Goal: Information Seeking & Learning: Learn about a topic

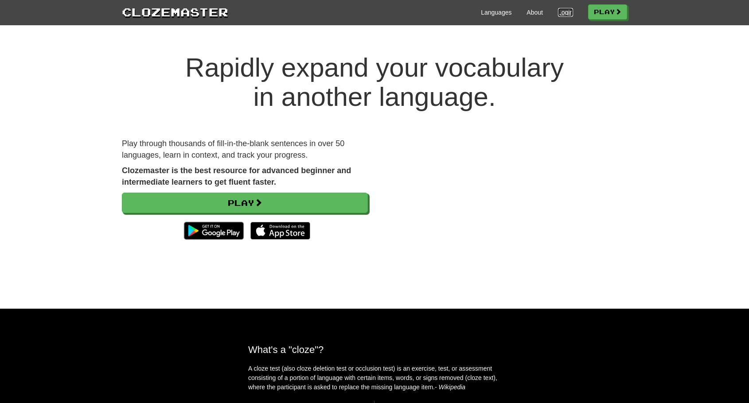
click at [561, 14] on link "Login" at bounding box center [565, 12] width 15 height 9
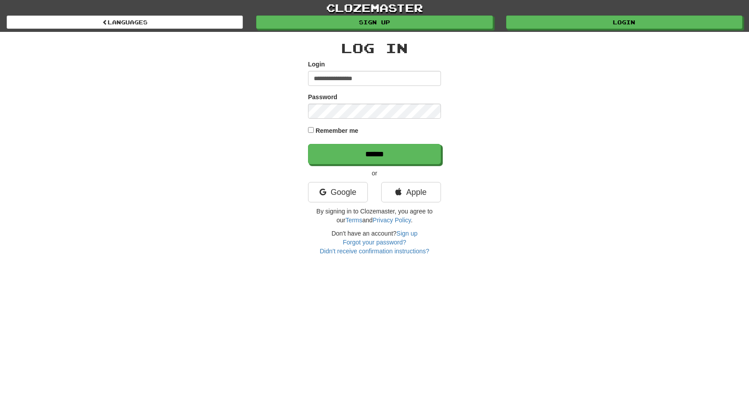
type input "**********"
click at [380, 90] on form "**********" at bounding box center [374, 112] width 133 height 105
click at [337, 152] on input "******" at bounding box center [374, 154] width 133 height 20
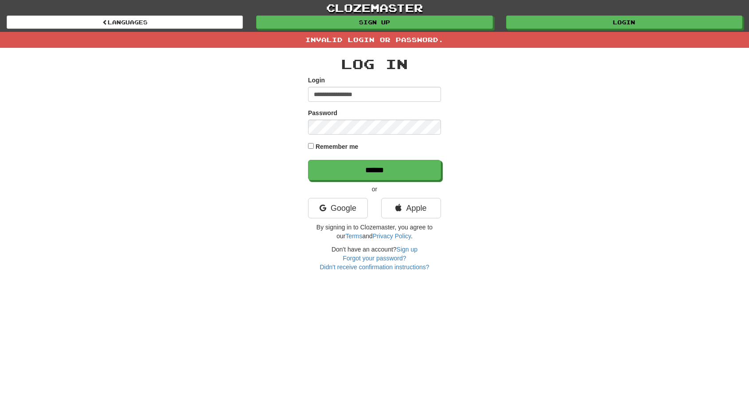
click at [389, 98] on input "**********" at bounding box center [374, 94] width 133 height 15
type input "**********"
click at [352, 167] on input "******" at bounding box center [374, 170] width 133 height 20
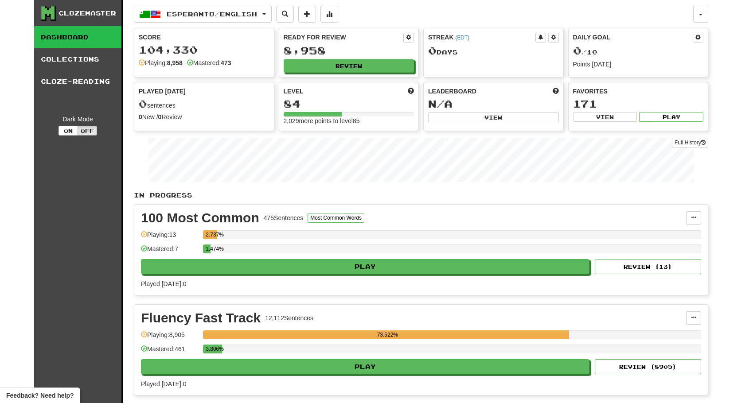
click at [89, 38] on link "Dashboard" at bounding box center [77, 37] width 87 height 22
click at [233, 16] on span "Esperanto / English" at bounding box center [212, 14] width 90 height 8
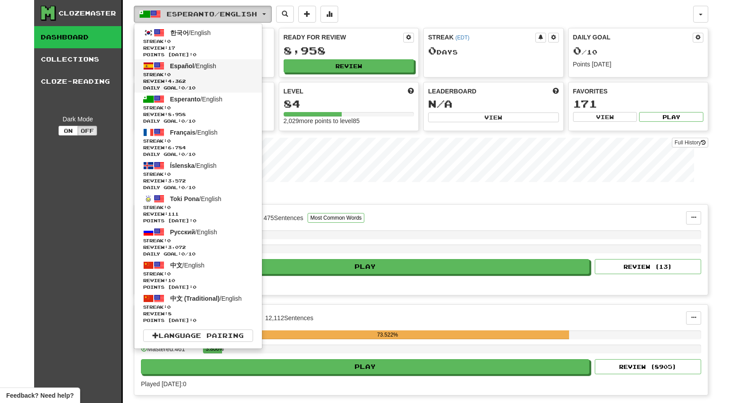
scroll to position [0, 0]
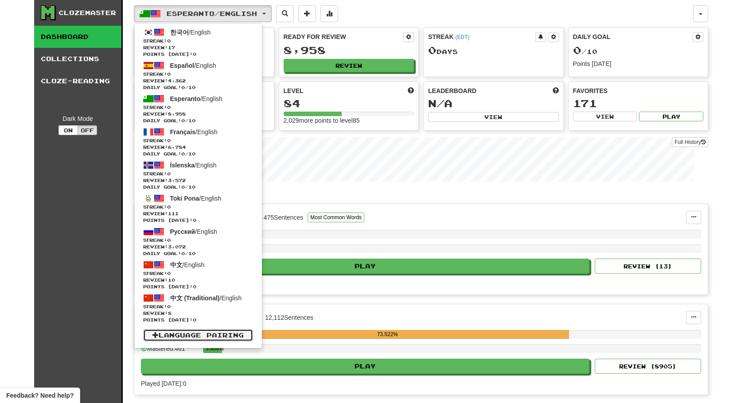
click at [203, 331] on link "Language Pairing" at bounding box center [198, 335] width 110 height 12
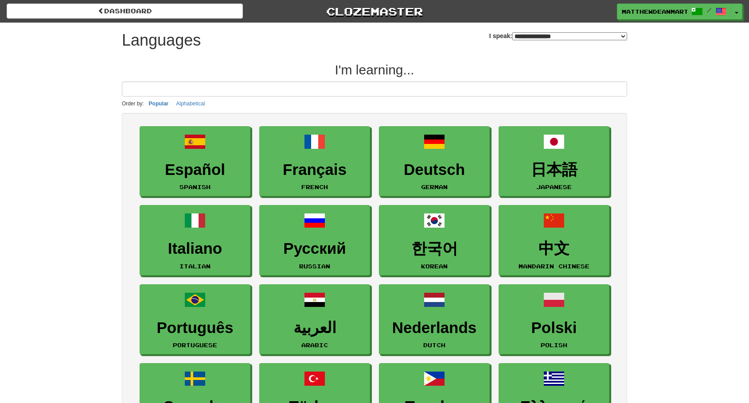
select select "*******"
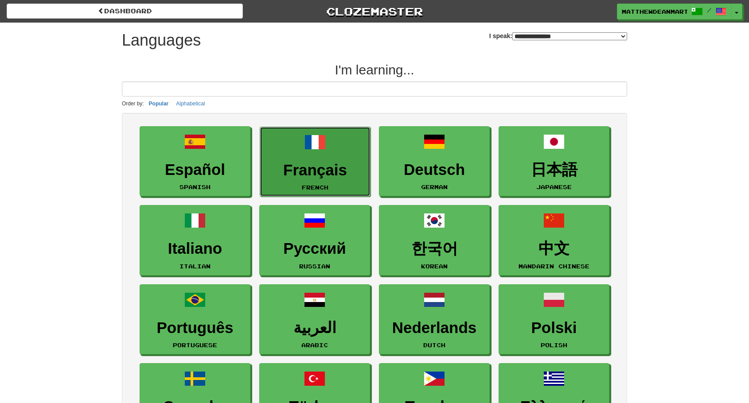
click at [315, 150] on span at bounding box center [314, 142] width 21 height 21
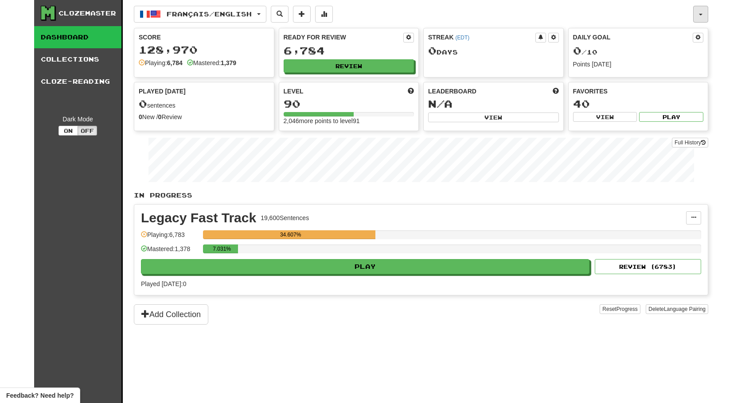
click at [702, 20] on button "button" at bounding box center [700, 14] width 15 height 17
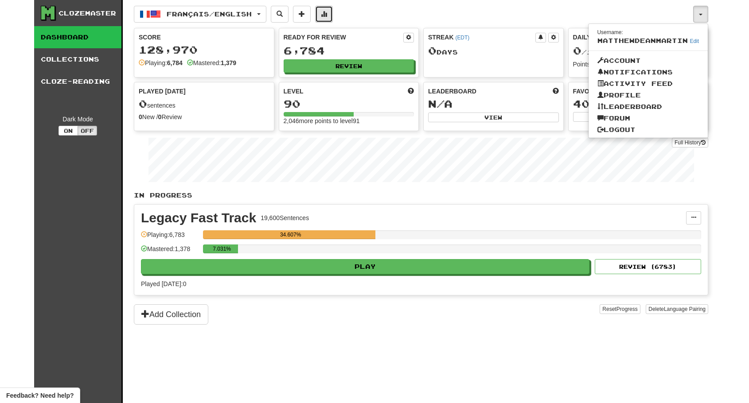
click at [326, 16] on button at bounding box center [324, 14] width 18 height 17
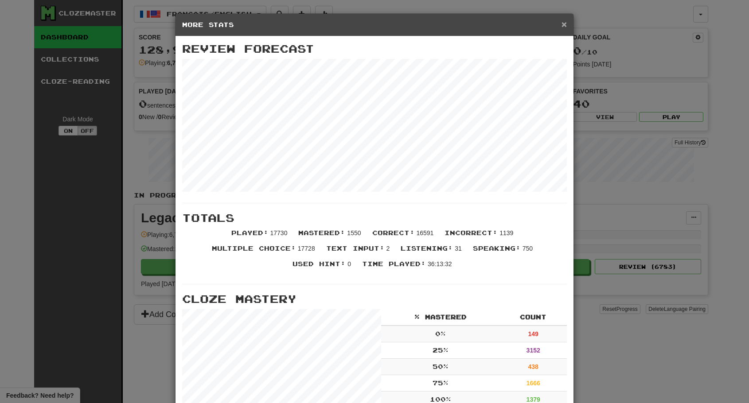
click at [565, 27] on span "×" at bounding box center [563, 24] width 5 height 10
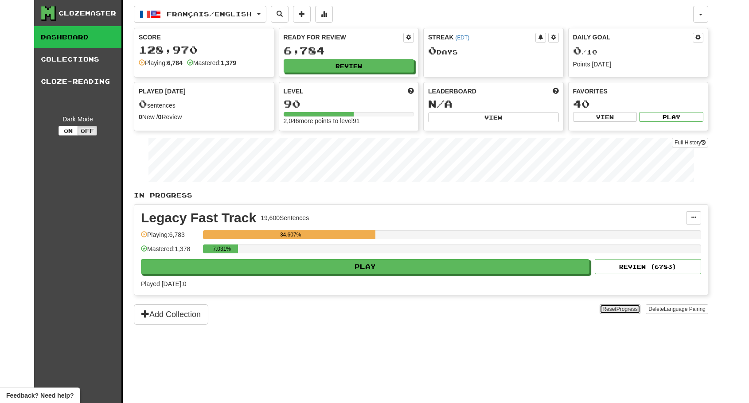
click at [624, 312] on span "Progress" at bounding box center [626, 309] width 21 height 6
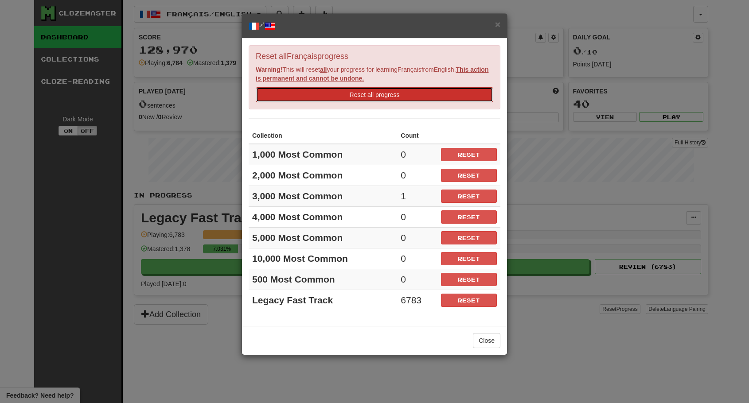
click at [444, 97] on button "Reset all progress" at bounding box center [374, 94] width 237 height 15
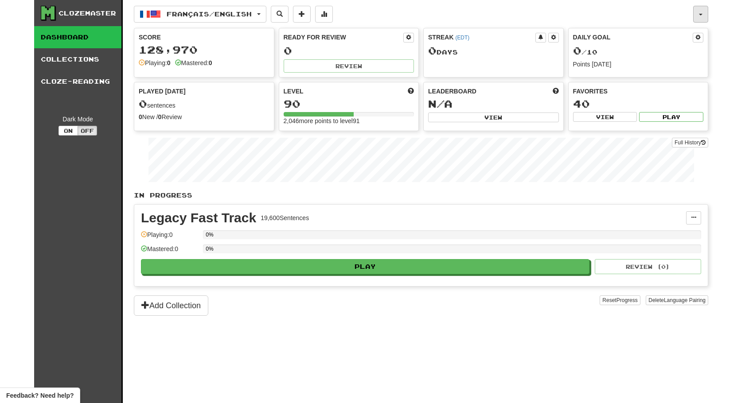
click at [701, 14] on span "button" at bounding box center [701, 15] width 4 height 2
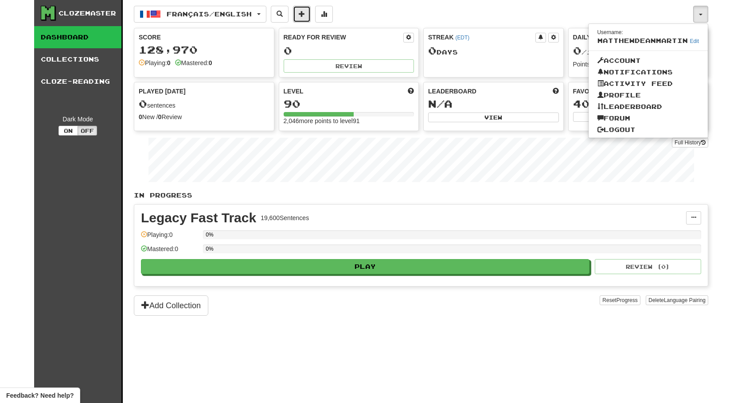
click at [305, 11] on span at bounding box center [302, 14] width 6 height 6
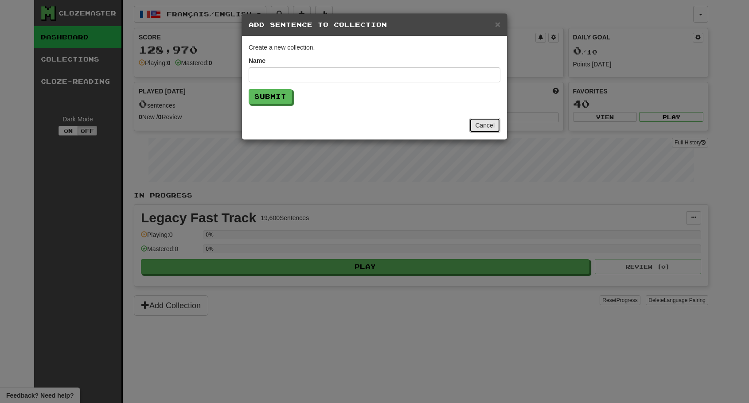
click at [486, 128] on button "Cancel" at bounding box center [484, 125] width 31 height 15
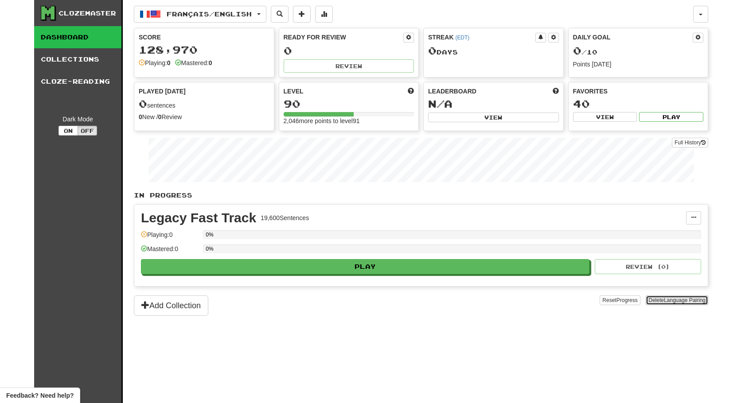
click at [667, 301] on span "Language Pairing" at bounding box center [685, 300] width 42 height 6
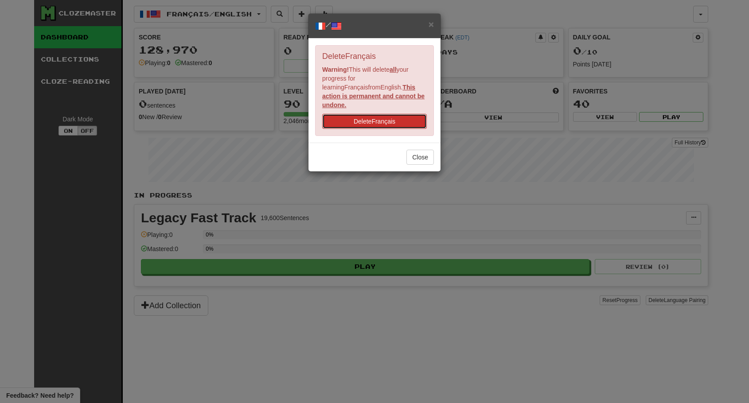
click at [409, 117] on button "Delete Français" at bounding box center [374, 121] width 105 height 15
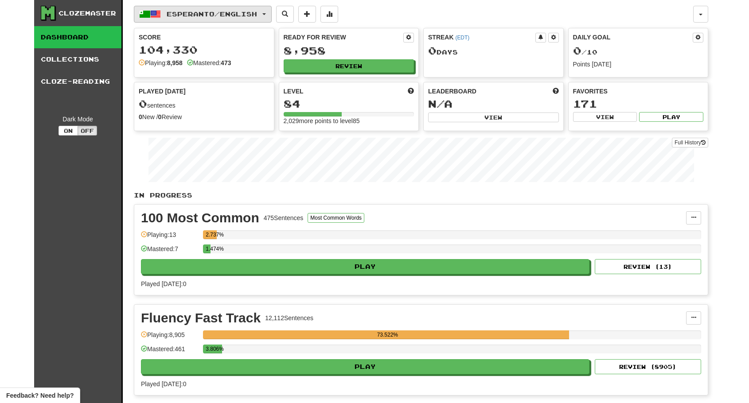
click at [269, 16] on button "Esperanto / English" at bounding box center [203, 14] width 138 height 17
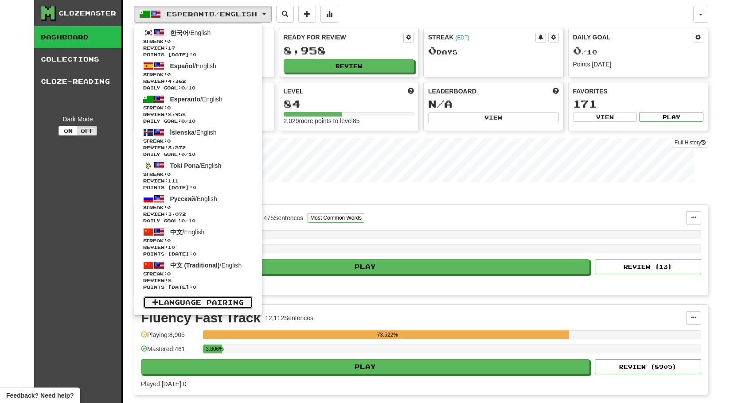
click at [222, 298] on link "Language Pairing" at bounding box center [198, 302] width 110 height 12
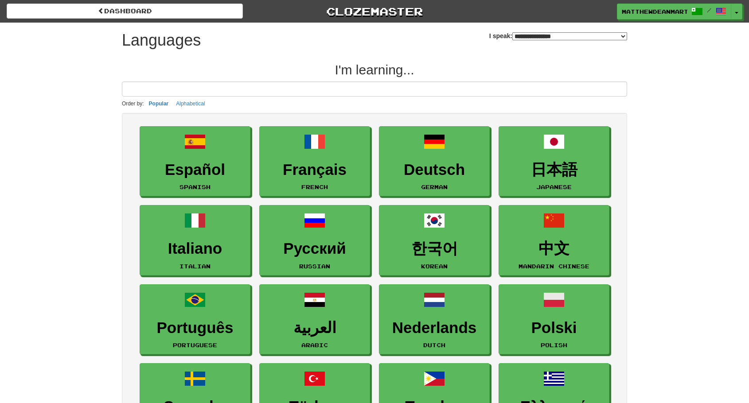
select select "*******"
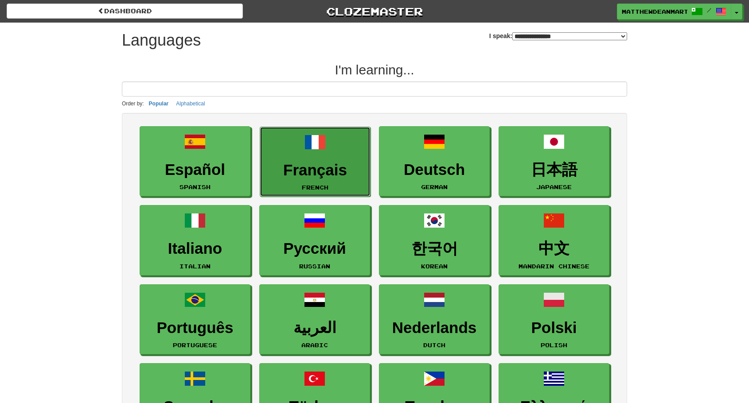
click at [309, 145] on span at bounding box center [314, 142] width 21 height 21
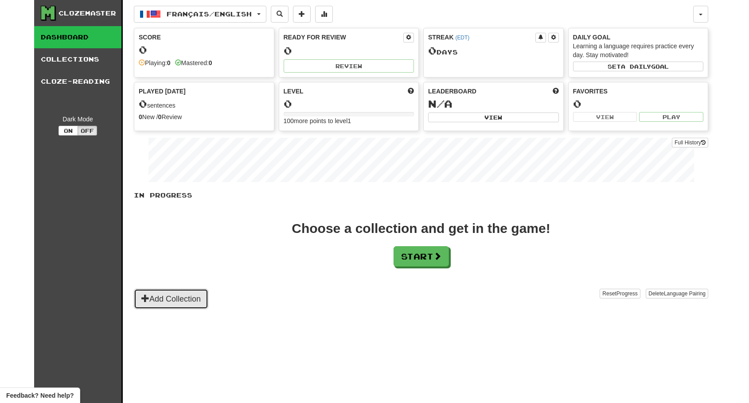
click at [202, 295] on button "Add Collection" at bounding box center [171, 299] width 74 height 20
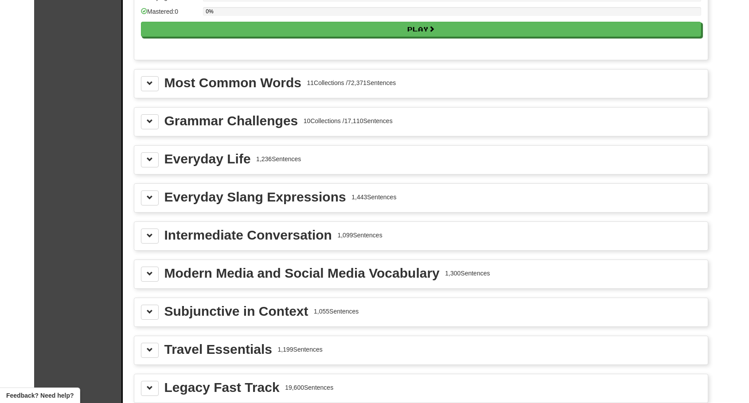
scroll to position [953, 0]
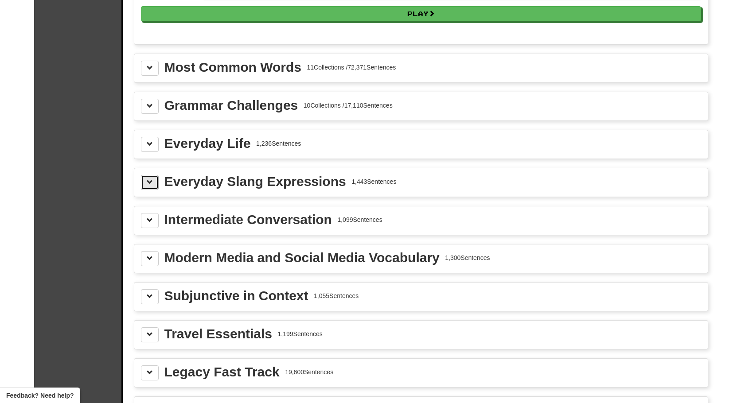
click at [152, 188] on button at bounding box center [150, 182] width 18 height 15
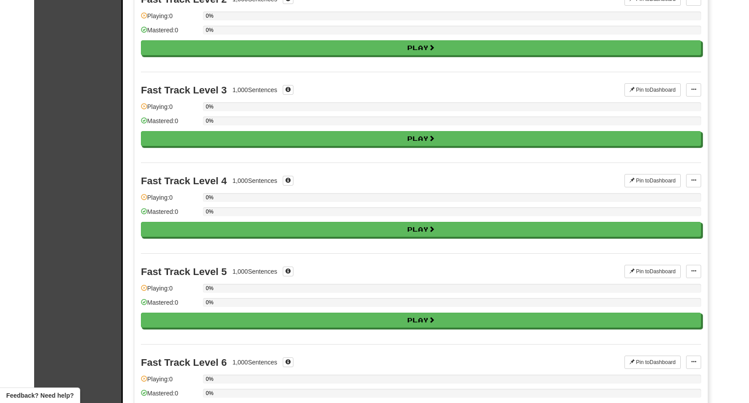
scroll to position [0, 0]
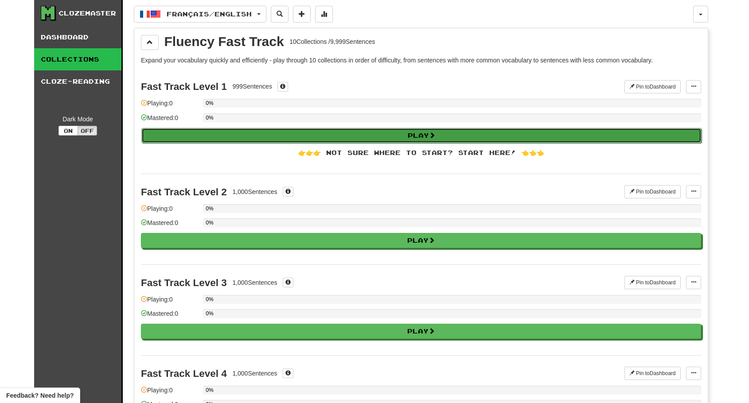
click at [412, 131] on button "Play" at bounding box center [421, 135] width 560 height 15
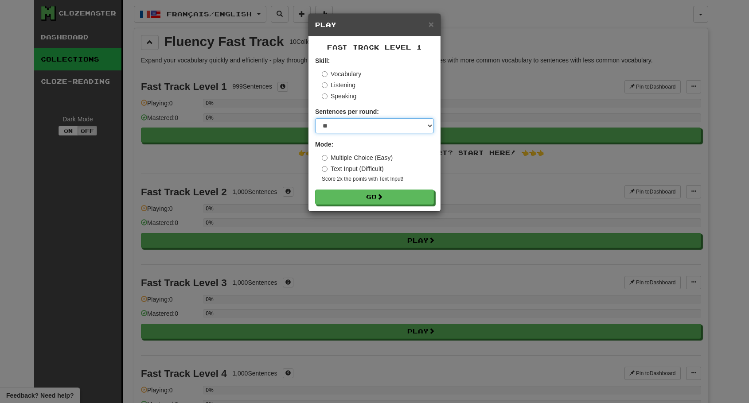
click at [400, 128] on select "* ** ** ** ** ** *** ********" at bounding box center [374, 125] width 119 height 15
select select "**"
click at [315, 118] on select "* ** ** ** ** ** *** ********" at bounding box center [374, 125] width 119 height 15
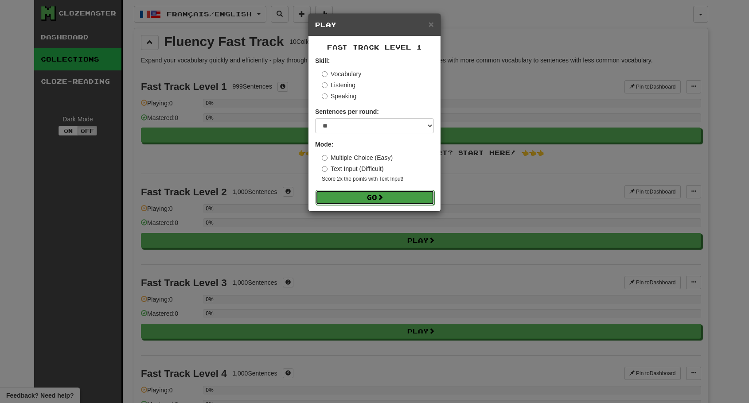
click at [391, 195] on button "Go" at bounding box center [374, 197] width 119 height 15
click at [362, 196] on button "Go" at bounding box center [374, 197] width 119 height 15
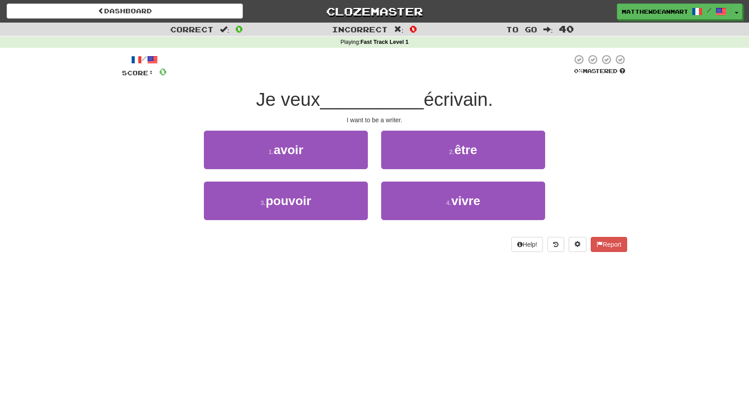
click at [428, 102] on span "écrivain." at bounding box center [458, 99] width 69 height 21
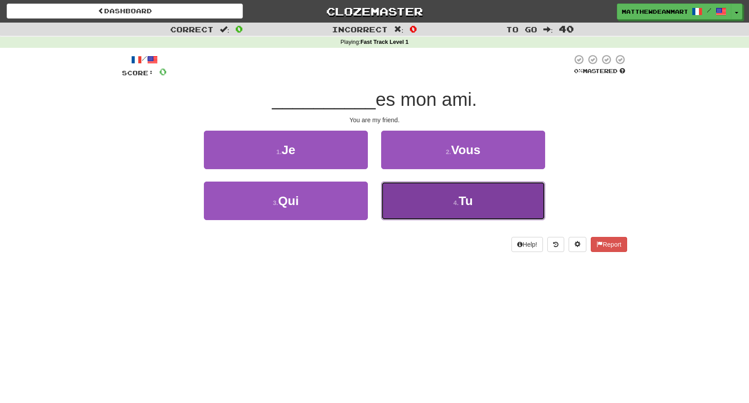
click at [408, 195] on button "4 . Tu" at bounding box center [463, 201] width 164 height 39
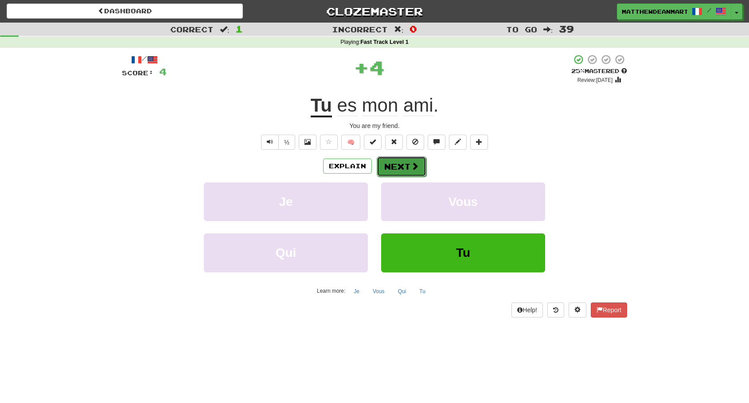
click at [409, 162] on button "Next" at bounding box center [402, 166] width 50 height 20
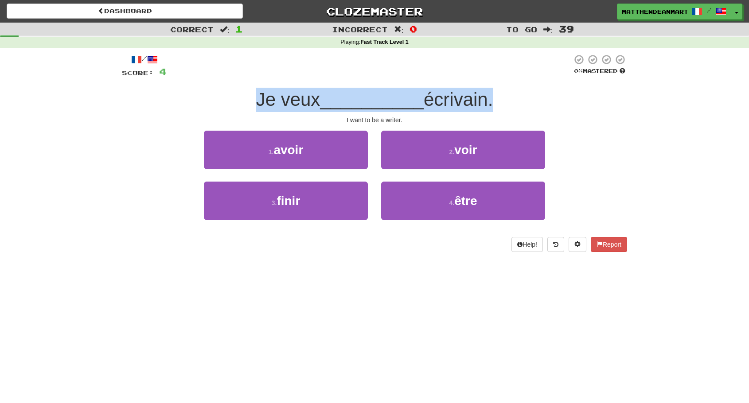
drag, startPoint x: 259, startPoint y: 100, endPoint x: 486, endPoint y: 101, distance: 226.4
click at [486, 101] on div "Je veux __________ écrivain." at bounding box center [374, 100] width 505 height 24
click at [486, 101] on span "écrivain." at bounding box center [458, 99] width 69 height 21
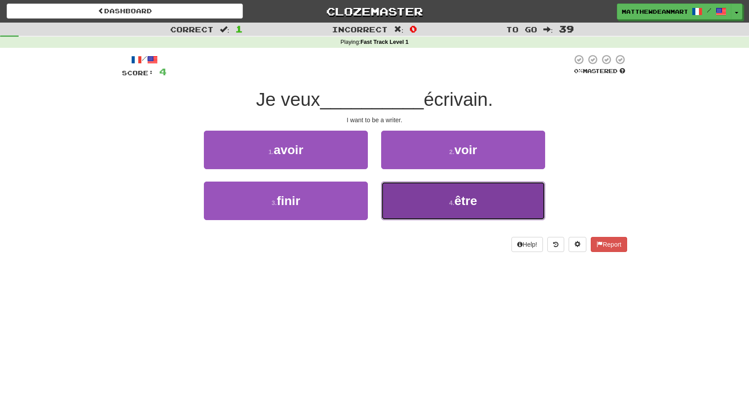
click at [423, 199] on button "4 . être" at bounding box center [463, 201] width 164 height 39
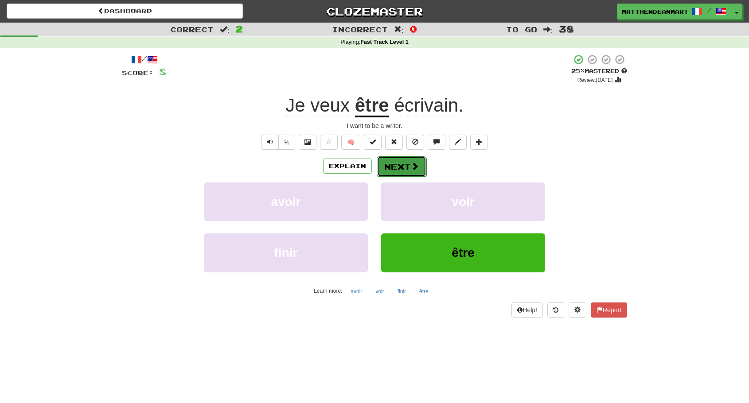
click at [421, 169] on button "Next" at bounding box center [402, 166] width 50 height 20
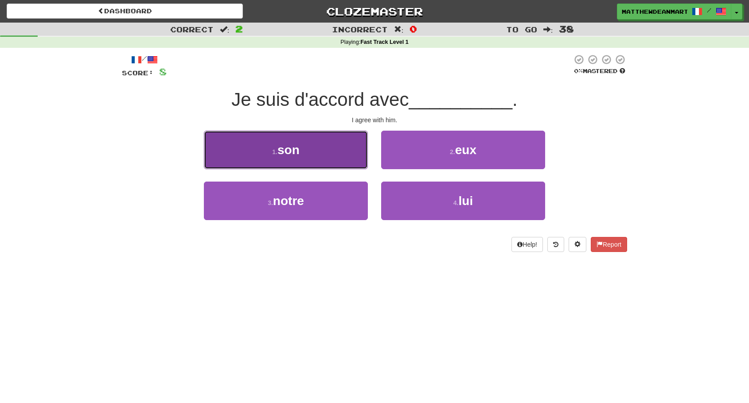
click at [325, 159] on button "1 . son" at bounding box center [286, 150] width 164 height 39
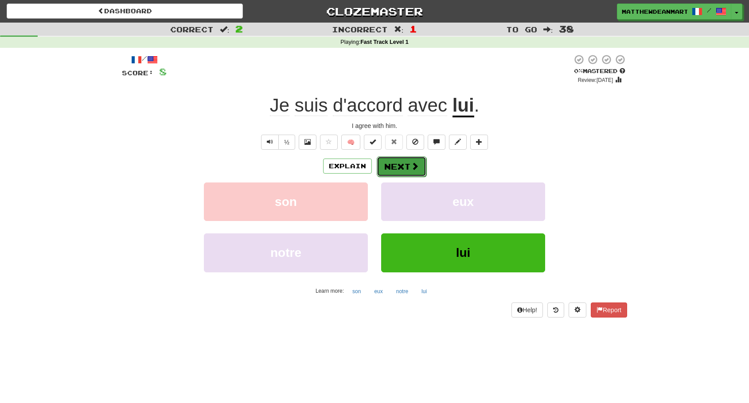
click at [402, 169] on button "Next" at bounding box center [402, 166] width 50 height 20
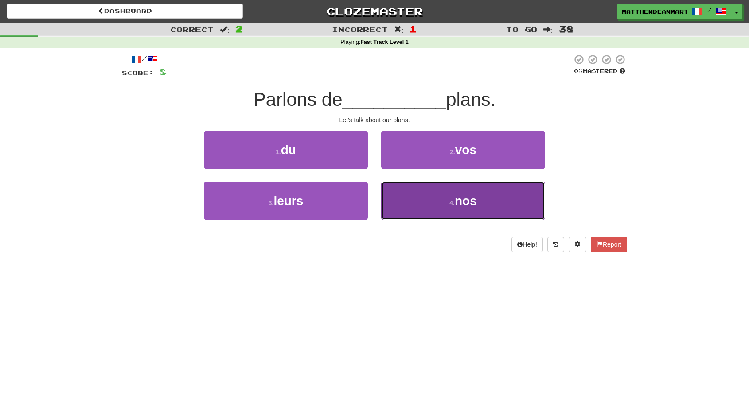
click at [401, 195] on button "4 . nos" at bounding box center [463, 201] width 164 height 39
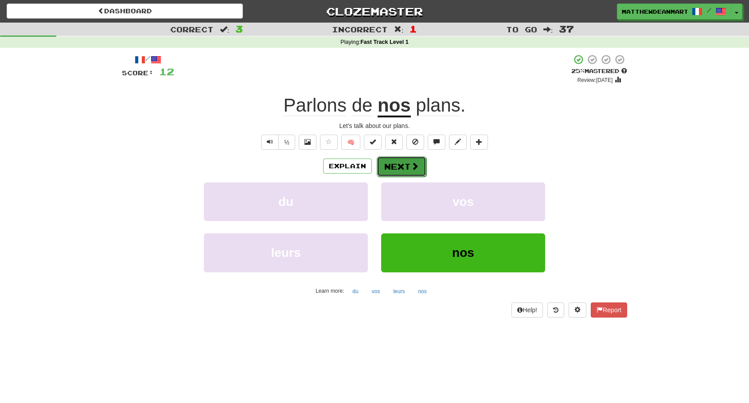
click at [403, 173] on button "Next" at bounding box center [402, 166] width 50 height 20
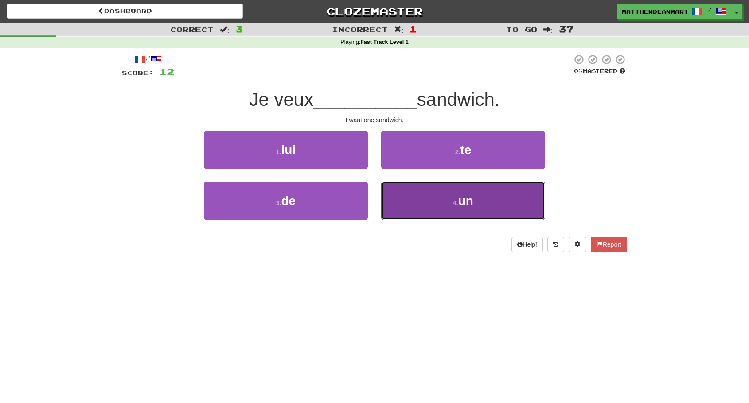
click at [461, 197] on span "un" at bounding box center [465, 201] width 15 height 14
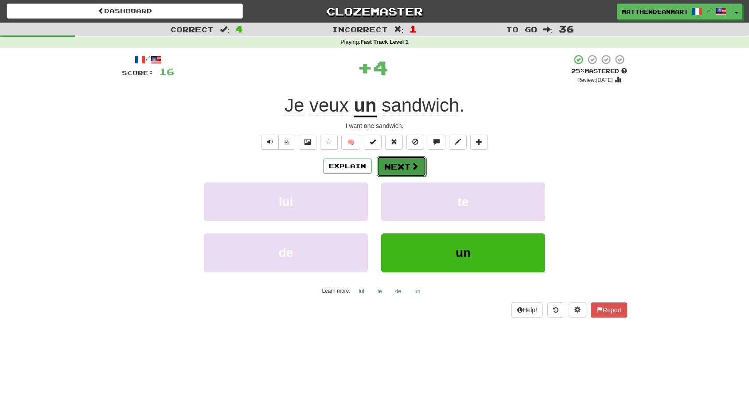
click at [414, 164] on span at bounding box center [415, 166] width 8 height 8
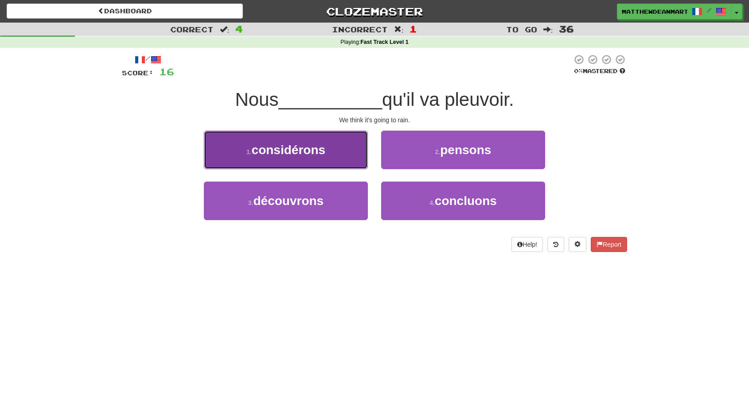
click at [355, 160] on button "1 . considérons" at bounding box center [286, 150] width 164 height 39
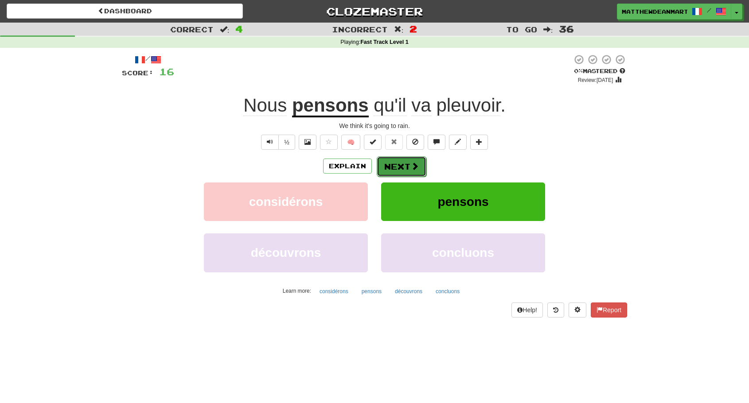
click at [392, 163] on button "Next" at bounding box center [402, 166] width 50 height 20
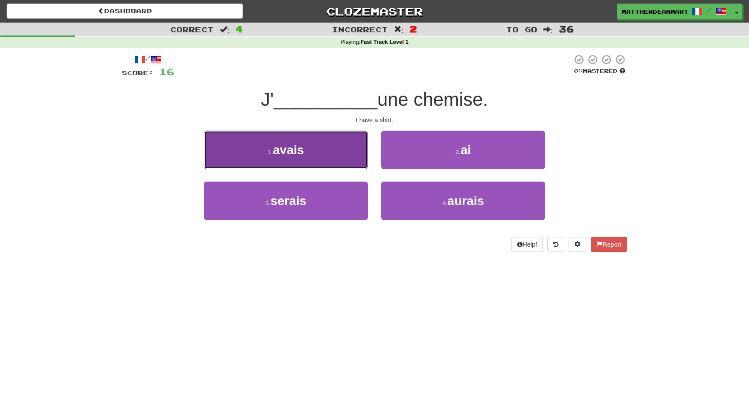
click at [342, 153] on button "1 . avais" at bounding box center [286, 150] width 164 height 39
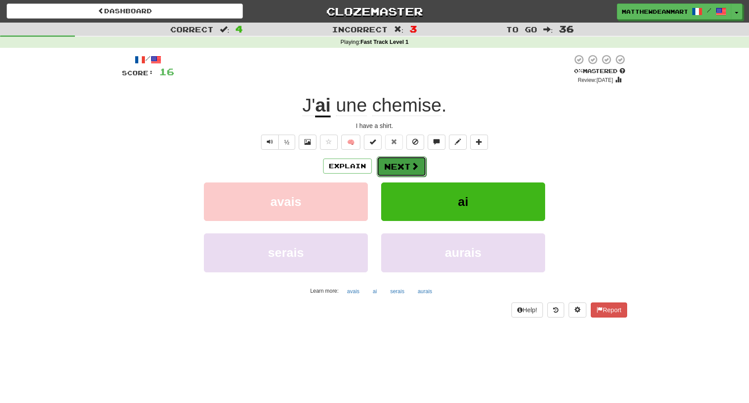
click at [398, 165] on button "Next" at bounding box center [402, 166] width 50 height 20
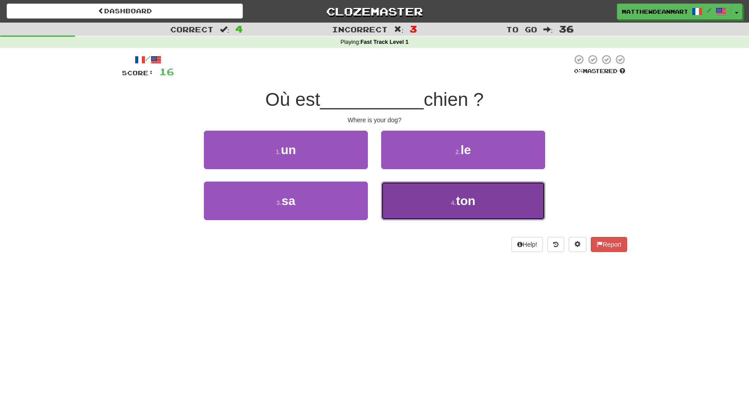
click at [455, 196] on button "4 . ton" at bounding box center [463, 201] width 164 height 39
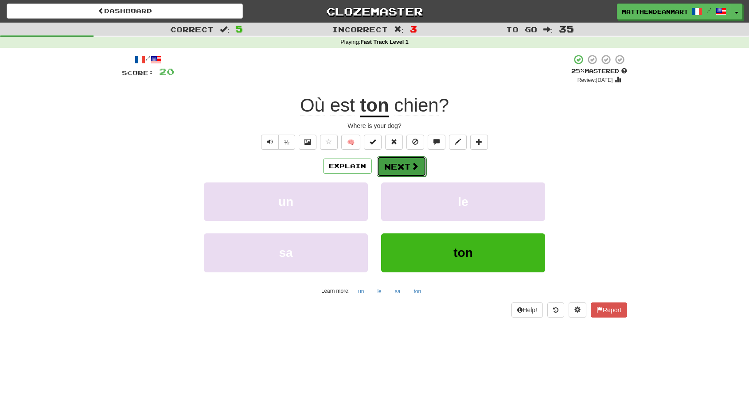
click at [388, 171] on button "Next" at bounding box center [402, 166] width 50 height 20
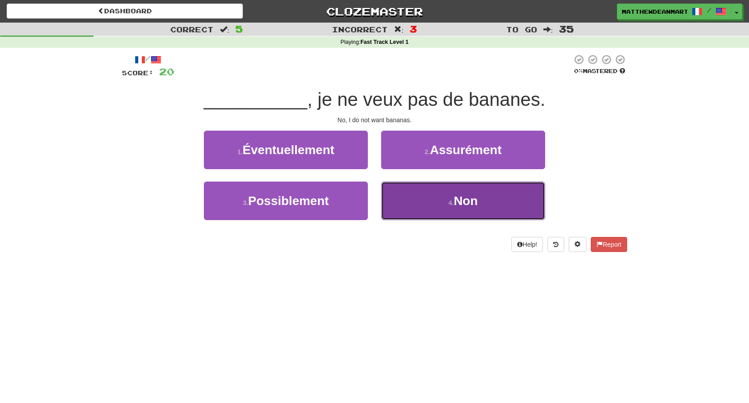
click at [410, 186] on button "4 . Non" at bounding box center [463, 201] width 164 height 39
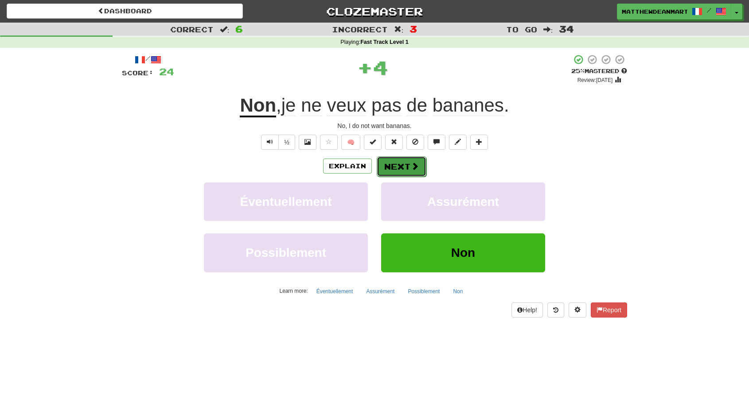
click at [401, 163] on button "Next" at bounding box center [402, 166] width 50 height 20
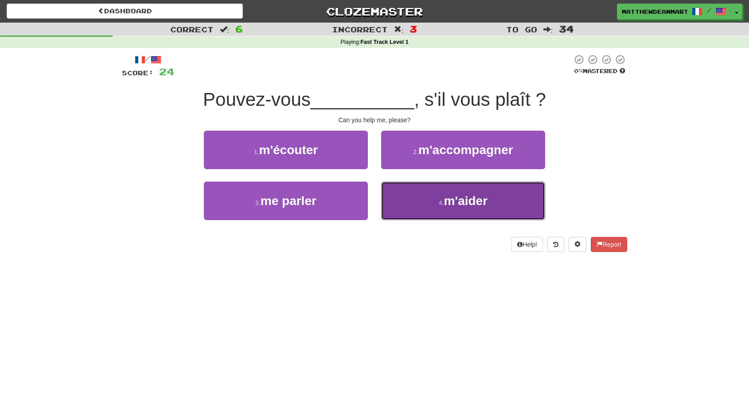
click at [412, 186] on button "4 . m'aider" at bounding box center [463, 201] width 164 height 39
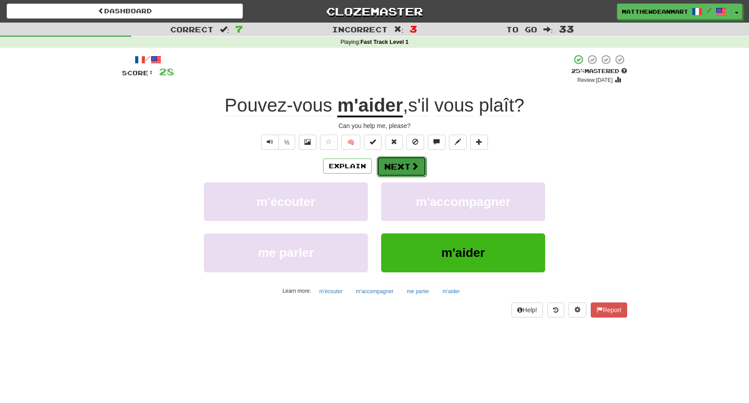
click at [396, 167] on button "Next" at bounding box center [402, 166] width 50 height 20
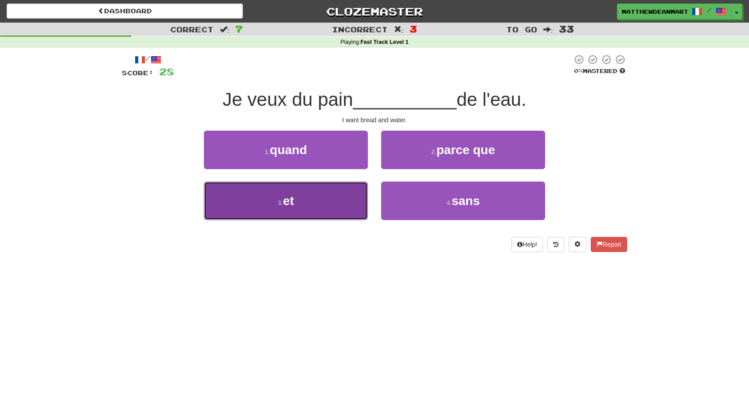
click at [319, 207] on button "3 . et" at bounding box center [286, 201] width 164 height 39
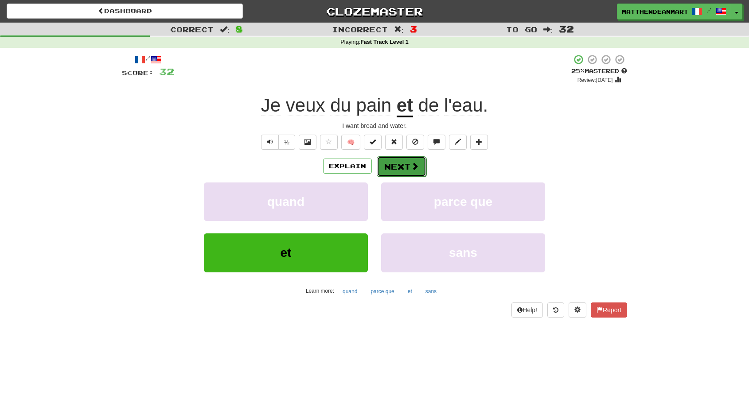
click at [395, 165] on button "Next" at bounding box center [402, 166] width 50 height 20
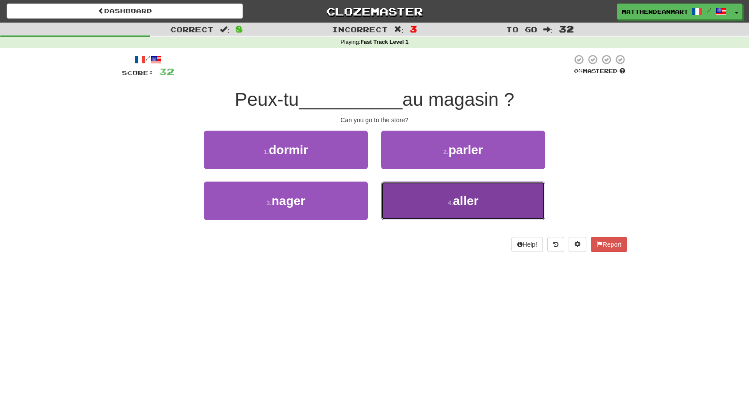
click at [407, 191] on button "4 . aller" at bounding box center [463, 201] width 164 height 39
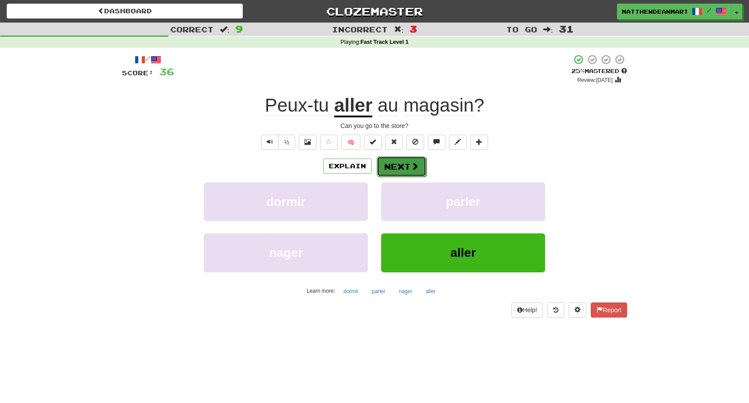
click at [393, 162] on button "Next" at bounding box center [402, 166] width 50 height 20
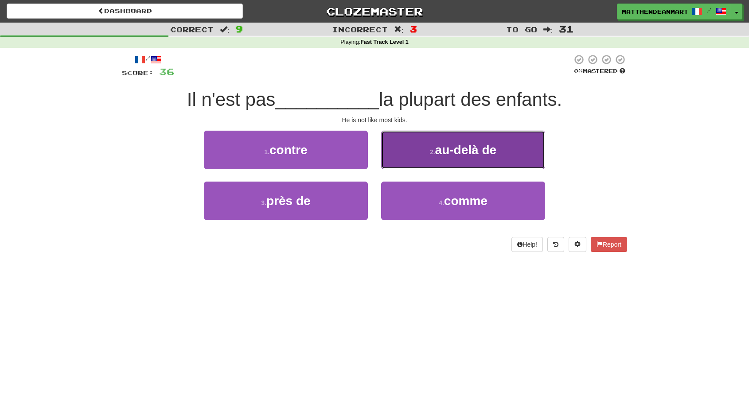
click at [426, 161] on button "2 . au-delà de" at bounding box center [463, 150] width 164 height 39
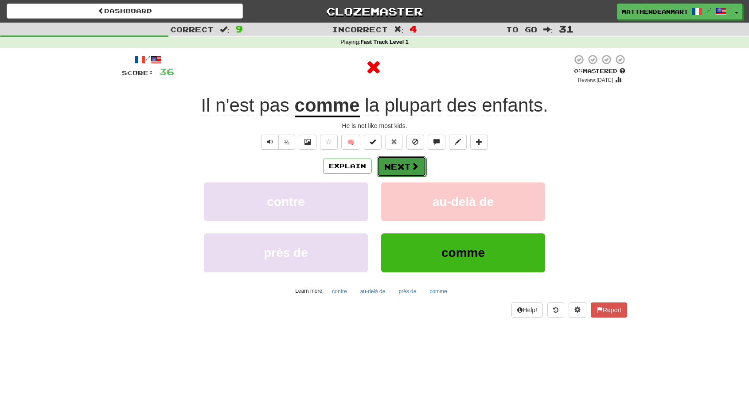
click at [419, 167] on button "Next" at bounding box center [402, 166] width 50 height 20
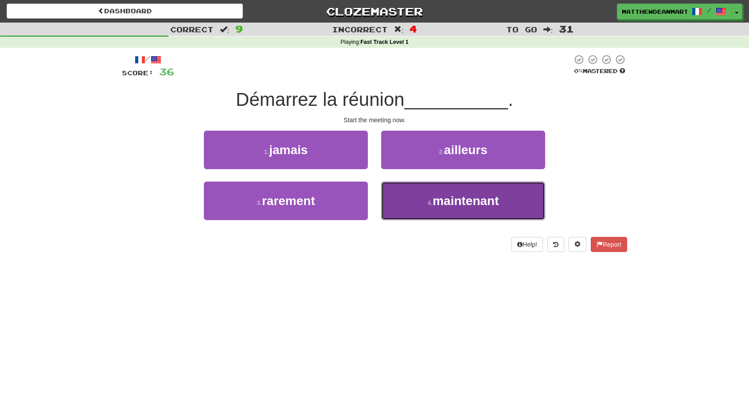
click at [421, 190] on button "4 . maintenant" at bounding box center [463, 201] width 164 height 39
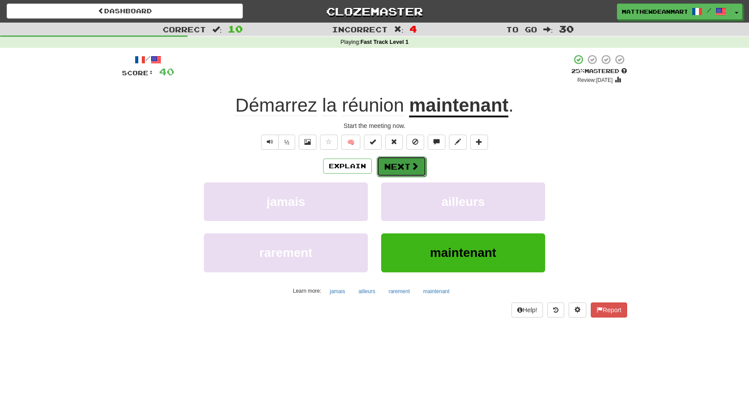
click at [407, 166] on button "Next" at bounding box center [402, 166] width 50 height 20
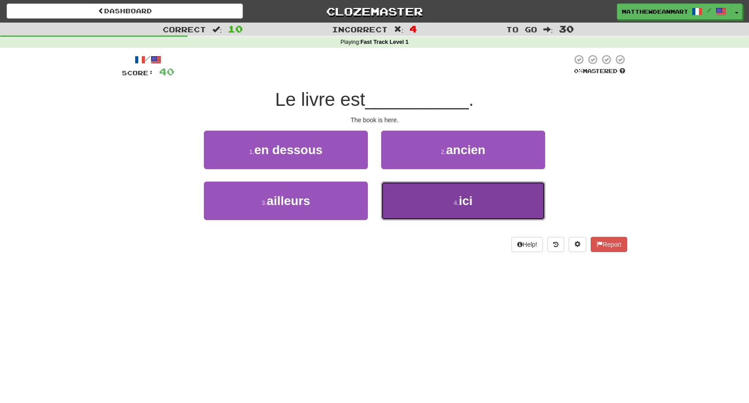
click at [409, 191] on button "4 . ici" at bounding box center [463, 201] width 164 height 39
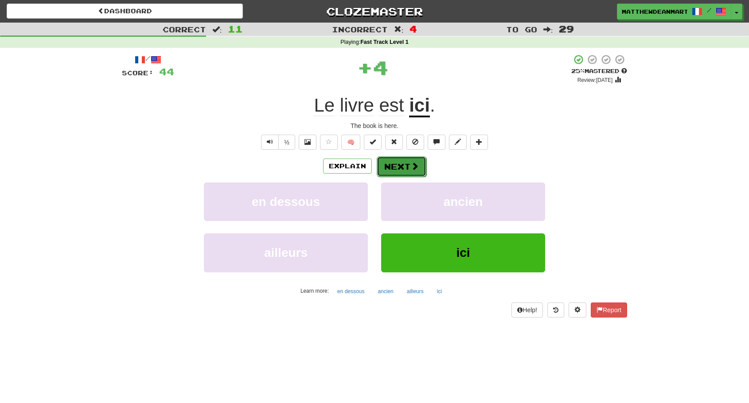
click at [409, 166] on button "Next" at bounding box center [402, 166] width 50 height 20
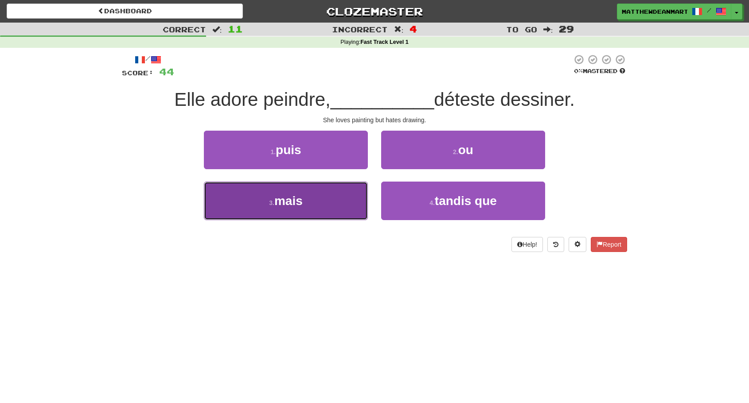
click at [320, 205] on button "3 . mais" at bounding box center [286, 201] width 164 height 39
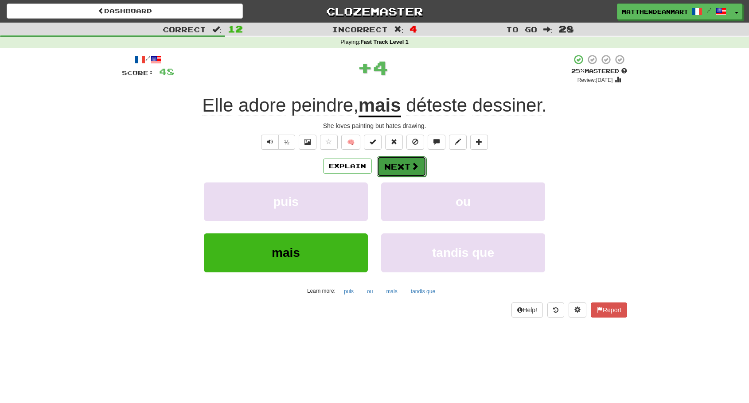
click at [398, 161] on button "Next" at bounding box center [402, 166] width 50 height 20
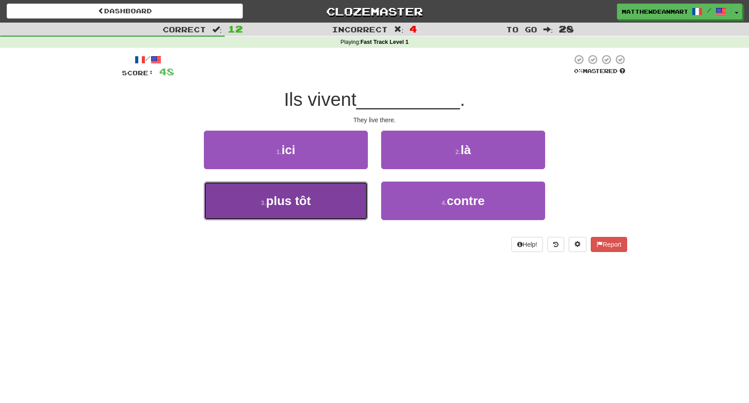
click at [346, 194] on button "3 . plus tôt" at bounding box center [286, 201] width 164 height 39
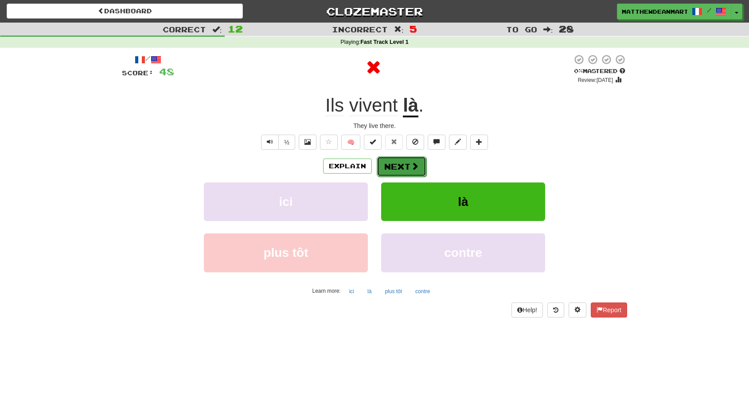
click at [400, 163] on button "Next" at bounding box center [402, 166] width 50 height 20
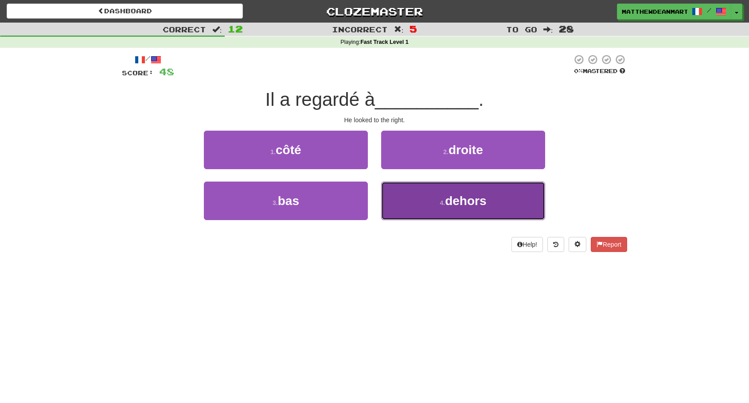
click at [411, 199] on button "4 . dehors" at bounding box center [463, 201] width 164 height 39
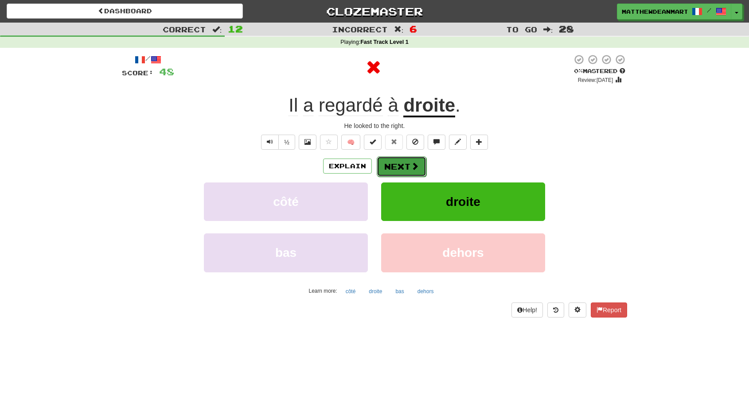
click at [407, 166] on button "Next" at bounding box center [402, 166] width 50 height 20
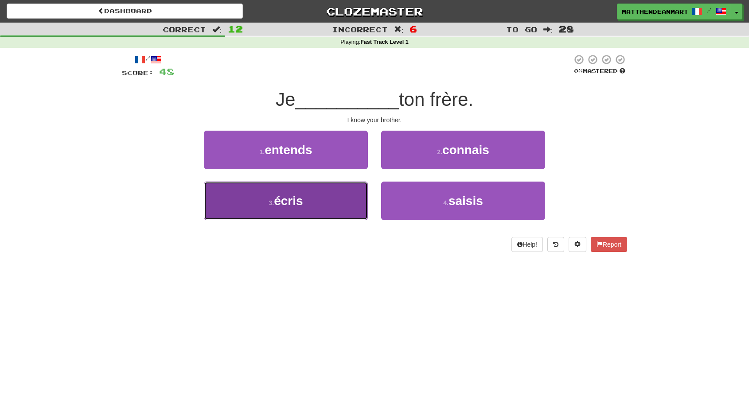
click at [357, 197] on button "3 . écris" at bounding box center [286, 201] width 164 height 39
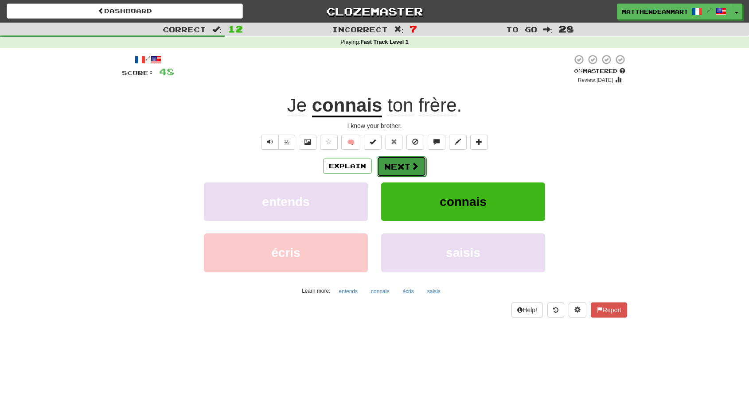
click at [391, 169] on button "Next" at bounding box center [402, 166] width 50 height 20
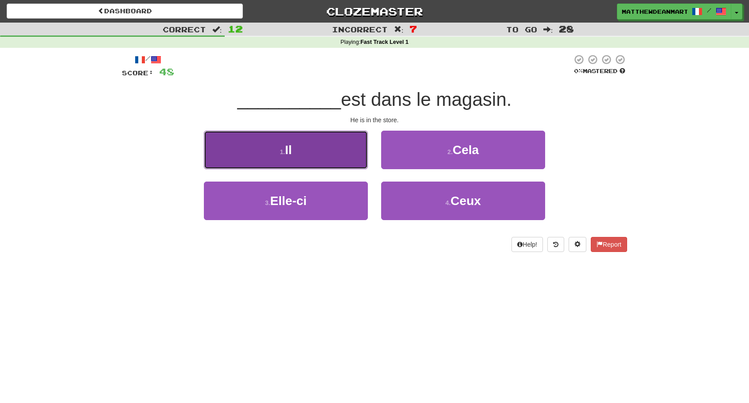
click at [356, 149] on button "1 . Il" at bounding box center [286, 150] width 164 height 39
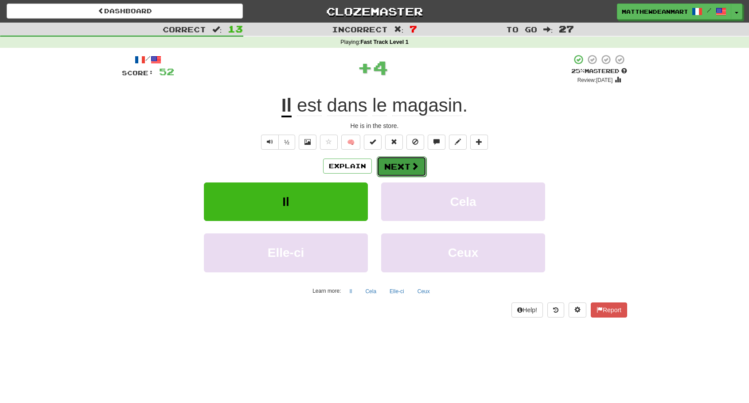
click at [397, 168] on button "Next" at bounding box center [402, 166] width 50 height 20
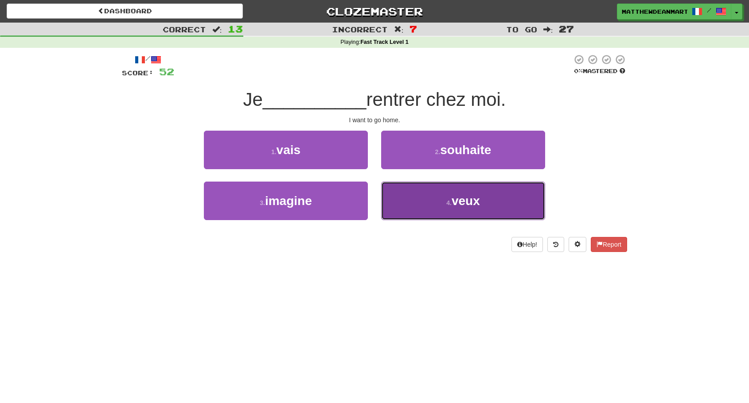
click at [453, 204] on span "veux" at bounding box center [465, 201] width 28 height 14
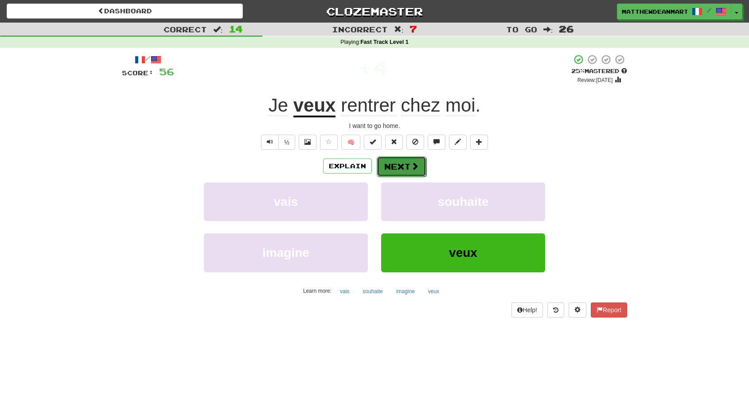
click at [401, 161] on button "Next" at bounding box center [402, 166] width 50 height 20
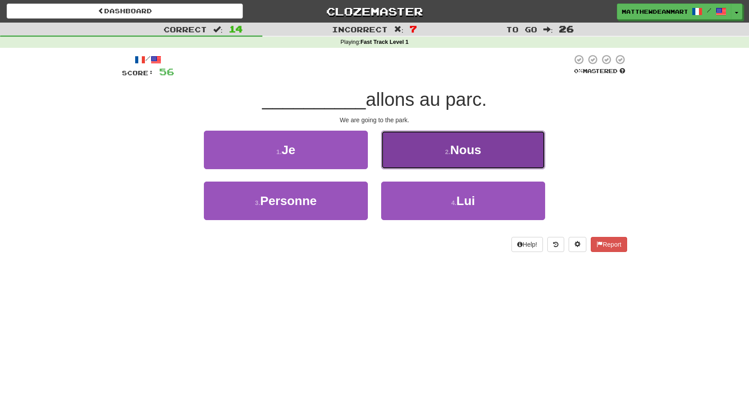
click at [391, 159] on button "2 . Nous" at bounding box center [463, 150] width 164 height 39
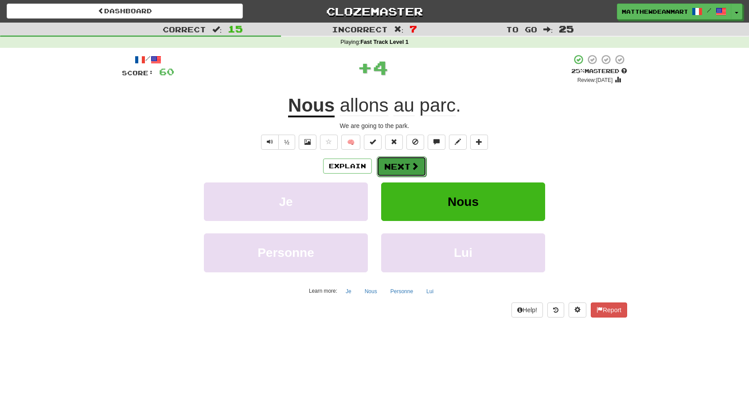
click at [390, 163] on button "Next" at bounding box center [402, 166] width 50 height 20
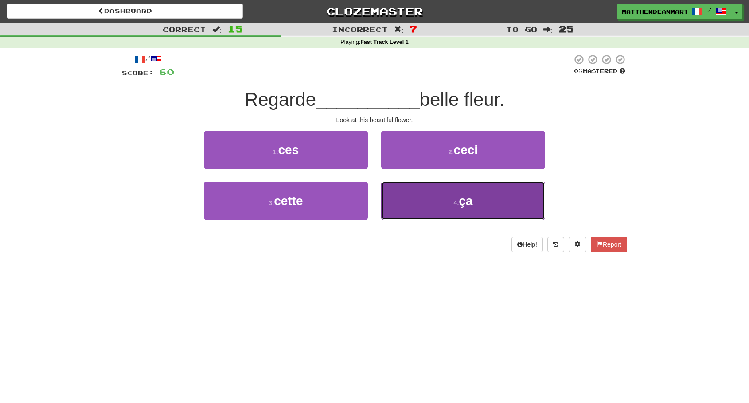
click at [403, 204] on button "4 . ça" at bounding box center [463, 201] width 164 height 39
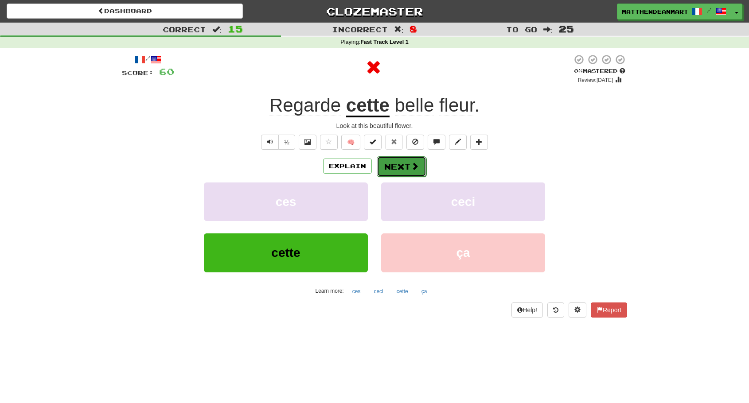
click at [397, 165] on button "Next" at bounding box center [402, 166] width 50 height 20
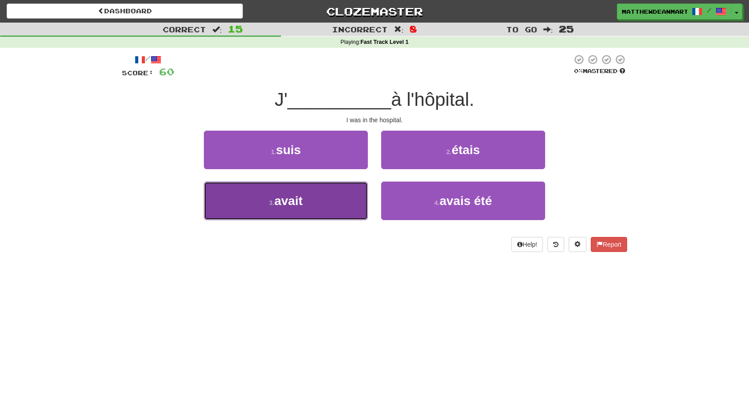
click at [344, 195] on button "3 . avait" at bounding box center [286, 201] width 164 height 39
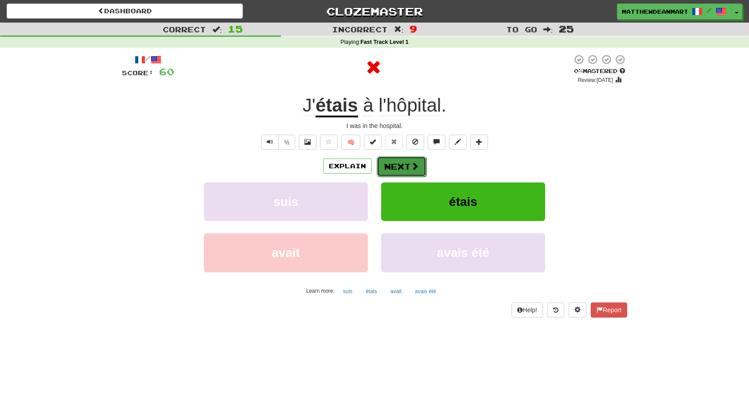
click at [405, 172] on button "Next" at bounding box center [402, 166] width 50 height 20
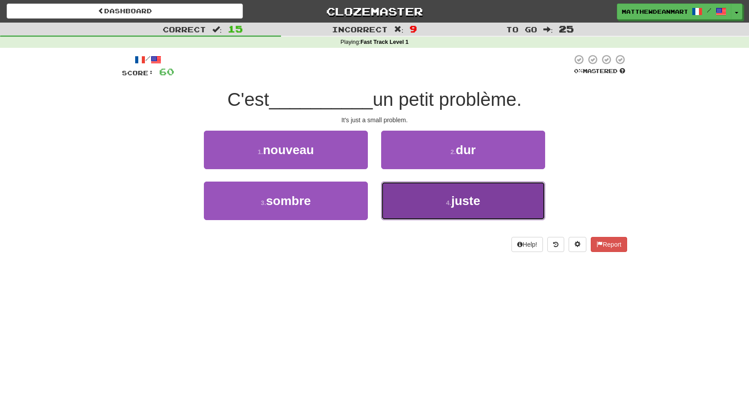
click at [414, 205] on button "4 . juste" at bounding box center [463, 201] width 164 height 39
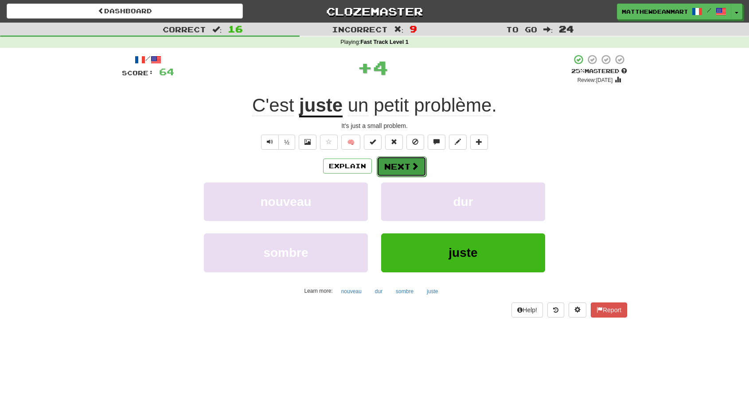
click at [406, 163] on button "Next" at bounding box center [402, 166] width 50 height 20
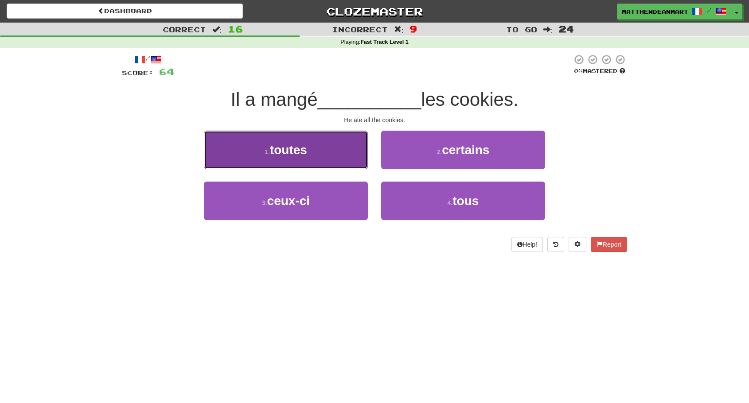
click at [340, 157] on button "1 . toutes" at bounding box center [286, 150] width 164 height 39
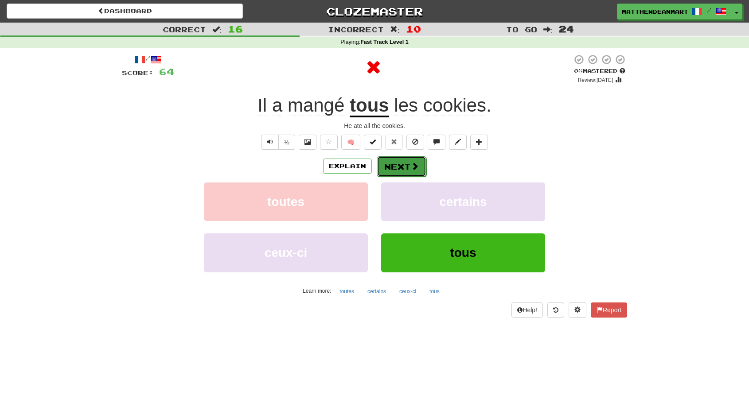
click at [410, 171] on button "Next" at bounding box center [402, 166] width 50 height 20
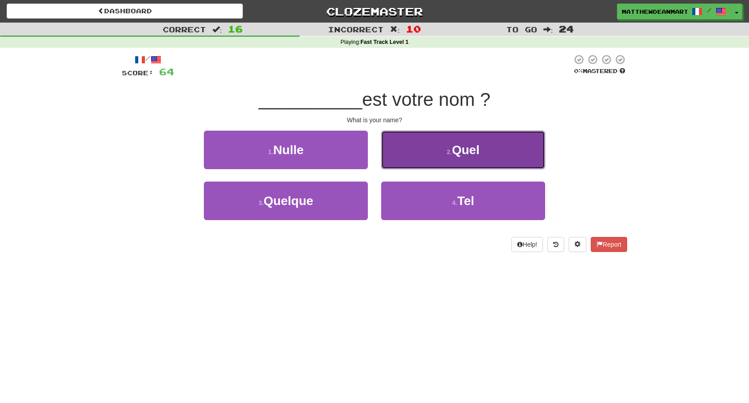
click at [383, 149] on button "2 . Quel" at bounding box center [463, 150] width 164 height 39
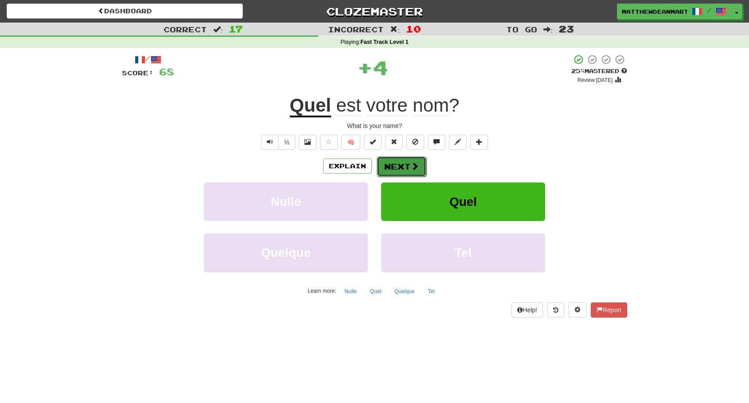
click at [392, 164] on button "Next" at bounding box center [402, 166] width 50 height 20
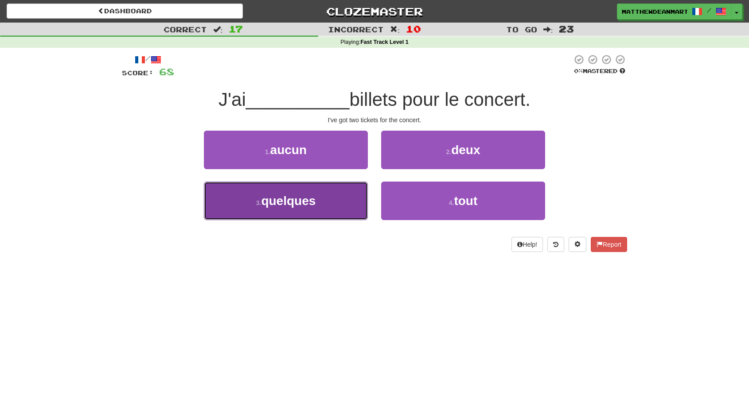
click at [330, 202] on button "3 . quelques" at bounding box center [286, 201] width 164 height 39
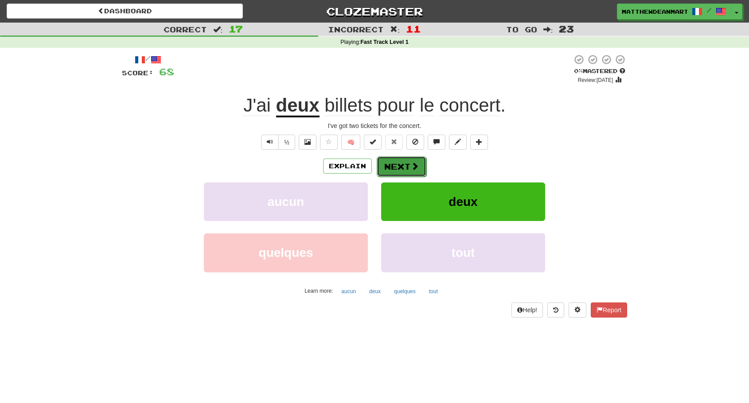
click at [394, 169] on button "Next" at bounding box center [402, 166] width 50 height 20
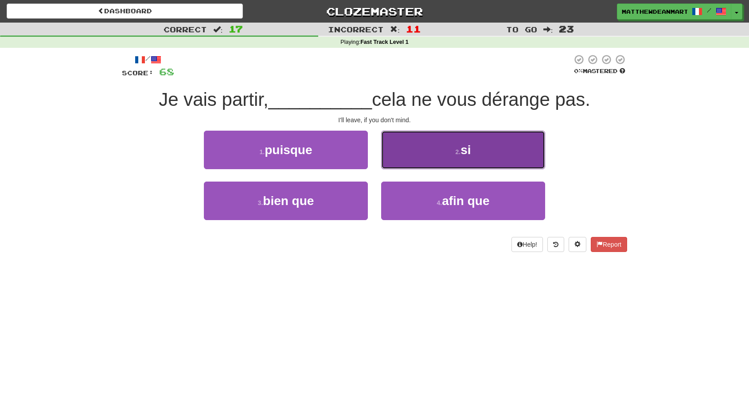
click at [407, 152] on button "2 . si" at bounding box center [463, 150] width 164 height 39
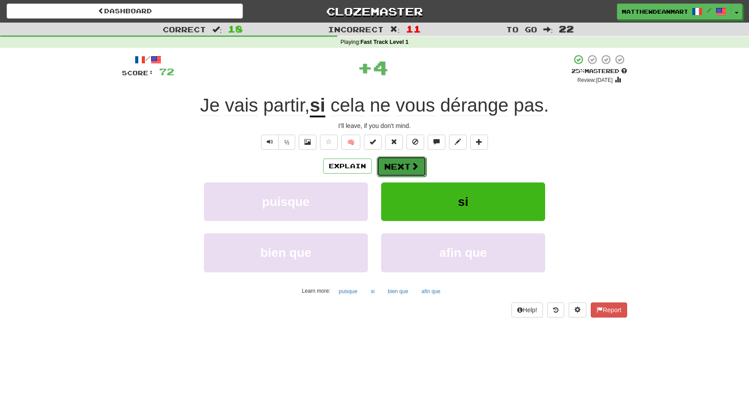
click at [407, 164] on button "Next" at bounding box center [402, 166] width 50 height 20
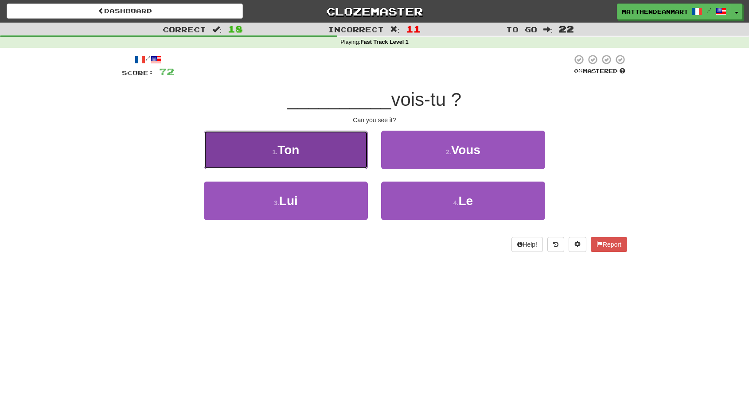
click at [354, 162] on button "1 . Ton" at bounding box center [286, 150] width 164 height 39
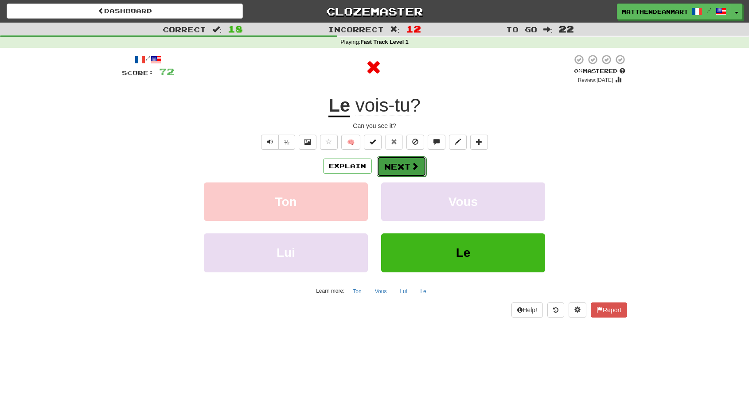
click at [408, 163] on button "Next" at bounding box center [402, 166] width 50 height 20
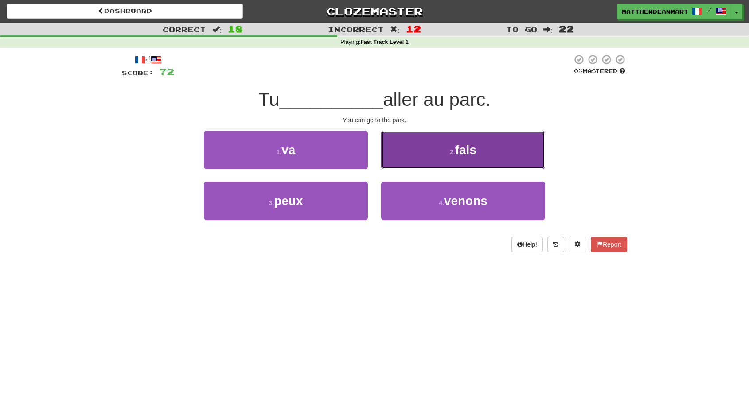
click at [407, 165] on button "2 . fais" at bounding box center [463, 150] width 164 height 39
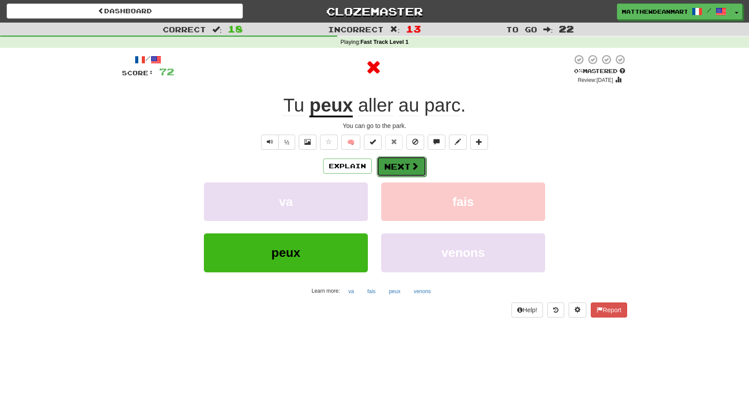
click at [409, 170] on button "Next" at bounding box center [402, 166] width 50 height 20
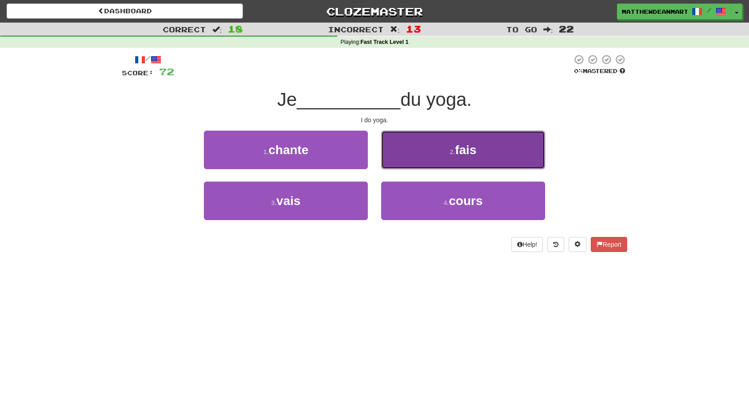
click at [412, 150] on button "2 . fais" at bounding box center [463, 150] width 164 height 39
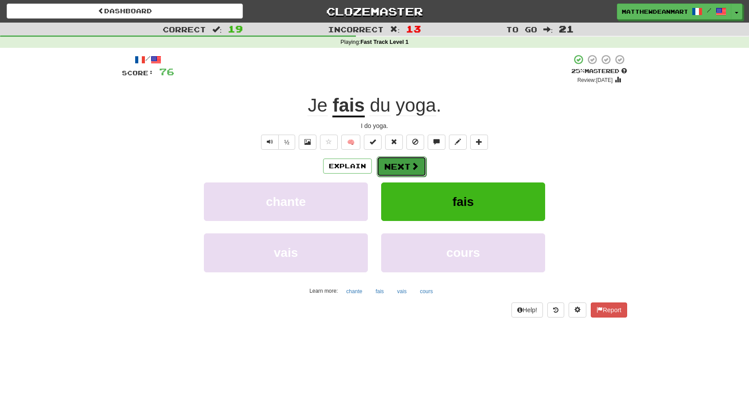
click at [411, 164] on span at bounding box center [415, 166] width 8 height 8
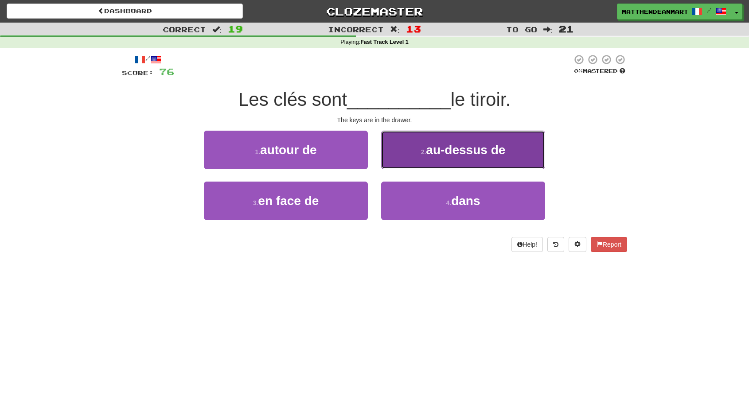
click at [415, 146] on button "2 . au-dessus de" at bounding box center [463, 150] width 164 height 39
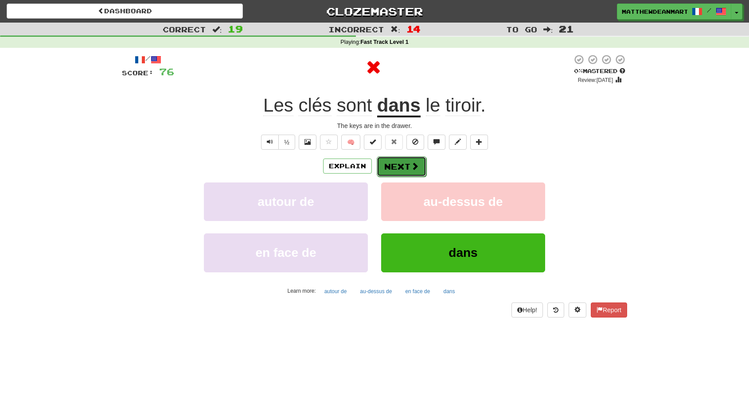
click at [397, 170] on button "Next" at bounding box center [402, 166] width 50 height 20
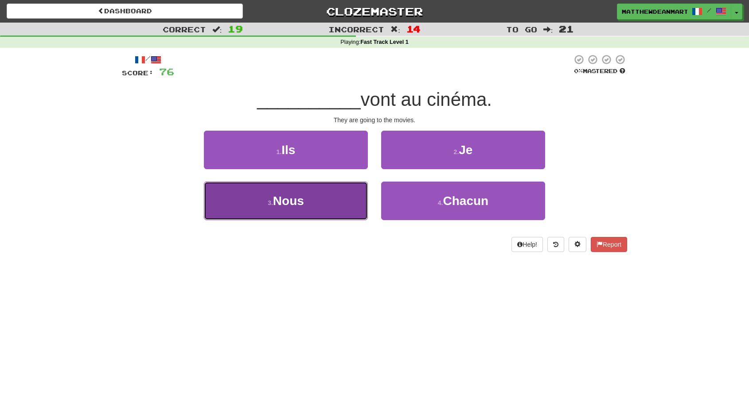
click at [289, 191] on button "3 . Nous" at bounding box center [286, 201] width 164 height 39
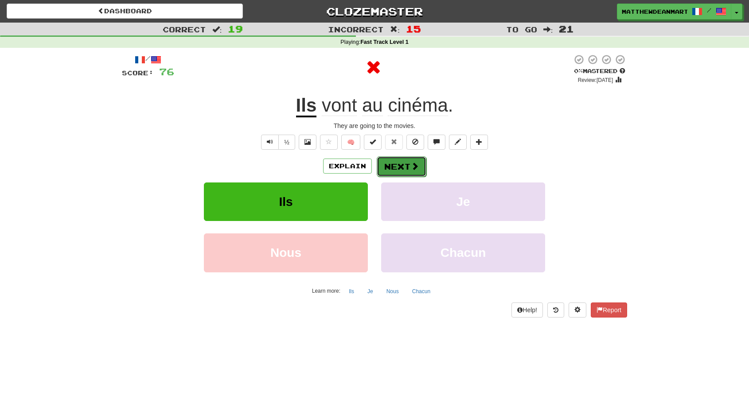
click at [395, 161] on button "Next" at bounding box center [402, 166] width 50 height 20
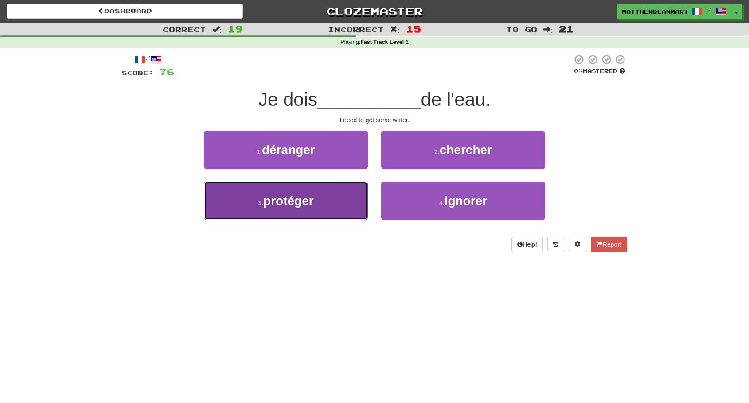
click at [348, 195] on button "3 . protéger" at bounding box center [286, 201] width 164 height 39
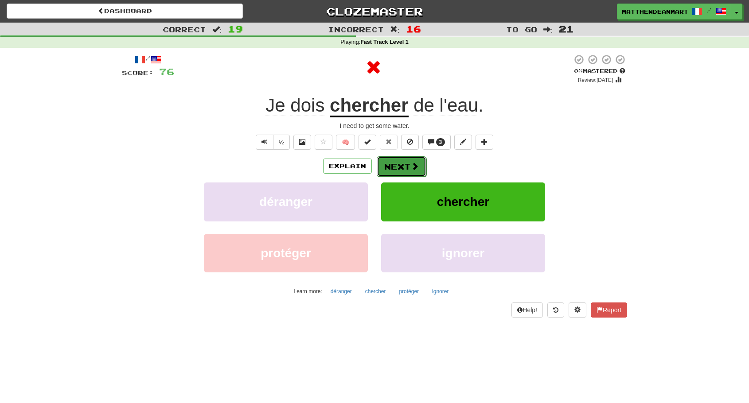
click at [401, 167] on button "Next" at bounding box center [402, 166] width 50 height 20
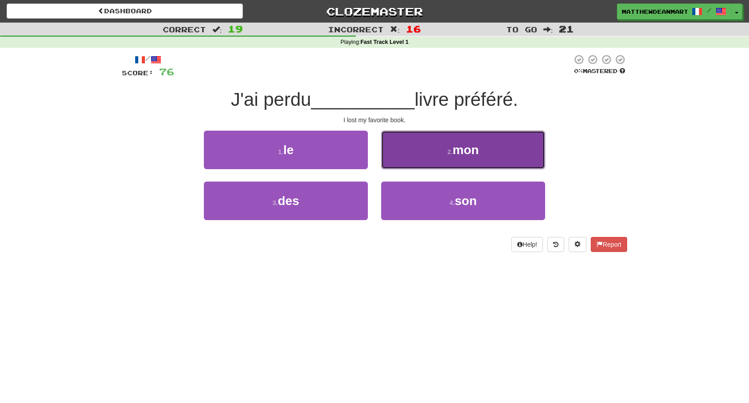
click at [406, 160] on button "2 . mon" at bounding box center [463, 150] width 164 height 39
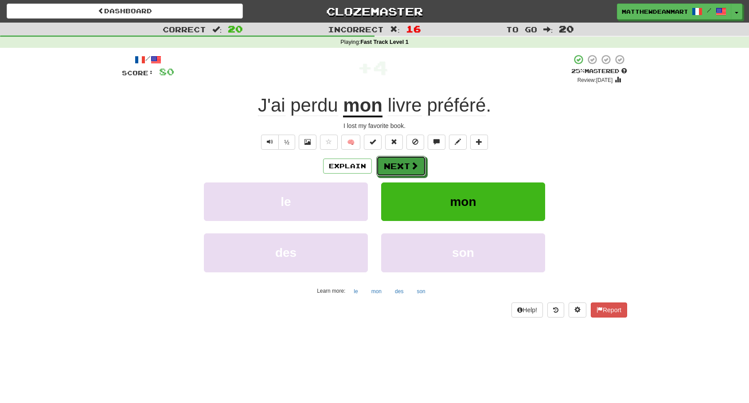
click at [406, 160] on button "Next" at bounding box center [401, 166] width 50 height 20
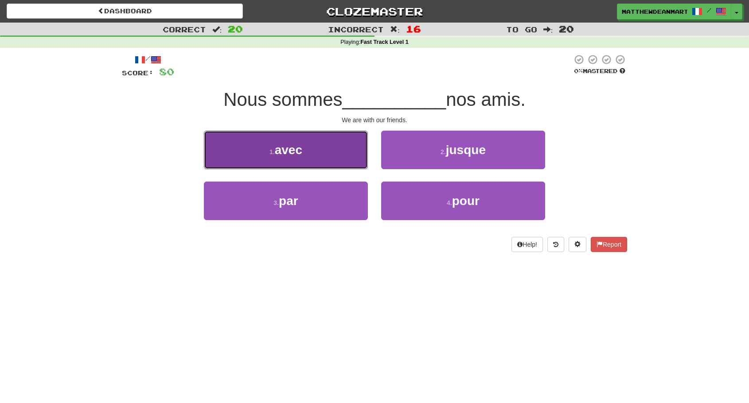
click at [356, 155] on button "1 . avec" at bounding box center [286, 150] width 164 height 39
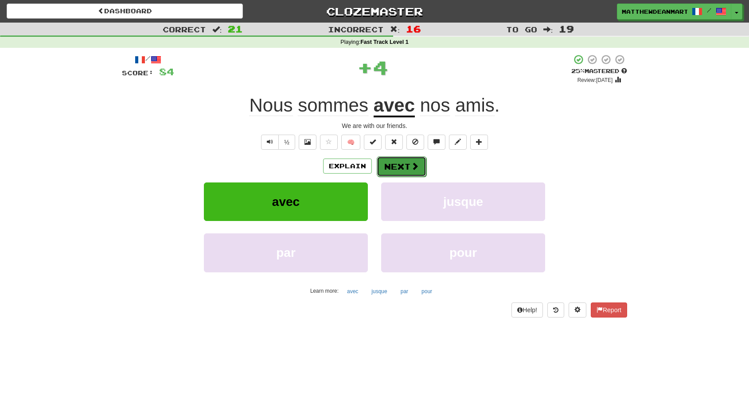
click at [401, 165] on button "Next" at bounding box center [402, 166] width 50 height 20
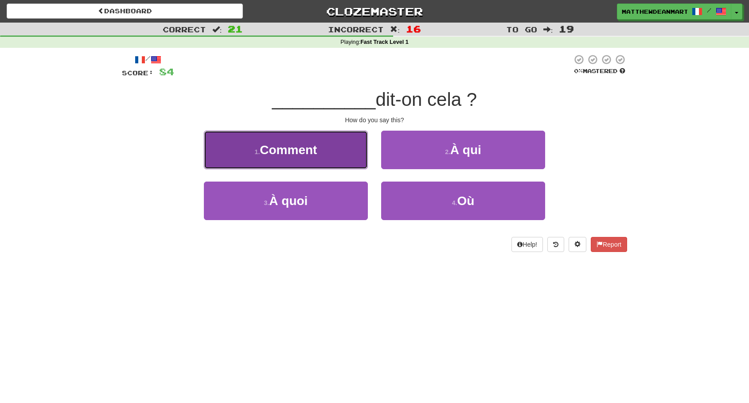
click at [340, 161] on button "1 . Comment" at bounding box center [286, 150] width 164 height 39
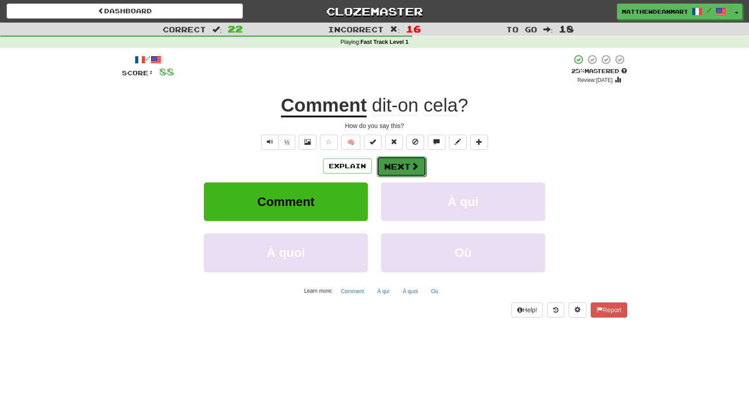
click at [403, 167] on button "Next" at bounding box center [402, 166] width 50 height 20
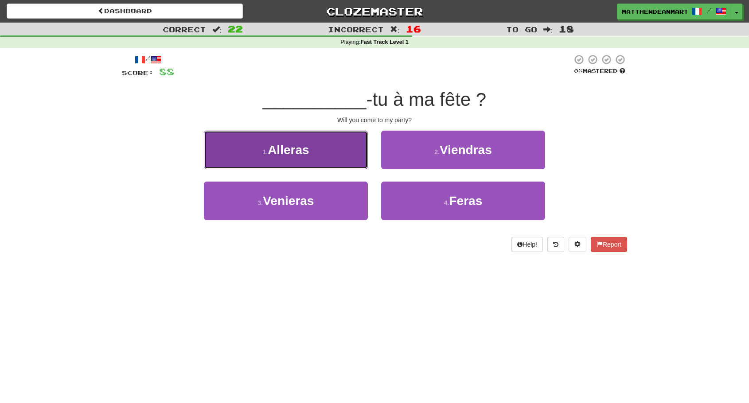
click at [349, 169] on button "1 . [GEOGRAPHIC_DATA]" at bounding box center [286, 150] width 164 height 39
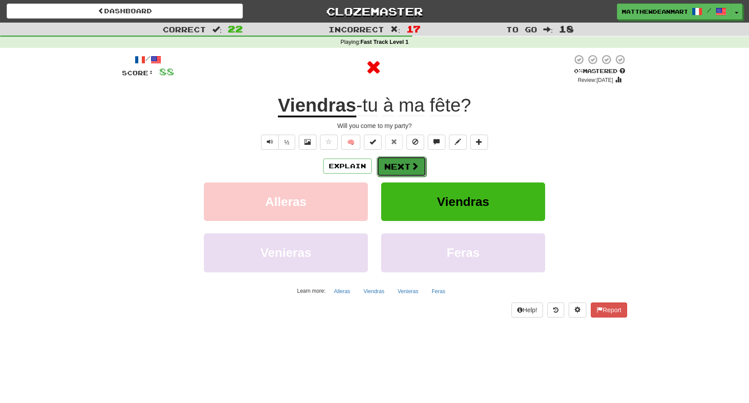
click at [393, 163] on button "Next" at bounding box center [402, 166] width 50 height 20
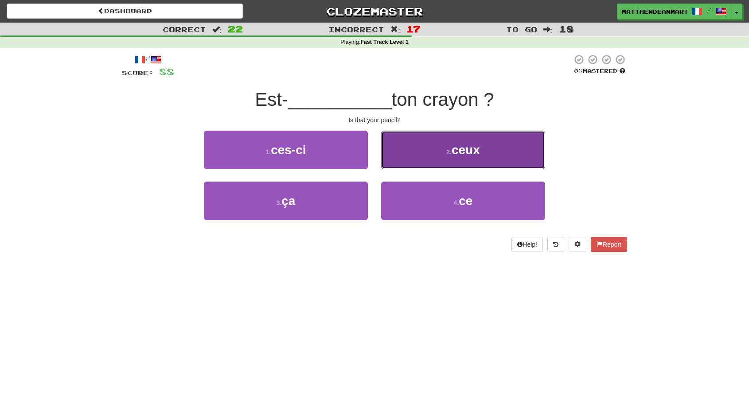
click at [393, 160] on button "2 . ceux" at bounding box center [463, 150] width 164 height 39
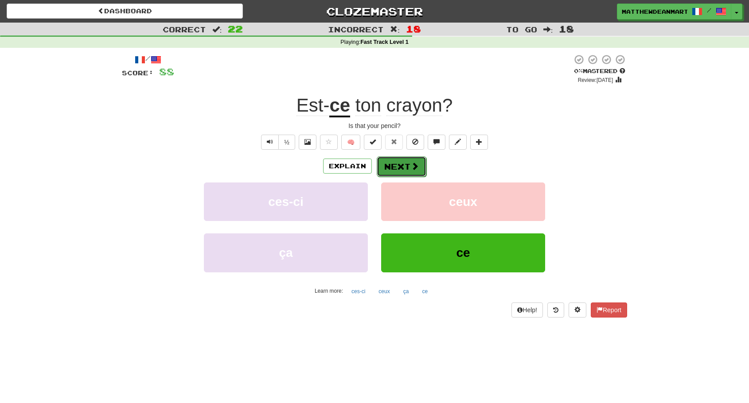
click at [393, 164] on button "Next" at bounding box center [402, 166] width 50 height 20
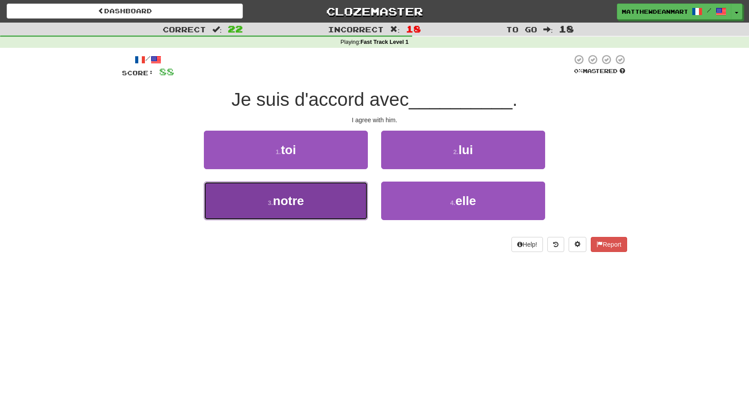
click at [357, 190] on button "3 . notre" at bounding box center [286, 201] width 164 height 39
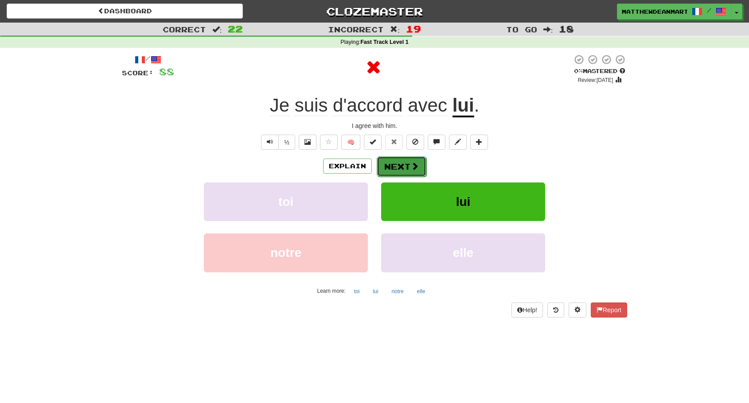
click at [404, 176] on button "Next" at bounding box center [402, 166] width 50 height 20
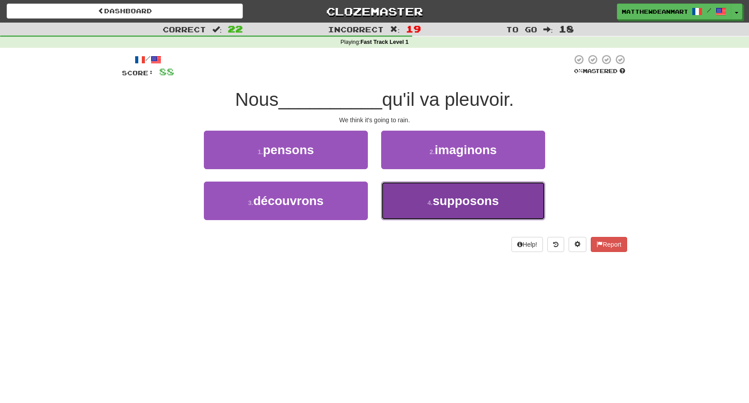
click at [439, 197] on span "supposons" at bounding box center [465, 201] width 66 height 14
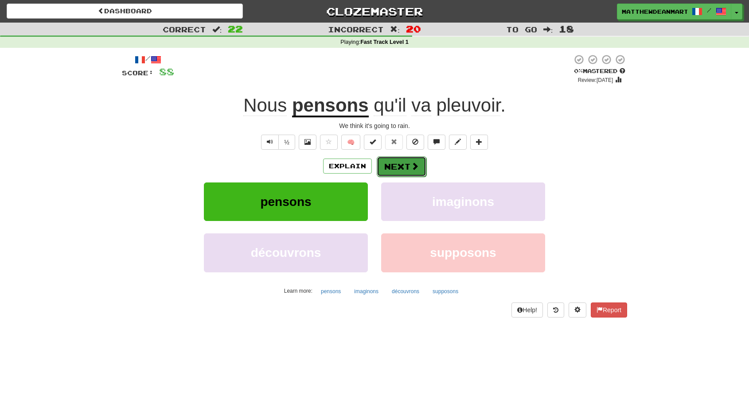
click at [416, 169] on span at bounding box center [415, 166] width 8 height 8
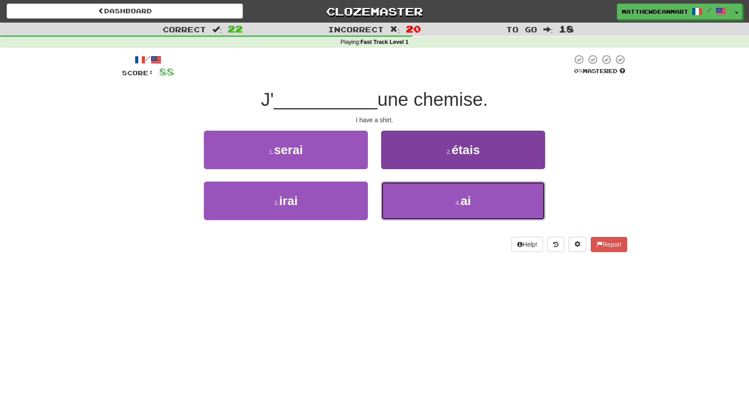
click at [405, 195] on button "4 . ai" at bounding box center [463, 201] width 164 height 39
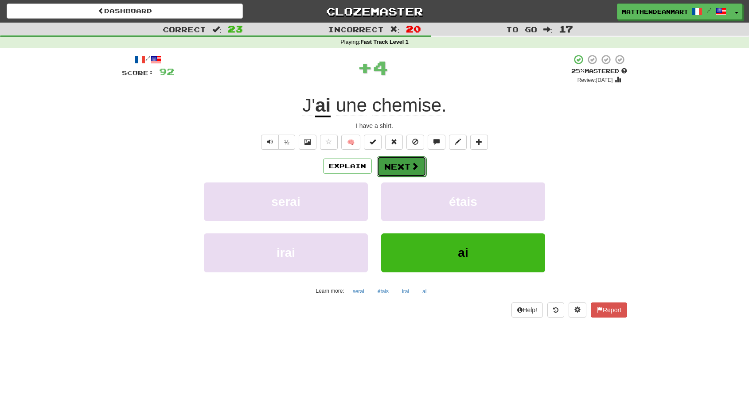
click at [405, 167] on button "Next" at bounding box center [402, 166] width 50 height 20
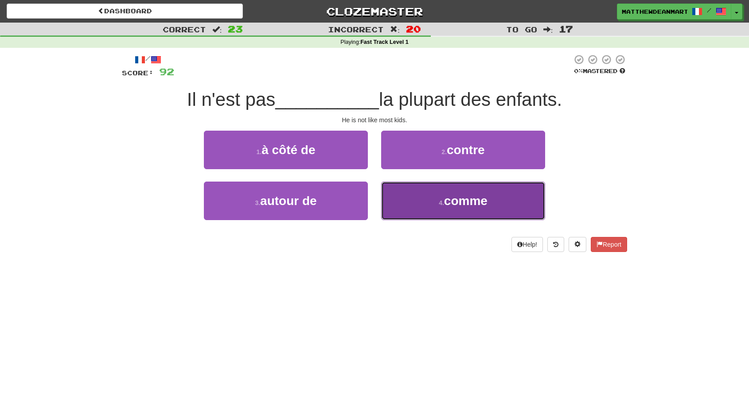
click at [430, 191] on button "4 . comme" at bounding box center [463, 201] width 164 height 39
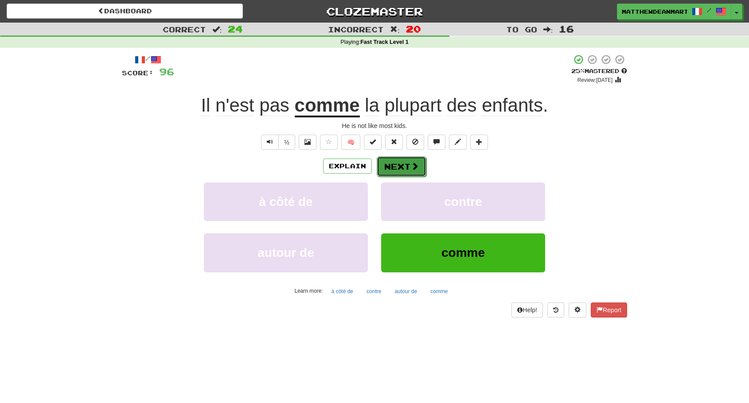
click at [411, 164] on span at bounding box center [415, 166] width 8 height 8
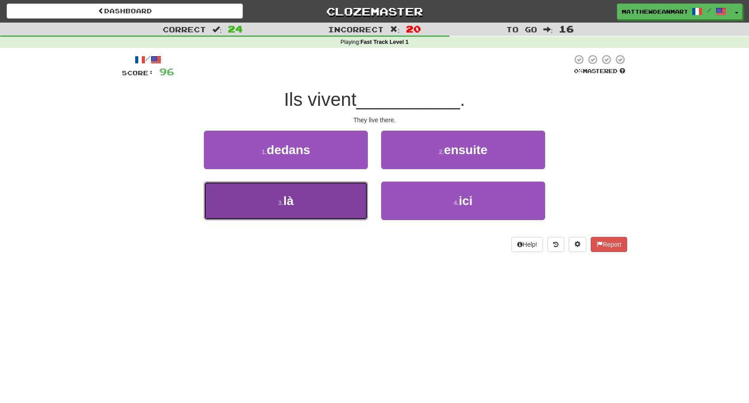
click at [327, 202] on button "3 . là" at bounding box center [286, 201] width 164 height 39
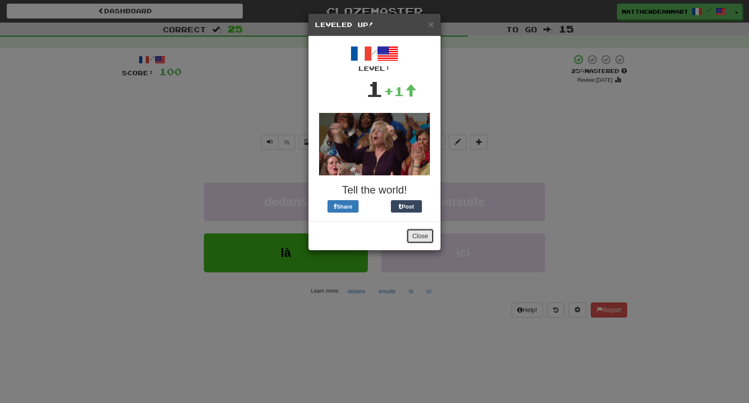
click at [424, 233] on button "Close" at bounding box center [419, 236] width 27 height 15
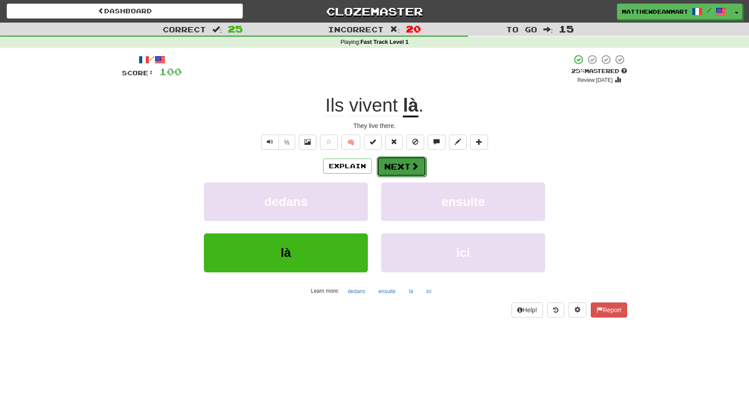
click at [421, 175] on button "Next" at bounding box center [402, 166] width 50 height 20
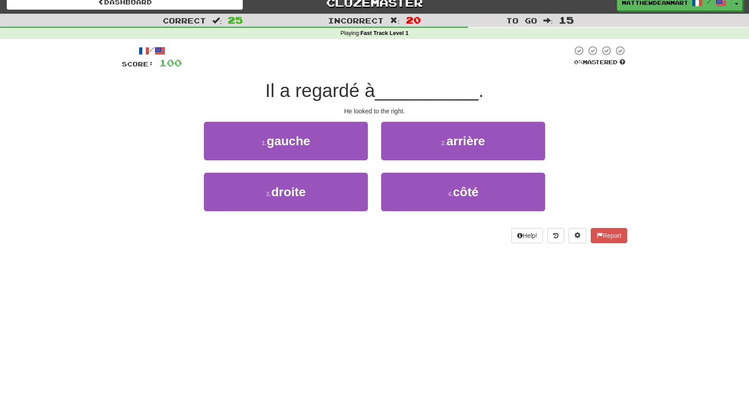
scroll to position [12, 0]
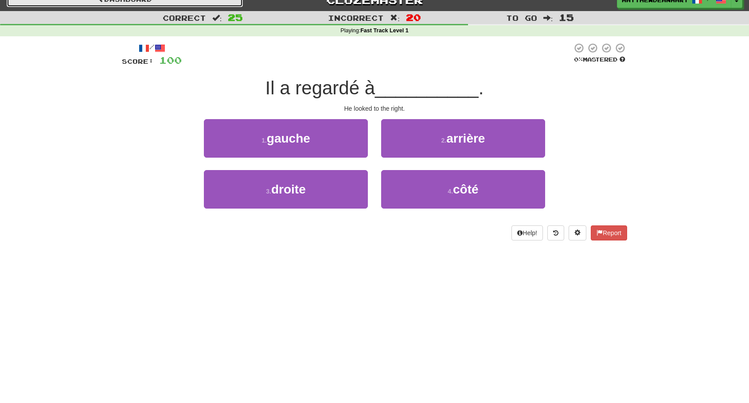
click at [188, 6] on link "Dashboard" at bounding box center [125, -1] width 236 height 15
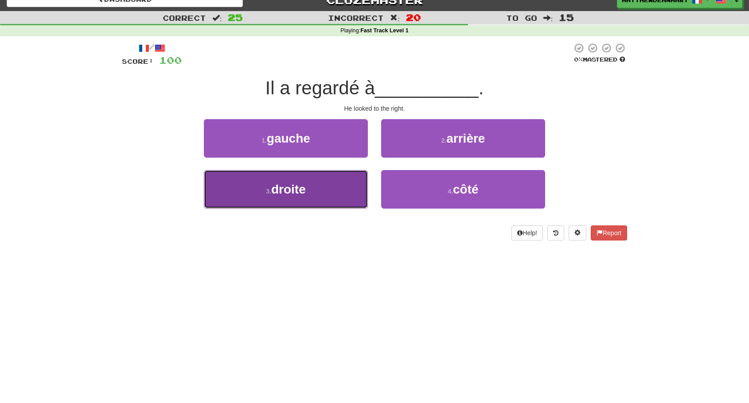
click at [310, 179] on button "3 . droite" at bounding box center [286, 189] width 164 height 39
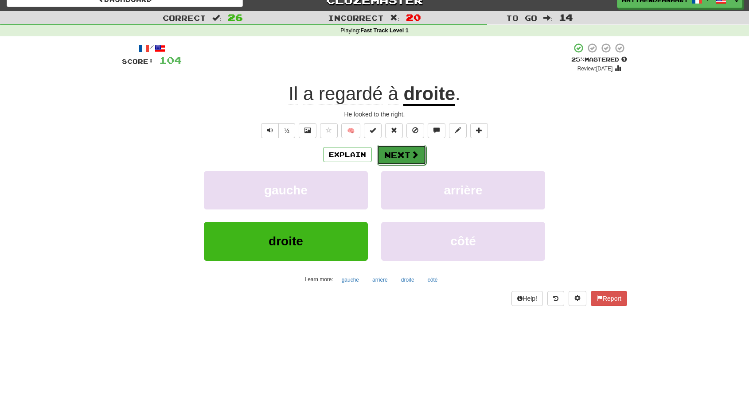
click at [415, 152] on span at bounding box center [415, 155] width 8 height 8
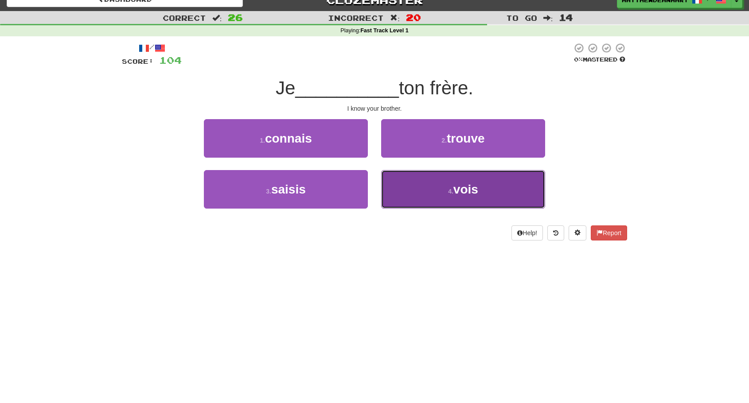
click at [423, 202] on button "4 . vois" at bounding box center [463, 189] width 164 height 39
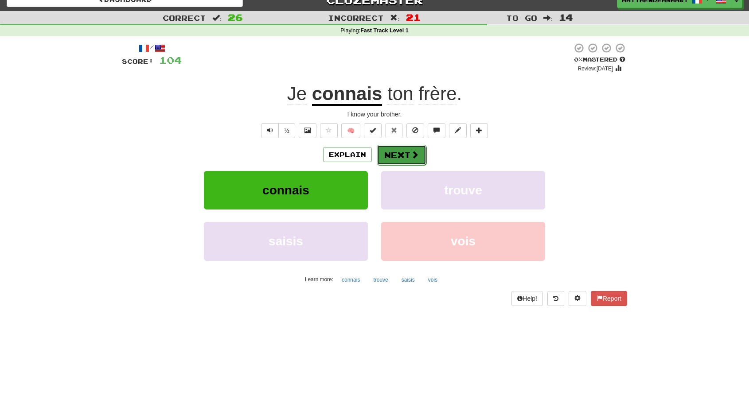
click at [389, 156] on button "Next" at bounding box center [402, 155] width 50 height 20
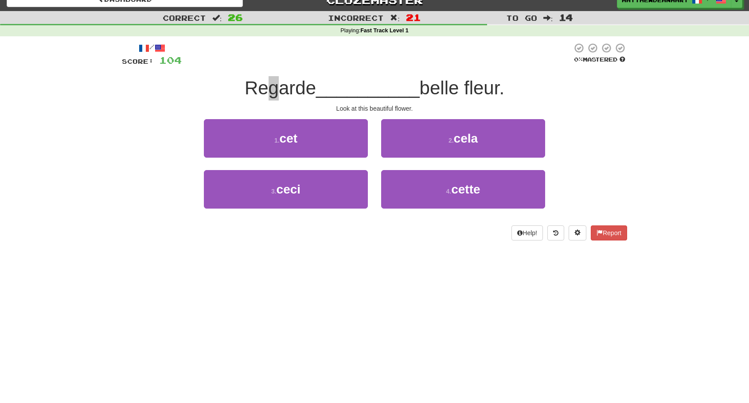
drag, startPoint x: 275, startPoint y: 82, endPoint x: 280, endPoint y: 79, distance: 5.4
click at [275, 79] on span "Regarde" at bounding box center [280, 88] width 71 height 21
click at [276, 72] on div "/ Score: 104 0 % Mastered Regarde __________ belle fleur. Look at this beautifu…" at bounding box center [374, 142] width 505 height 198
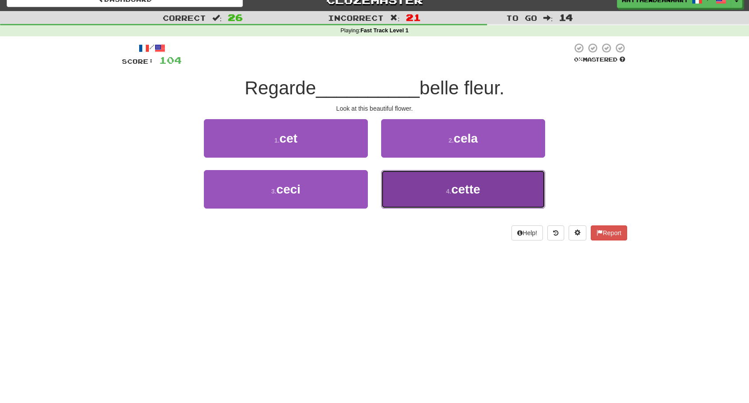
click at [415, 180] on button "4 . cette" at bounding box center [463, 189] width 164 height 39
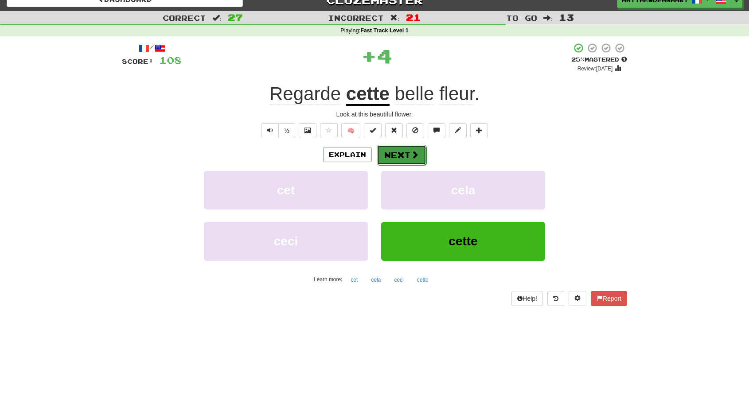
click at [406, 154] on button "Next" at bounding box center [402, 155] width 50 height 20
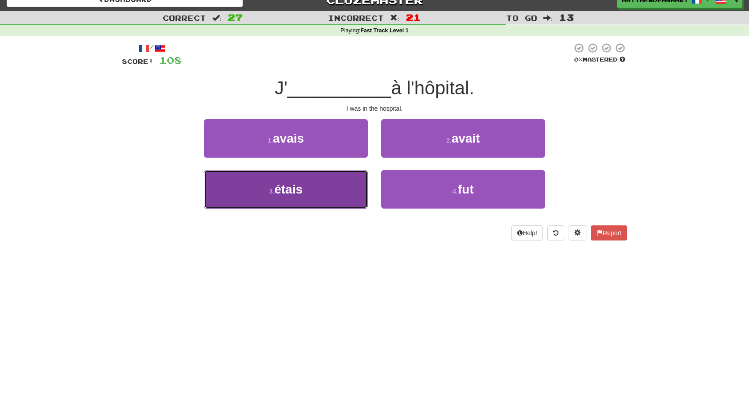
click at [317, 192] on button "3 . étais" at bounding box center [286, 189] width 164 height 39
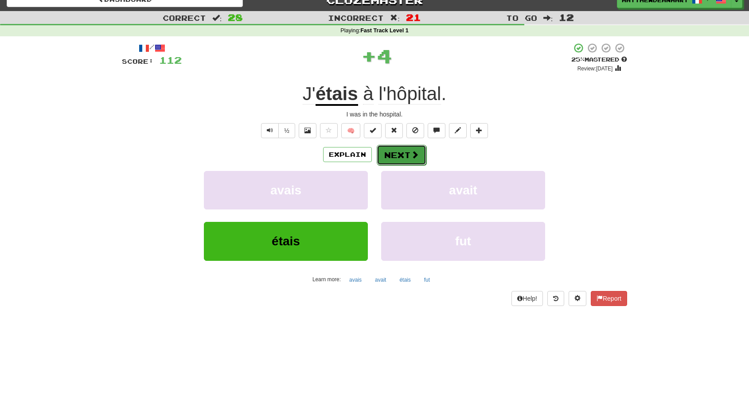
click at [390, 158] on button "Next" at bounding box center [402, 155] width 50 height 20
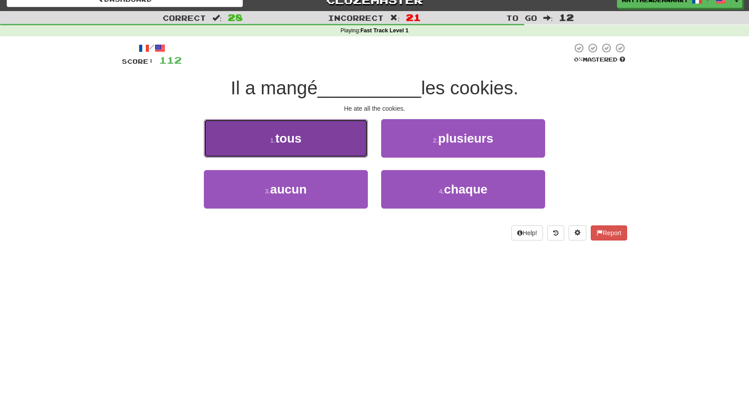
click at [333, 145] on button "1 . tous" at bounding box center [286, 138] width 164 height 39
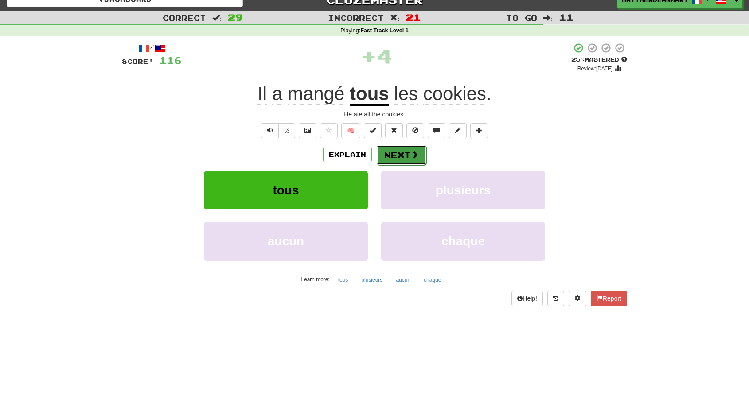
click at [399, 150] on button "Next" at bounding box center [402, 155] width 50 height 20
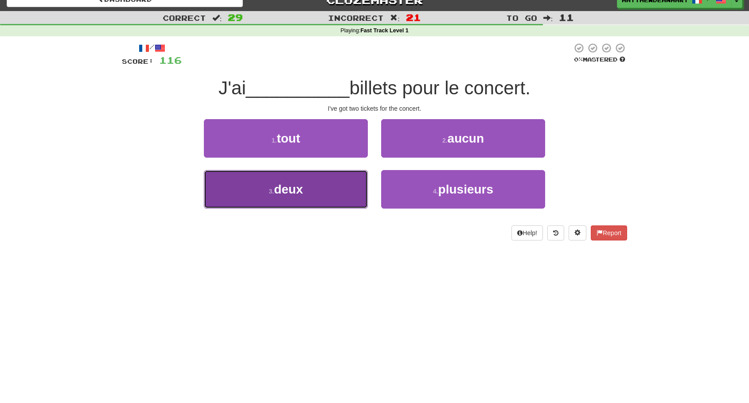
click at [326, 196] on button "3 . deux" at bounding box center [286, 189] width 164 height 39
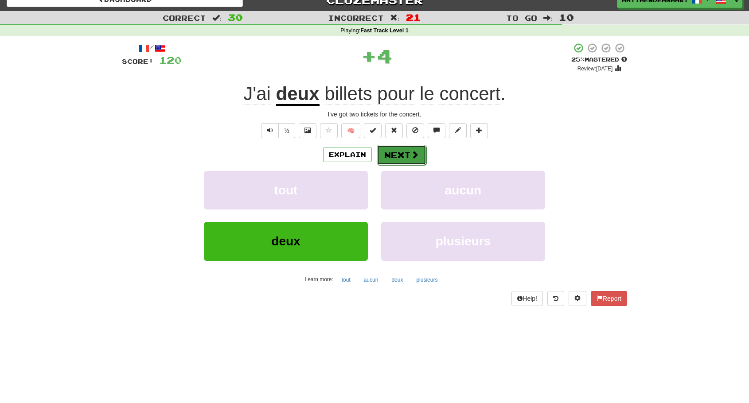
click at [385, 147] on button "Next" at bounding box center [402, 155] width 50 height 20
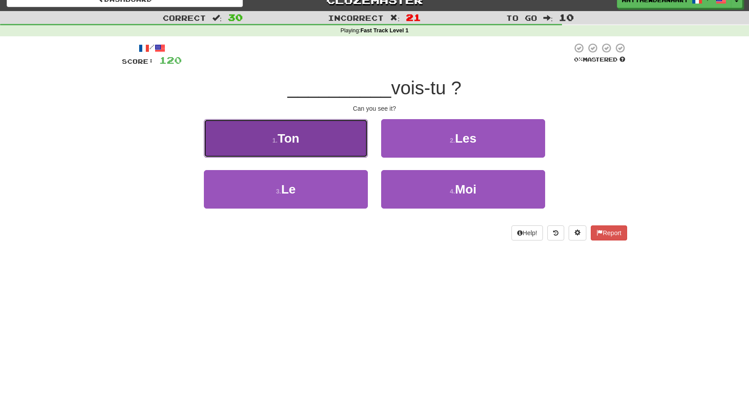
click at [335, 135] on button "1 . Ton" at bounding box center [286, 138] width 164 height 39
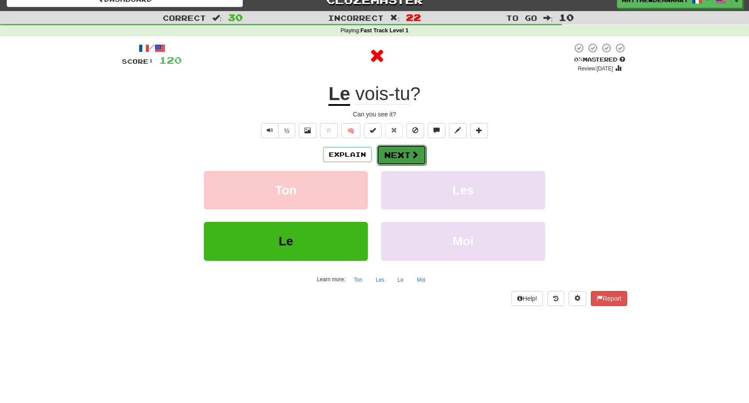
click at [405, 159] on button "Next" at bounding box center [402, 155] width 50 height 20
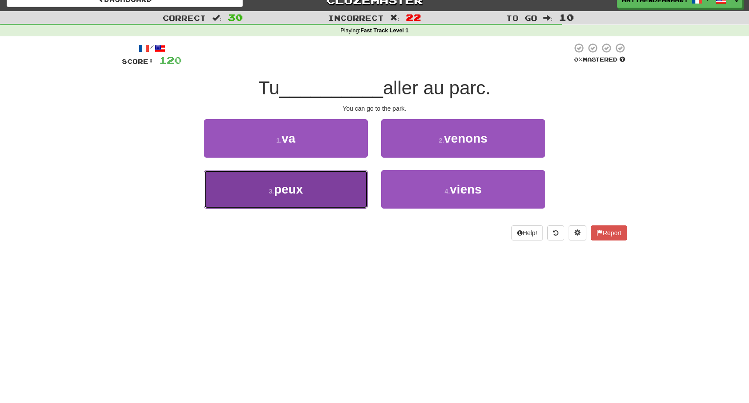
click at [342, 202] on button "3 . peux" at bounding box center [286, 189] width 164 height 39
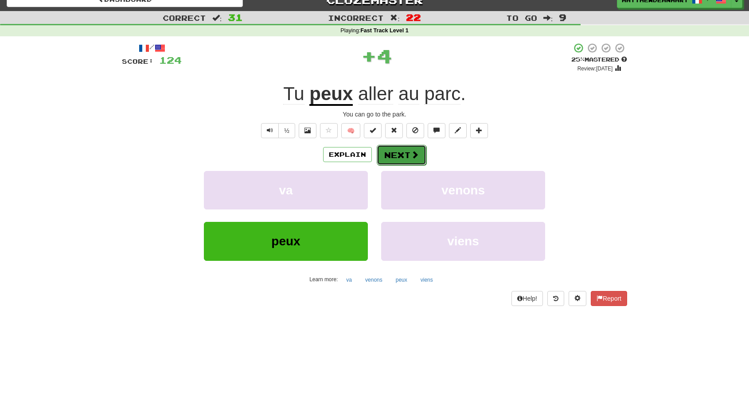
click at [403, 158] on button "Next" at bounding box center [402, 155] width 50 height 20
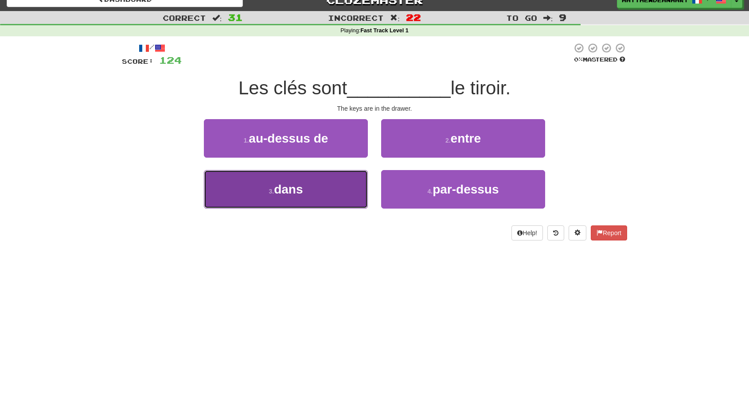
click at [345, 181] on button "3 . dans" at bounding box center [286, 189] width 164 height 39
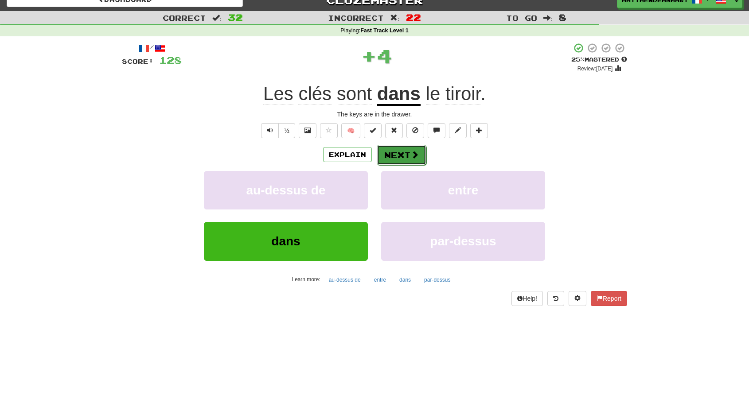
click at [411, 157] on span at bounding box center [415, 155] width 8 height 8
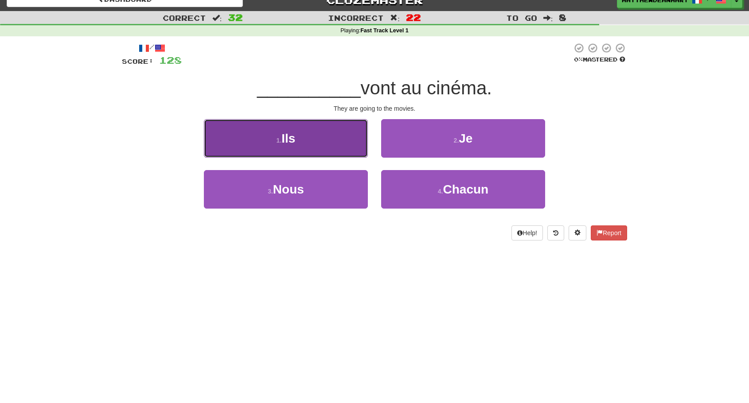
click at [318, 130] on button "1 . Ils" at bounding box center [286, 138] width 164 height 39
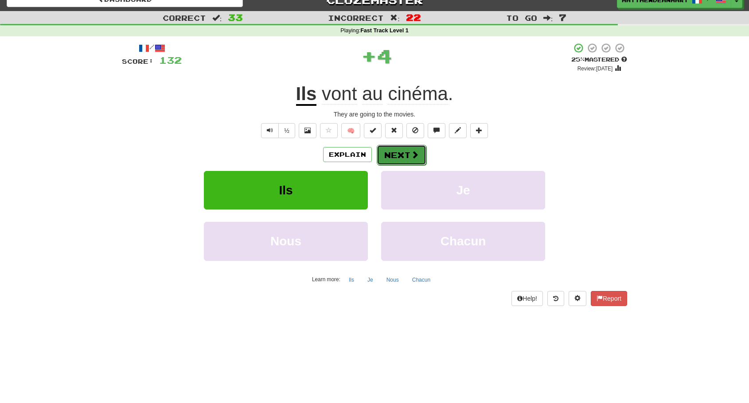
click at [392, 154] on button "Next" at bounding box center [402, 155] width 50 height 20
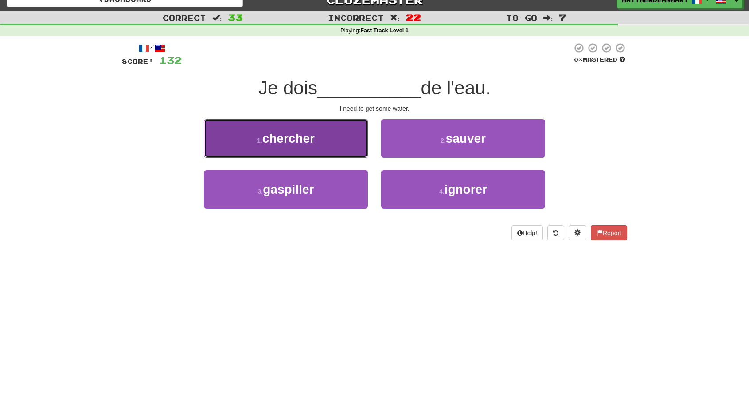
click at [303, 129] on button "1 . chercher" at bounding box center [286, 138] width 164 height 39
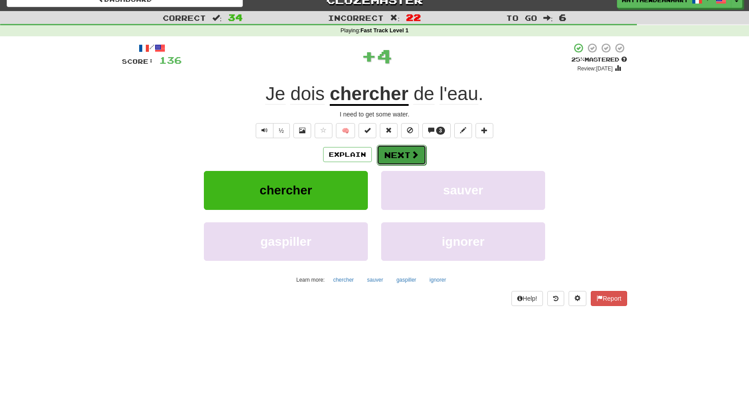
click at [405, 159] on button "Next" at bounding box center [402, 155] width 50 height 20
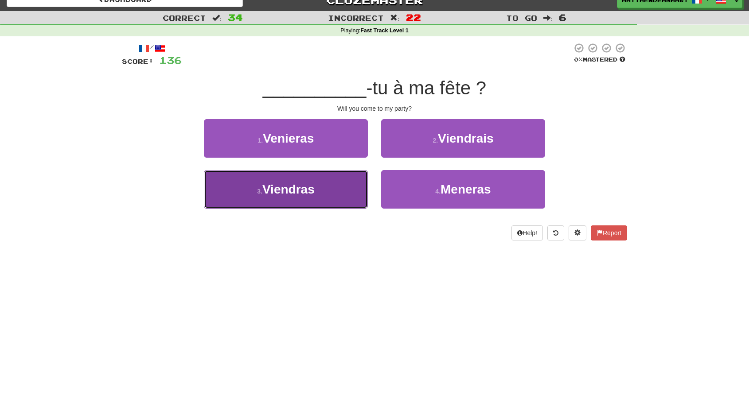
click at [330, 185] on button "3 . Viendras" at bounding box center [286, 189] width 164 height 39
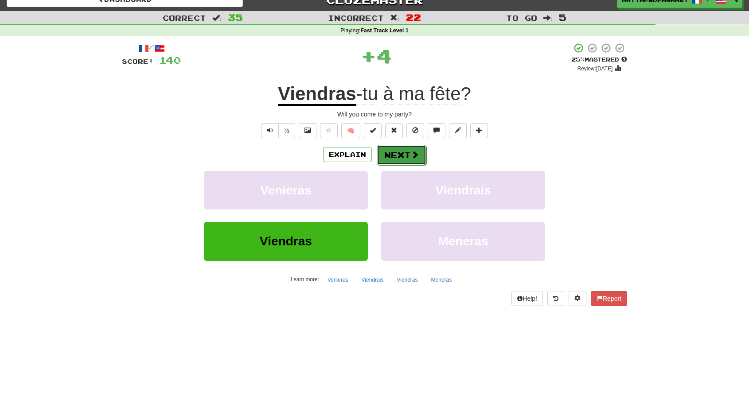
click at [393, 156] on button "Next" at bounding box center [402, 155] width 50 height 20
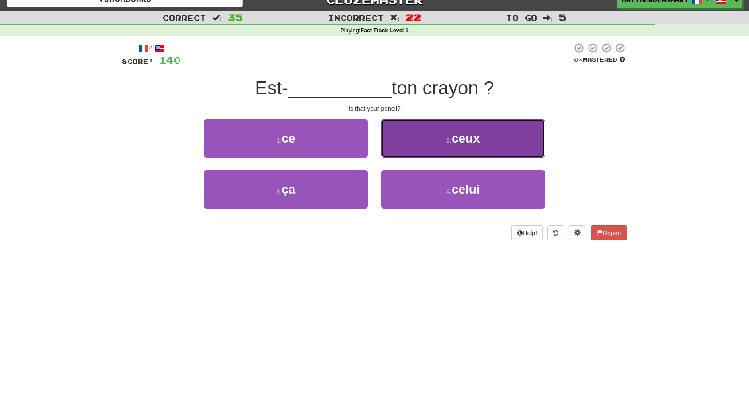
click at [410, 149] on button "2 . ceux" at bounding box center [463, 138] width 164 height 39
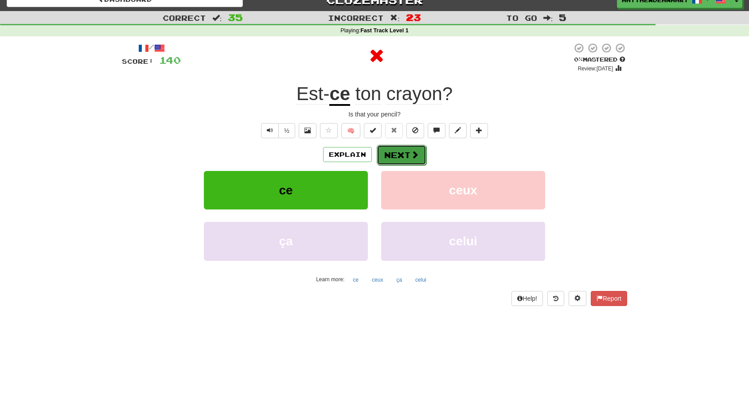
click at [401, 152] on button "Next" at bounding box center [402, 155] width 50 height 20
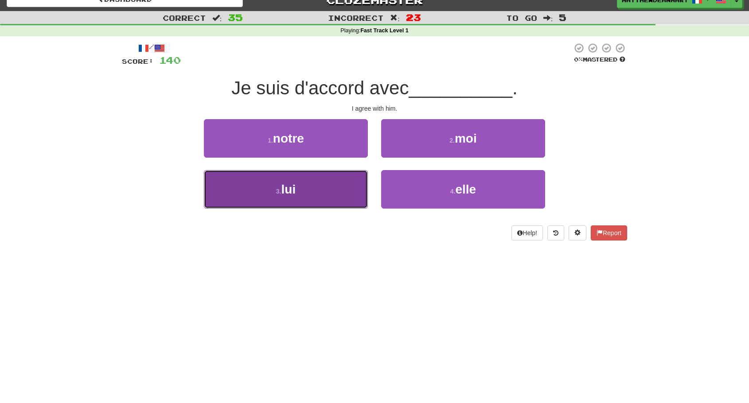
click at [349, 189] on button "3 . lui" at bounding box center [286, 189] width 164 height 39
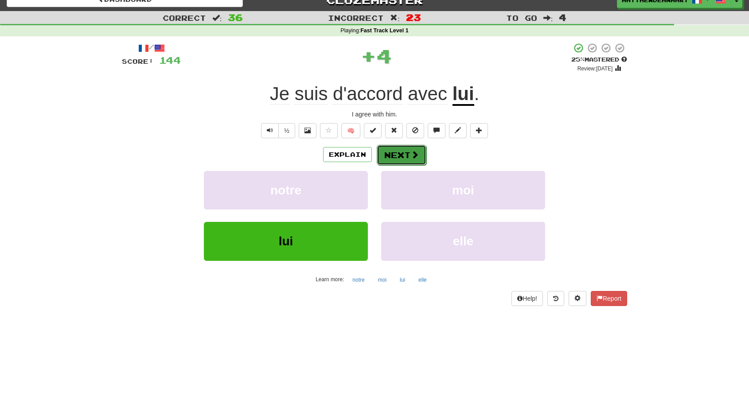
click at [399, 158] on button "Next" at bounding box center [402, 155] width 50 height 20
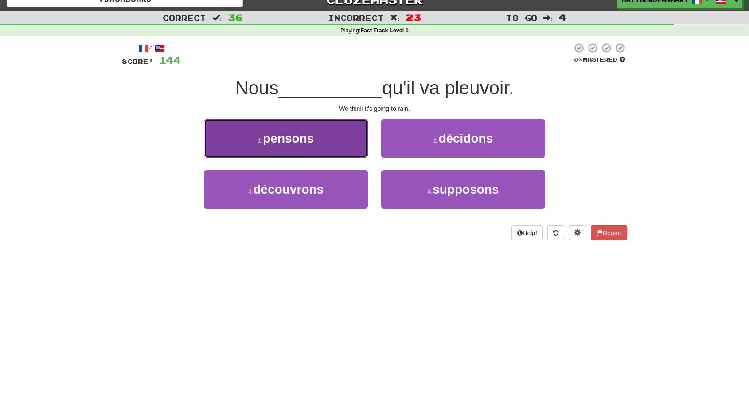
click at [350, 145] on button "1 . pensons" at bounding box center [286, 138] width 164 height 39
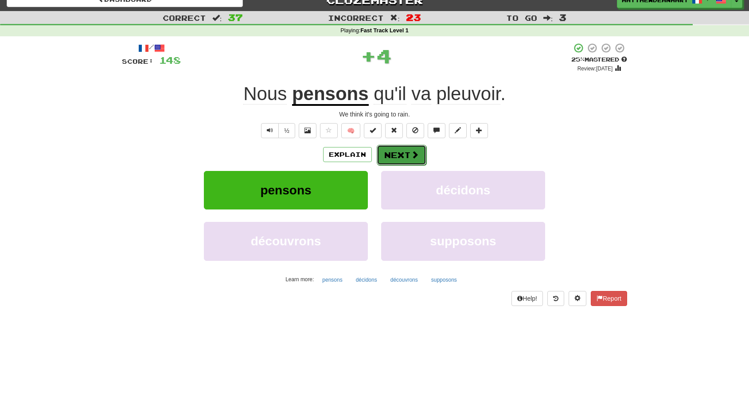
click at [402, 158] on button "Next" at bounding box center [402, 155] width 50 height 20
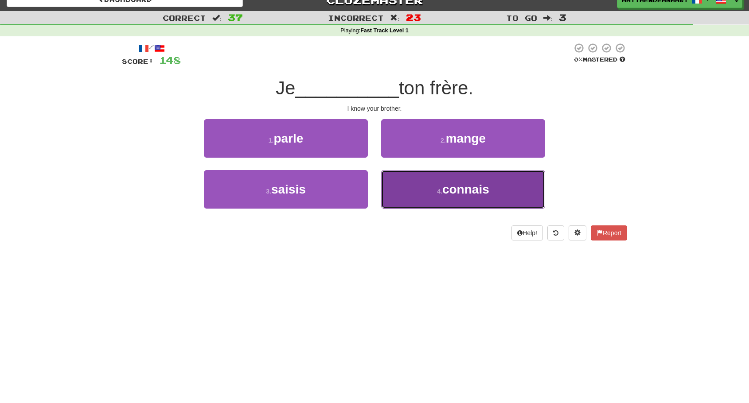
click at [401, 193] on button "4 . connais" at bounding box center [463, 189] width 164 height 39
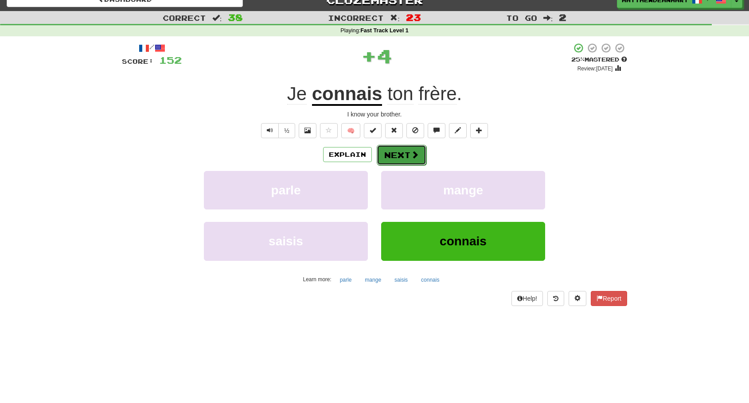
click at [408, 161] on button "Next" at bounding box center [402, 155] width 50 height 20
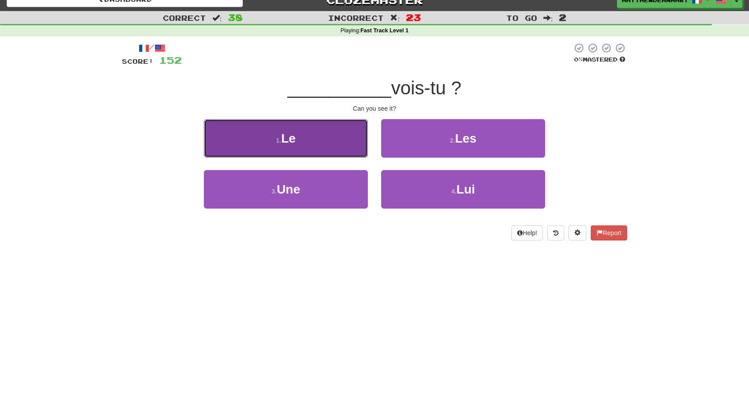
click at [346, 136] on button "1 . Le" at bounding box center [286, 138] width 164 height 39
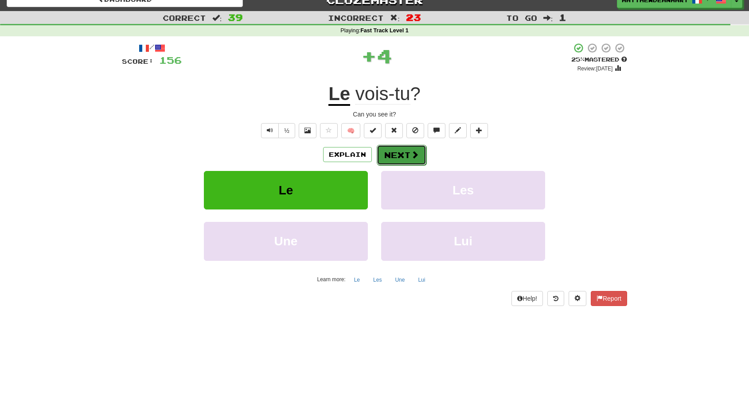
click at [407, 148] on button "Next" at bounding box center [402, 155] width 50 height 20
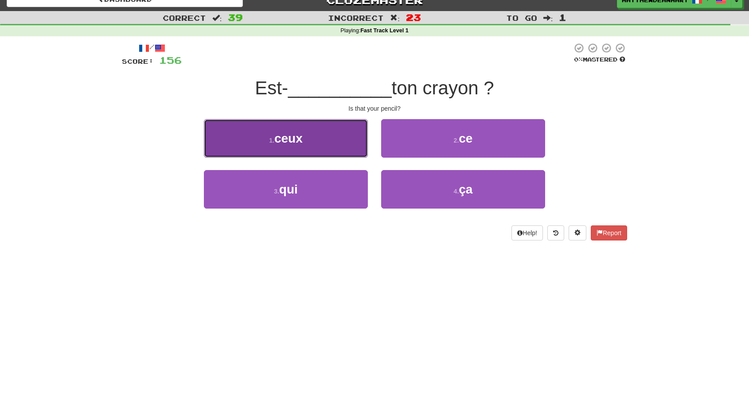
click at [341, 135] on button "1 . ceux" at bounding box center [286, 138] width 164 height 39
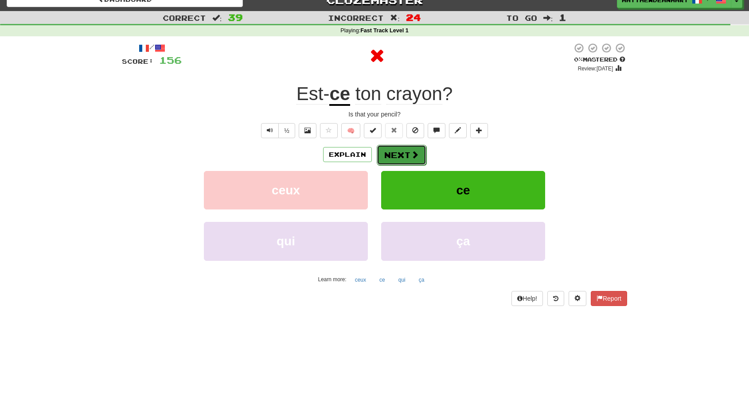
click at [400, 158] on button "Next" at bounding box center [402, 155] width 50 height 20
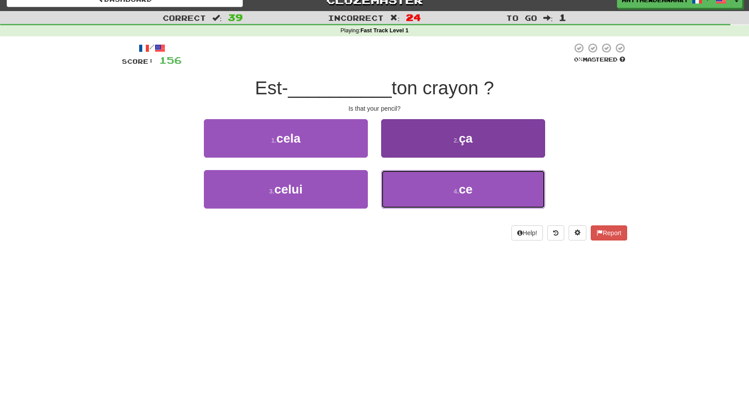
click at [408, 179] on button "4 . ce" at bounding box center [463, 189] width 164 height 39
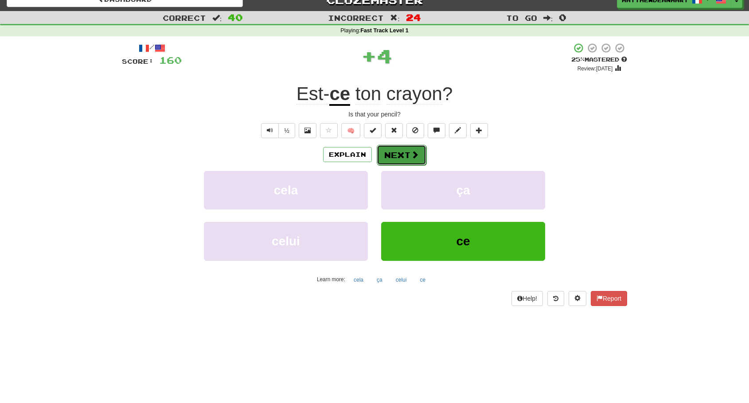
click at [404, 156] on button "Next" at bounding box center [402, 155] width 50 height 20
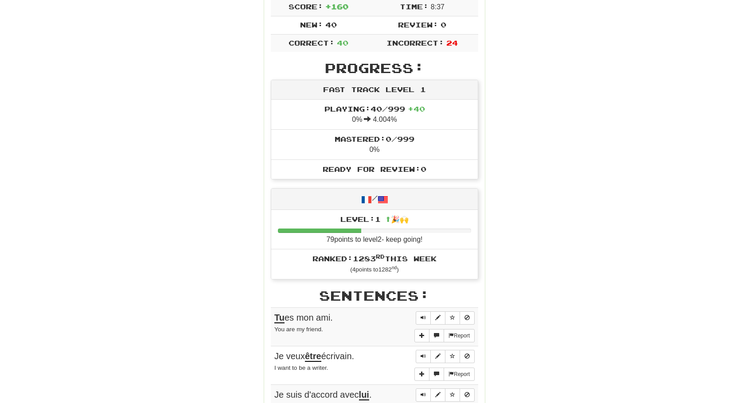
scroll to position [0, 0]
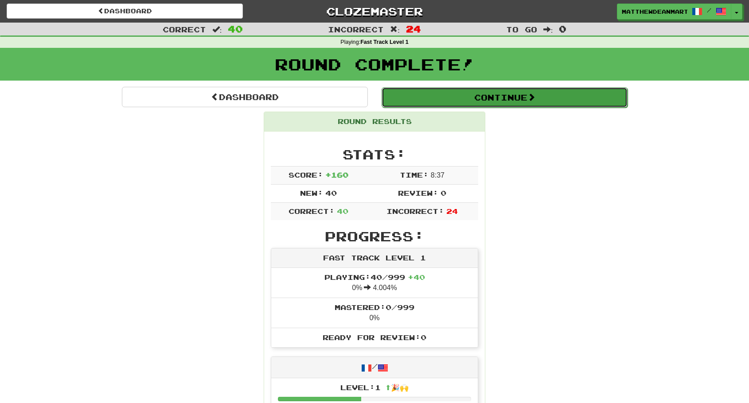
click at [483, 94] on button "Continue" at bounding box center [504, 97] width 246 height 20
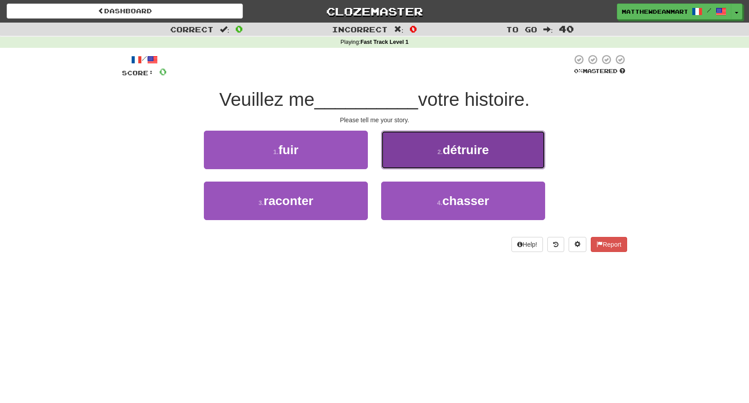
click at [439, 139] on button "2 . détruire" at bounding box center [463, 150] width 164 height 39
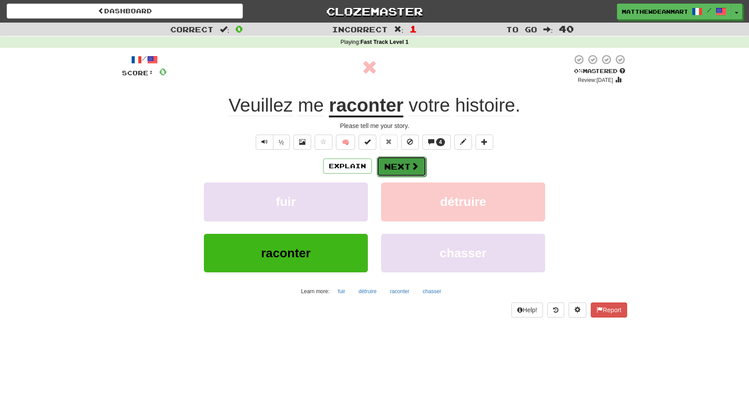
click at [423, 168] on button "Next" at bounding box center [402, 166] width 50 height 20
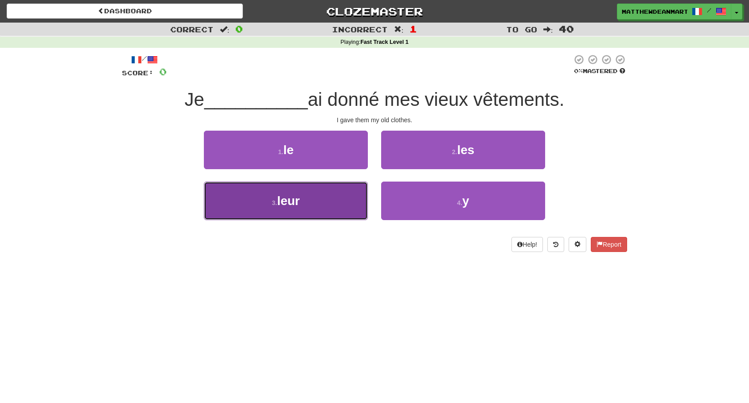
click at [325, 194] on button "3 . leur" at bounding box center [286, 201] width 164 height 39
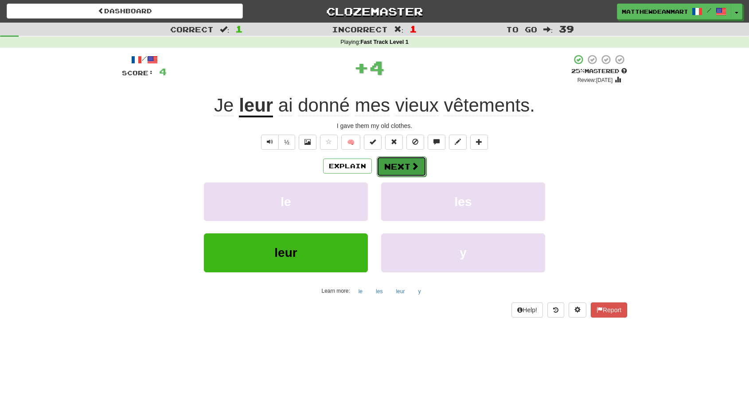
click at [412, 164] on span at bounding box center [415, 166] width 8 height 8
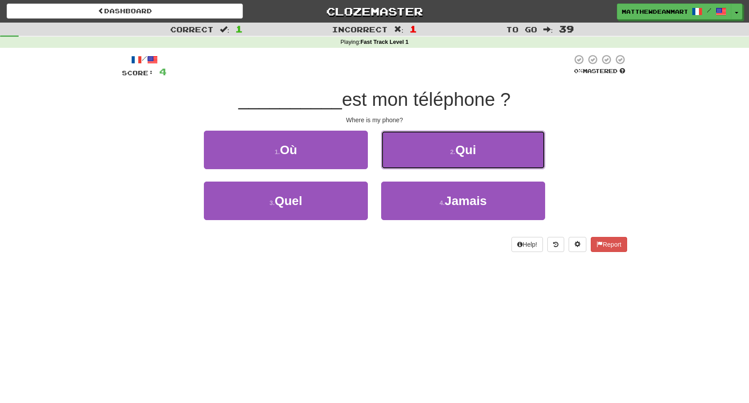
click at [412, 164] on button "2 . Qui" at bounding box center [463, 150] width 164 height 39
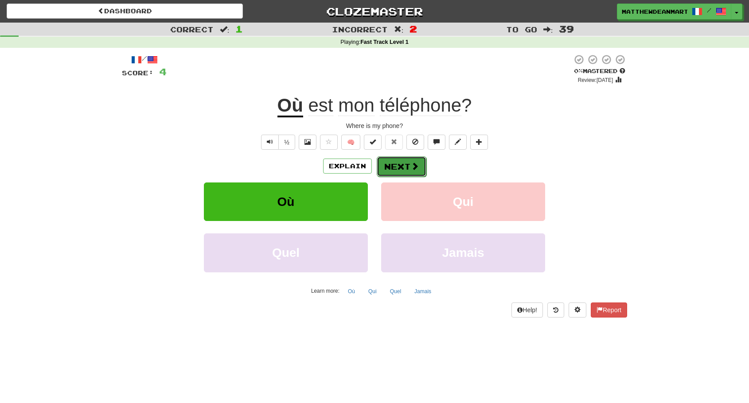
click at [413, 162] on span at bounding box center [415, 166] width 8 height 8
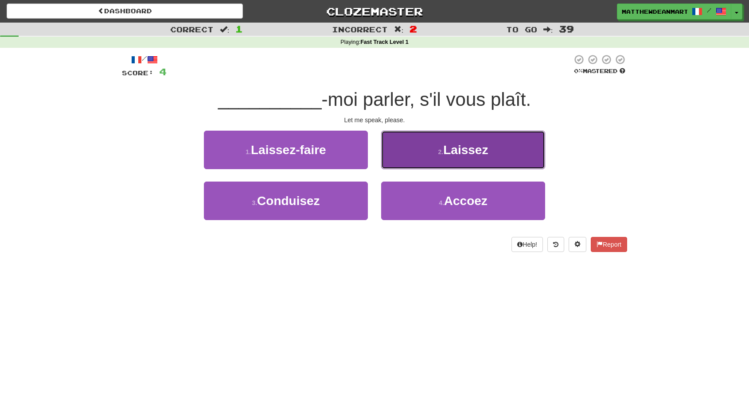
click at [419, 151] on button "2 . [GEOGRAPHIC_DATA]" at bounding box center [463, 150] width 164 height 39
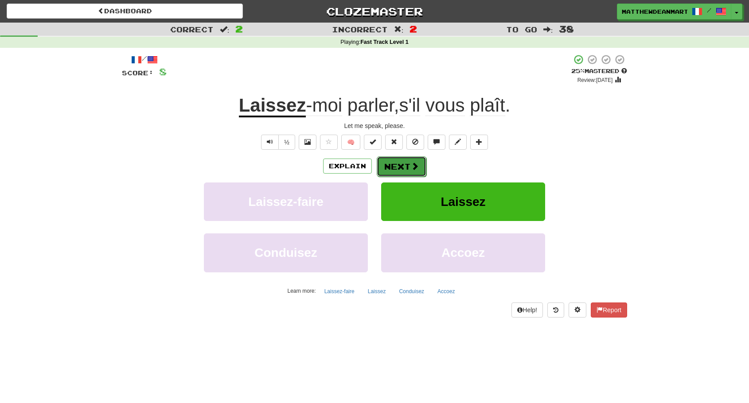
click at [409, 176] on button "Next" at bounding box center [402, 166] width 50 height 20
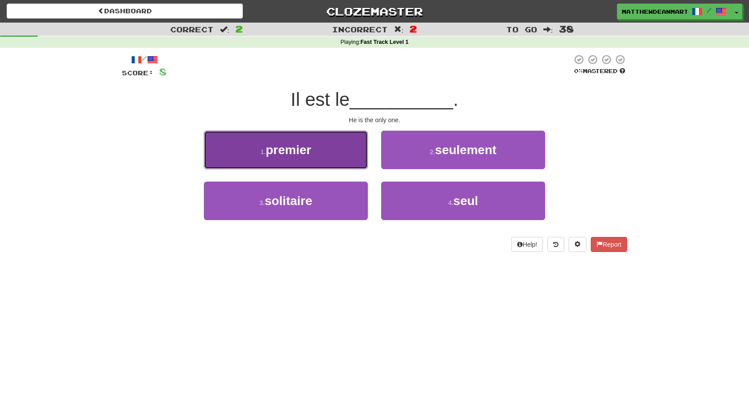
click at [341, 156] on button "1 . premier" at bounding box center [286, 150] width 164 height 39
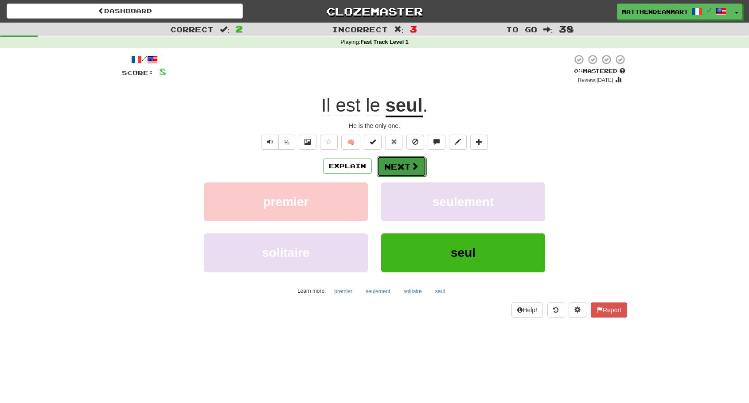
click at [422, 174] on button "Next" at bounding box center [402, 166] width 50 height 20
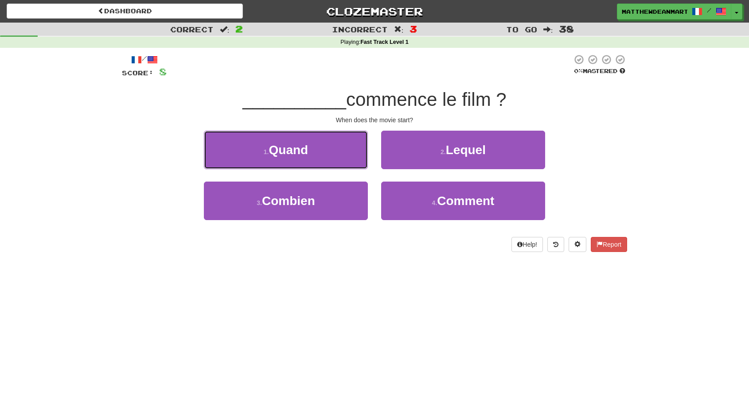
drag, startPoint x: 354, startPoint y: 141, endPoint x: 370, endPoint y: 131, distance: 18.4
click at [370, 131] on div "1 . Quand" at bounding box center [285, 156] width 177 height 51
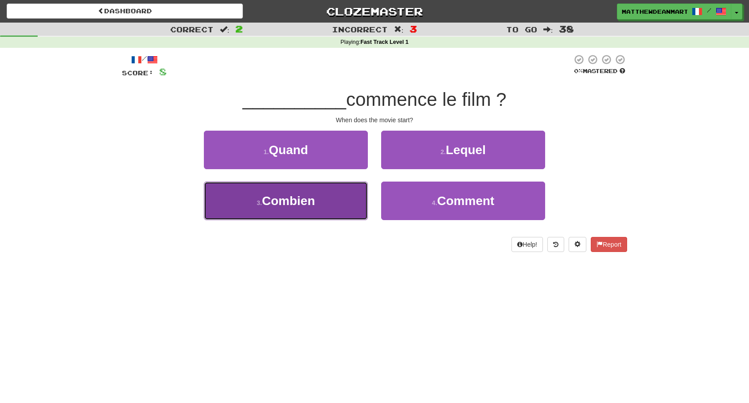
click at [305, 210] on button "3 . Combien" at bounding box center [286, 201] width 164 height 39
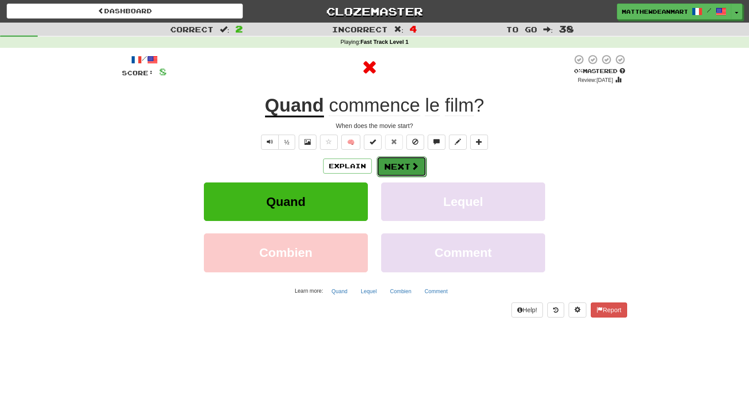
click at [389, 175] on button "Next" at bounding box center [402, 166] width 50 height 20
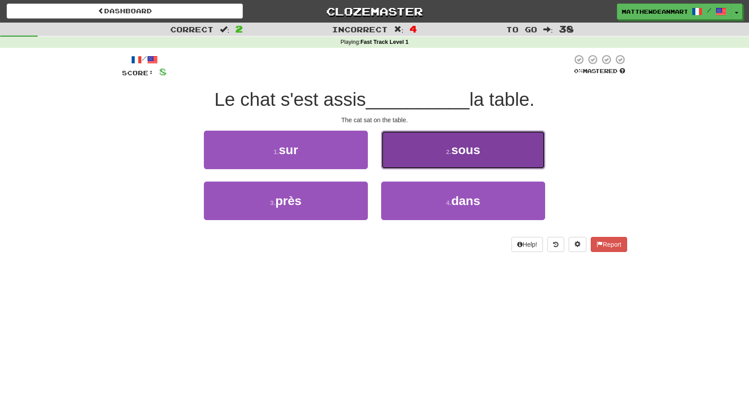
click at [420, 165] on button "2 . sous" at bounding box center [463, 150] width 164 height 39
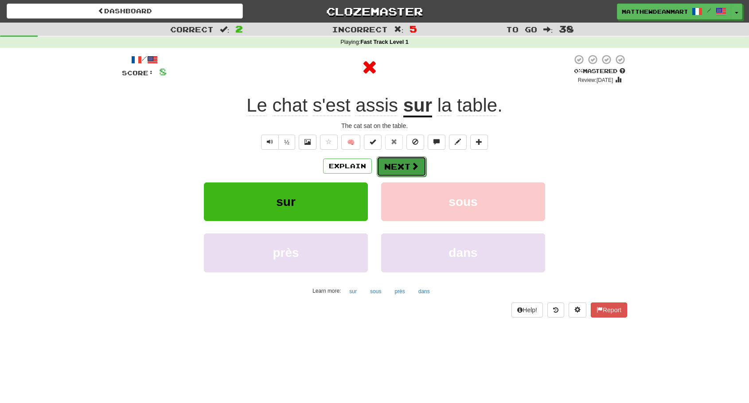
click at [416, 165] on span at bounding box center [415, 166] width 8 height 8
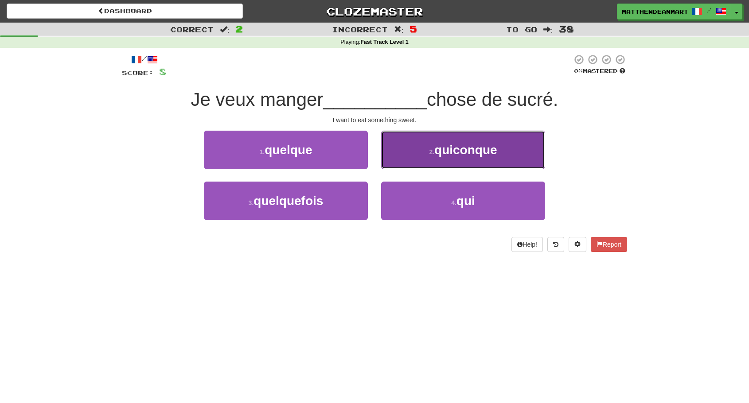
click at [414, 164] on button "2 . quiconque" at bounding box center [463, 150] width 164 height 39
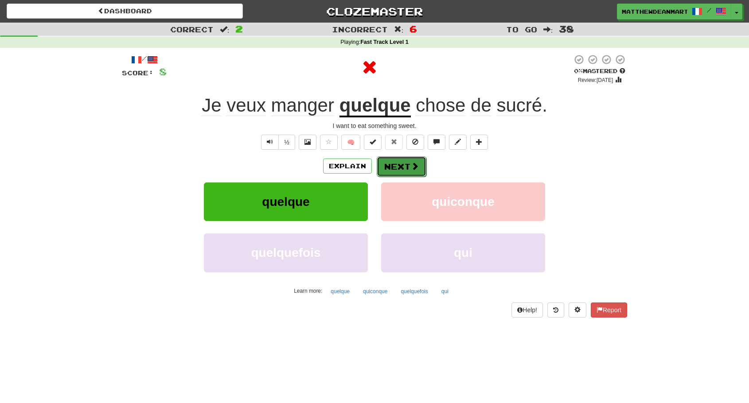
click at [385, 175] on button "Next" at bounding box center [402, 166] width 50 height 20
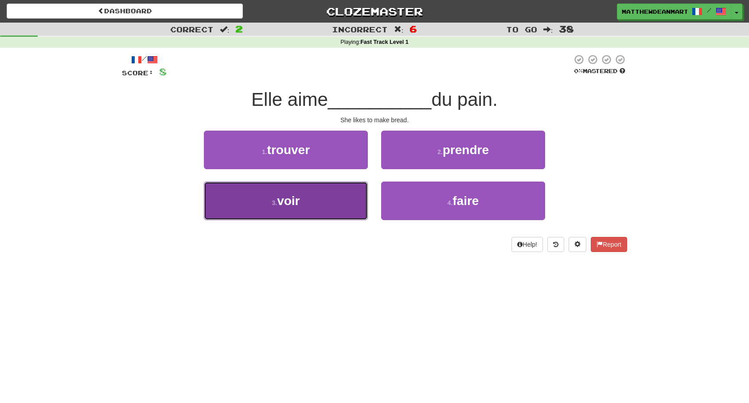
click at [336, 206] on button "3 . voir" at bounding box center [286, 201] width 164 height 39
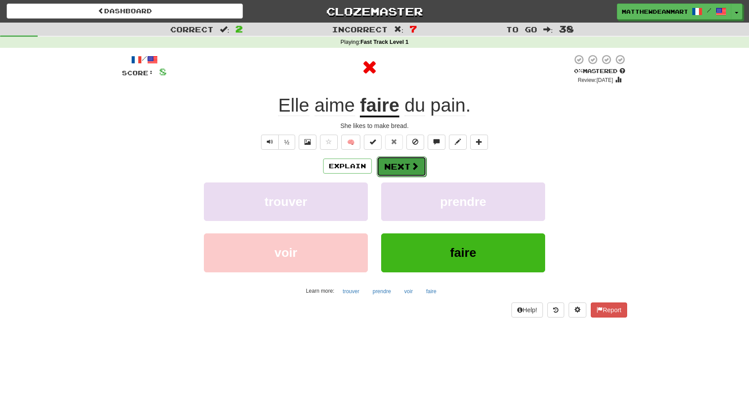
click at [388, 167] on button "Next" at bounding box center [402, 166] width 50 height 20
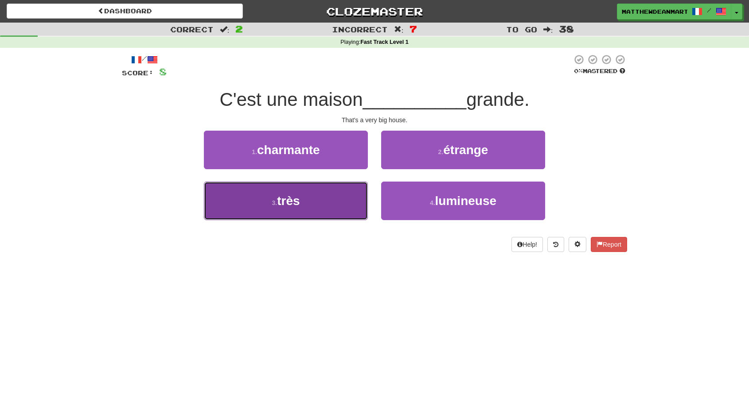
click at [335, 201] on button "3 . très" at bounding box center [286, 201] width 164 height 39
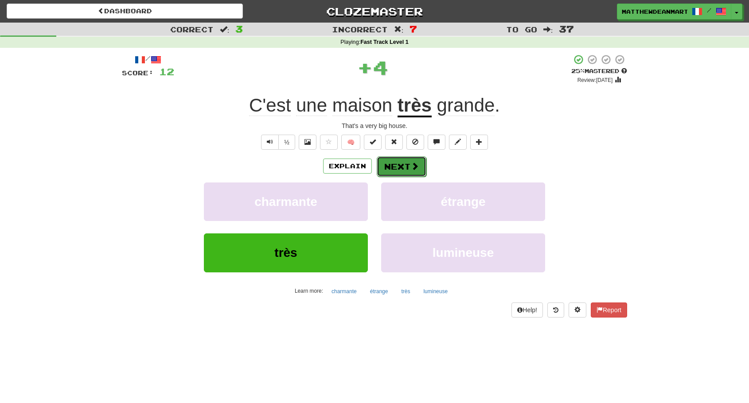
click at [407, 166] on button "Next" at bounding box center [402, 166] width 50 height 20
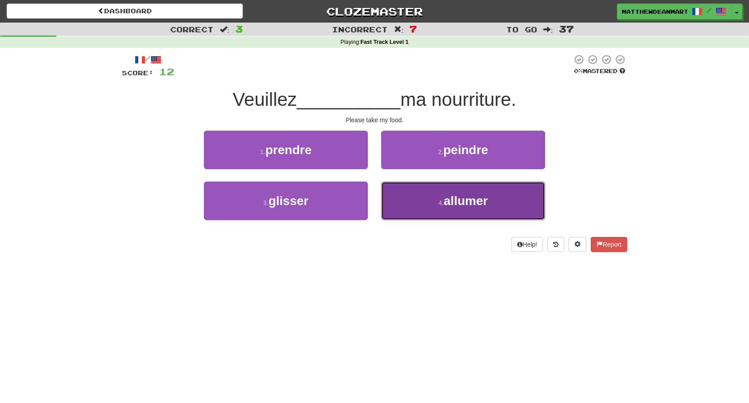
click at [457, 205] on span "allumer" at bounding box center [465, 201] width 44 height 14
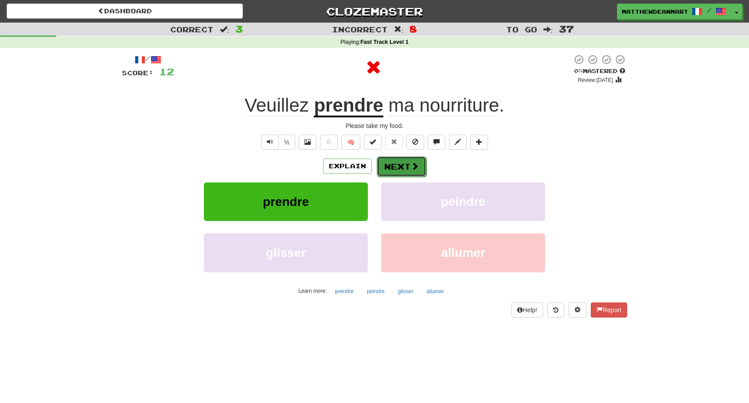
click at [413, 170] on span at bounding box center [415, 166] width 8 height 8
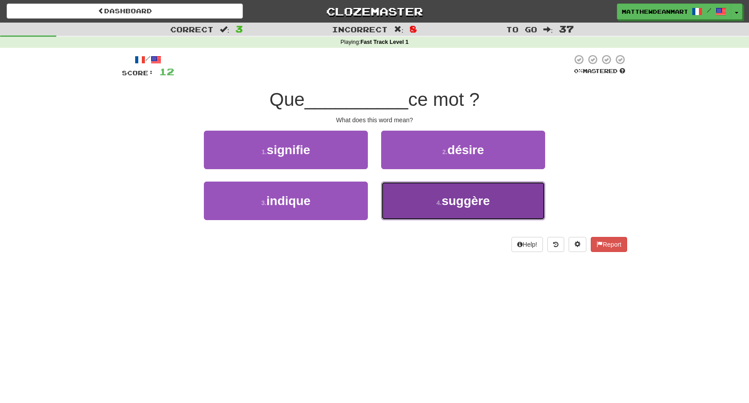
click at [416, 210] on button "4 . suggère" at bounding box center [463, 201] width 164 height 39
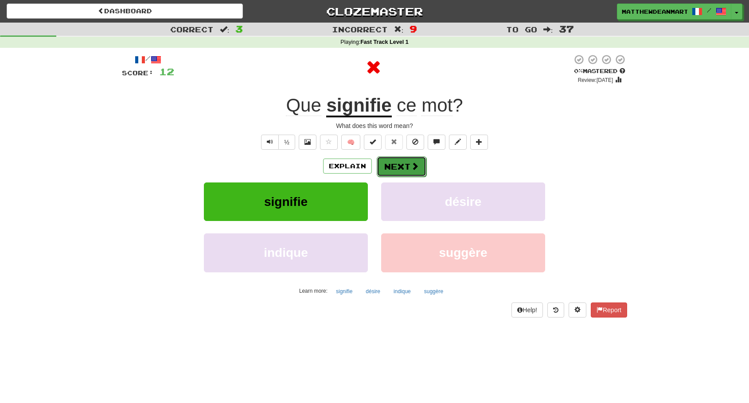
click at [404, 175] on button "Next" at bounding box center [402, 166] width 50 height 20
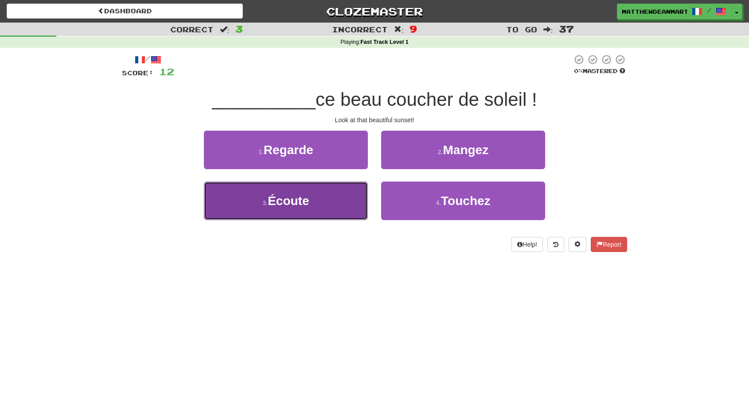
click at [335, 197] on button "3 . Écoute" at bounding box center [286, 201] width 164 height 39
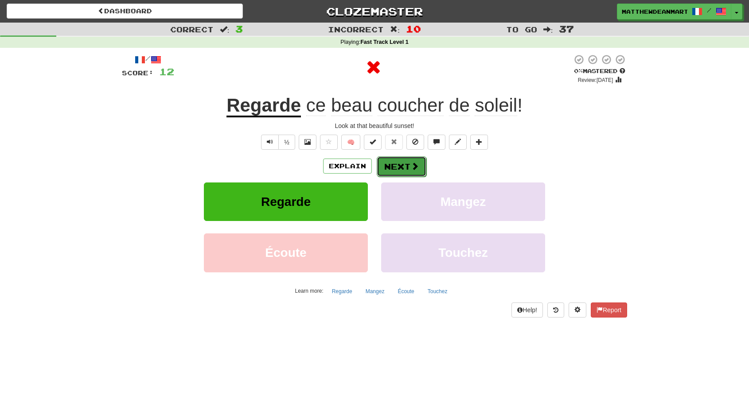
click at [397, 176] on button "Next" at bounding box center [402, 166] width 50 height 20
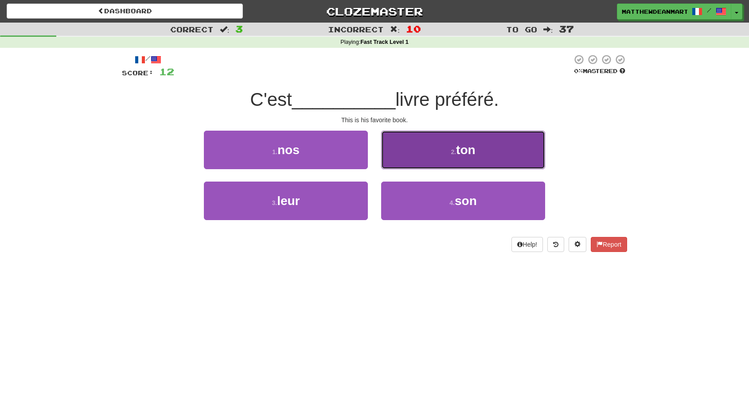
click at [424, 164] on button "2 . ton" at bounding box center [463, 150] width 164 height 39
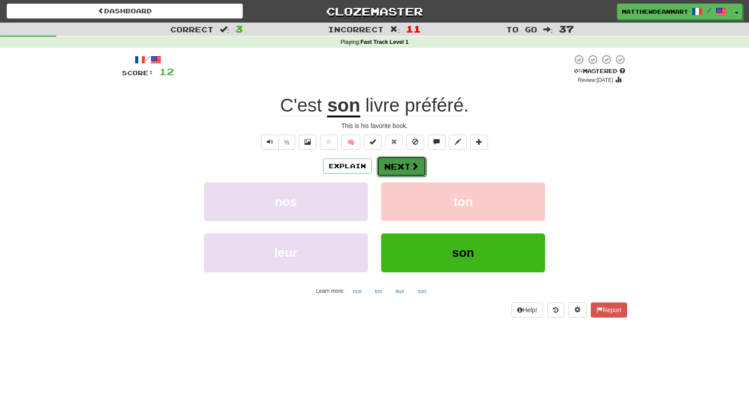
click at [420, 168] on button "Next" at bounding box center [402, 166] width 50 height 20
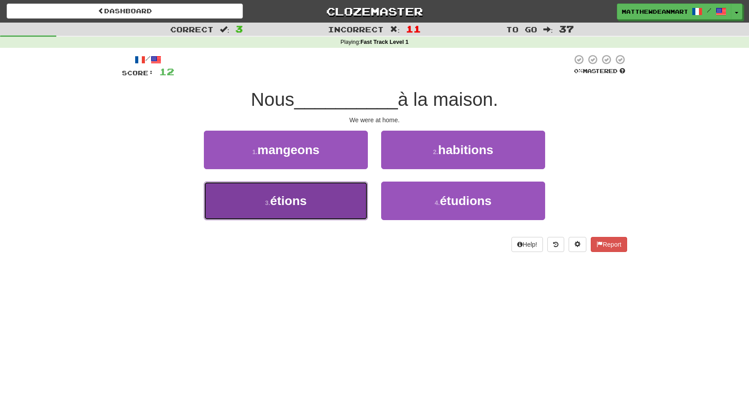
click at [316, 197] on button "3 . étions" at bounding box center [286, 201] width 164 height 39
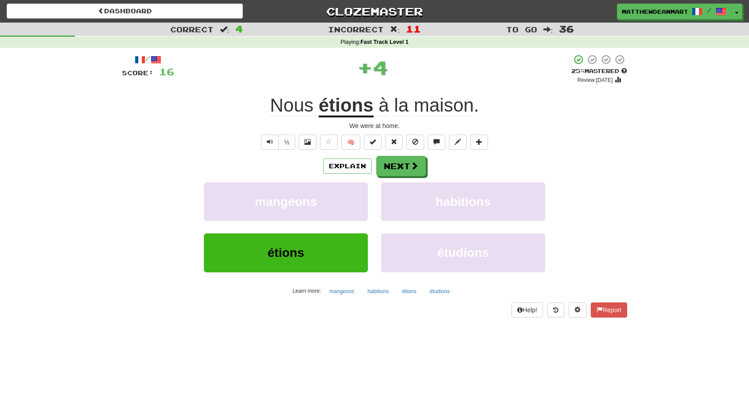
click at [389, 177] on div "Explain Next mangeons habitions étions étudions Learn more: mangeons habitions …" at bounding box center [374, 227] width 505 height 142
click at [393, 171] on button "Next" at bounding box center [402, 166] width 50 height 20
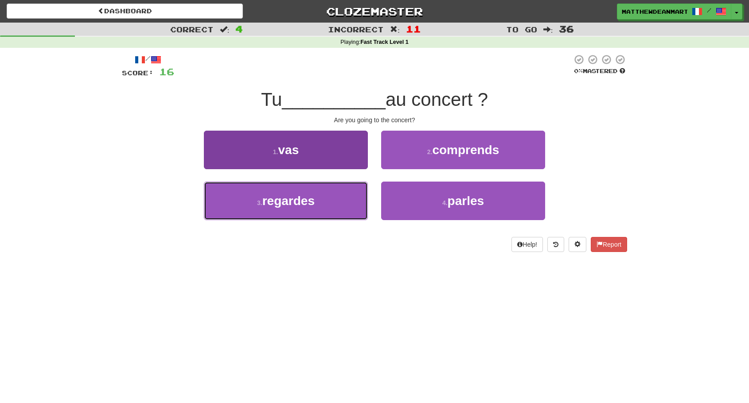
click at [338, 190] on button "3 . regardes" at bounding box center [286, 201] width 164 height 39
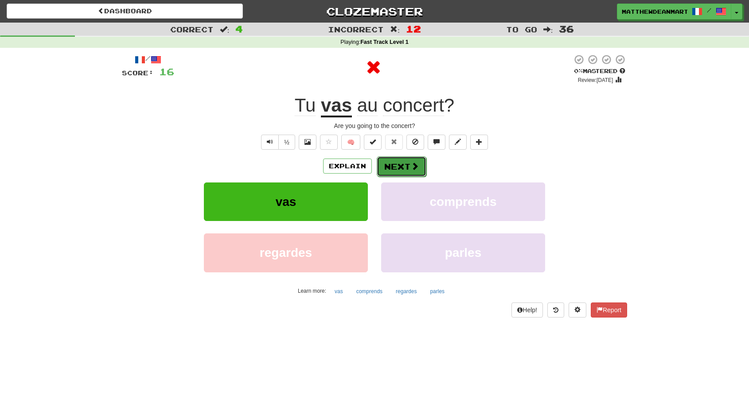
click at [395, 171] on button "Next" at bounding box center [402, 166] width 50 height 20
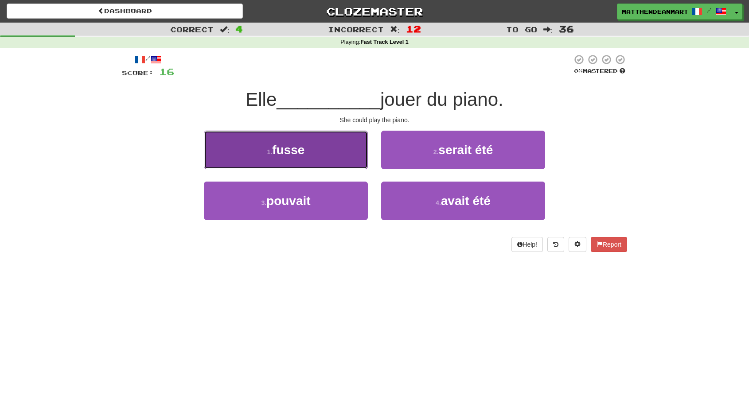
click at [328, 153] on button "1 . fusse" at bounding box center [286, 150] width 164 height 39
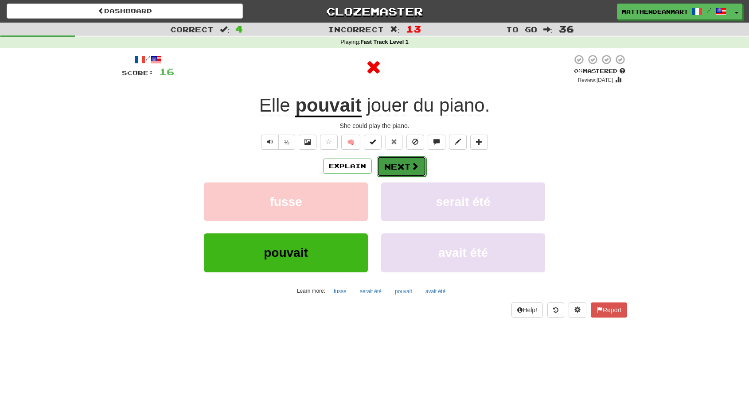
click at [379, 165] on button "Next" at bounding box center [402, 166] width 50 height 20
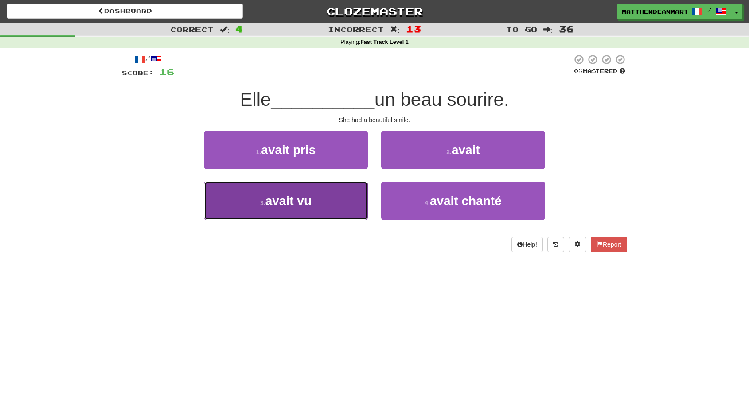
click at [346, 195] on button "3 . avait vu" at bounding box center [286, 201] width 164 height 39
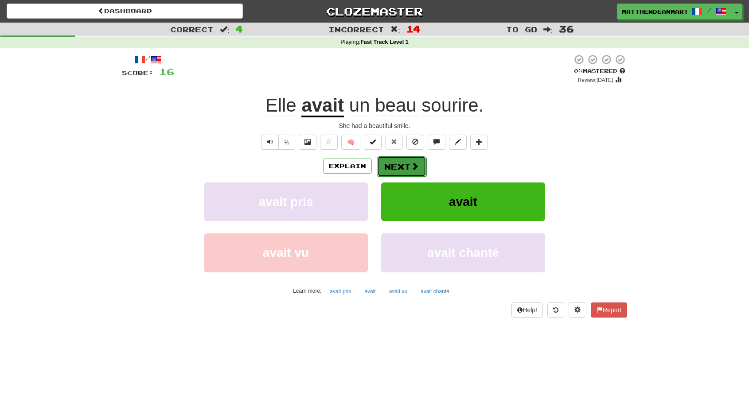
click at [394, 167] on button "Next" at bounding box center [402, 166] width 50 height 20
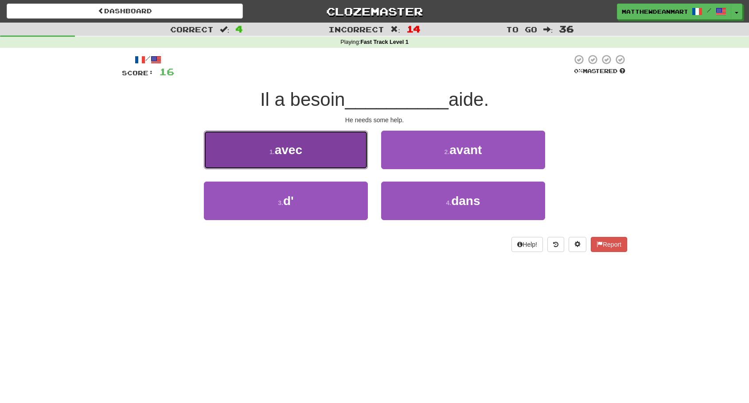
click at [352, 160] on button "1 . avec" at bounding box center [286, 150] width 164 height 39
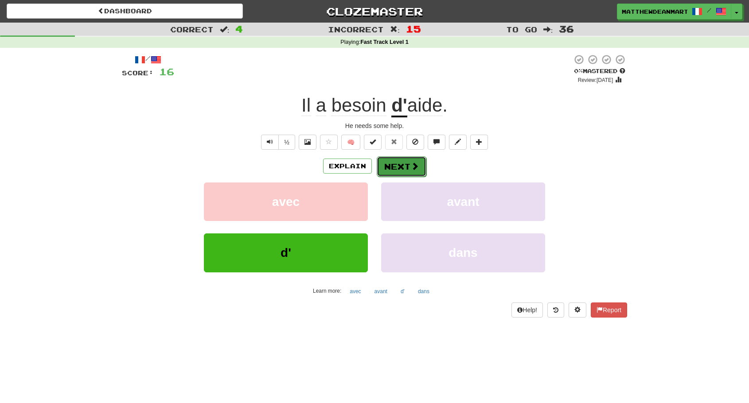
click at [403, 171] on button "Next" at bounding box center [402, 166] width 50 height 20
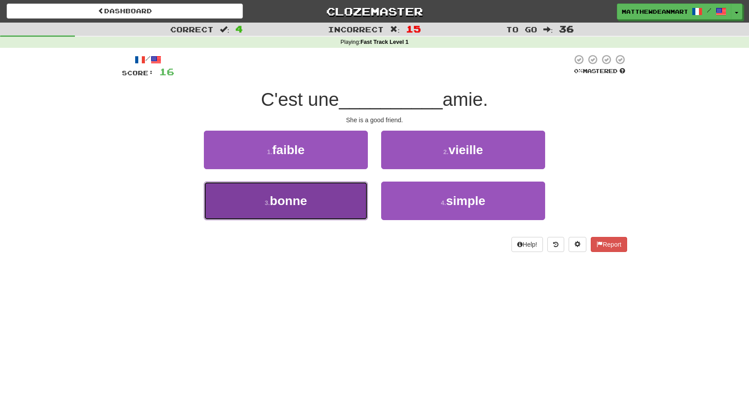
click at [300, 218] on button "3 . bonne" at bounding box center [286, 201] width 164 height 39
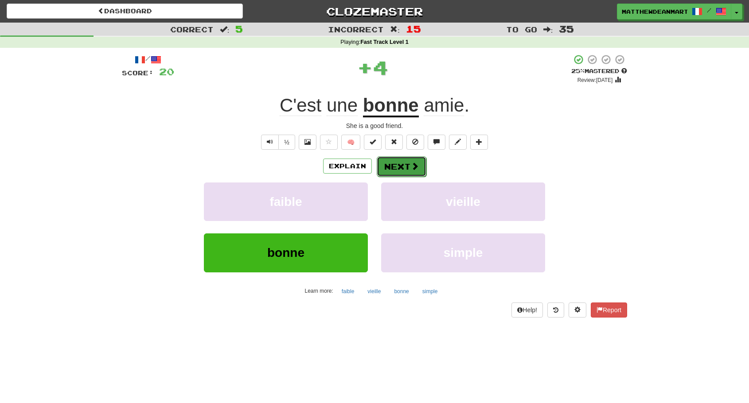
click at [409, 162] on button "Next" at bounding box center [402, 166] width 50 height 20
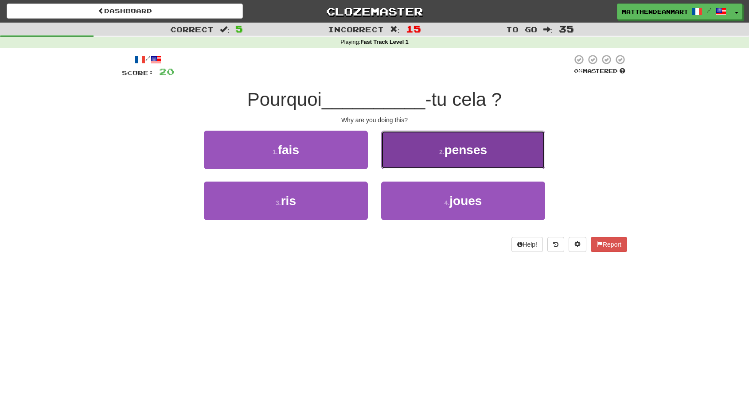
click at [438, 166] on button "2 . penses" at bounding box center [463, 150] width 164 height 39
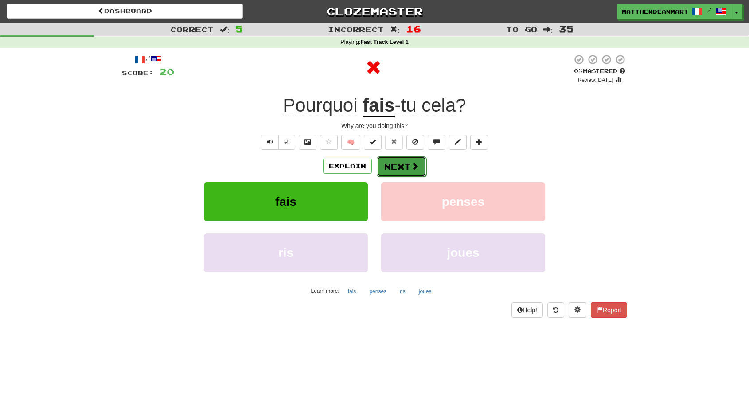
click at [395, 170] on button "Next" at bounding box center [402, 166] width 50 height 20
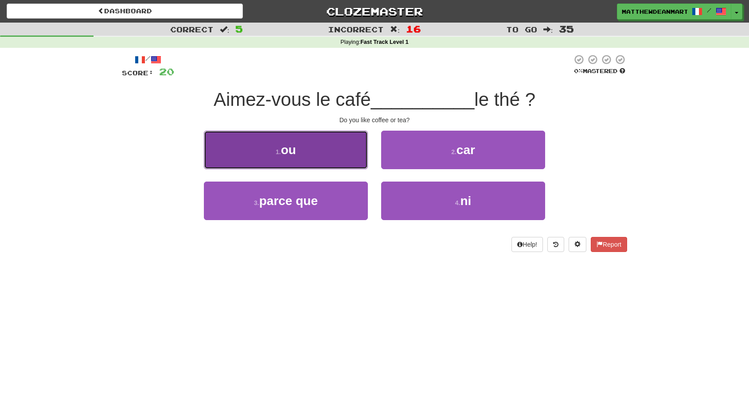
click at [342, 154] on button "1 . ou" at bounding box center [286, 150] width 164 height 39
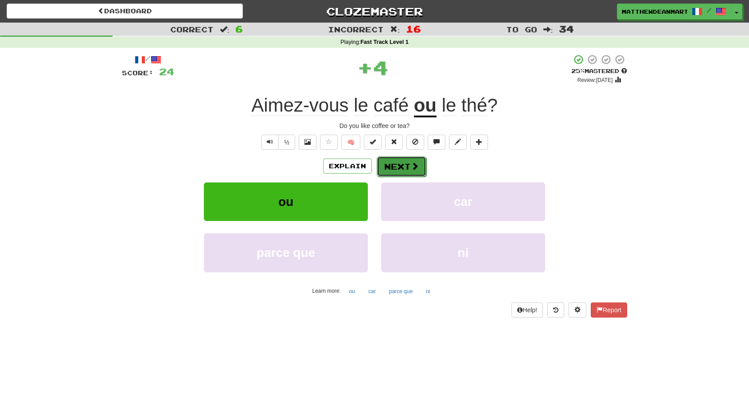
click at [398, 165] on button "Next" at bounding box center [402, 166] width 50 height 20
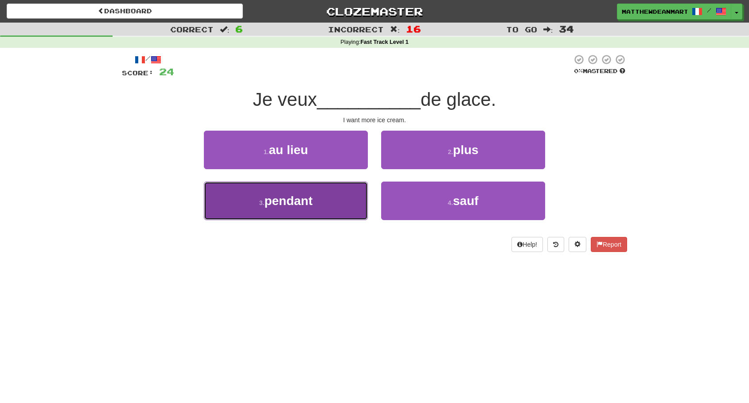
click at [339, 211] on button "3 . pendant" at bounding box center [286, 201] width 164 height 39
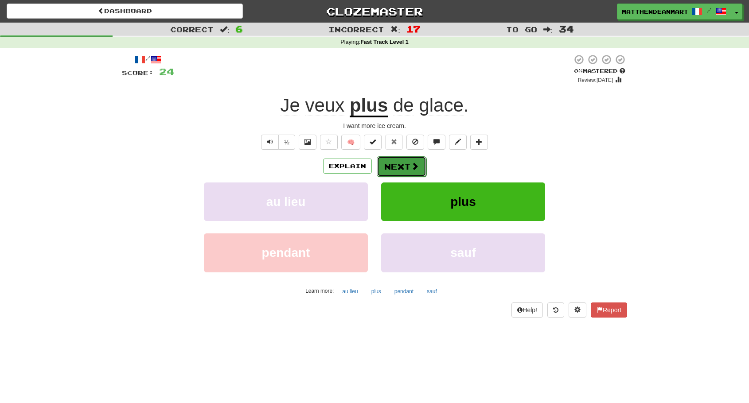
click at [399, 165] on button "Next" at bounding box center [402, 166] width 50 height 20
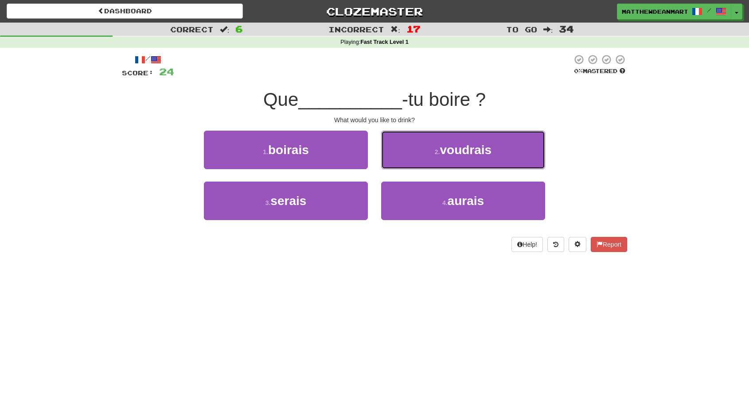
drag, startPoint x: 430, startPoint y: 162, endPoint x: 439, endPoint y: 113, distance: 49.0
click at [439, 113] on div "/ Score: 24 0 % Mastered Que __________ -tu boire ? What would you like to drin…" at bounding box center [374, 153] width 505 height 198
click at [439, 110] on div "Que __________ -tu boire ?" at bounding box center [374, 100] width 505 height 24
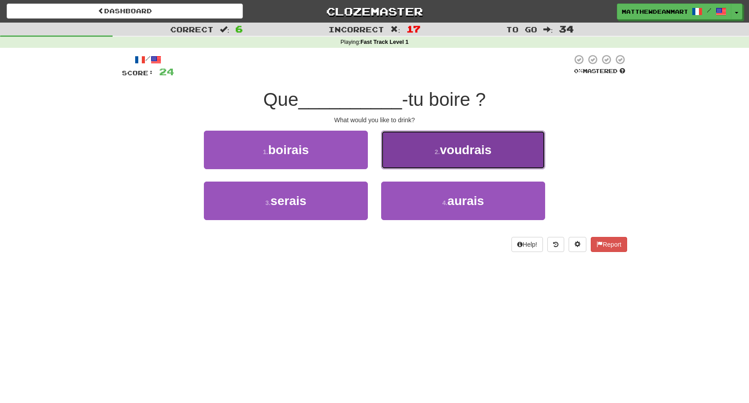
click at [396, 138] on button "2 . voudrais" at bounding box center [463, 150] width 164 height 39
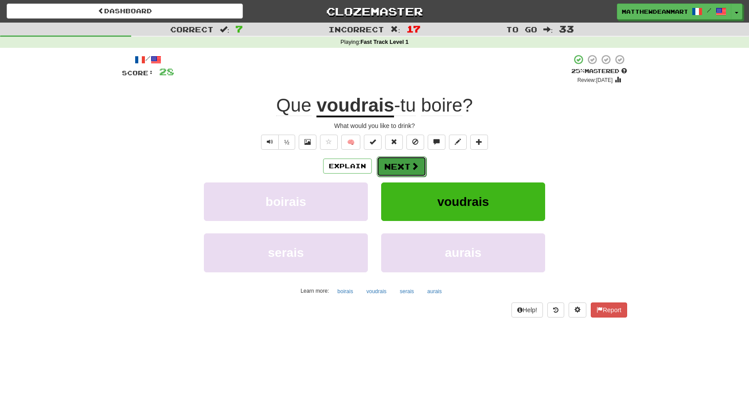
click at [398, 166] on button "Next" at bounding box center [402, 166] width 50 height 20
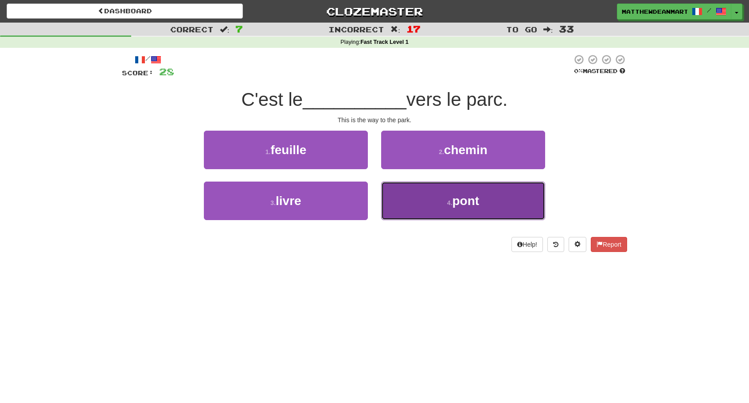
click at [402, 201] on button "4 . pont" at bounding box center [463, 201] width 164 height 39
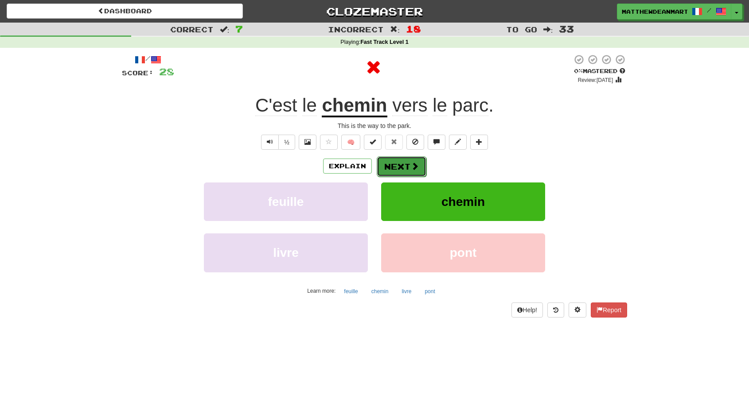
click at [412, 161] on button "Next" at bounding box center [402, 166] width 50 height 20
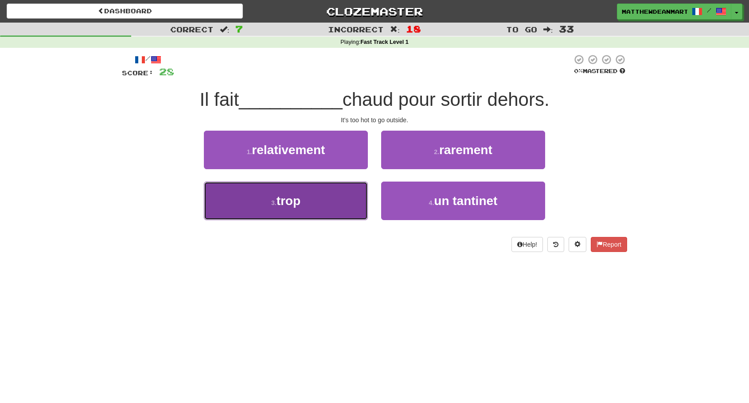
click at [358, 191] on button "3 . trop" at bounding box center [286, 201] width 164 height 39
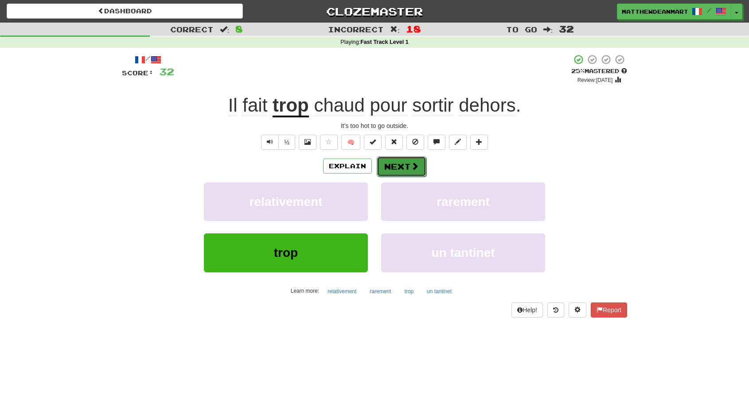
click at [387, 168] on button "Next" at bounding box center [402, 166] width 50 height 20
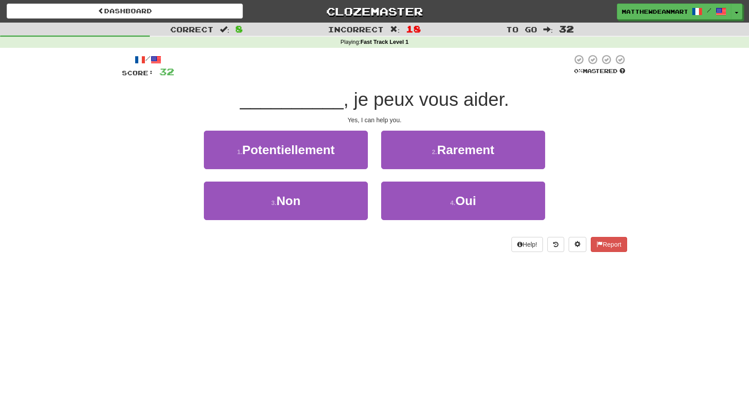
click at [443, 223] on div "4 . Oui" at bounding box center [462, 207] width 177 height 51
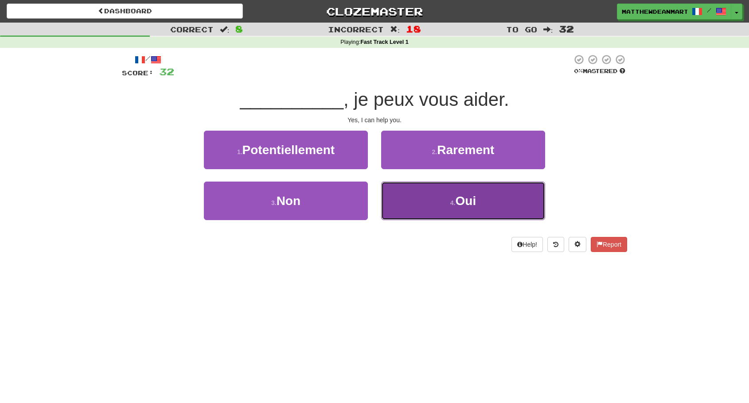
click at [435, 209] on button "4 . Oui" at bounding box center [463, 201] width 164 height 39
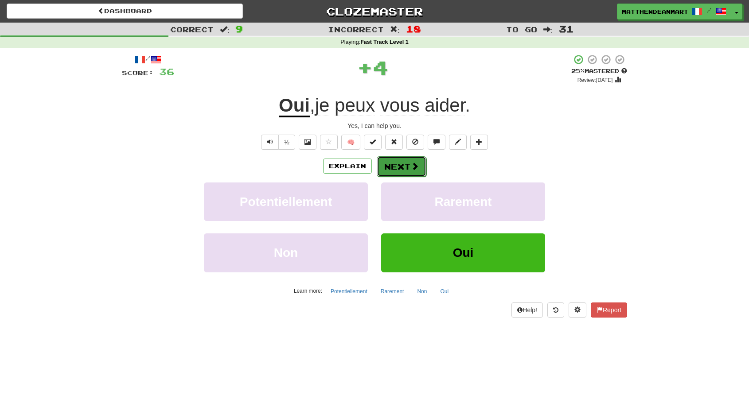
click at [397, 156] on button "Next" at bounding box center [402, 166] width 50 height 20
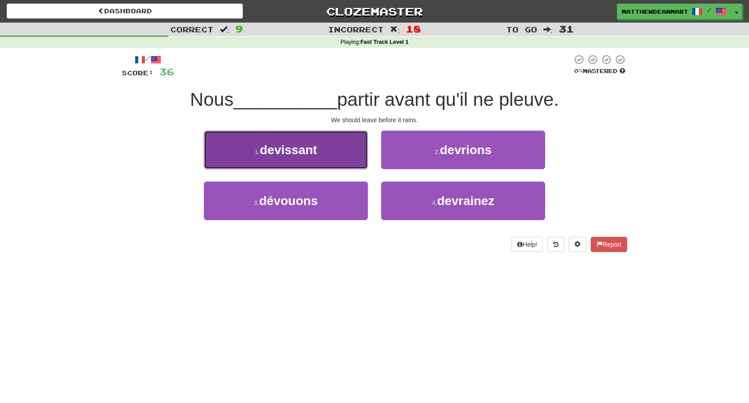
click at [278, 155] on span "devissant" at bounding box center [288, 150] width 57 height 14
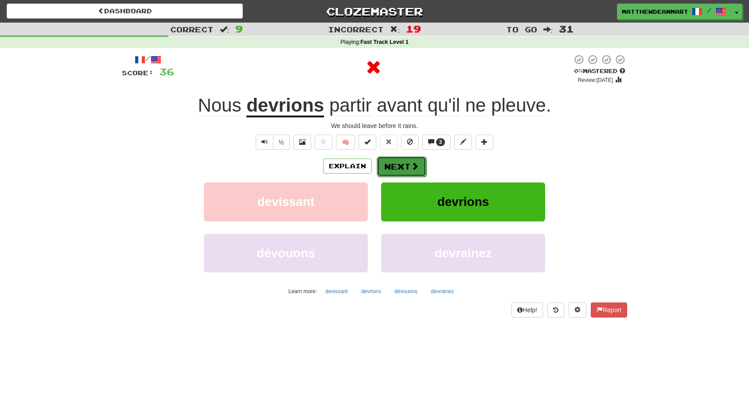
click at [398, 173] on button "Next" at bounding box center [402, 166] width 50 height 20
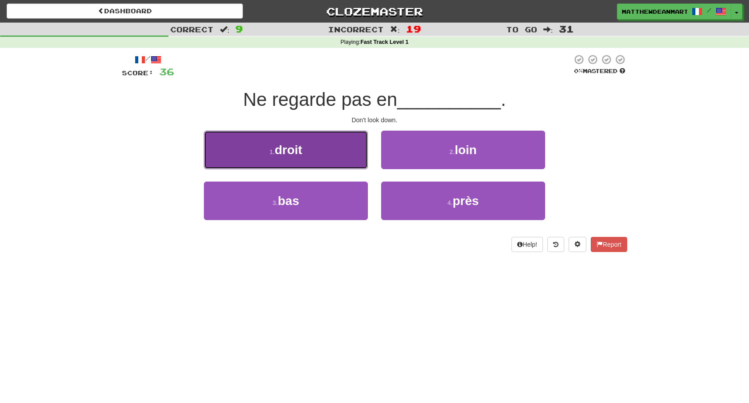
click at [336, 143] on button "1 . droit" at bounding box center [286, 150] width 164 height 39
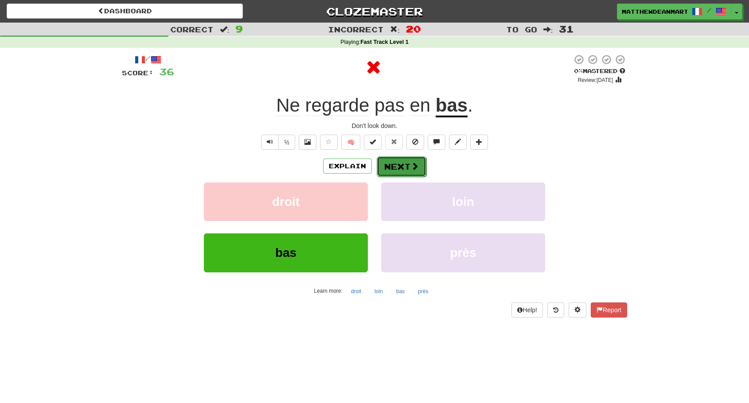
click at [385, 164] on button "Next" at bounding box center [402, 166] width 50 height 20
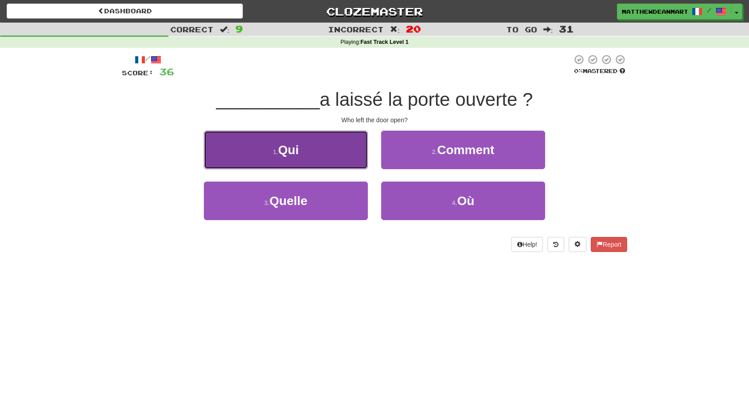
click at [361, 153] on button "1 . Qui" at bounding box center [286, 150] width 164 height 39
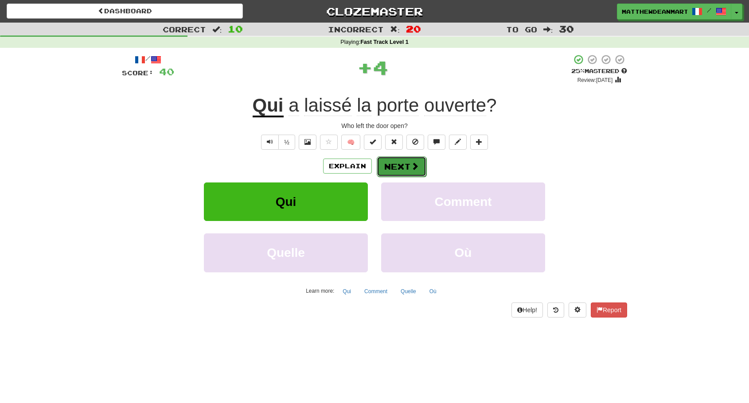
click at [387, 160] on button "Next" at bounding box center [402, 166] width 50 height 20
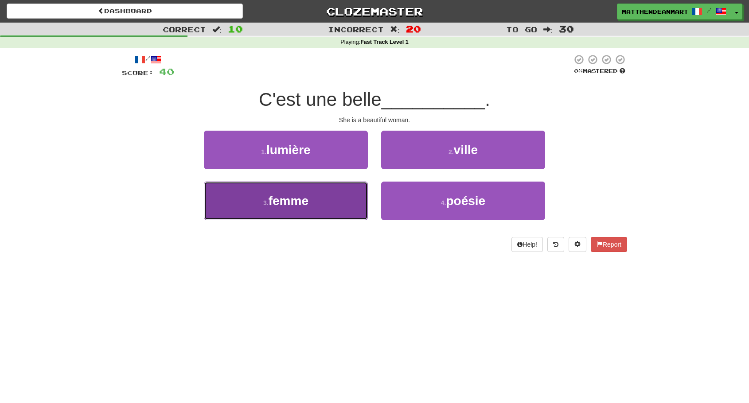
click at [349, 199] on button "3 . femme" at bounding box center [286, 201] width 164 height 39
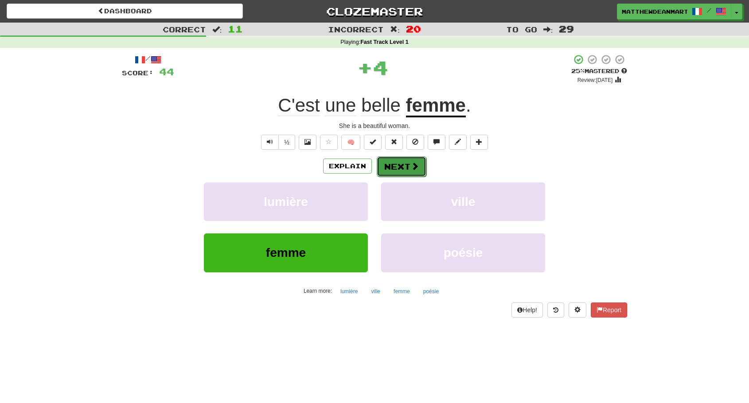
click at [389, 165] on button "Next" at bounding box center [402, 166] width 50 height 20
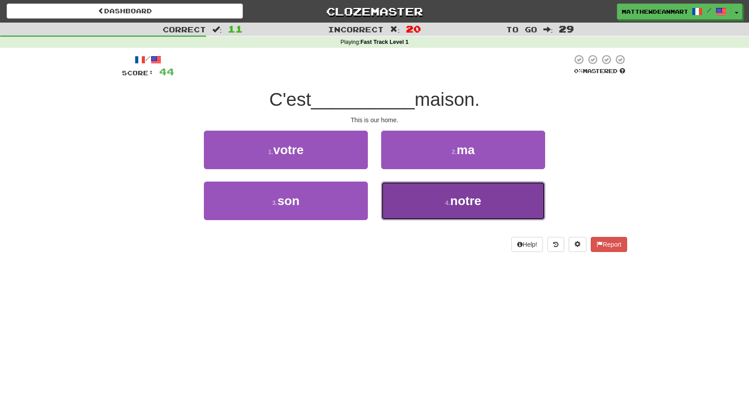
click at [388, 192] on button "4 . notre" at bounding box center [463, 201] width 164 height 39
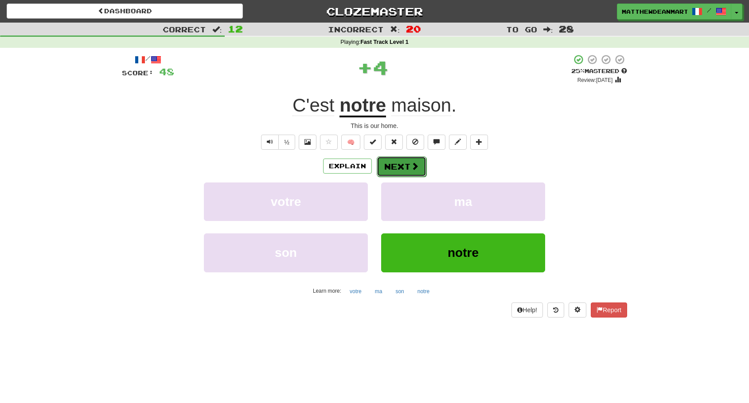
click at [379, 160] on button "Next" at bounding box center [402, 166] width 50 height 20
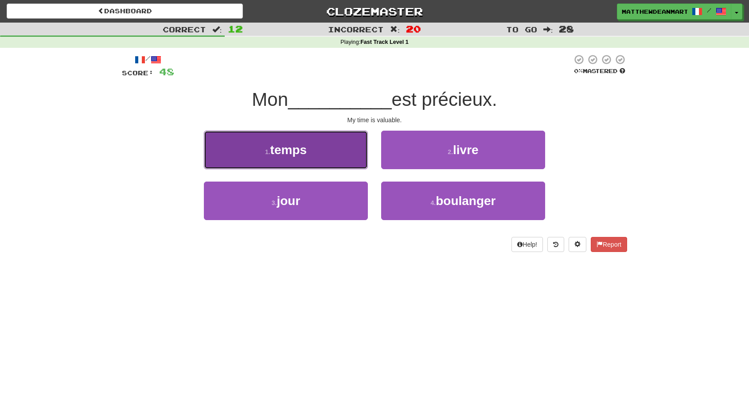
click at [355, 158] on button "1 . temps" at bounding box center [286, 150] width 164 height 39
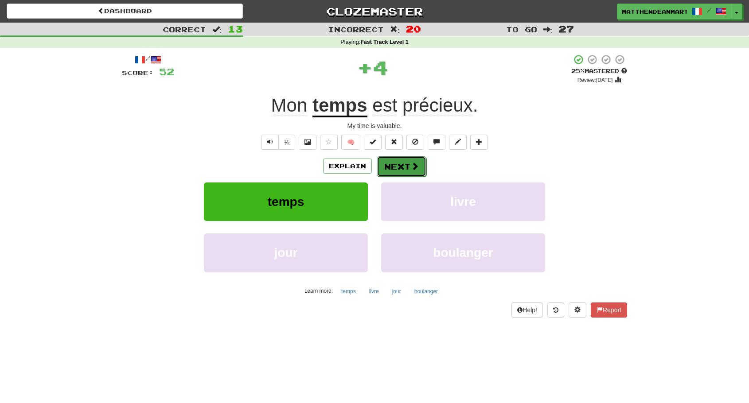
click at [411, 168] on span at bounding box center [415, 166] width 8 height 8
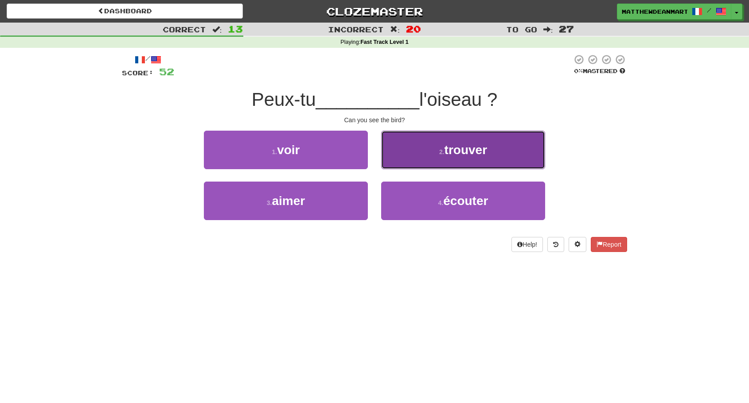
click at [413, 167] on button "2 . trouver" at bounding box center [463, 150] width 164 height 39
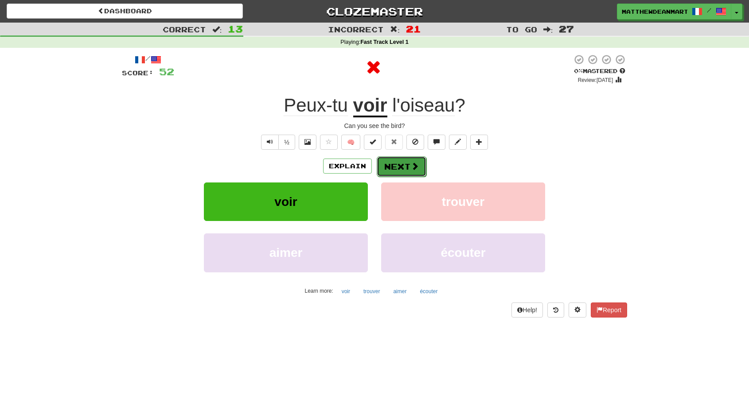
click at [412, 167] on span at bounding box center [415, 166] width 8 height 8
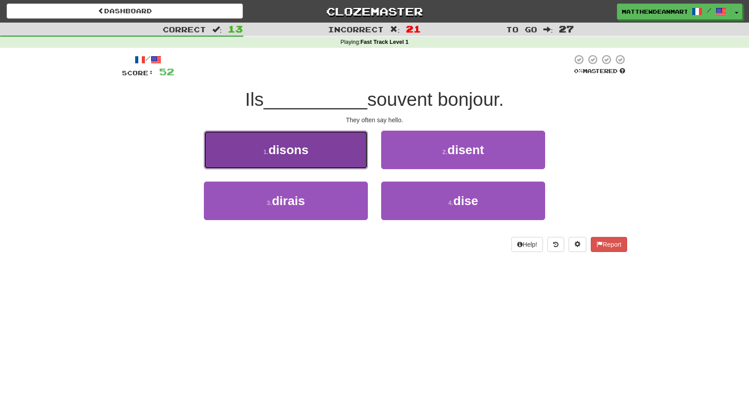
click at [355, 141] on button "1 . disons" at bounding box center [286, 150] width 164 height 39
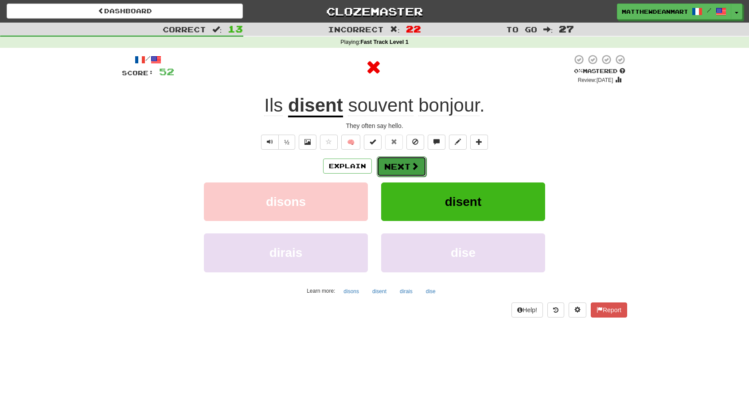
click at [396, 163] on button "Next" at bounding box center [402, 166] width 50 height 20
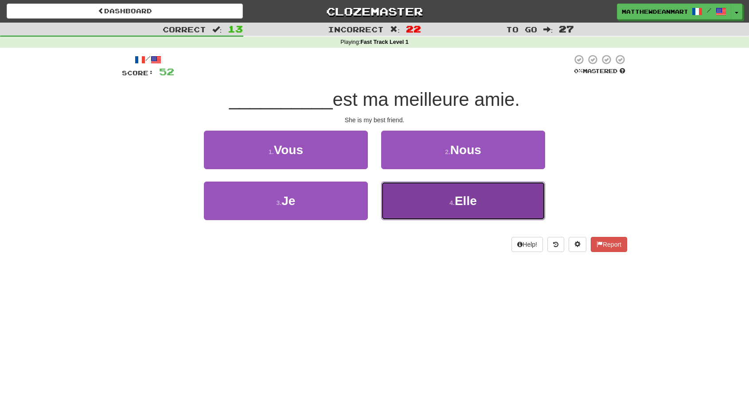
click at [405, 189] on button "4 . Elle" at bounding box center [463, 201] width 164 height 39
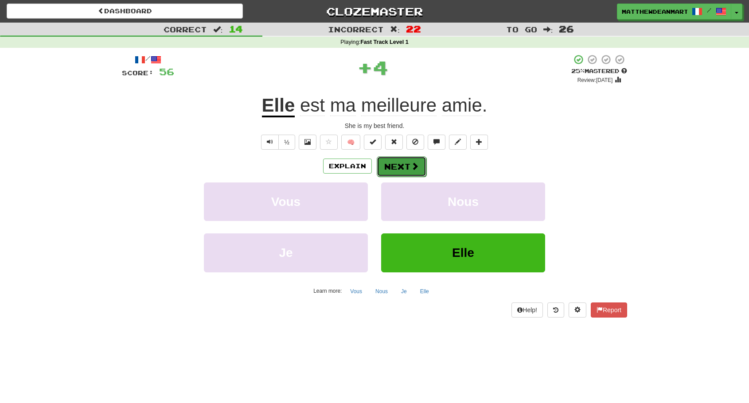
click at [405, 171] on button "Next" at bounding box center [402, 166] width 50 height 20
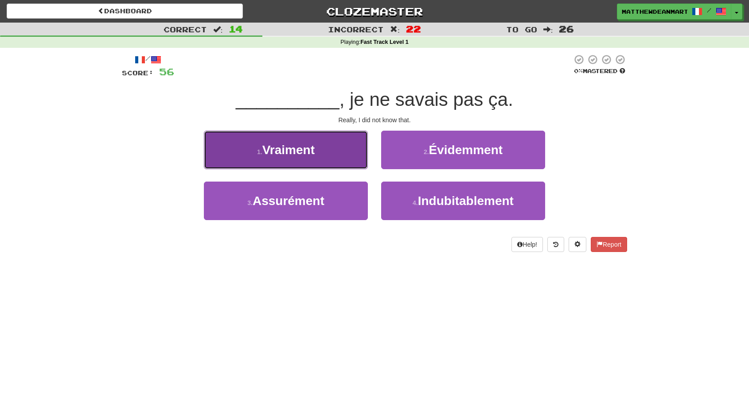
click at [364, 158] on button "1 . Vraiment" at bounding box center [286, 150] width 164 height 39
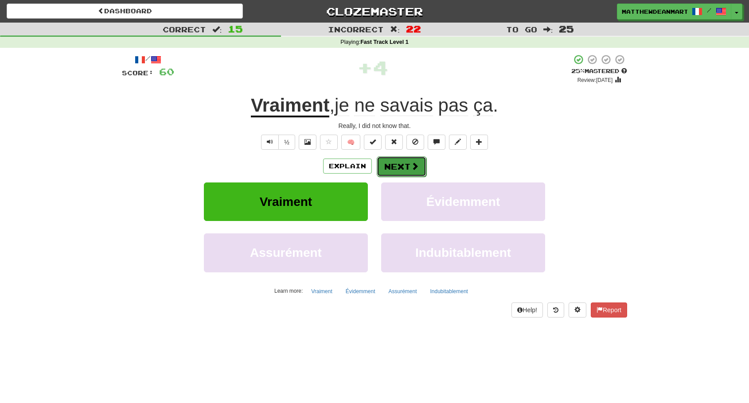
click at [386, 166] on button "Next" at bounding box center [402, 166] width 50 height 20
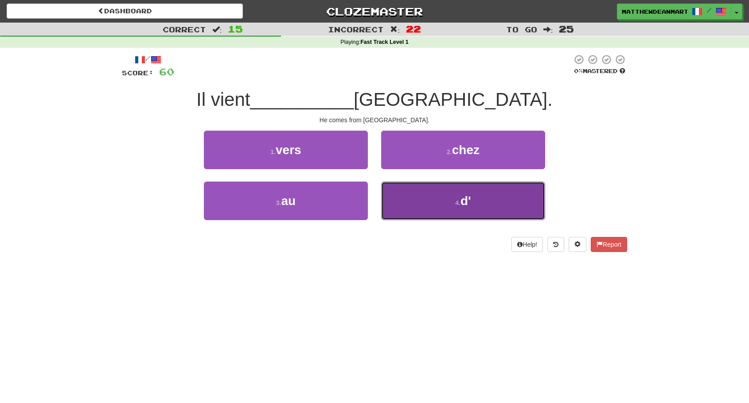
click at [414, 203] on button "4 . d'" at bounding box center [463, 201] width 164 height 39
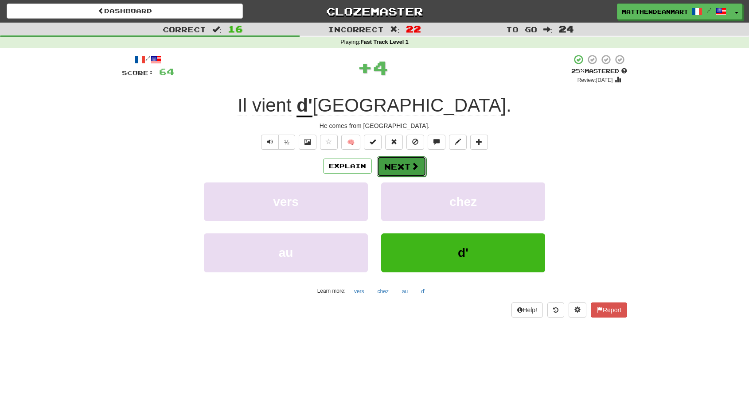
click at [404, 171] on button "Next" at bounding box center [402, 166] width 50 height 20
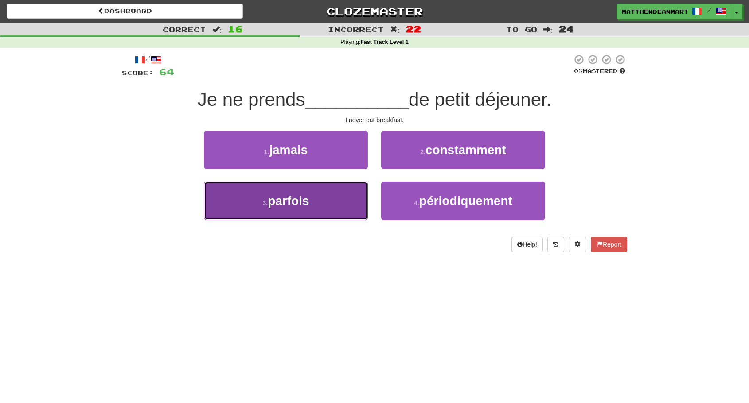
click at [323, 187] on button "3 . parfois" at bounding box center [286, 201] width 164 height 39
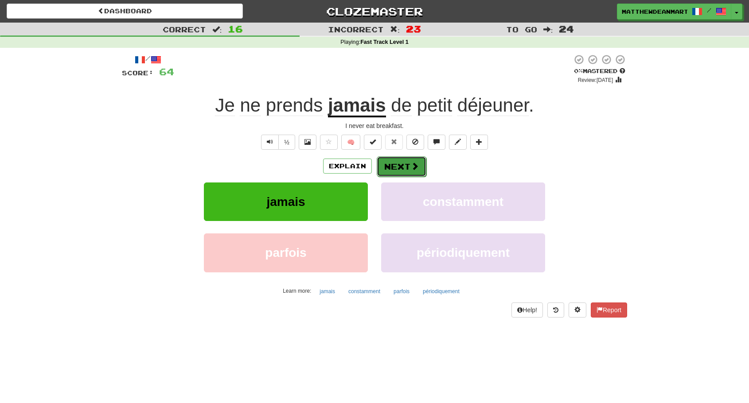
click at [385, 161] on button "Next" at bounding box center [402, 166] width 50 height 20
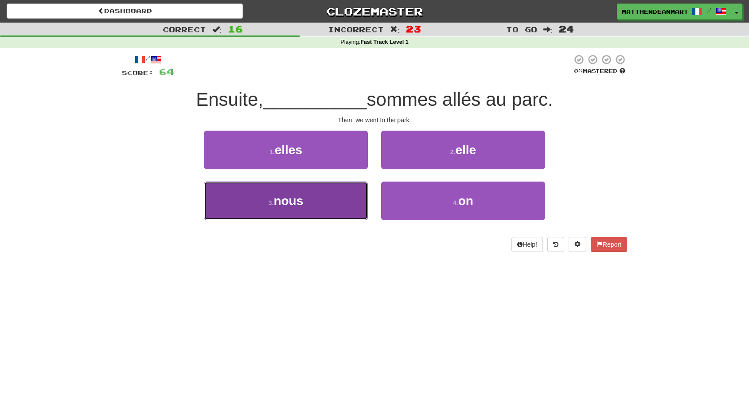
click at [344, 199] on button "3 . nous" at bounding box center [286, 201] width 164 height 39
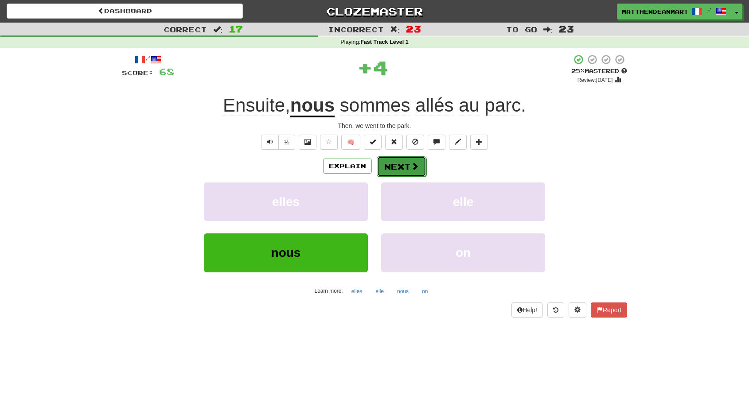
click at [405, 167] on button "Next" at bounding box center [402, 166] width 50 height 20
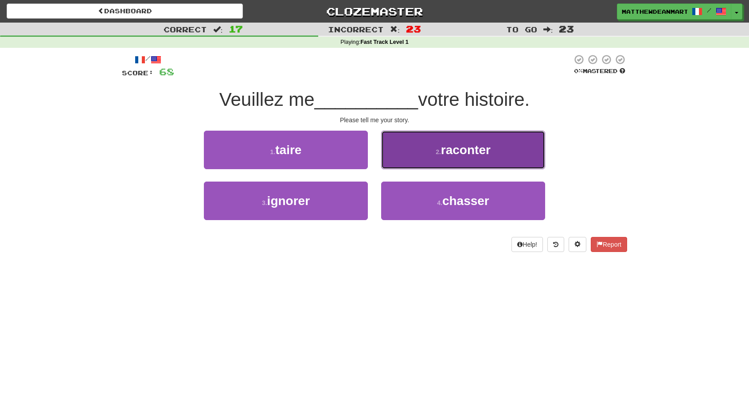
click at [405, 167] on button "2 . raconter" at bounding box center [463, 150] width 164 height 39
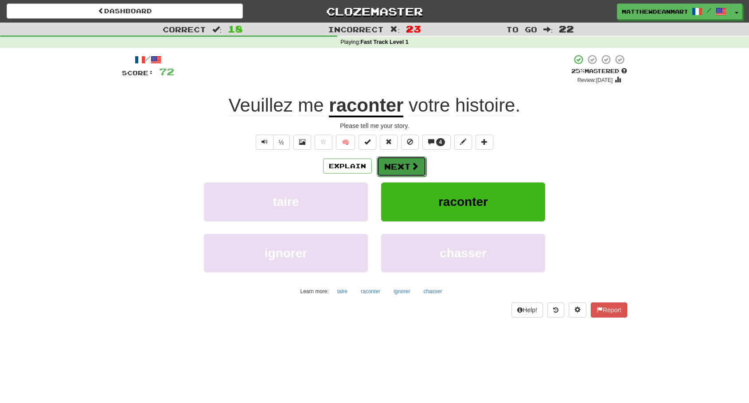
click at [406, 165] on button "Next" at bounding box center [402, 166] width 50 height 20
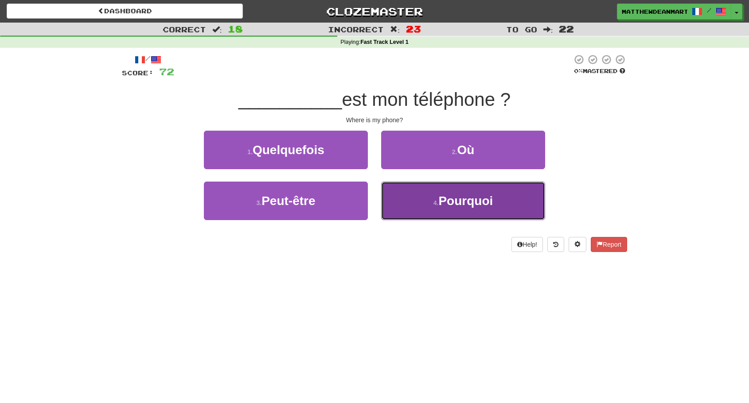
click at [413, 202] on button "4 . Pourquoi" at bounding box center [463, 201] width 164 height 39
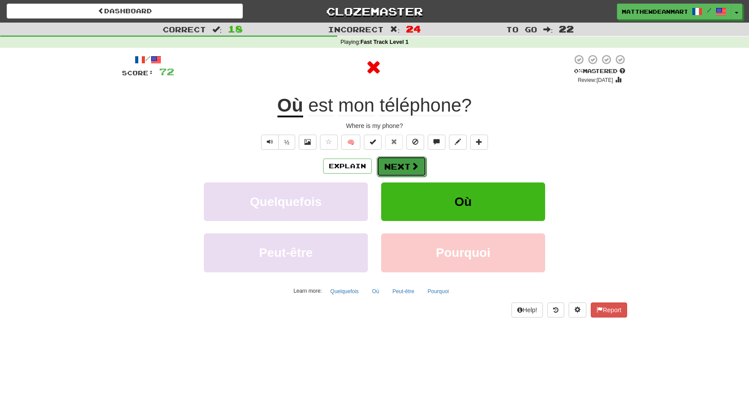
click at [405, 169] on button "Next" at bounding box center [402, 166] width 50 height 20
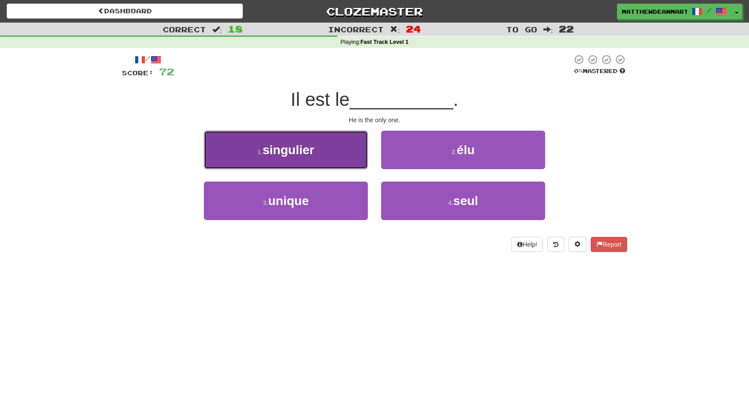
click at [357, 151] on button "1 . singulier" at bounding box center [286, 150] width 164 height 39
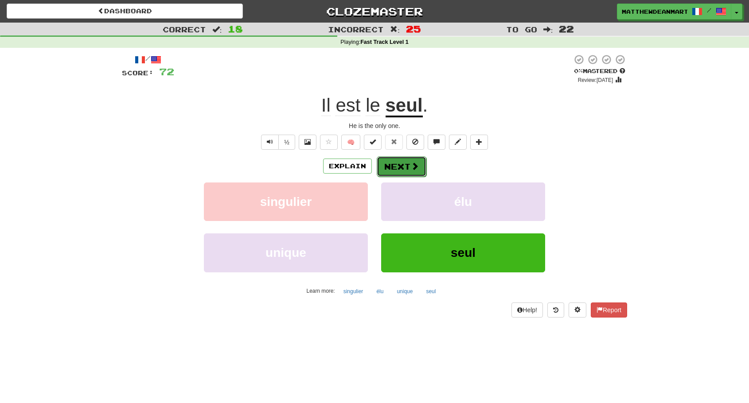
click at [385, 160] on button "Next" at bounding box center [402, 166] width 50 height 20
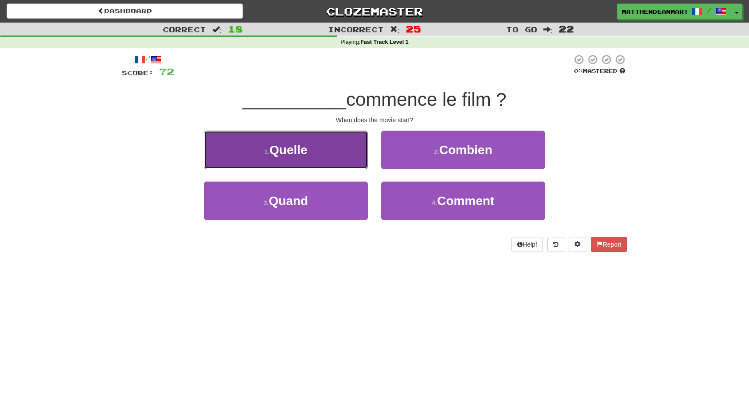
click at [326, 151] on button "1 . Quelle" at bounding box center [286, 150] width 164 height 39
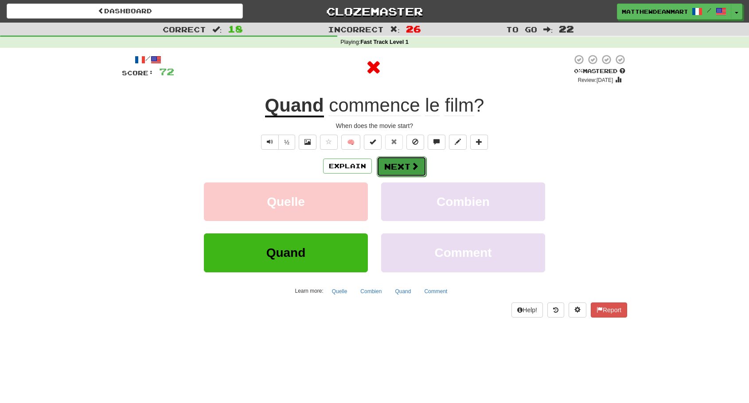
click at [385, 165] on button "Next" at bounding box center [402, 166] width 50 height 20
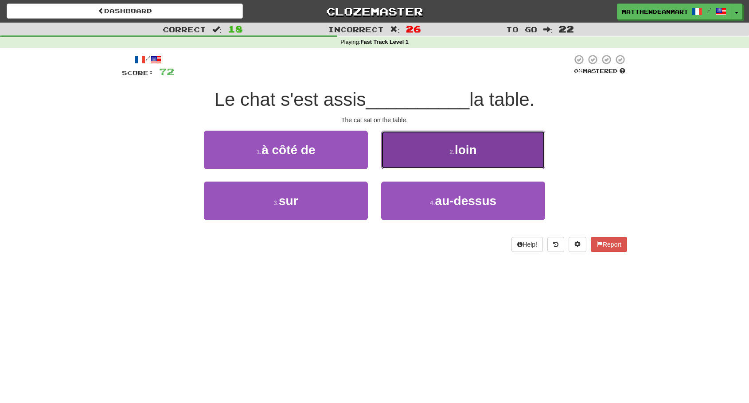
click at [431, 163] on button "2 . loin" at bounding box center [463, 150] width 164 height 39
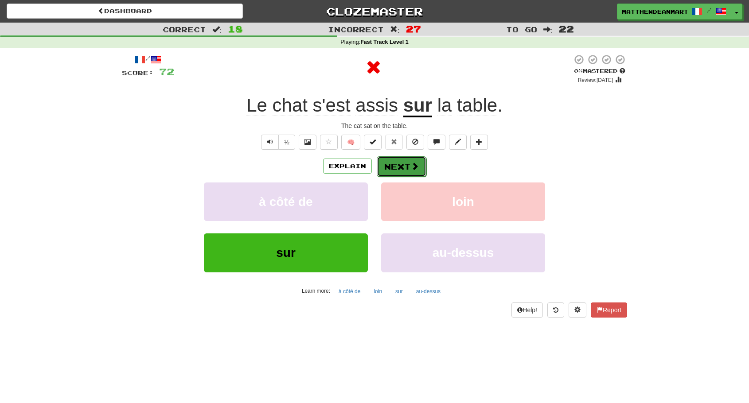
click at [397, 163] on button "Next" at bounding box center [402, 166] width 50 height 20
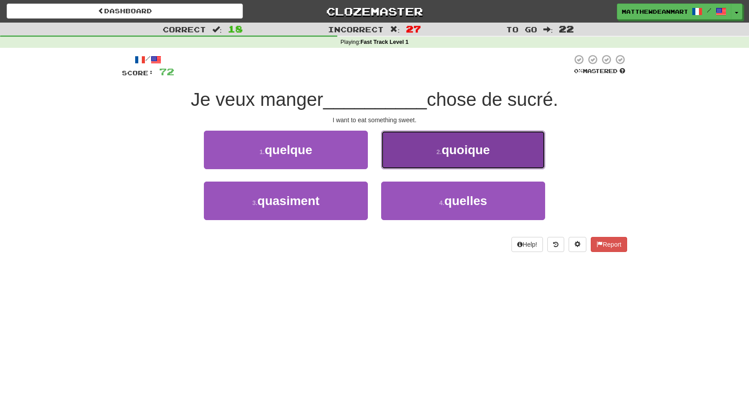
click at [388, 148] on button "2 . quoique" at bounding box center [463, 150] width 164 height 39
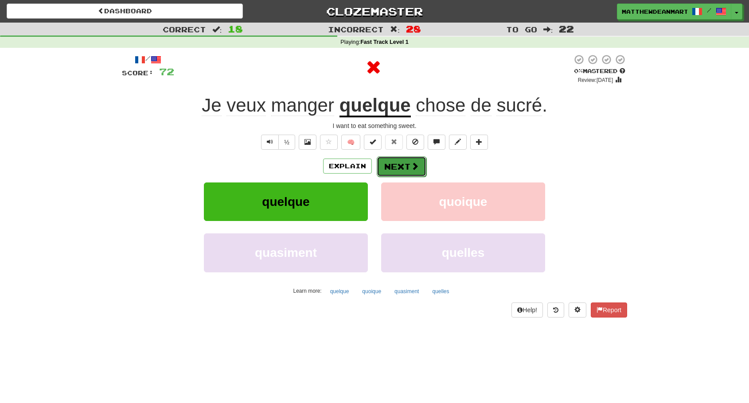
click at [385, 164] on button "Next" at bounding box center [402, 166] width 50 height 20
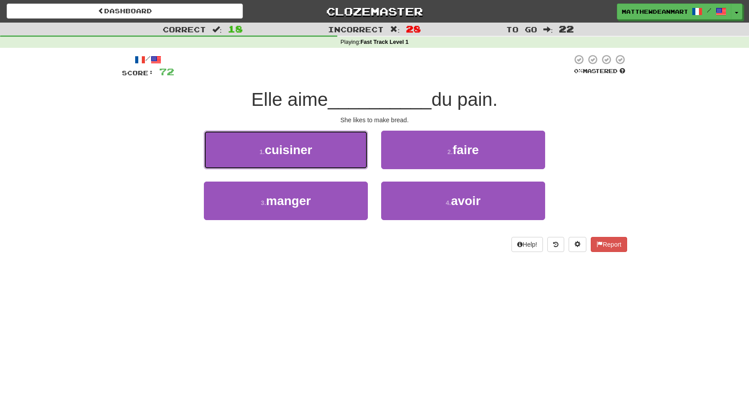
click at [316, 152] on button "1 . cuisiner" at bounding box center [286, 150] width 164 height 39
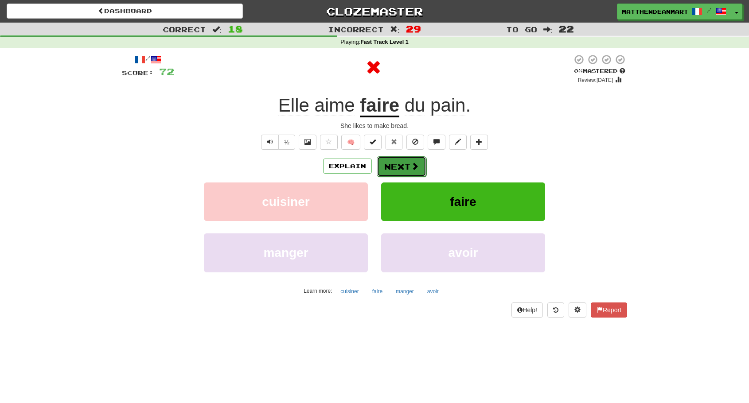
click at [406, 165] on button "Next" at bounding box center [402, 166] width 50 height 20
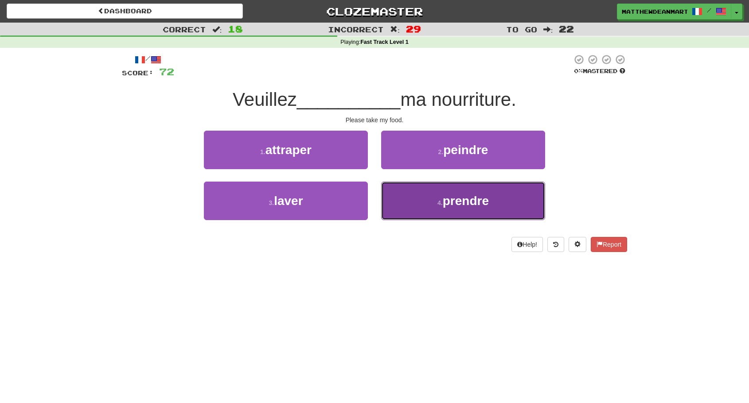
click at [405, 186] on button "4 . prendre" at bounding box center [463, 201] width 164 height 39
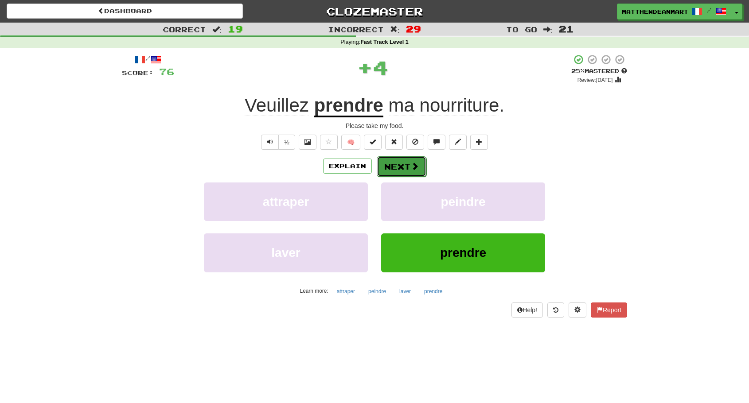
click at [408, 163] on button "Next" at bounding box center [402, 166] width 50 height 20
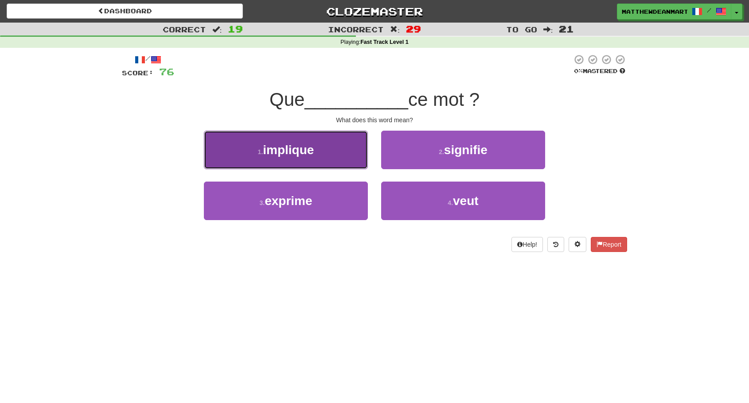
click at [362, 162] on button "1 . implique" at bounding box center [286, 150] width 164 height 39
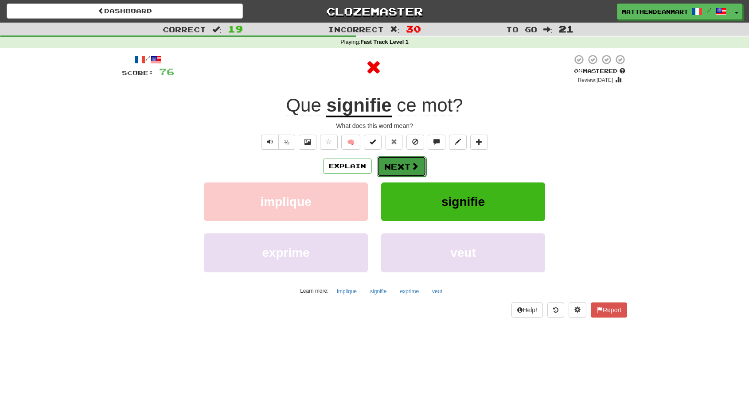
click at [385, 172] on button "Next" at bounding box center [402, 166] width 50 height 20
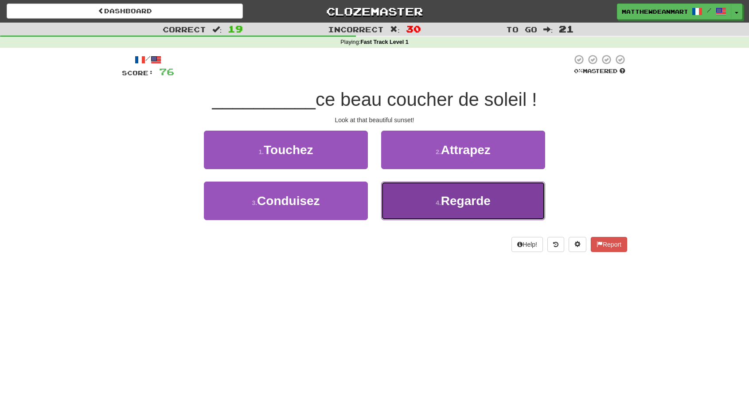
click at [391, 192] on button "4 . Regarde" at bounding box center [463, 201] width 164 height 39
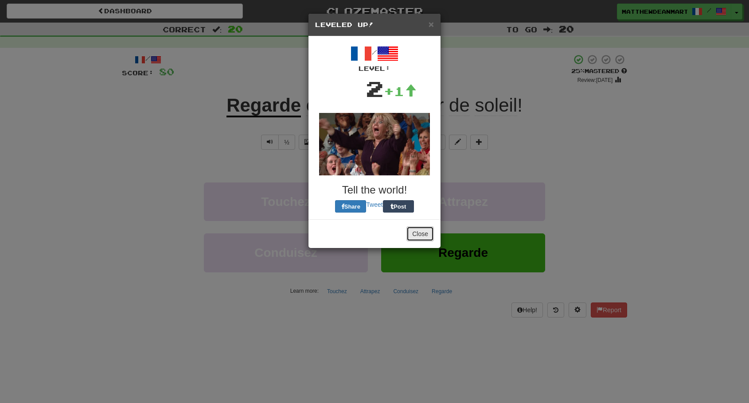
click at [415, 235] on button "Close" at bounding box center [419, 233] width 27 height 15
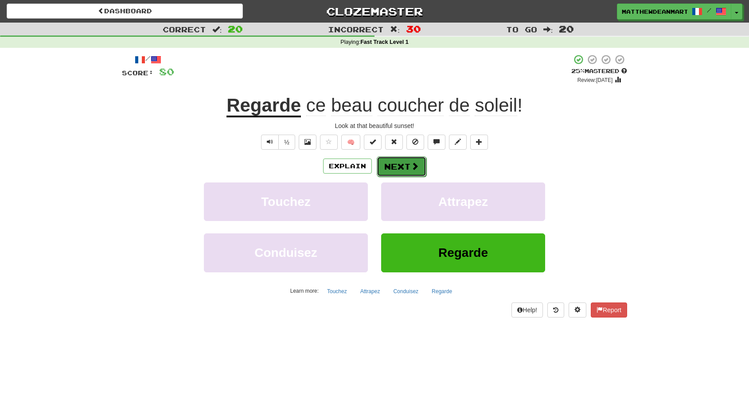
click at [402, 167] on button "Next" at bounding box center [402, 166] width 50 height 20
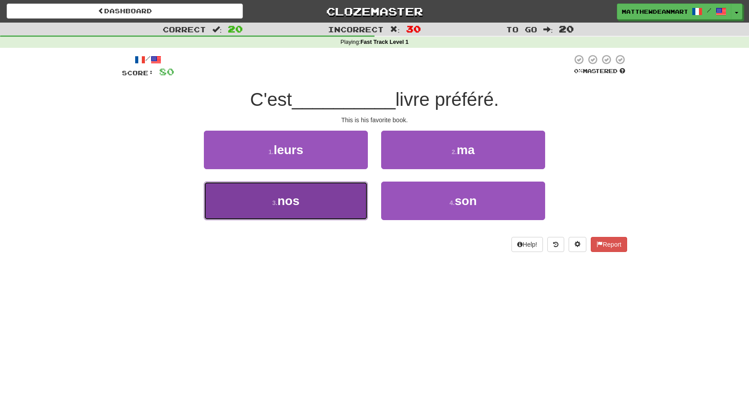
click at [349, 186] on button "3 . nos" at bounding box center [286, 201] width 164 height 39
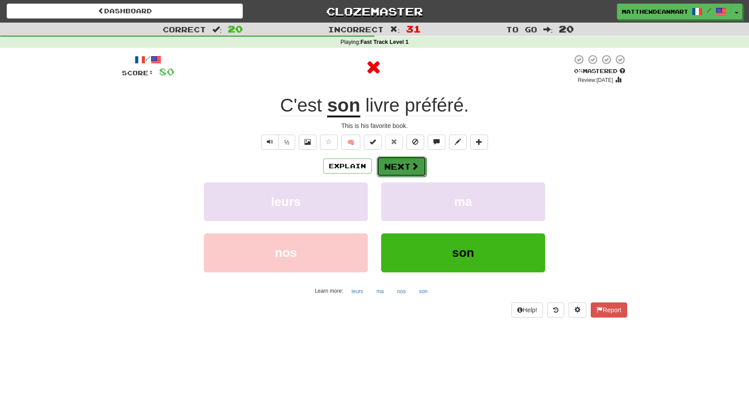
click at [396, 170] on button "Next" at bounding box center [402, 166] width 50 height 20
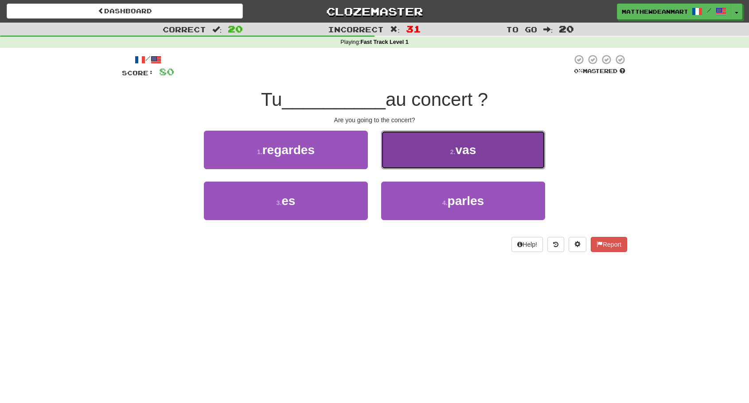
click at [412, 161] on button "2 . vas" at bounding box center [463, 150] width 164 height 39
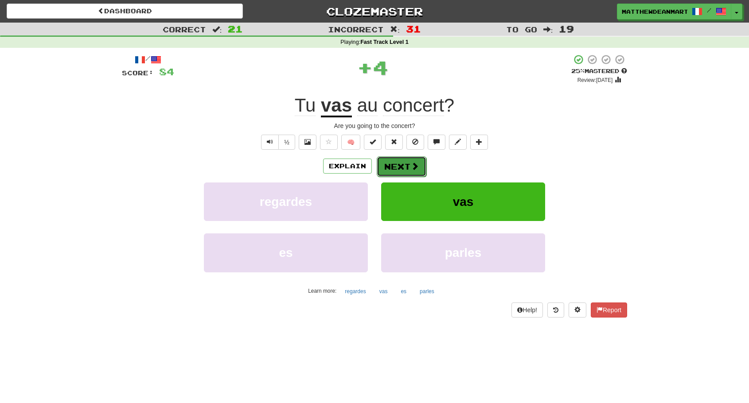
click at [412, 162] on span at bounding box center [415, 166] width 8 height 8
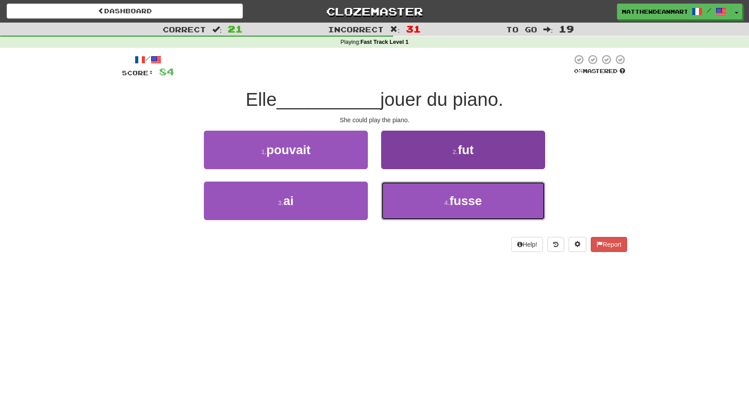
click at [420, 204] on button "4 . fusse" at bounding box center [463, 201] width 164 height 39
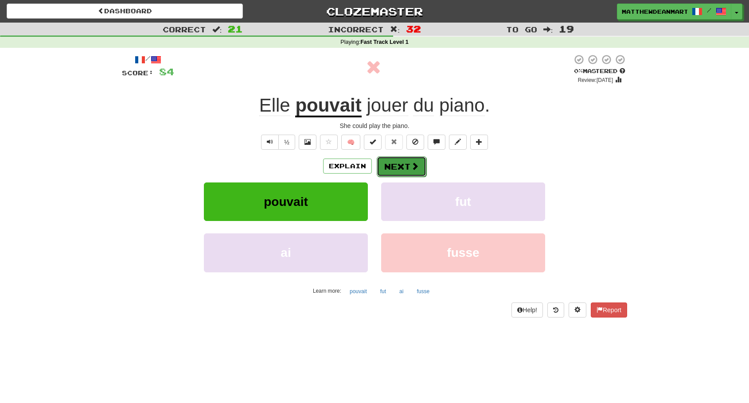
click at [400, 174] on button "Next" at bounding box center [402, 166] width 50 height 20
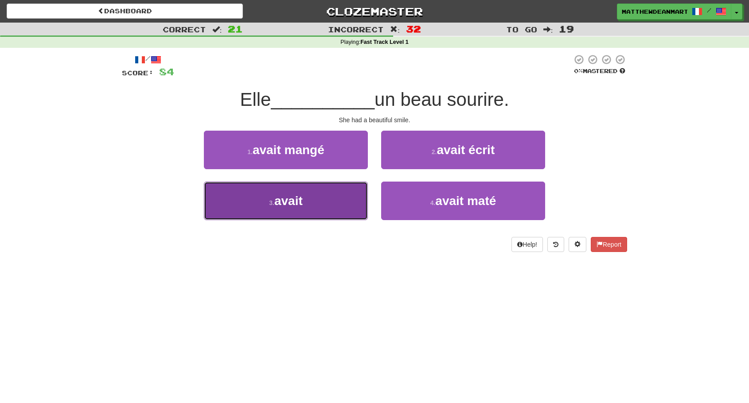
click at [335, 194] on button "3 . avait" at bounding box center [286, 201] width 164 height 39
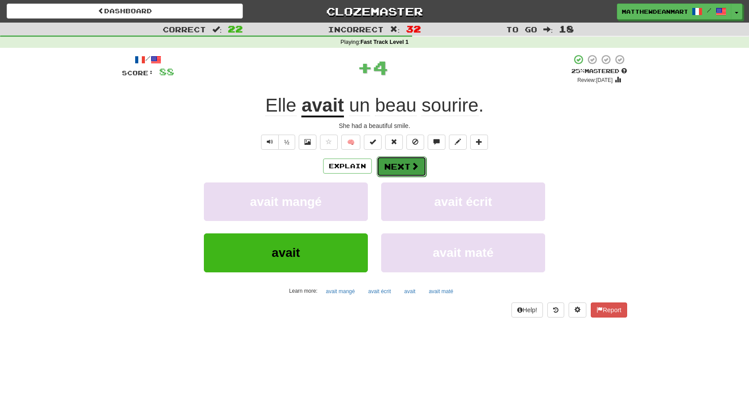
click at [392, 171] on button "Next" at bounding box center [402, 166] width 50 height 20
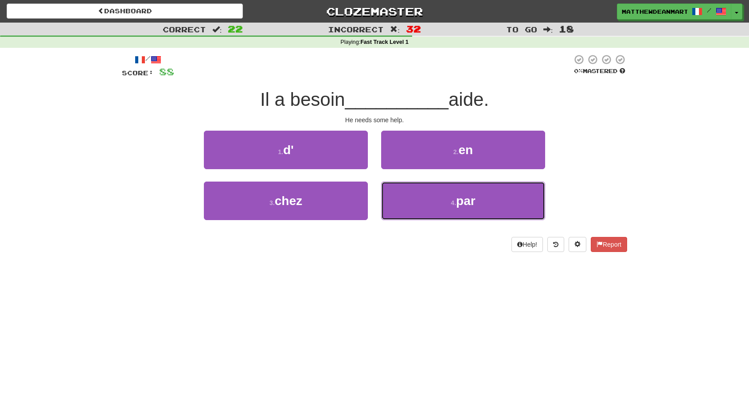
drag, startPoint x: 417, startPoint y: 208, endPoint x: 417, endPoint y: 253, distance: 44.7
click at [417, 253] on div "/ Score: 88 0 % Mastered Il a besoin __________ aide. He needs some help. 1 . d…" at bounding box center [374, 156] width 505 height 217
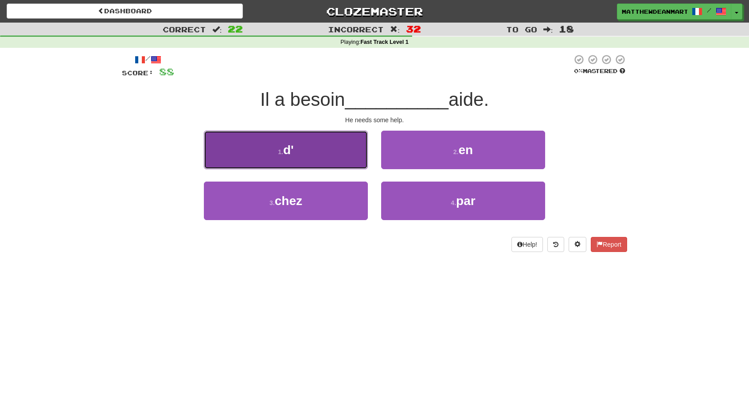
click at [332, 156] on button "1 . d'" at bounding box center [286, 150] width 164 height 39
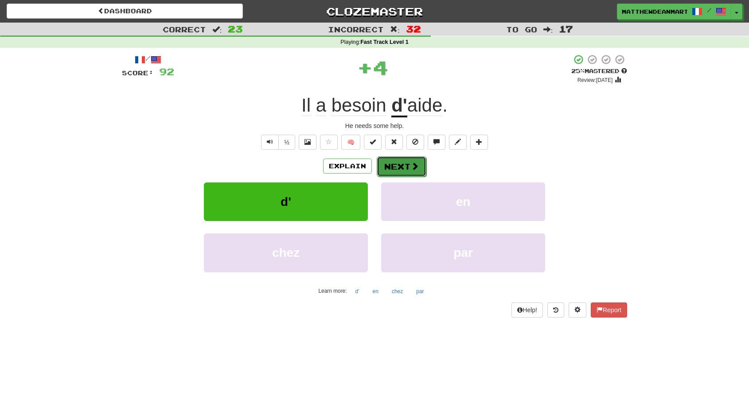
click at [414, 166] on span at bounding box center [415, 166] width 8 height 8
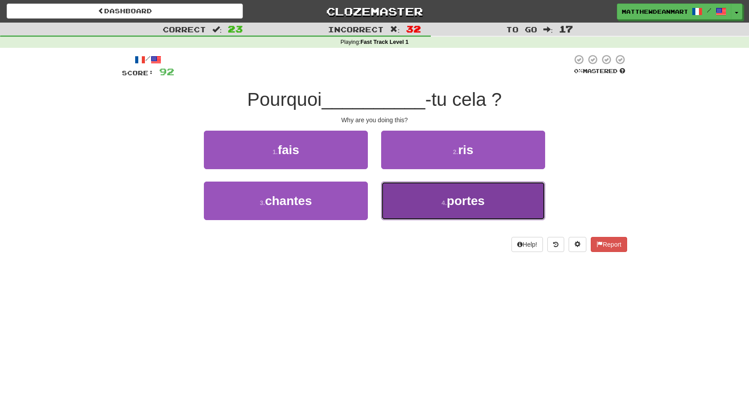
click at [407, 199] on button "4 . portes" at bounding box center [463, 201] width 164 height 39
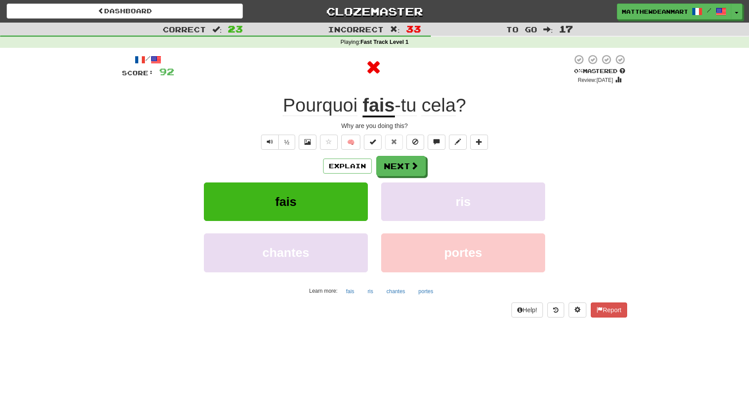
click at [391, 178] on div "Explain Next fais ris chantes portes Learn more: fais ris chantes portes" at bounding box center [374, 227] width 505 height 142
click at [395, 174] on button "Next" at bounding box center [402, 166] width 50 height 20
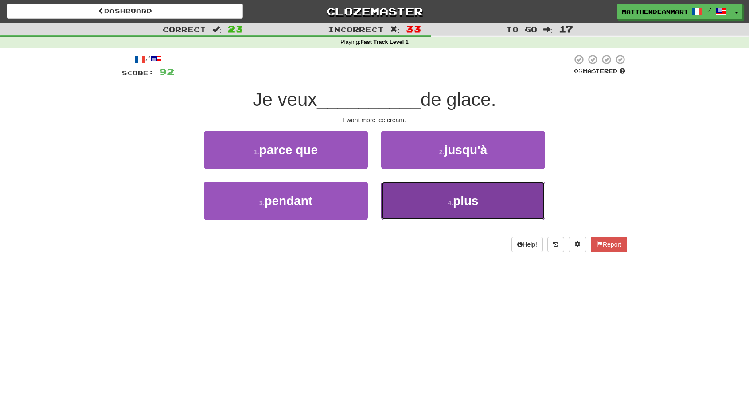
click at [404, 198] on button "4 . plus" at bounding box center [463, 201] width 164 height 39
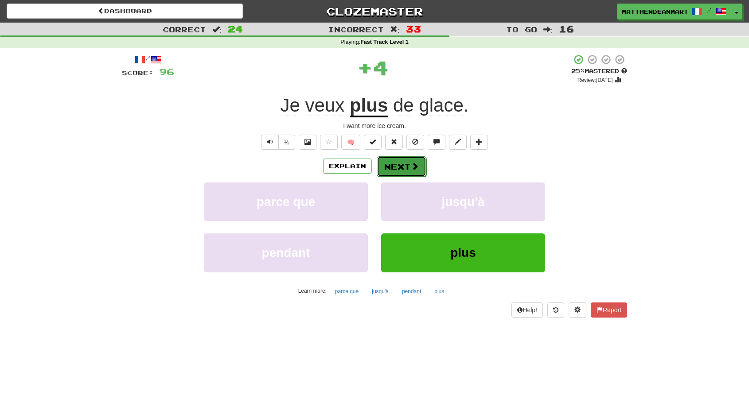
click at [418, 165] on button "Next" at bounding box center [402, 166] width 50 height 20
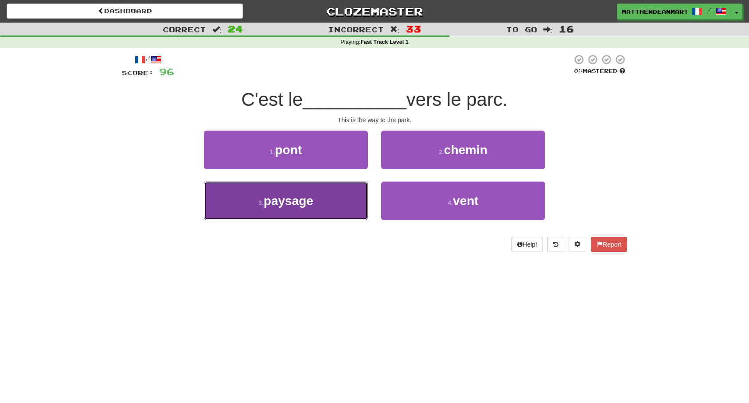
click at [326, 197] on button "3 . paysage" at bounding box center [286, 201] width 164 height 39
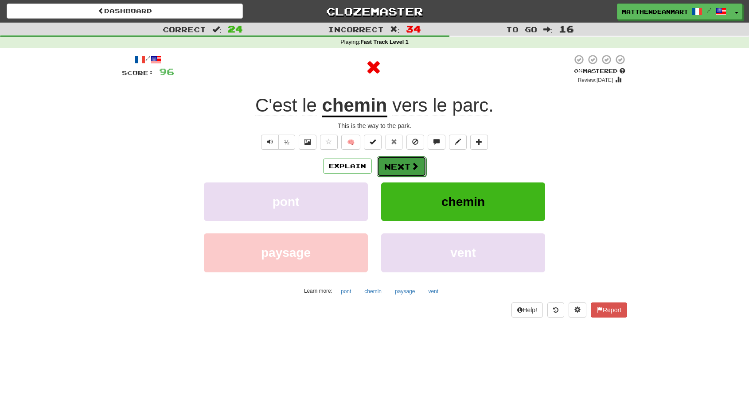
click at [401, 173] on button "Next" at bounding box center [402, 166] width 50 height 20
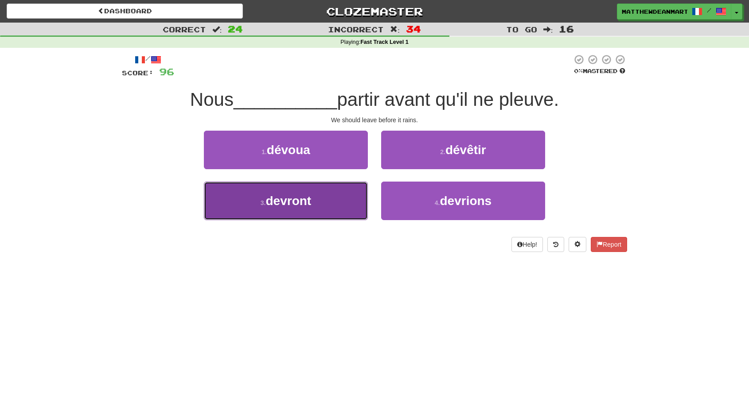
click at [359, 206] on button "3 . devront" at bounding box center [286, 201] width 164 height 39
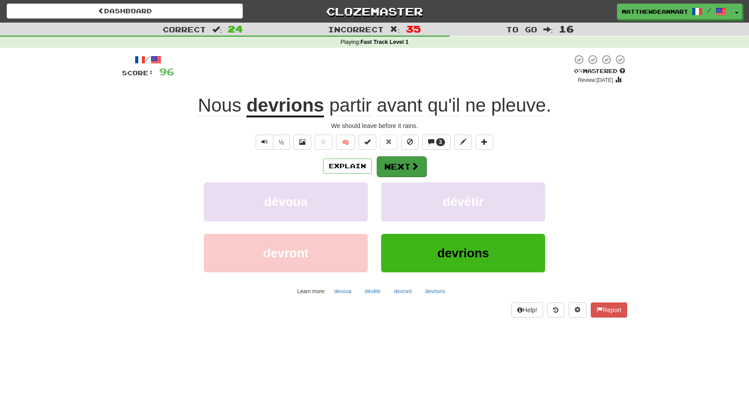
click at [396, 166] on button "Next" at bounding box center [402, 166] width 50 height 20
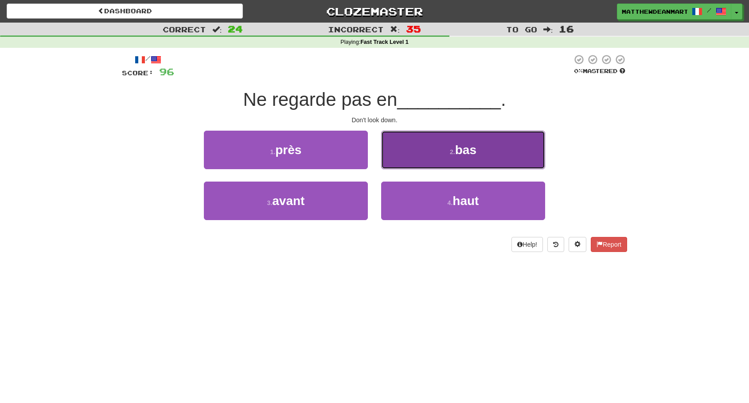
click at [411, 138] on button "2 . bas" at bounding box center [463, 150] width 164 height 39
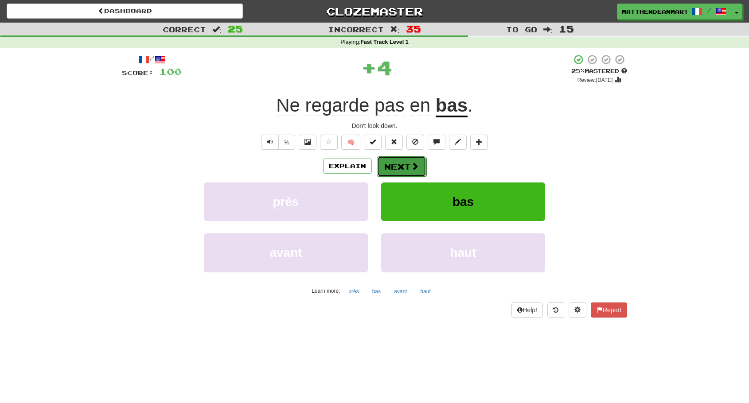
click at [400, 163] on button "Next" at bounding box center [402, 166] width 50 height 20
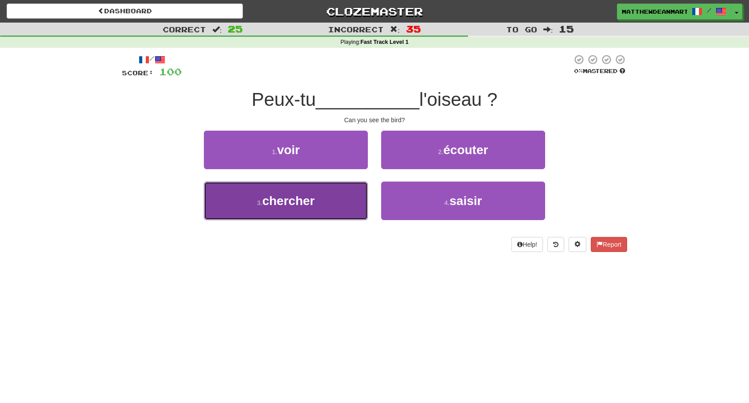
click at [344, 191] on button "3 . chercher" at bounding box center [286, 201] width 164 height 39
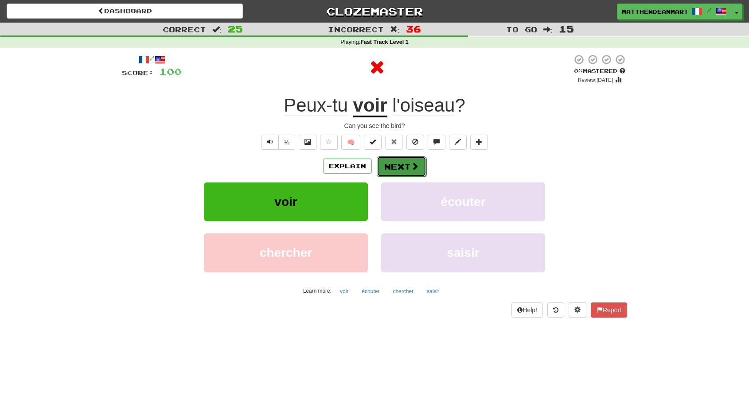
click at [388, 167] on button "Next" at bounding box center [402, 166] width 50 height 20
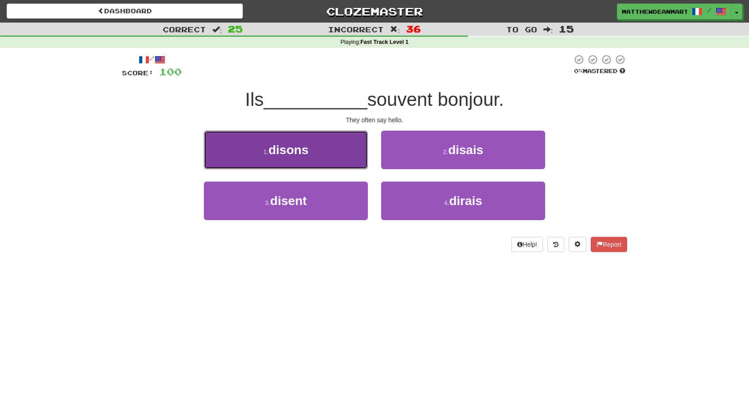
click at [332, 160] on button "1 . disons" at bounding box center [286, 150] width 164 height 39
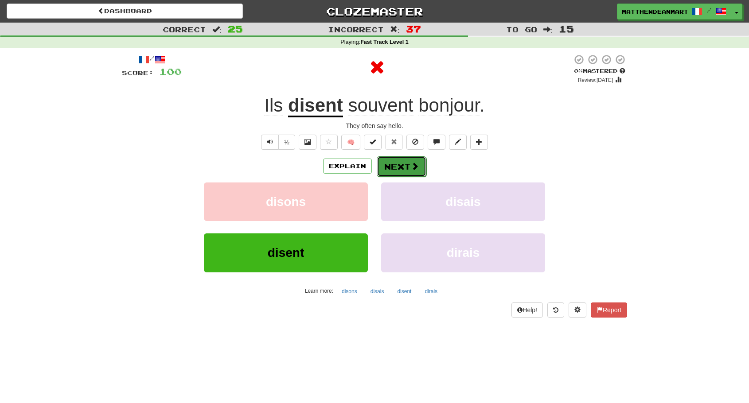
click at [402, 169] on button "Next" at bounding box center [402, 166] width 50 height 20
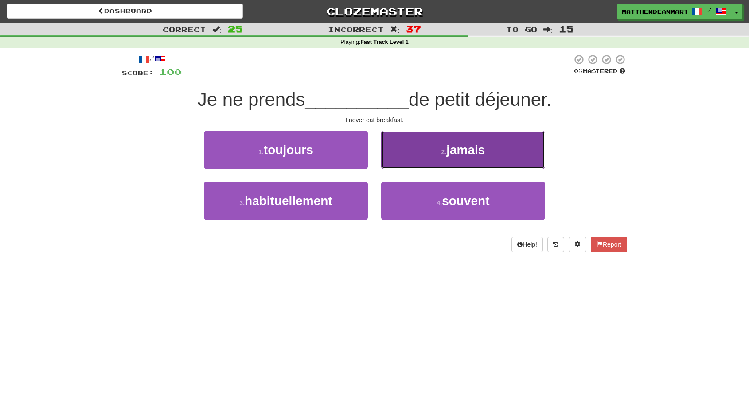
click at [411, 158] on button "2 . jamais" at bounding box center [463, 150] width 164 height 39
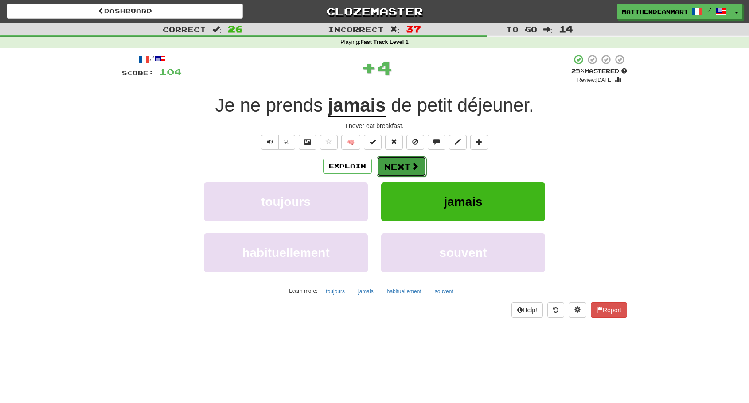
click at [401, 167] on button "Next" at bounding box center [402, 166] width 50 height 20
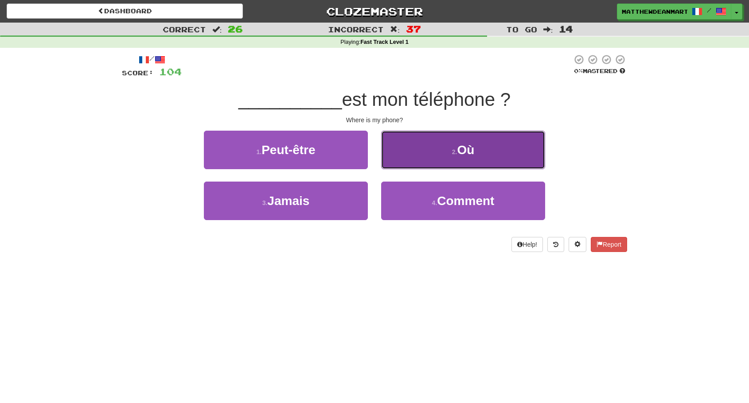
click at [413, 160] on button "2 . [GEOGRAPHIC_DATA]" at bounding box center [463, 150] width 164 height 39
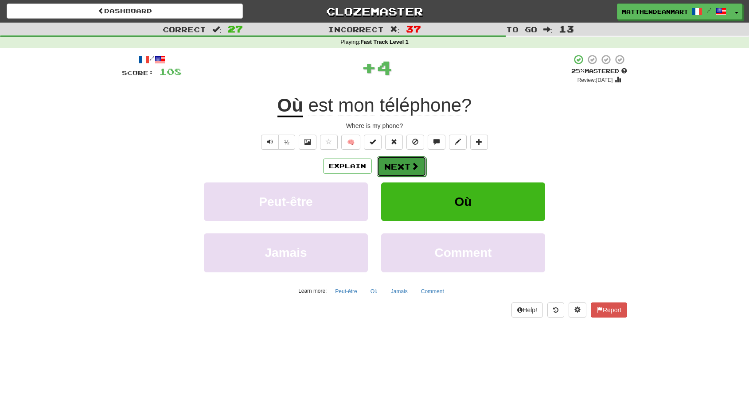
click at [409, 164] on button "Next" at bounding box center [402, 166] width 50 height 20
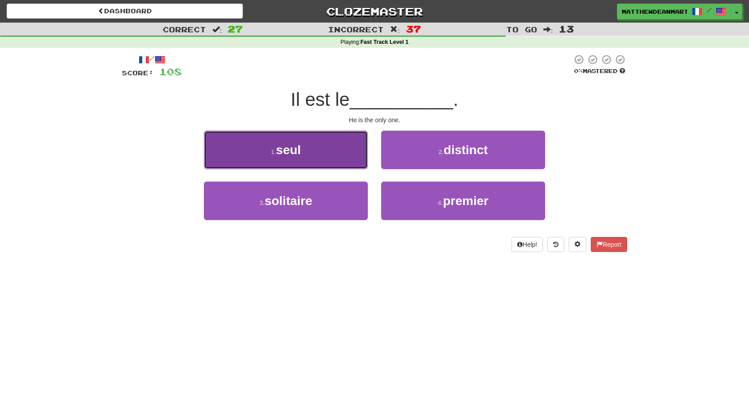
click at [342, 156] on button "1 . [GEOGRAPHIC_DATA]" at bounding box center [286, 150] width 164 height 39
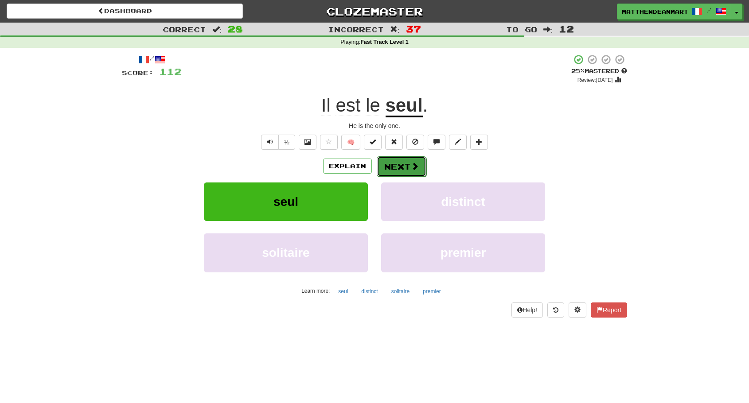
click at [393, 167] on button "Next" at bounding box center [402, 166] width 50 height 20
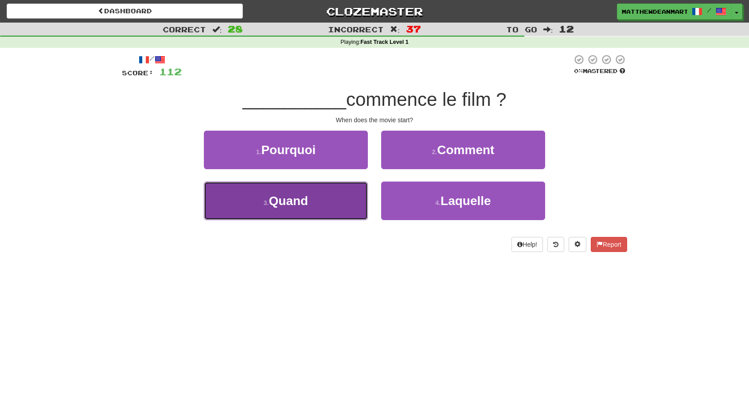
click at [331, 209] on button "3 . Quand" at bounding box center [286, 201] width 164 height 39
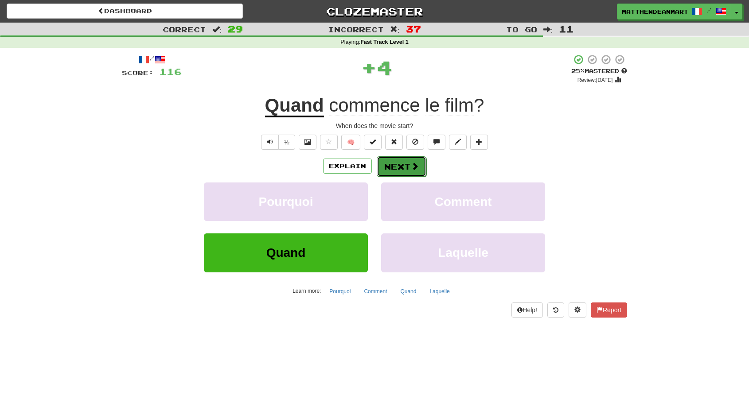
click at [399, 167] on button "Next" at bounding box center [402, 166] width 50 height 20
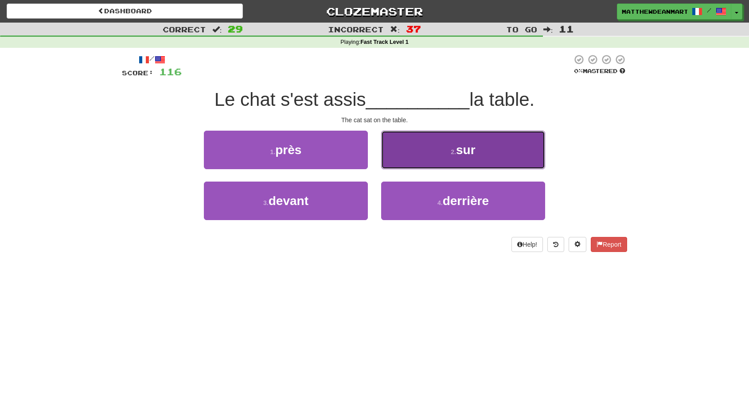
click at [440, 162] on button "2 . sur" at bounding box center [463, 150] width 164 height 39
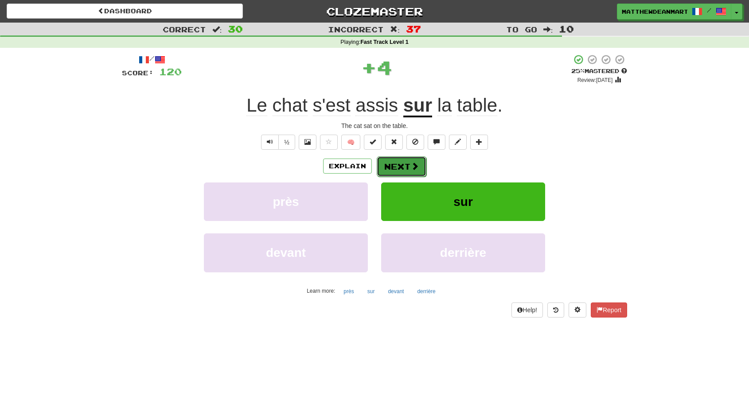
click at [408, 172] on button "Next" at bounding box center [402, 166] width 50 height 20
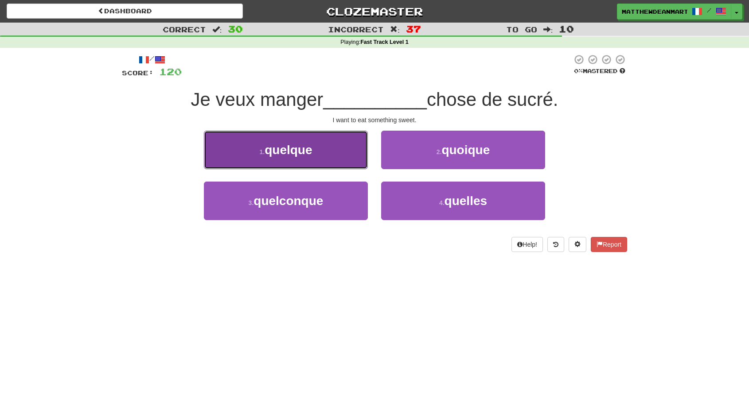
click at [329, 136] on button "1 . quelque" at bounding box center [286, 150] width 164 height 39
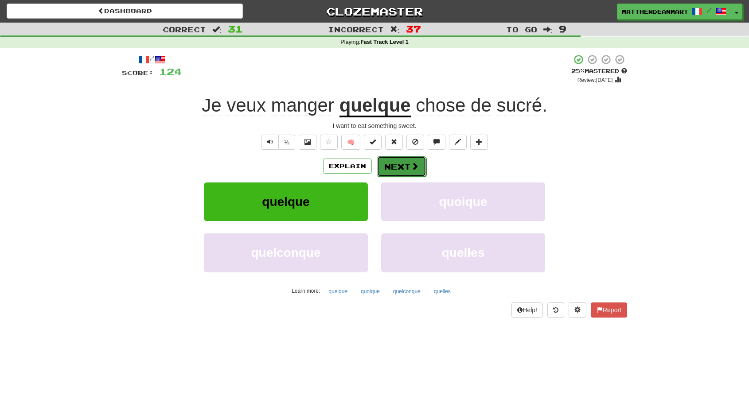
click at [411, 170] on span at bounding box center [415, 166] width 8 height 8
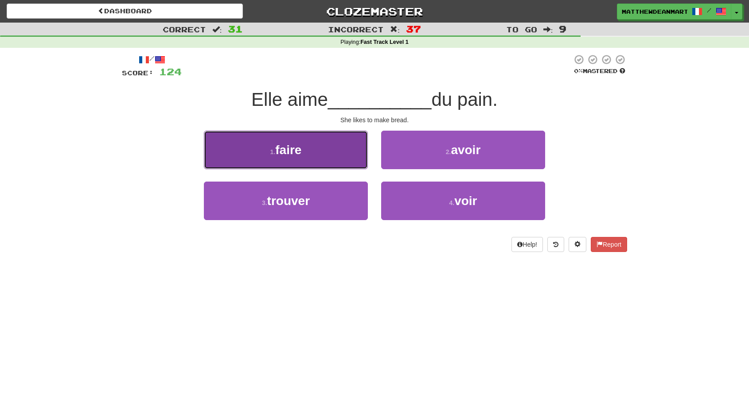
click at [362, 154] on button "1 . faire" at bounding box center [286, 150] width 164 height 39
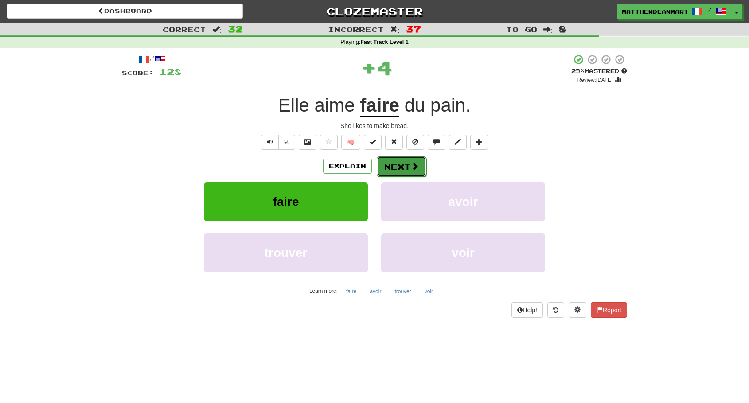
click at [392, 168] on button "Next" at bounding box center [402, 166] width 50 height 20
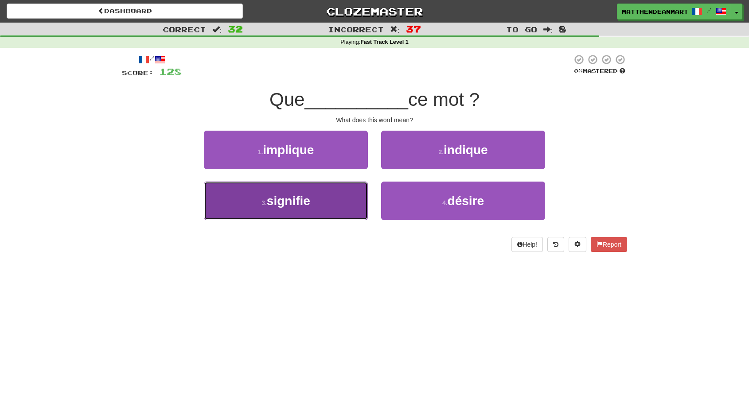
click at [352, 193] on button "3 . signifie" at bounding box center [286, 201] width 164 height 39
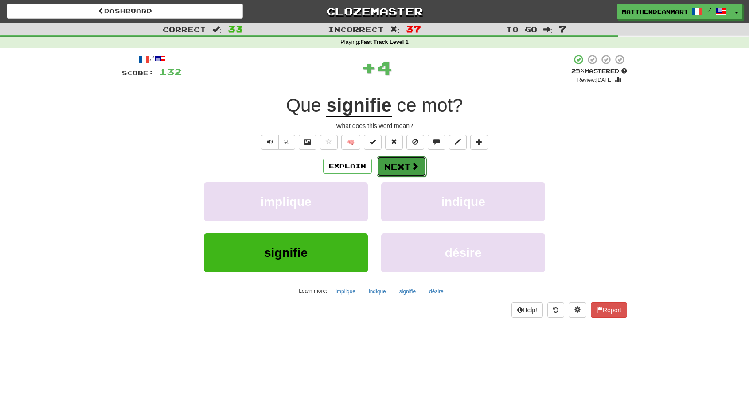
click at [405, 166] on button "Next" at bounding box center [402, 166] width 50 height 20
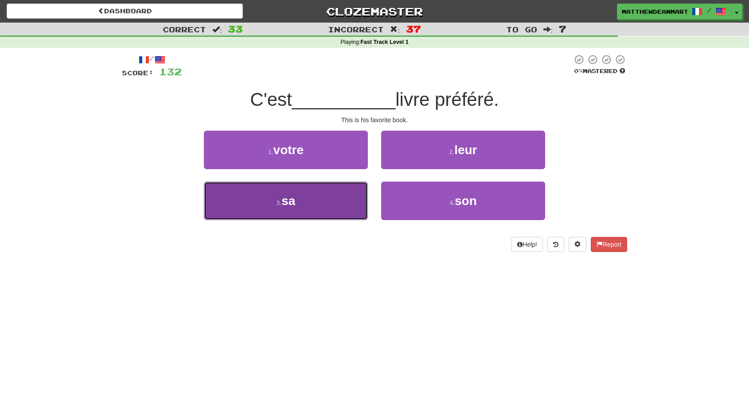
click at [333, 207] on button "3 . sa" at bounding box center [286, 201] width 164 height 39
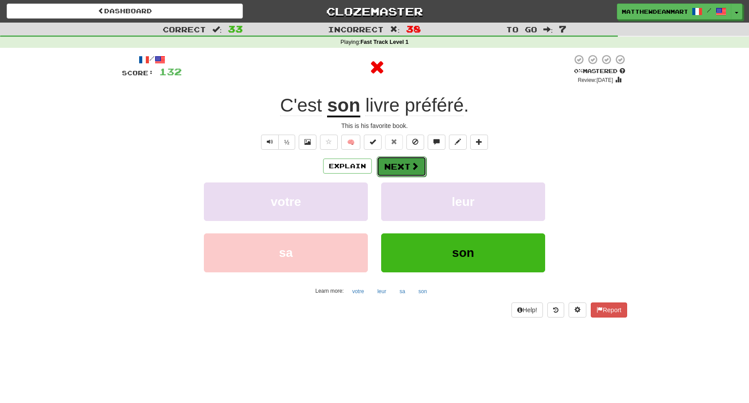
click at [405, 167] on button "Next" at bounding box center [402, 166] width 50 height 20
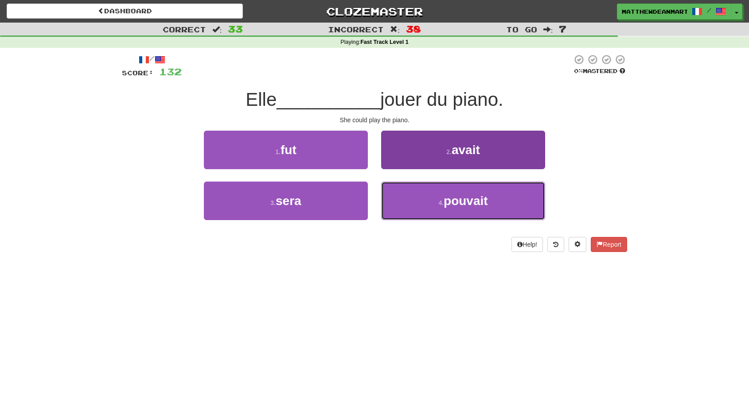
click at [412, 187] on button "4 . pouvait" at bounding box center [463, 201] width 164 height 39
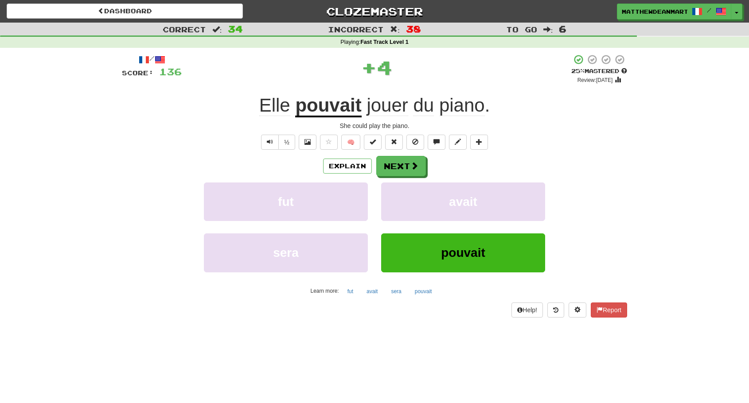
click at [406, 177] on div "Explain Next fut avait sera pouvait Learn more: fut avait sera pouvait" at bounding box center [374, 227] width 505 height 142
click at [401, 168] on button "Next" at bounding box center [402, 166] width 50 height 20
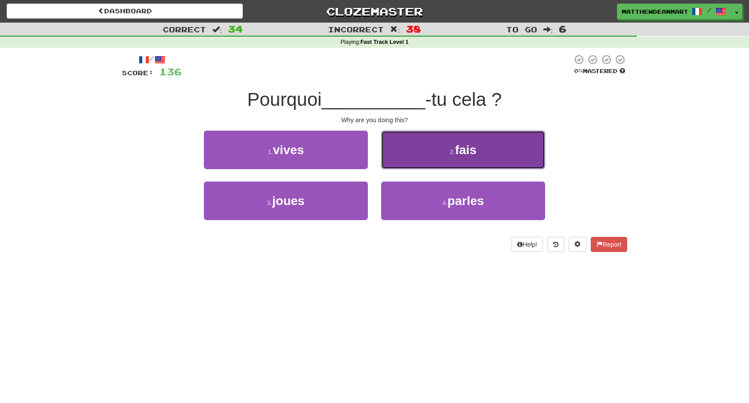
click at [437, 155] on button "2 . fais" at bounding box center [463, 150] width 164 height 39
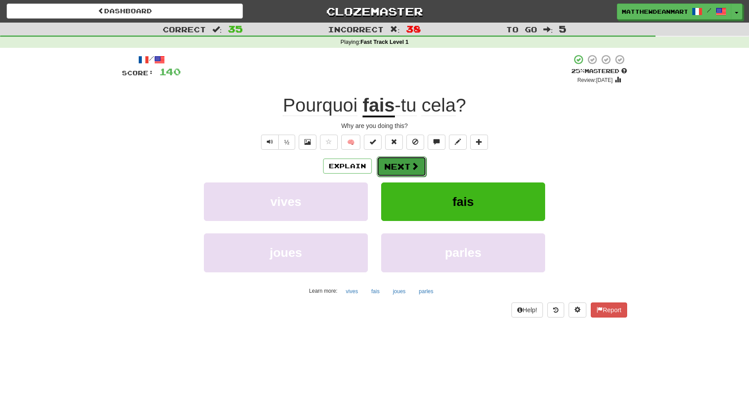
click at [407, 167] on button "Next" at bounding box center [402, 166] width 50 height 20
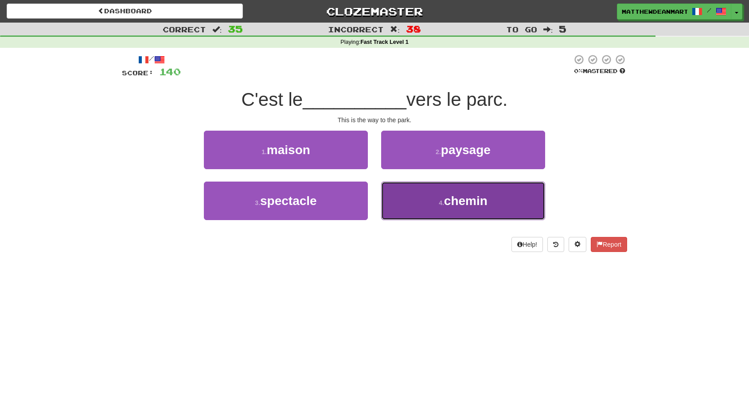
click at [425, 199] on button "4 . chemin" at bounding box center [463, 201] width 164 height 39
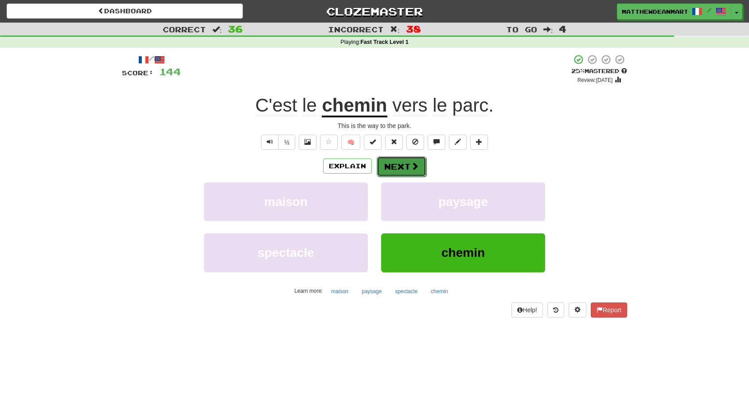
click at [411, 168] on span at bounding box center [415, 166] width 8 height 8
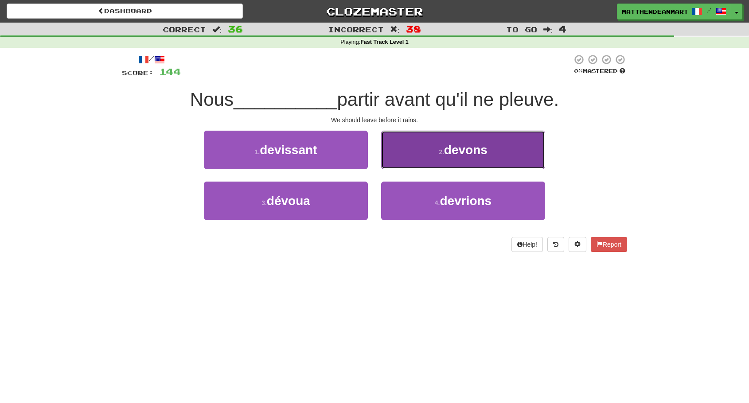
click at [400, 161] on button "2 . devons" at bounding box center [463, 150] width 164 height 39
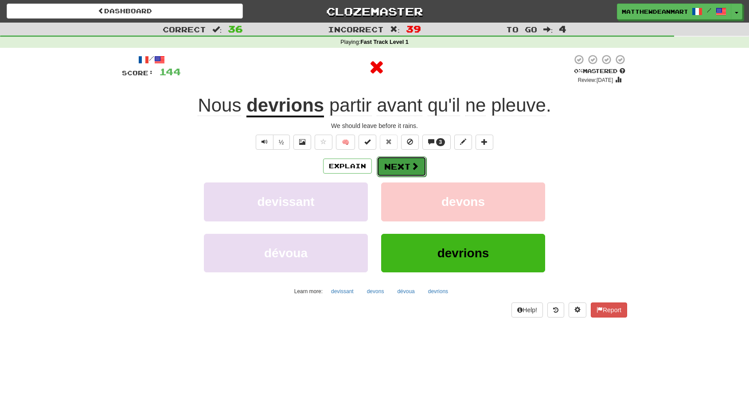
click at [400, 161] on button "Next" at bounding box center [402, 166] width 50 height 20
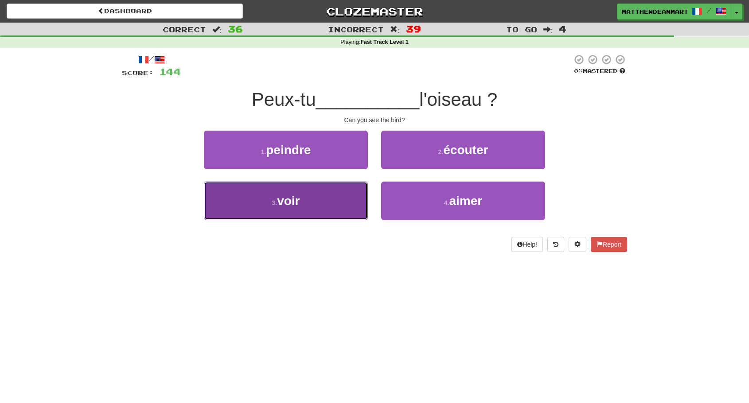
click at [326, 196] on button "3 . voir" at bounding box center [286, 201] width 164 height 39
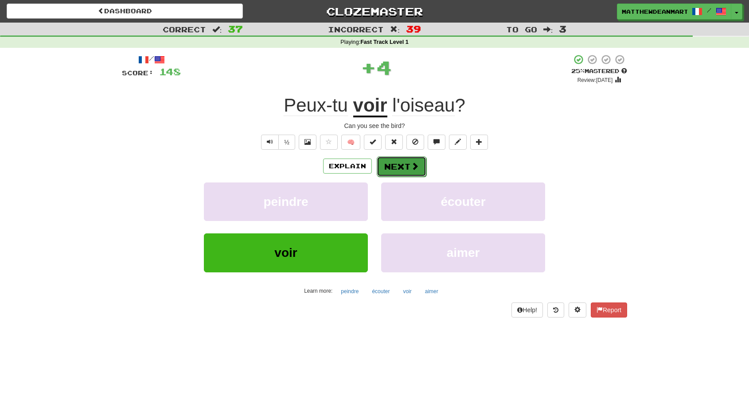
click at [393, 168] on button "Next" at bounding box center [402, 166] width 50 height 20
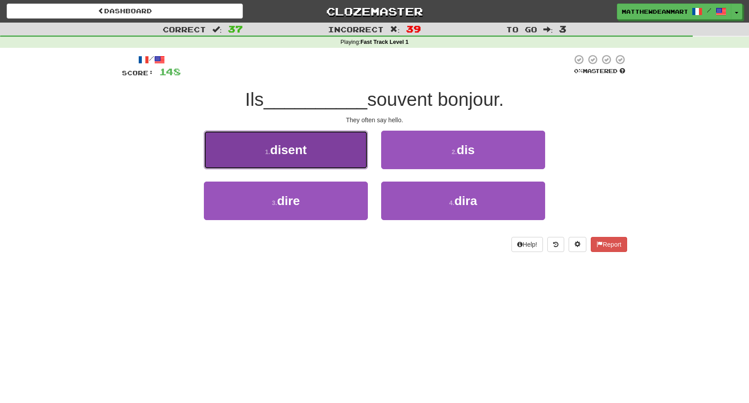
click at [351, 166] on button "1 . disent" at bounding box center [286, 150] width 164 height 39
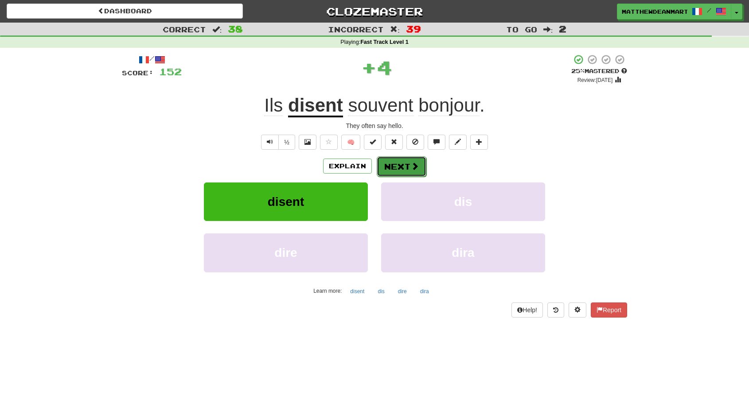
click at [408, 172] on button "Next" at bounding box center [402, 166] width 50 height 20
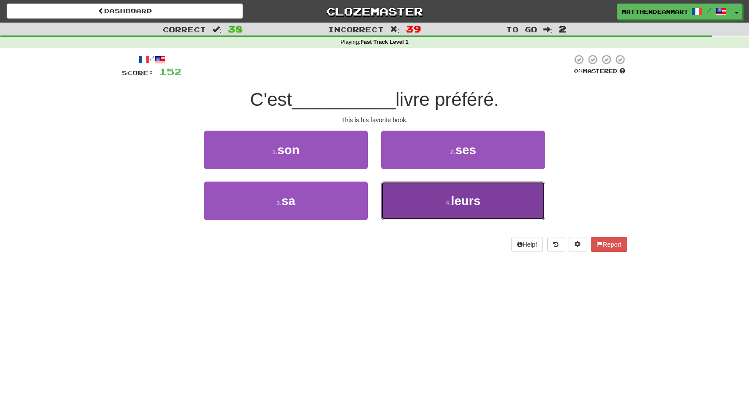
click at [422, 185] on button "4 . leurs" at bounding box center [463, 201] width 164 height 39
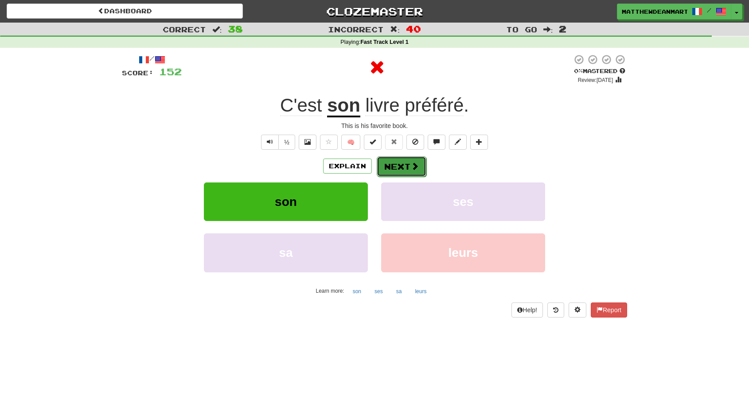
click at [412, 163] on span at bounding box center [415, 166] width 8 height 8
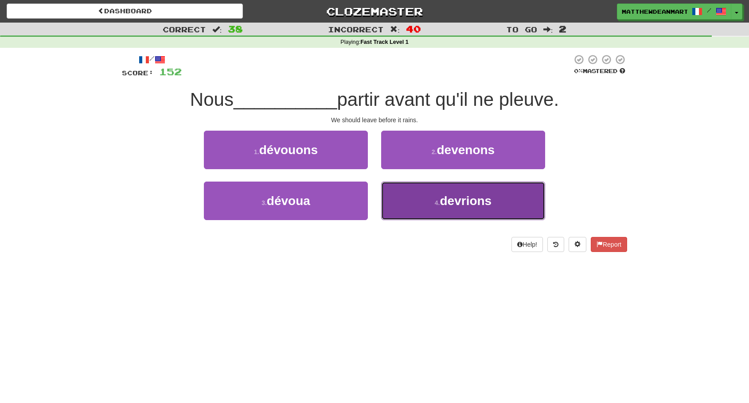
click at [415, 193] on button "4 . devrions" at bounding box center [463, 201] width 164 height 39
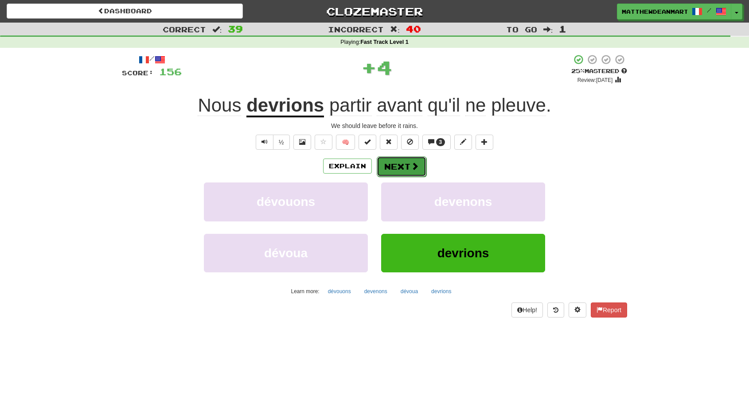
click at [409, 174] on button "Next" at bounding box center [402, 166] width 50 height 20
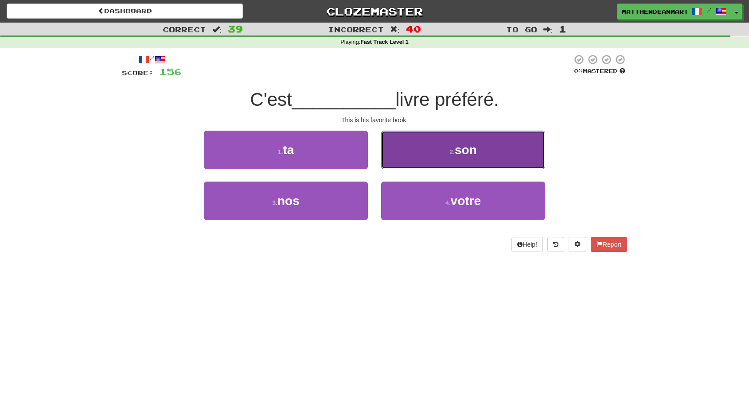
click at [434, 167] on button "2 . son" at bounding box center [463, 150] width 164 height 39
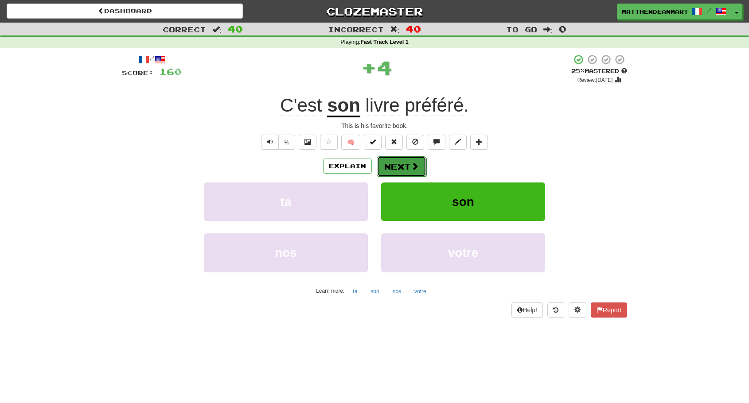
click at [400, 159] on button "Next" at bounding box center [402, 166] width 50 height 20
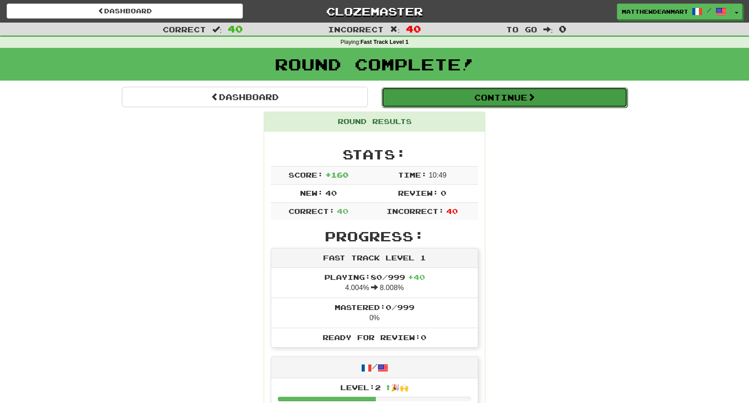
click at [432, 104] on button "Continue" at bounding box center [504, 97] width 246 height 20
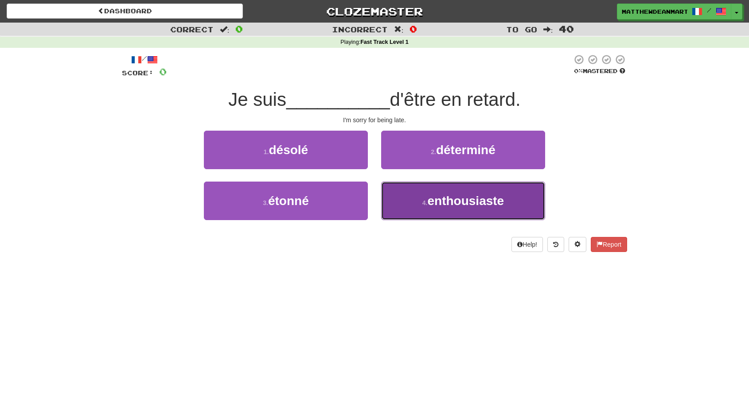
click at [474, 204] on span "enthousiaste" at bounding box center [465, 201] width 77 height 14
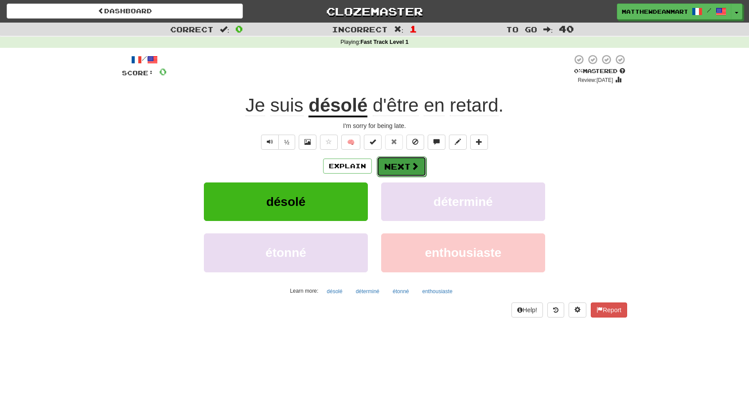
click at [403, 170] on button "Next" at bounding box center [402, 166] width 50 height 20
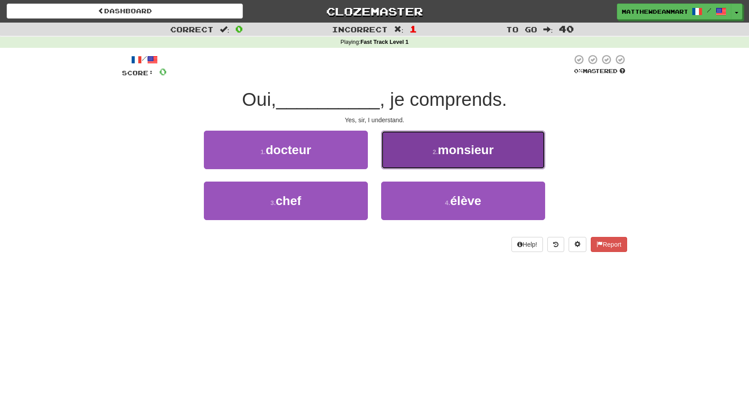
click at [427, 160] on button "2 . monsieur" at bounding box center [463, 150] width 164 height 39
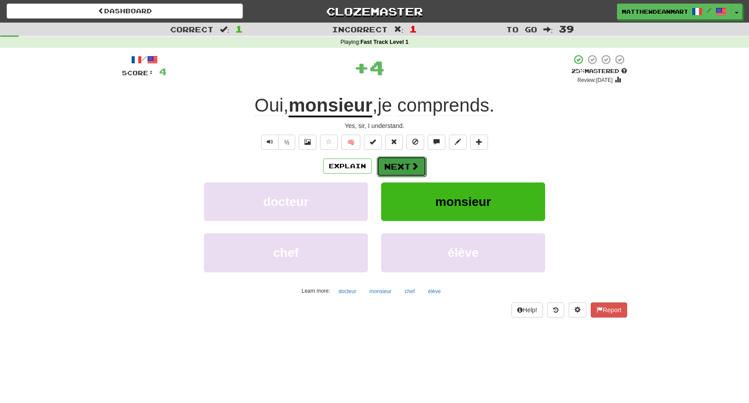
click at [417, 165] on span at bounding box center [415, 166] width 8 height 8
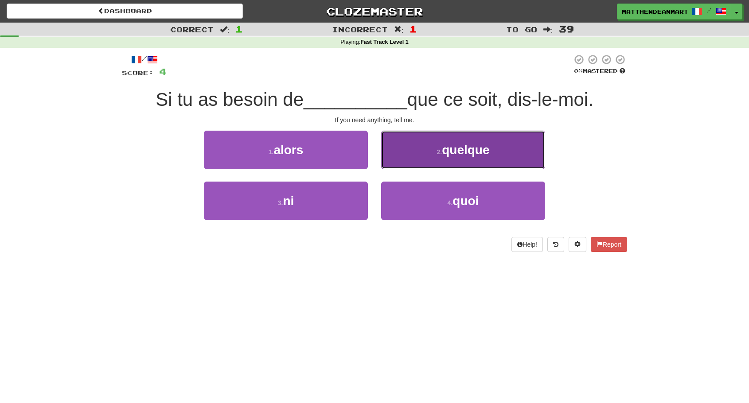
drag, startPoint x: 420, startPoint y: 164, endPoint x: 413, endPoint y: 165, distance: 6.3
click at [413, 165] on button "2 . quelque" at bounding box center [463, 150] width 164 height 39
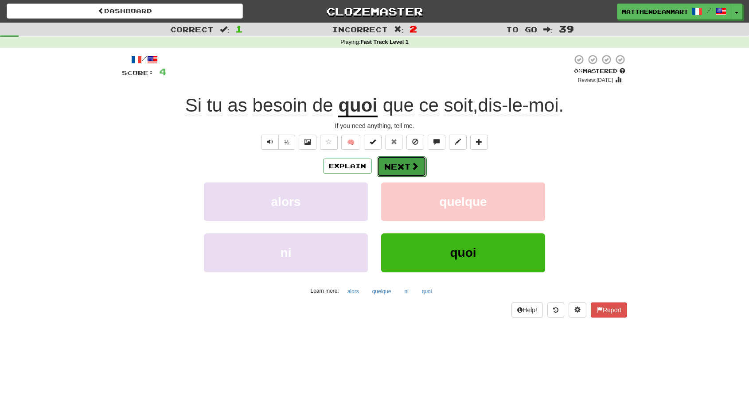
click at [406, 161] on button "Next" at bounding box center [402, 166] width 50 height 20
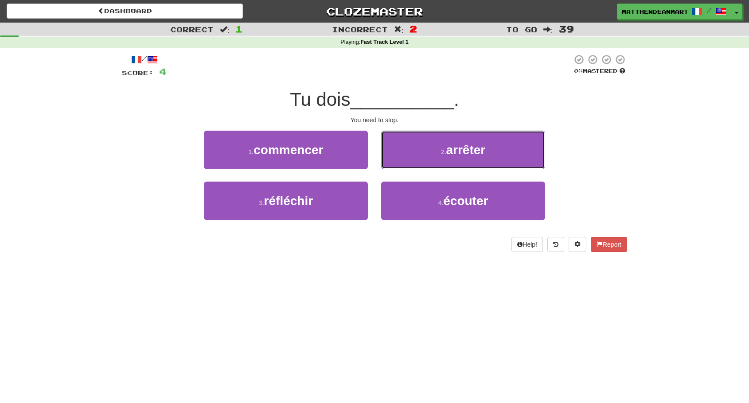
click at [406, 161] on button "2 . arrêter" at bounding box center [463, 150] width 164 height 39
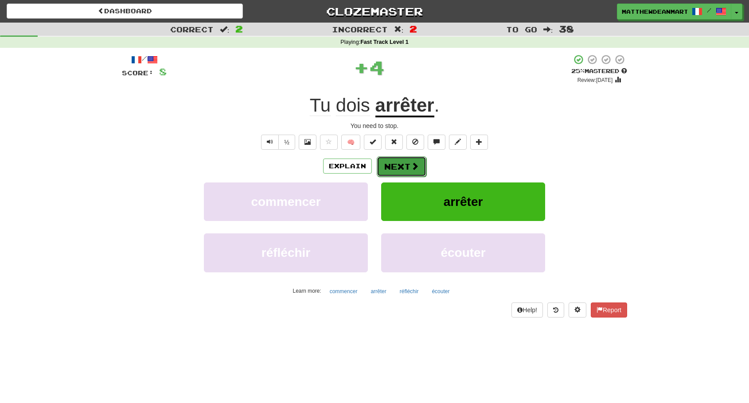
click at [405, 167] on button "Next" at bounding box center [402, 166] width 50 height 20
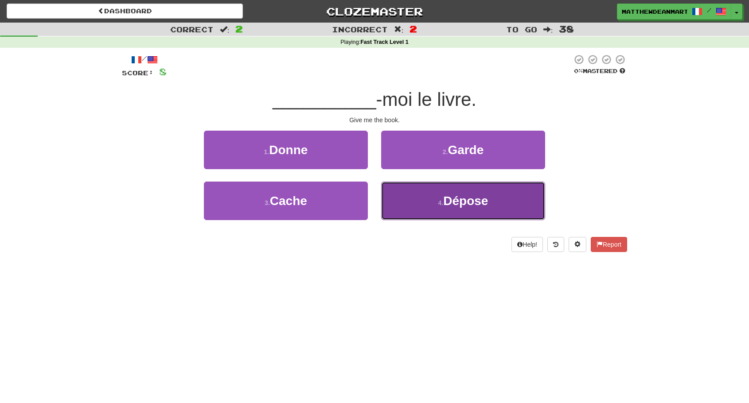
click at [424, 203] on button "4 . Dépose" at bounding box center [463, 201] width 164 height 39
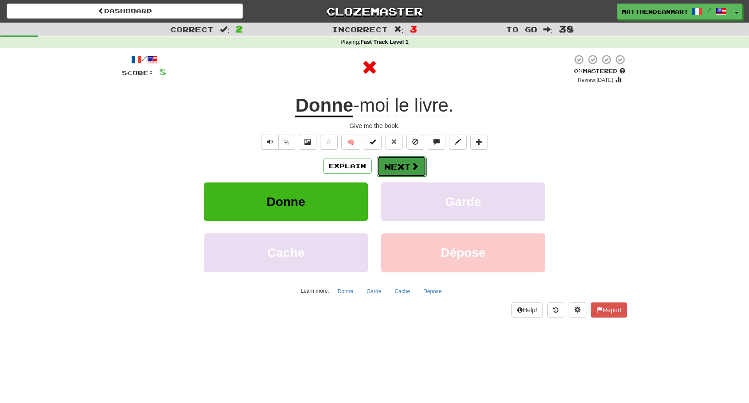
click at [423, 173] on button "Next" at bounding box center [402, 166] width 50 height 20
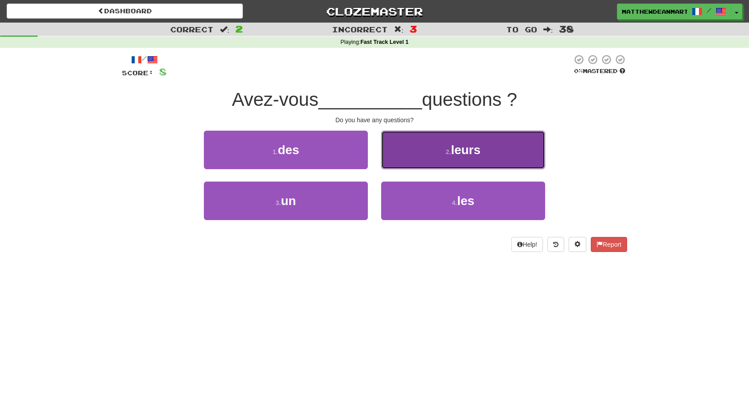
click at [422, 163] on button "2 . leurs" at bounding box center [463, 150] width 164 height 39
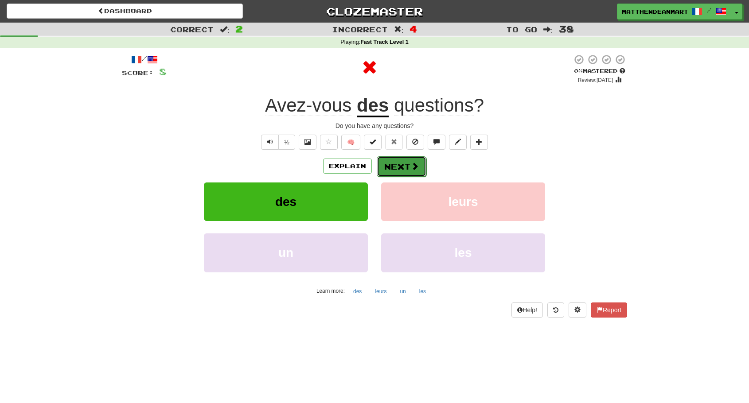
click at [418, 163] on button "Next" at bounding box center [402, 166] width 50 height 20
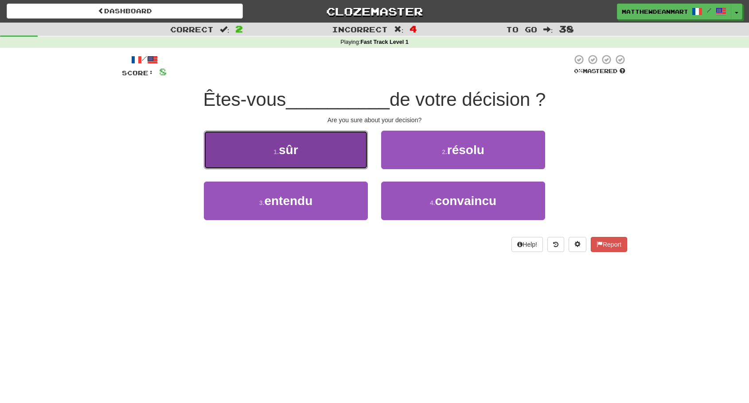
click at [352, 161] on button "1 . sûr" at bounding box center [286, 150] width 164 height 39
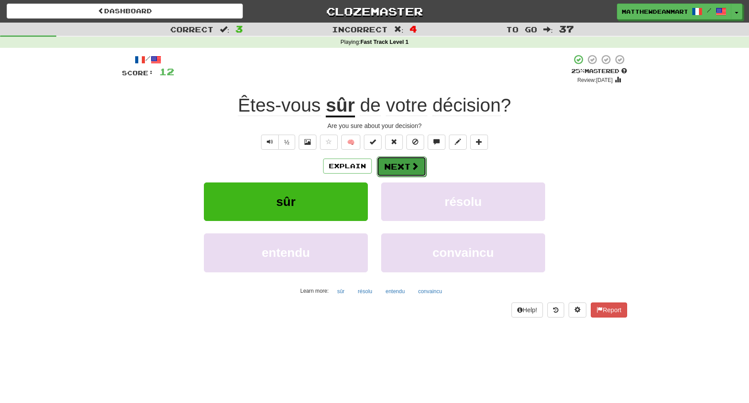
click at [394, 163] on button "Next" at bounding box center [402, 166] width 50 height 20
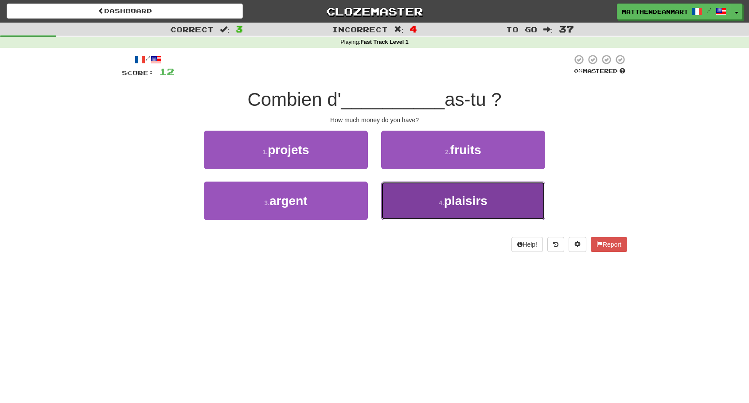
click at [443, 218] on button "4 . plaisirs" at bounding box center [463, 201] width 164 height 39
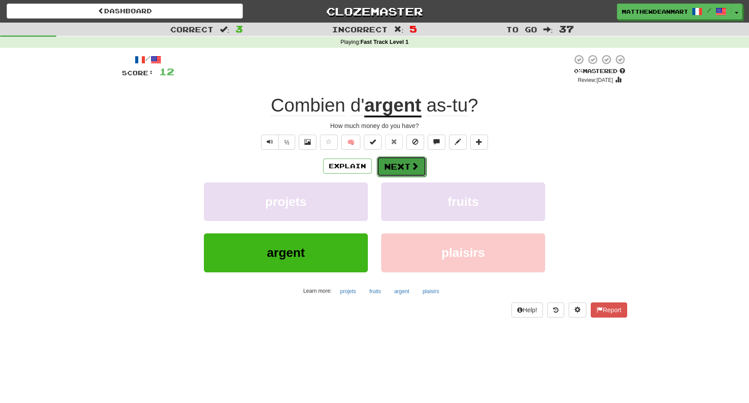
click at [406, 164] on button "Next" at bounding box center [402, 166] width 50 height 20
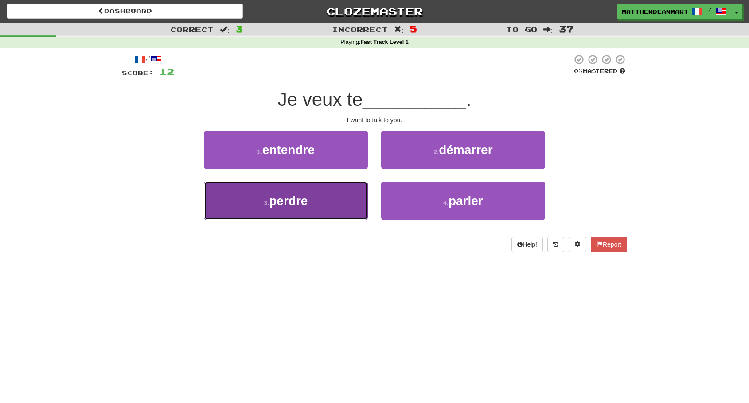
click at [317, 194] on button "3 . perdre" at bounding box center [286, 201] width 164 height 39
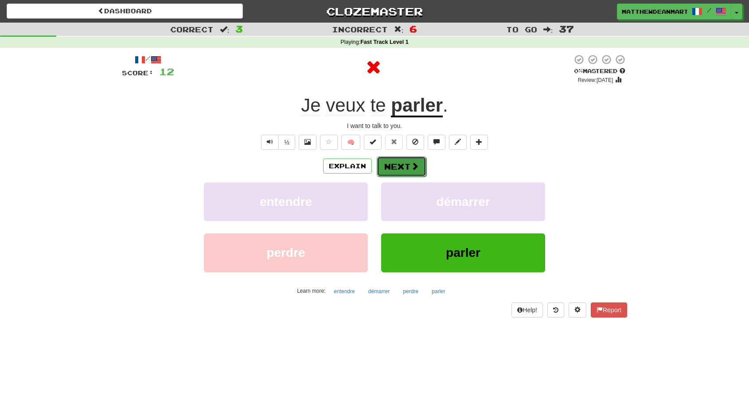
click at [420, 169] on button "Next" at bounding box center [402, 166] width 50 height 20
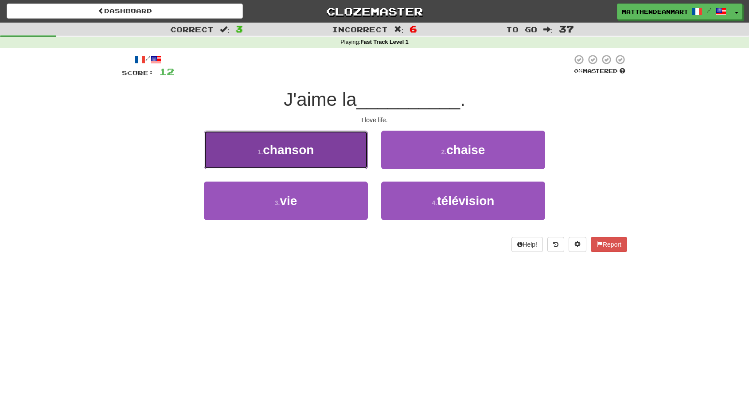
click at [351, 140] on button "1 . chanson" at bounding box center [286, 150] width 164 height 39
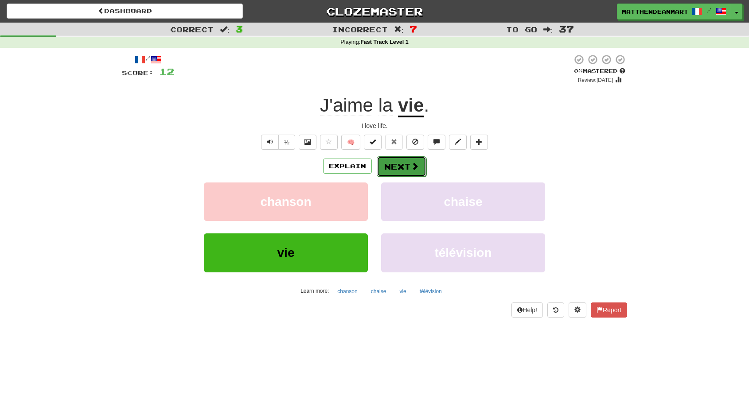
click at [402, 170] on button "Next" at bounding box center [402, 166] width 50 height 20
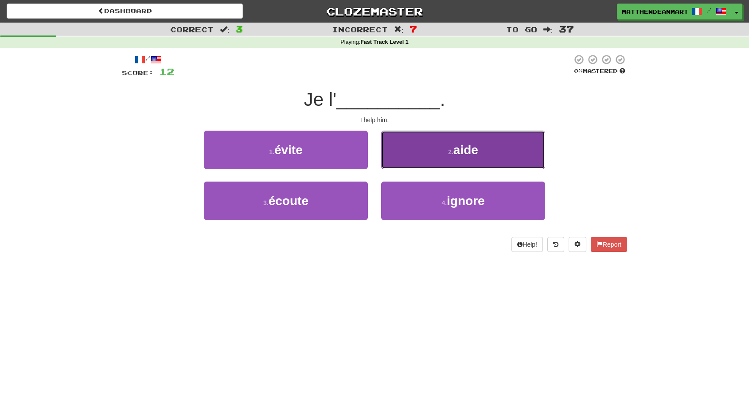
click at [428, 160] on button "2 . aide" at bounding box center [463, 150] width 164 height 39
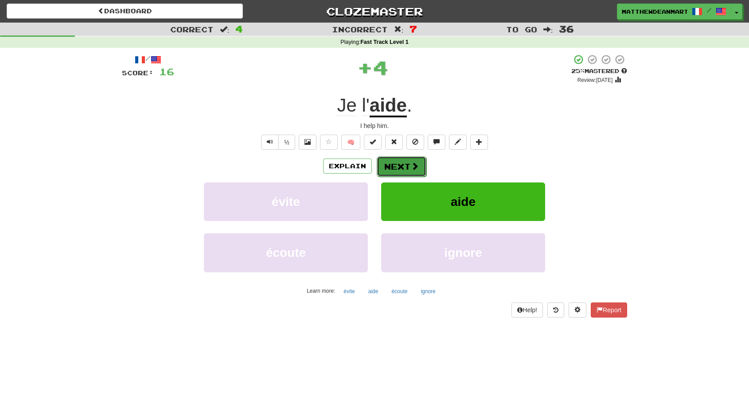
click at [409, 161] on button "Next" at bounding box center [402, 166] width 50 height 20
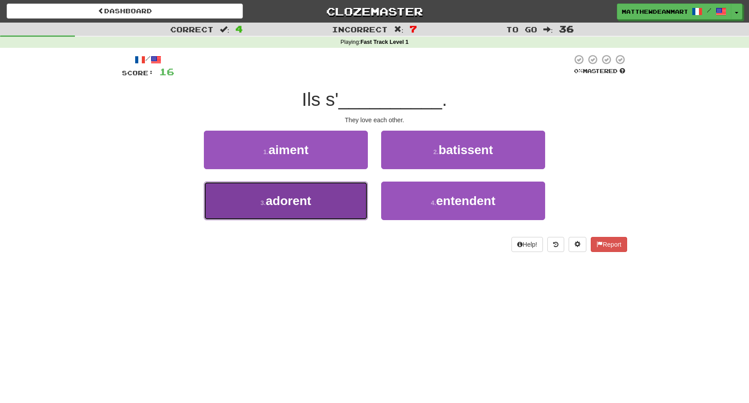
click at [327, 209] on button "3 . adorent" at bounding box center [286, 201] width 164 height 39
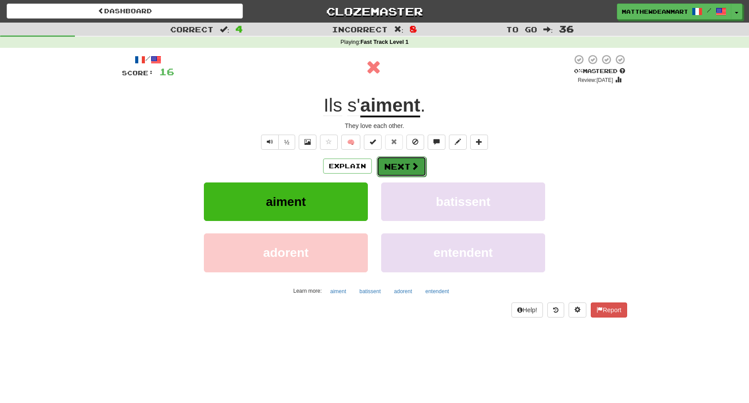
click at [405, 171] on button "Next" at bounding box center [402, 166] width 50 height 20
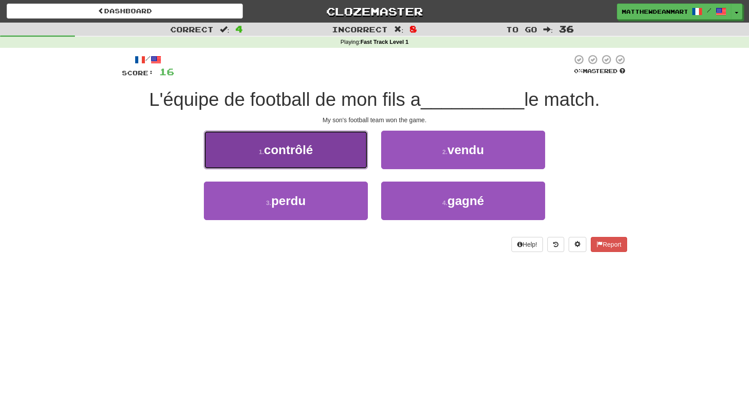
click at [341, 161] on button "1 . contrôlé" at bounding box center [286, 150] width 164 height 39
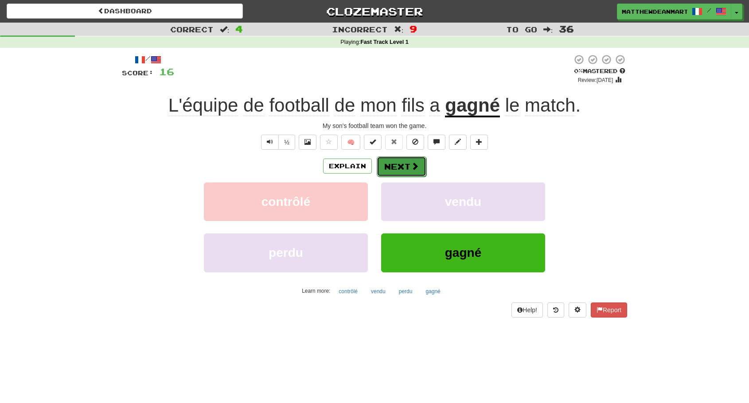
click at [405, 161] on button "Next" at bounding box center [402, 166] width 50 height 20
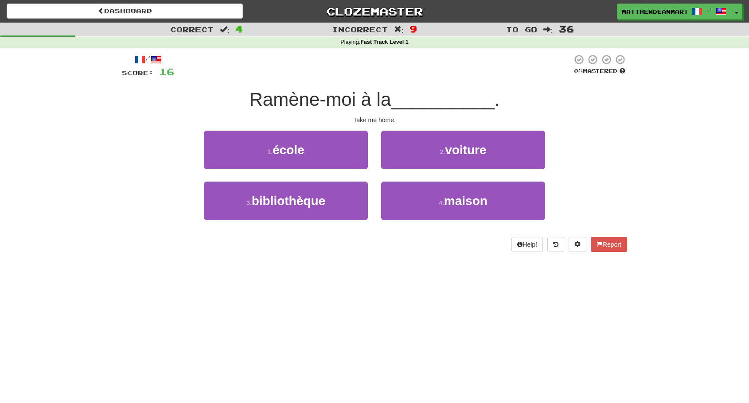
click at [377, 197] on div "4 . maison" at bounding box center [462, 207] width 177 height 51
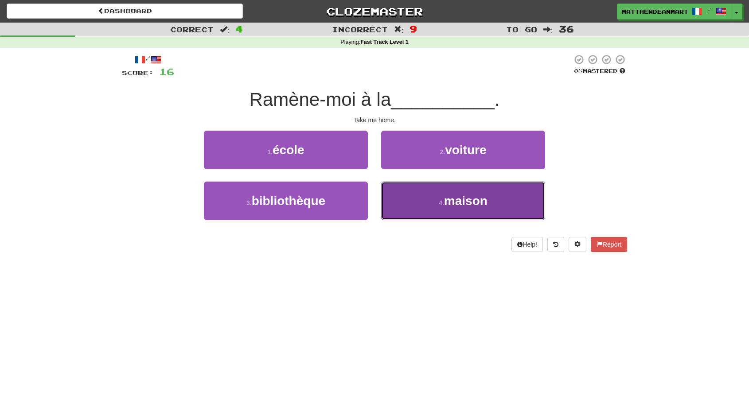
drag, startPoint x: 393, startPoint y: 200, endPoint x: 400, endPoint y: 200, distance: 6.2
click at [400, 200] on button "4 . maison" at bounding box center [463, 201] width 164 height 39
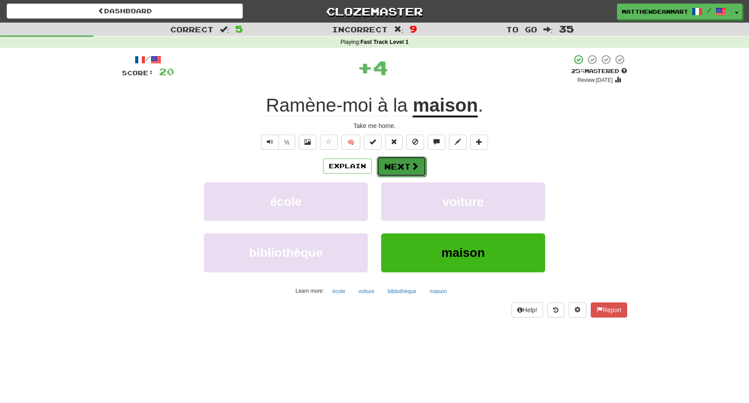
click at [397, 170] on button "Next" at bounding box center [402, 166] width 50 height 20
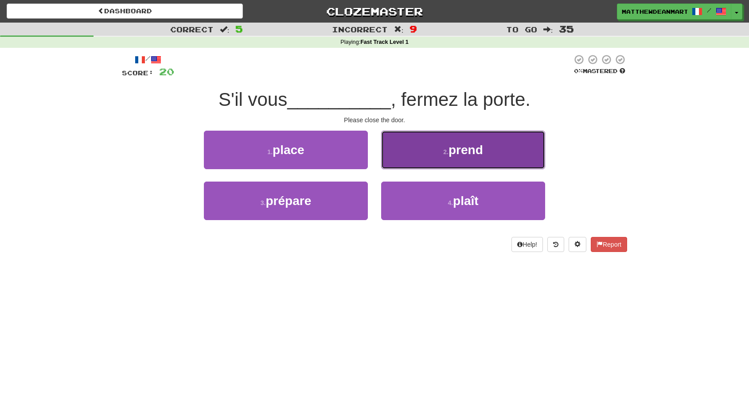
click at [431, 153] on button "2 . prend" at bounding box center [463, 150] width 164 height 39
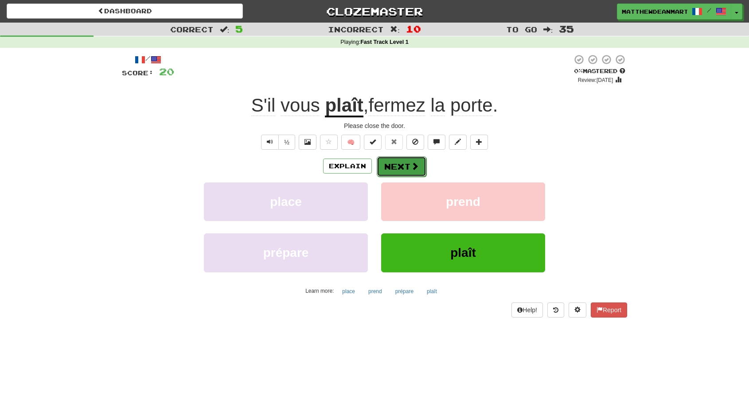
click at [401, 168] on button "Next" at bounding box center [402, 166] width 50 height 20
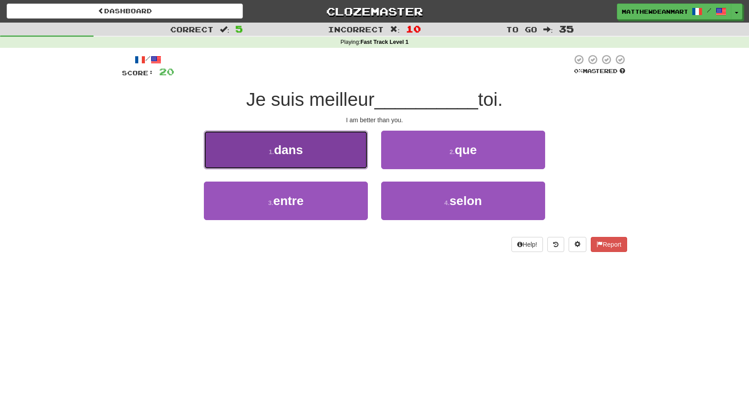
click at [304, 151] on button "1 . dans" at bounding box center [286, 150] width 164 height 39
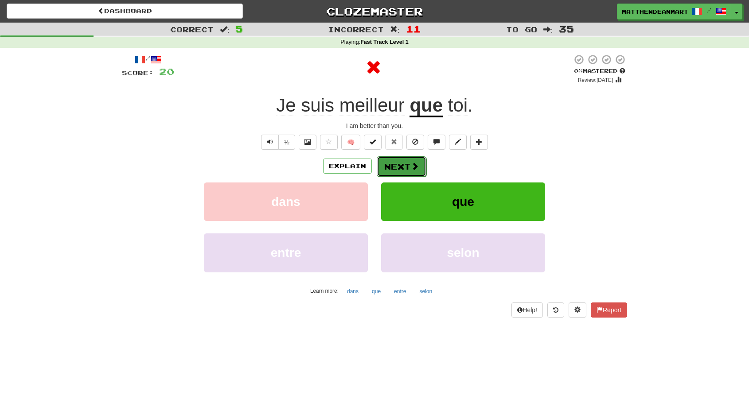
click at [402, 165] on button "Next" at bounding box center [402, 166] width 50 height 20
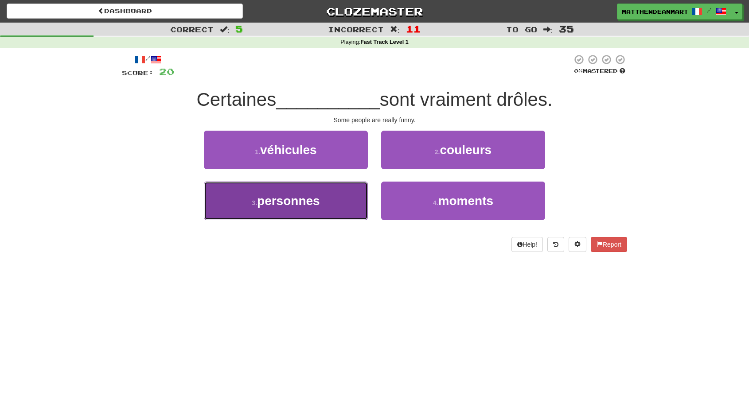
click at [332, 204] on button "3 . personnes" at bounding box center [286, 201] width 164 height 39
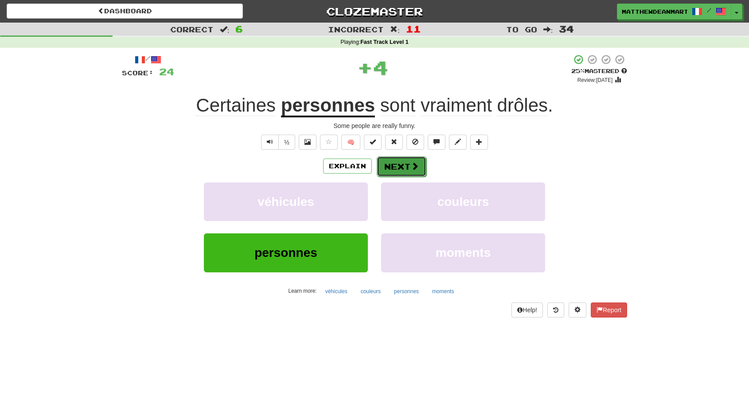
click at [388, 163] on button "Next" at bounding box center [402, 166] width 50 height 20
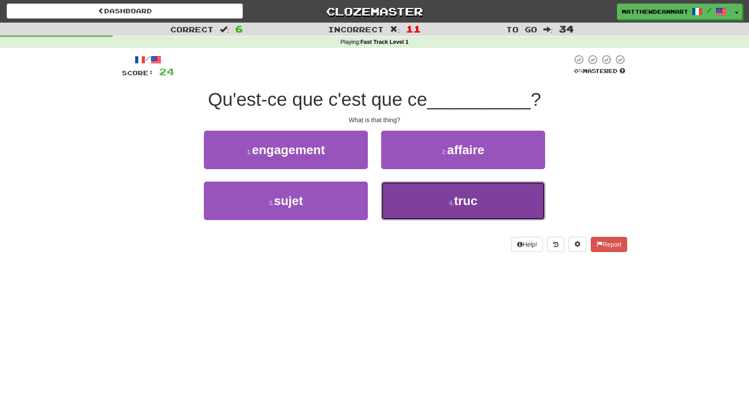
click at [432, 194] on button "4 . truc" at bounding box center [463, 201] width 164 height 39
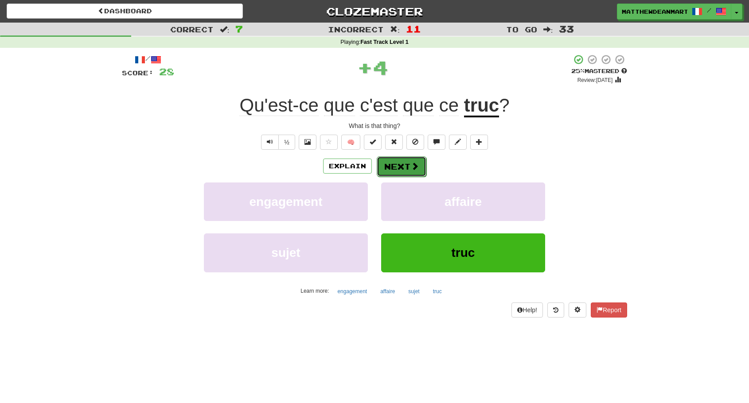
click at [403, 170] on button "Next" at bounding box center [402, 166] width 50 height 20
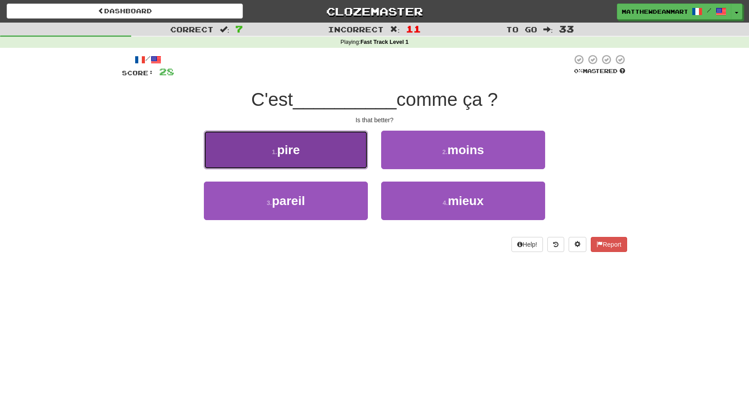
click at [296, 166] on button "1 . pire" at bounding box center [286, 150] width 164 height 39
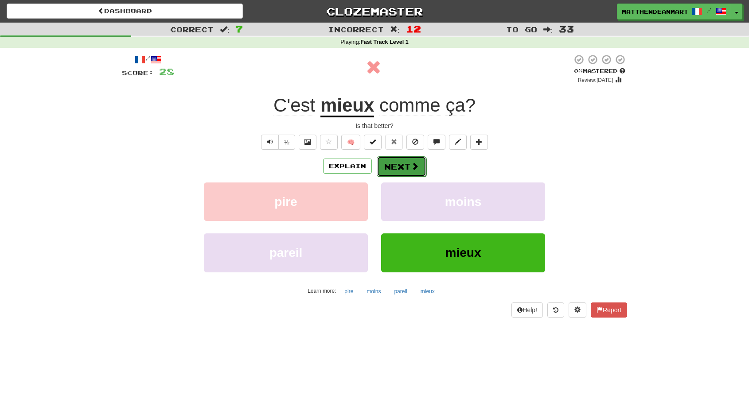
click at [401, 163] on button "Next" at bounding box center [402, 166] width 50 height 20
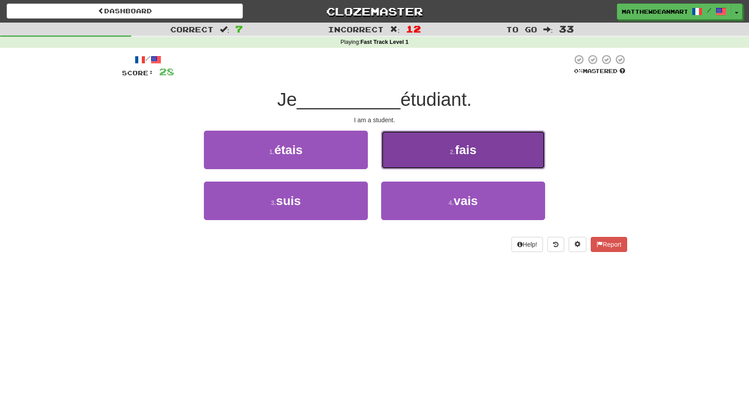
click at [443, 131] on button "2 . fais" at bounding box center [463, 150] width 164 height 39
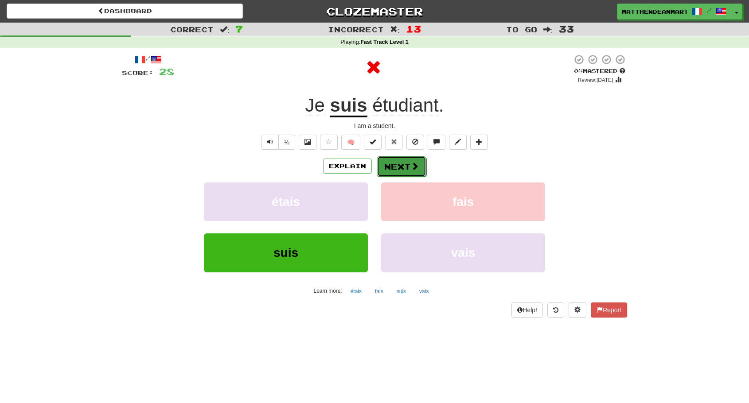
click at [420, 172] on button "Next" at bounding box center [402, 166] width 50 height 20
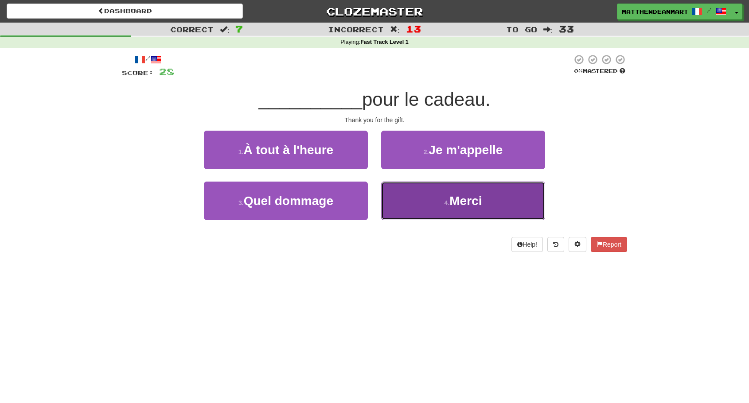
click at [401, 191] on button "4 . [GEOGRAPHIC_DATA]" at bounding box center [463, 201] width 164 height 39
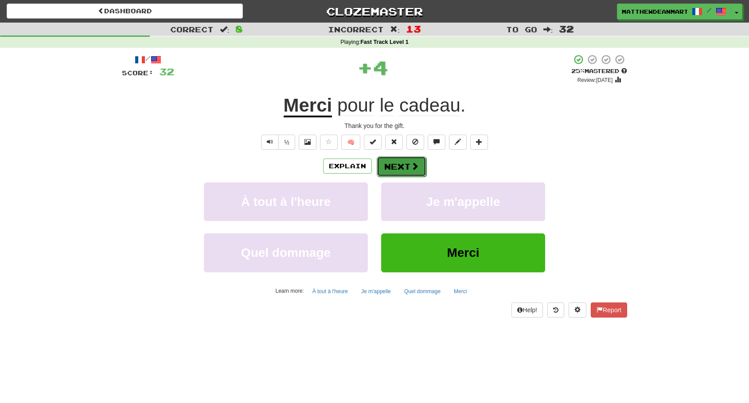
click at [398, 159] on button "Next" at bounding box center [402, 166] width 50 height 20
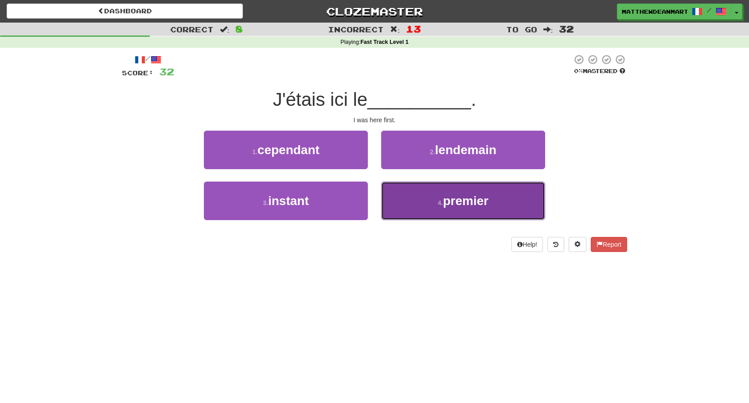
click at [429, 191] on button "4 . premier" at bounding box center [463, 201] width 164 height 39
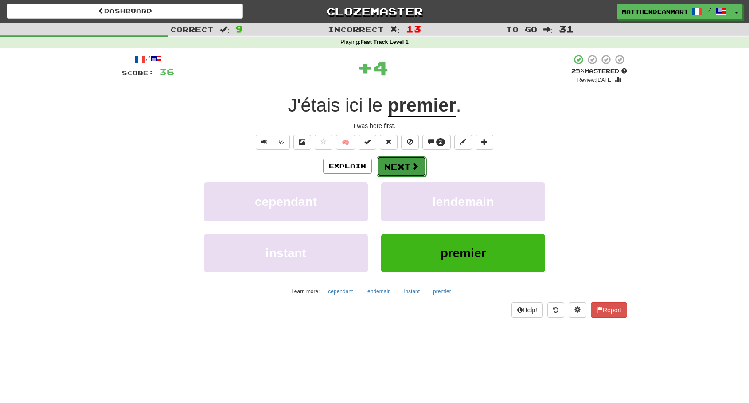
click at [405, 165] on button "Next" at bounding box center [402, 166] width 50 height 20
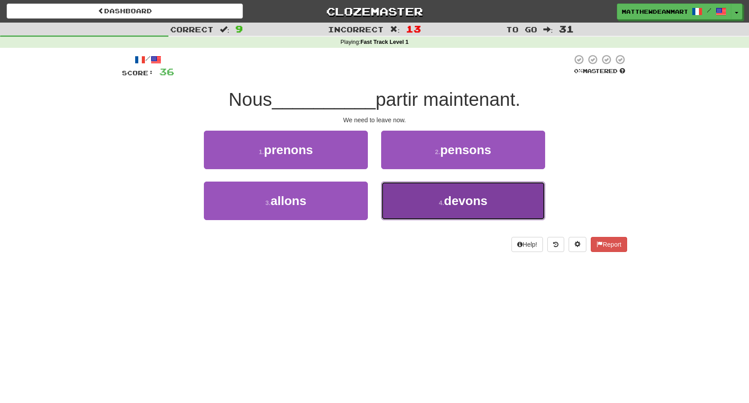
click at [445, 208] on button "4 . devons" at bounding box center [463, 201] width 164 height 39
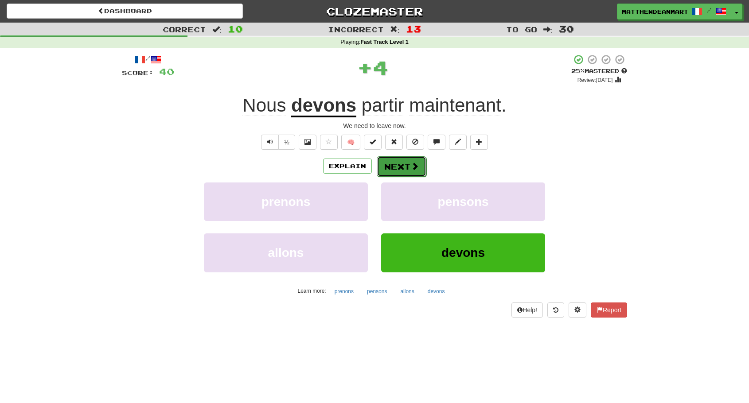
click at [418, 174] on button "Next" at bounding box center [402, 166] width 50 height 20
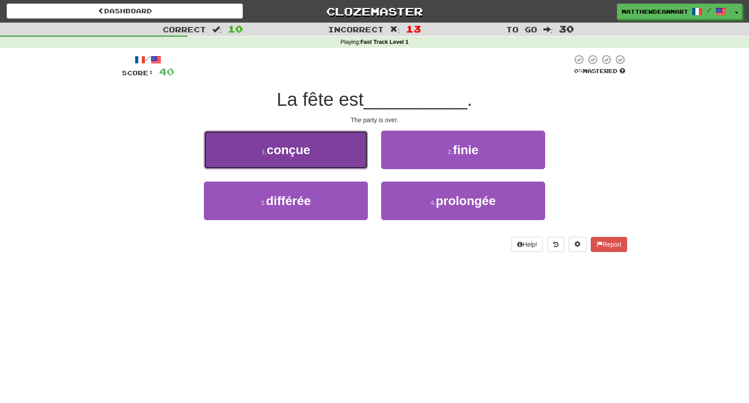
click at [357, 163] on button "1 . conçue" at bounding box center [286, 150] width 164 height 39
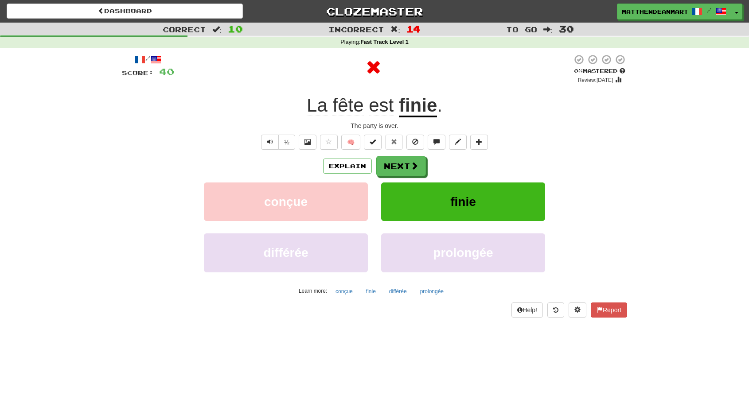
click at [417, 177] on div "Explain Next conçue finie différée prolongée Learn more: conçue finie différée …" at bounding box center [374, 227] width 505 height 142
click at [411, 169] on span at bounding box center [415, 166] width 8 height 8
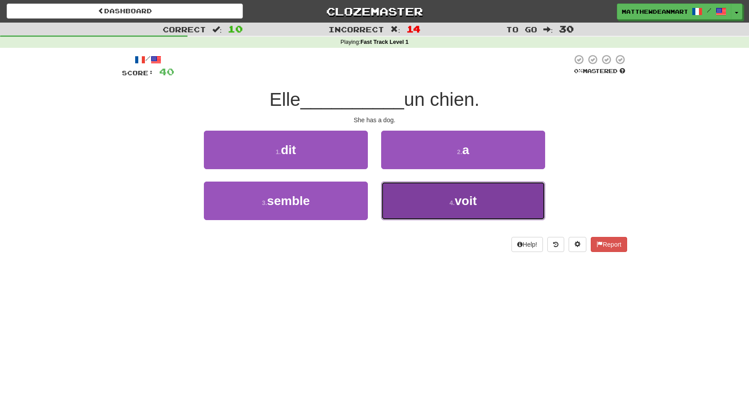
click at [410, 207] on button "4 . voit" at bounding box center [463, 201] width 164 height 39
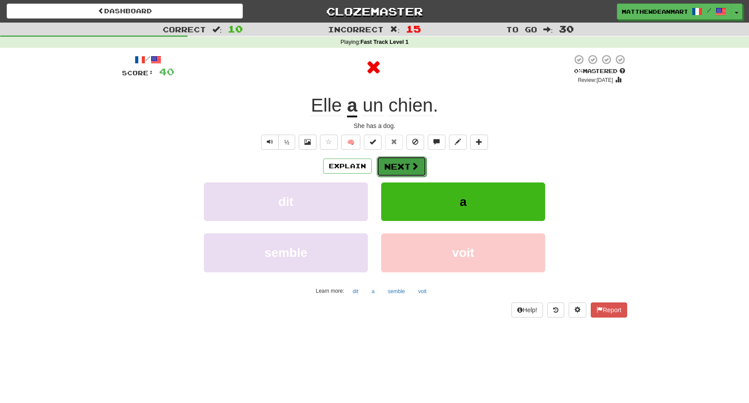
click at [408, 171] on button "Next" at bounding box center [402, 166] width 50 height 20
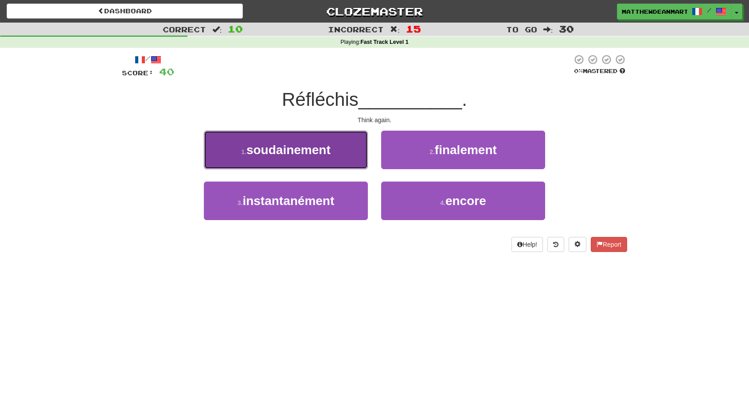
click at [311, 155] on span "soudainement" at bounding box center [288, 150] width 84 height 14
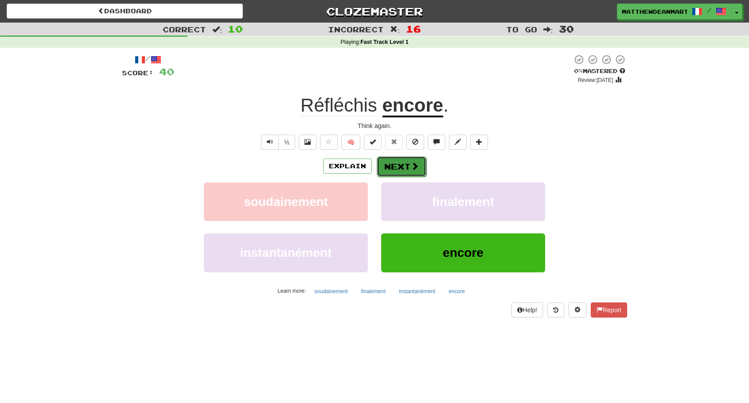
click at [399, 164] on button "Next" at bounding box center [402, 166] width 50 height 20
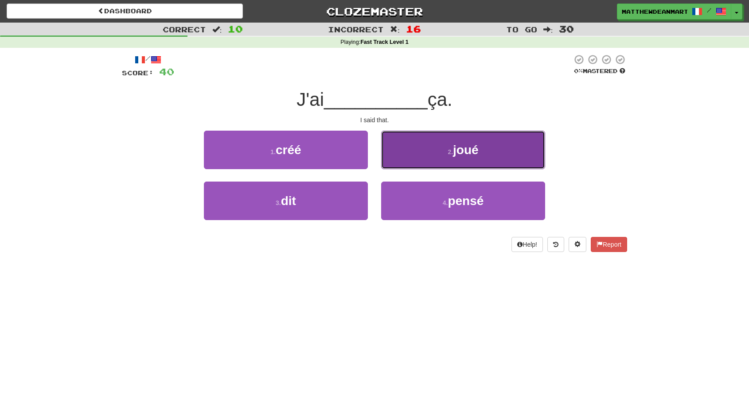
click at [425, 146] on button "2 . joué" at bounding box center [463, 150] width 164 height 39
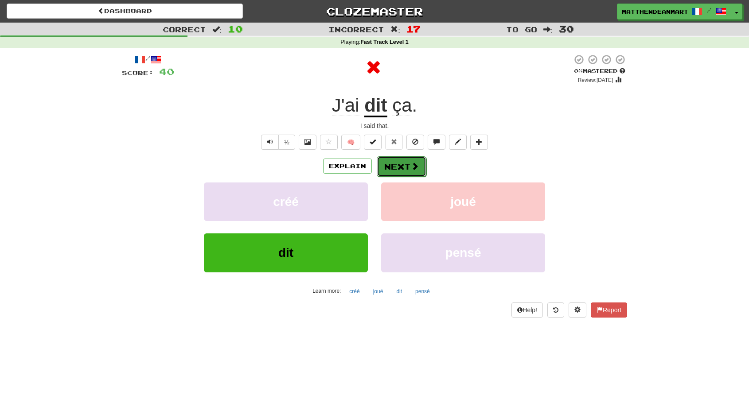
click at [395, 166] on button "Next" at bounding box center [402, 166] width 50 height 20
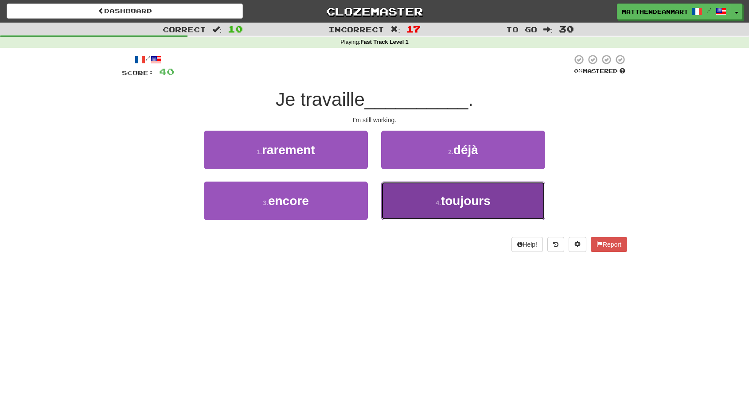
click at [452, 192] on button "4 . toujours" at bounding box center [463, 201] width 164 height 39
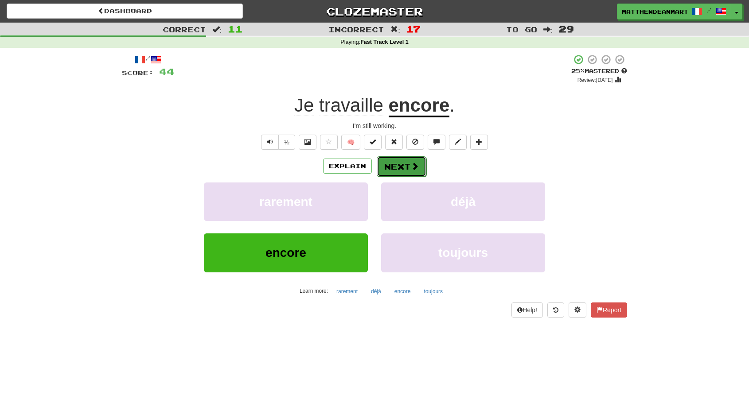
click at [386, 162] on button "Next" at bounding box center [402, 166] width 50 height 20
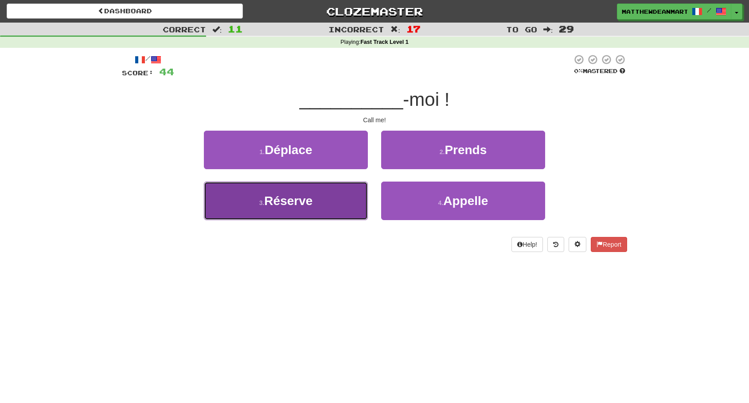
click at [336, 196] on button "3 . Réserve" at bounding box center [286, 201] width 164 height 39
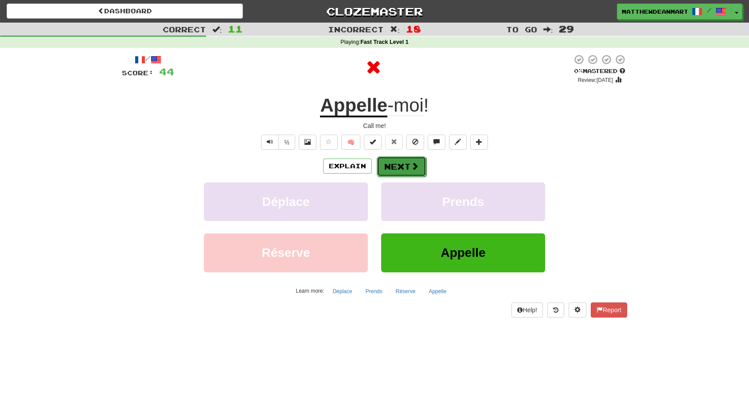
click at [400, 170] on button "Next" at bounding box center [402, 166] width 50 height 20
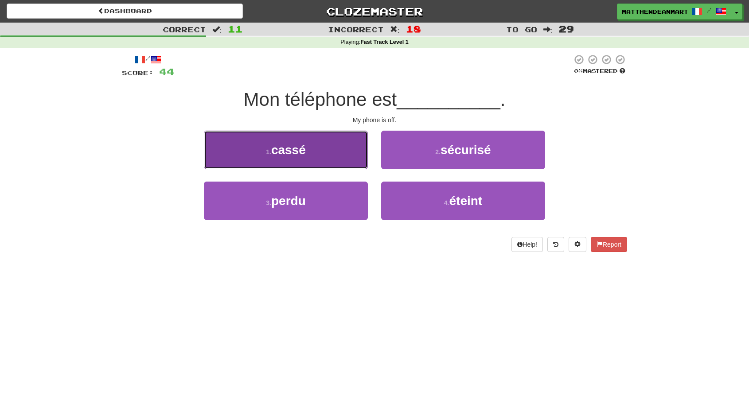
click at [345, 148] on button "1 . cassé" at bounding box center [286, 150] width 164 height 39
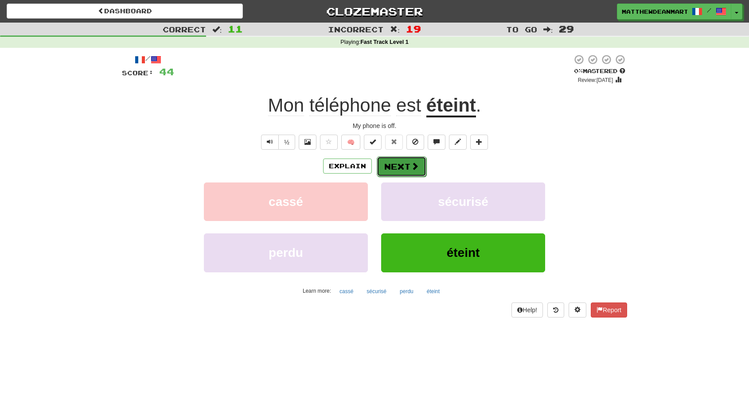
click at [406, 166] on button "Next" at bounding box center [402, 166] width 50 height 20
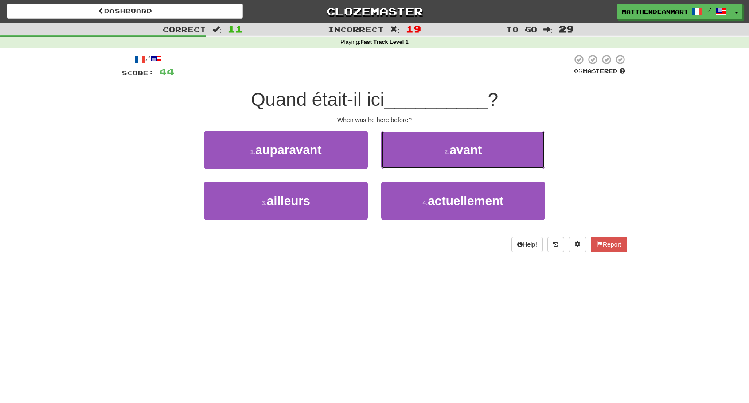
drag, startPoint x: 383, startPoint y: 167, endPoint x: 379, endPoint y: 172, distance: 6.4
click at [379, 173] on div "2 . avant" at bounding box center [462, 156] width 177 height 51
click at [379, 172] on div "2 . avant" at bounding box center [462, 156] width 177 height 51
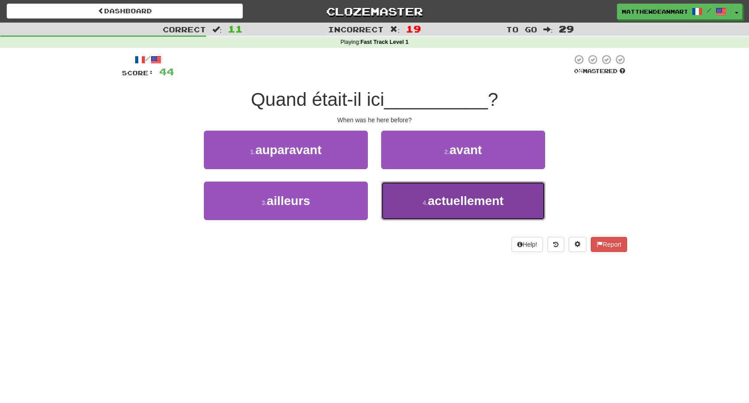
click at [434, 207] on span "actuellement" at bounding box center [466, 201] width 76 height 14
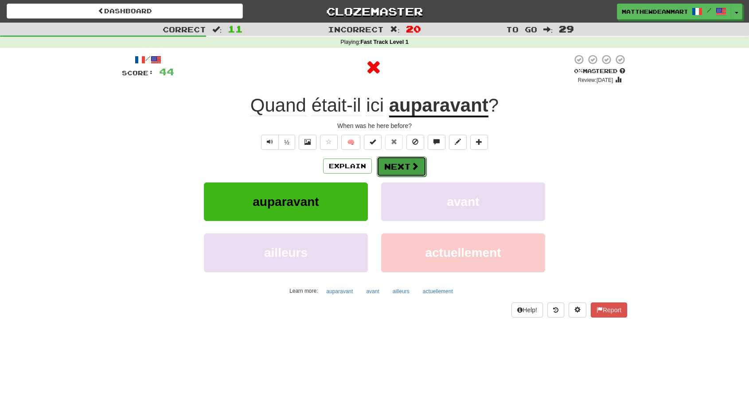
click at [378, 168] on button "Next" at bounding box center [402, 166] width 50 height 20
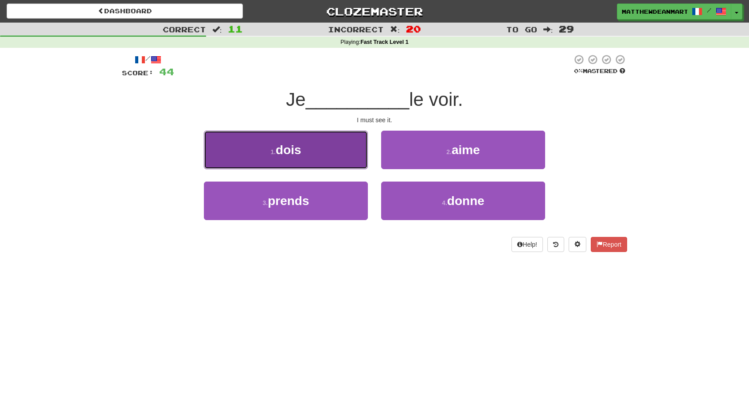
click at [308, 156] on button "1 . dois" at bounding box center [286, 150] width 164 height 39
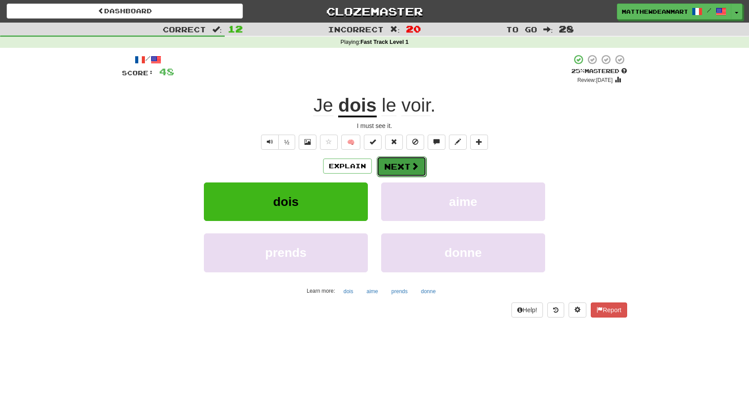
click at [413, 169] on span at bounding box center [415, 166] width 8 height 8
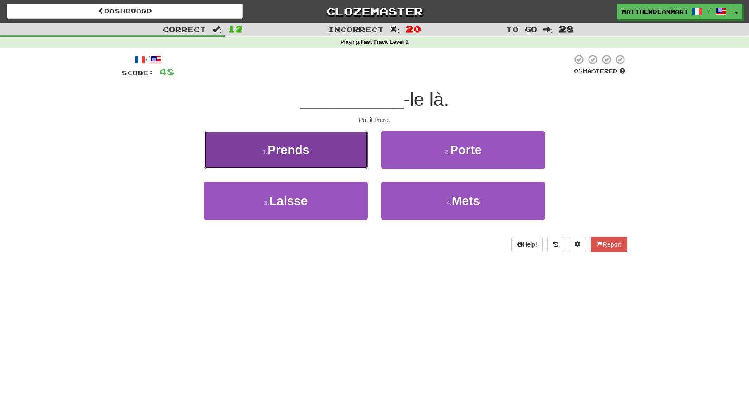
click at [302, 140] on button "1 . Prends" at bounding box center [286, 150] width 164 height 39
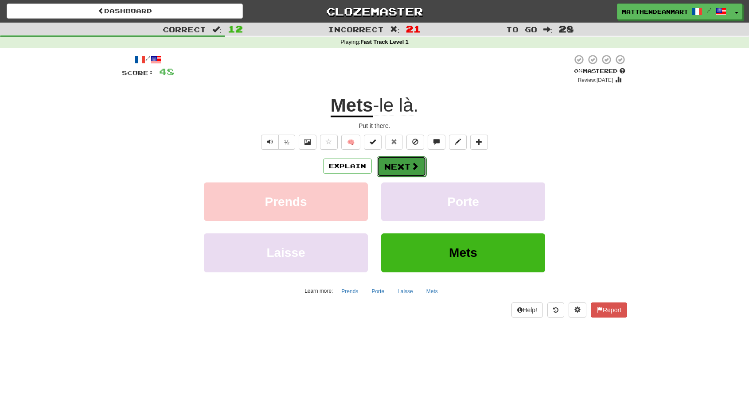
click at [394, 167] on button "Next" at bounding box center [402, 166] width 50 height 20
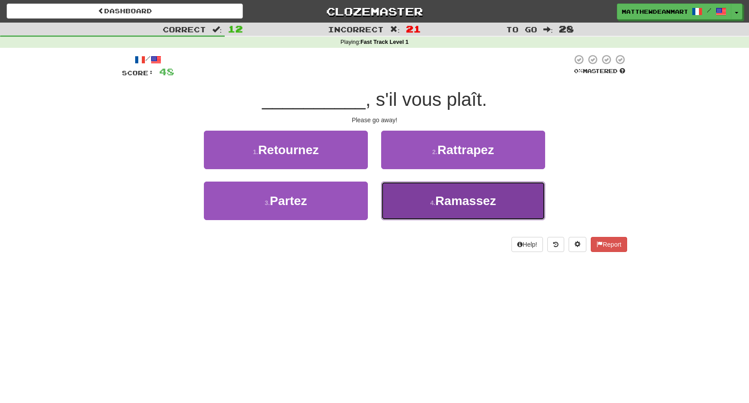
click at [401, 192] on button "4 . [GEOGRAPHIC_DATA]" at bounding box center [463, 201] width 164 height 39
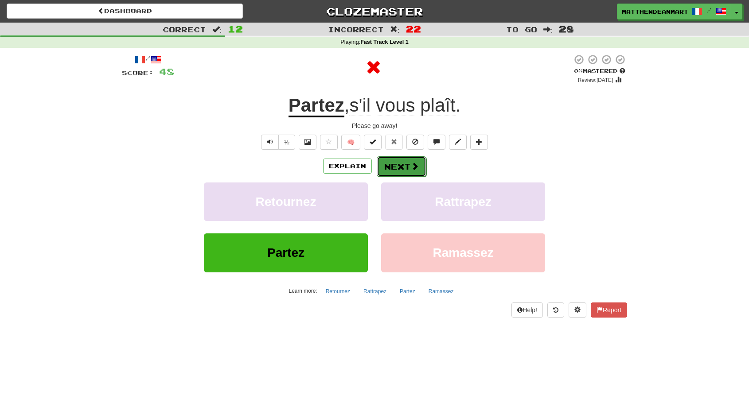
click at [397, 166] on button "Next" at bounding box center [402, 166] width 50 height 20
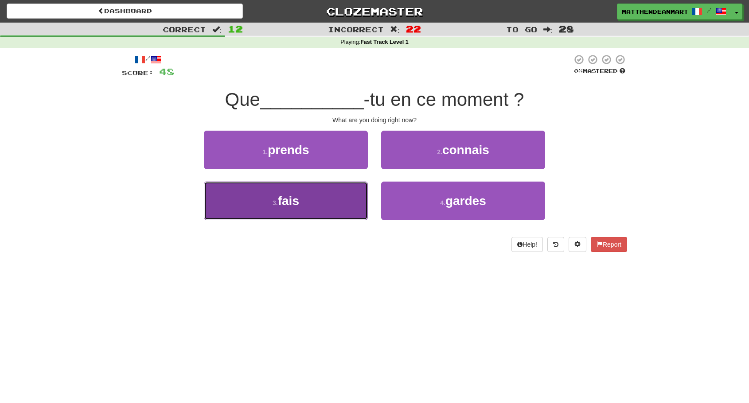
click at [348, 188] on button "3 . fais" at bounding box center [286, 201] width 164 height 39
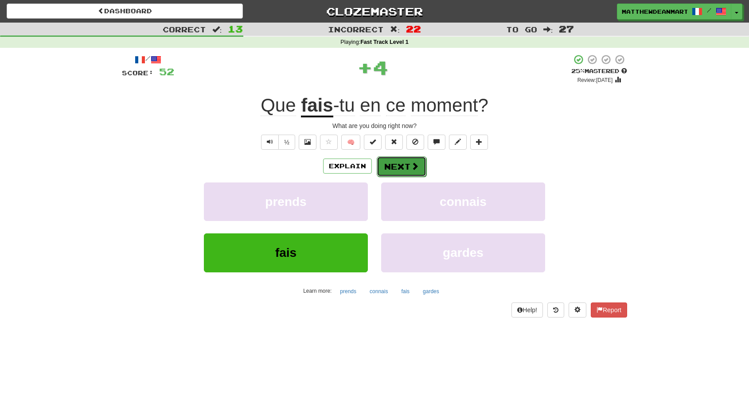
click at [402, 166] on button "Next" at bounding box center [402, 166] width 50 height 20
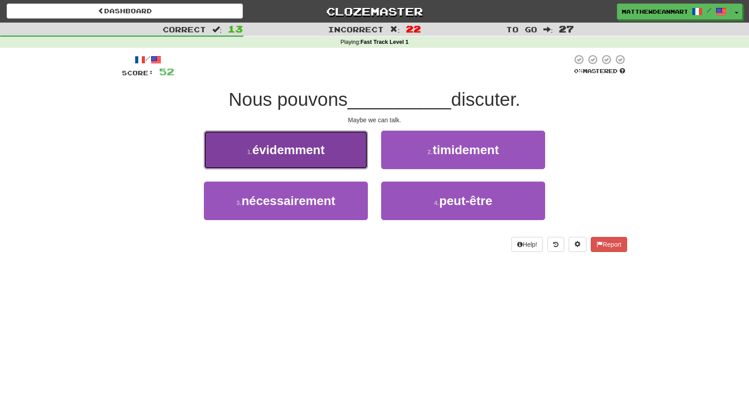
click at [342, 150] on button "1 . évidemment" at bounding box center [286, 150] width 164 height 39
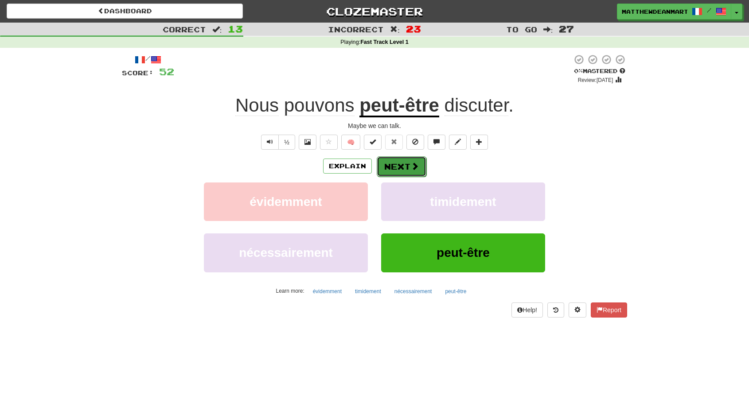
click at [388, 161] on button "Next" at bounding box center [402, 166] width 50 height 20
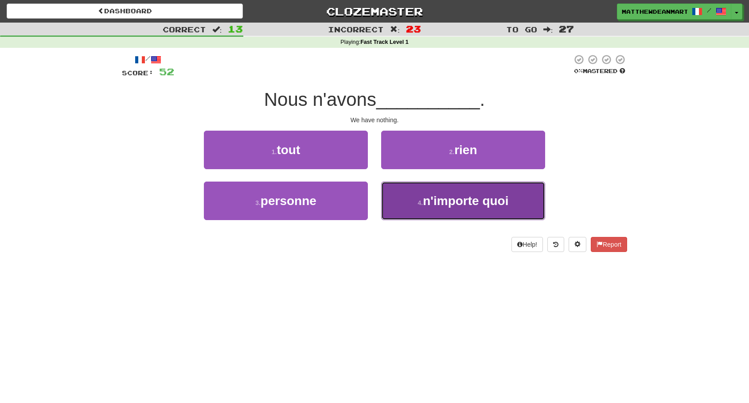
click at [424, 195] on span "n'importe quoi" at bounding box center [466, 201] width 86 height 14
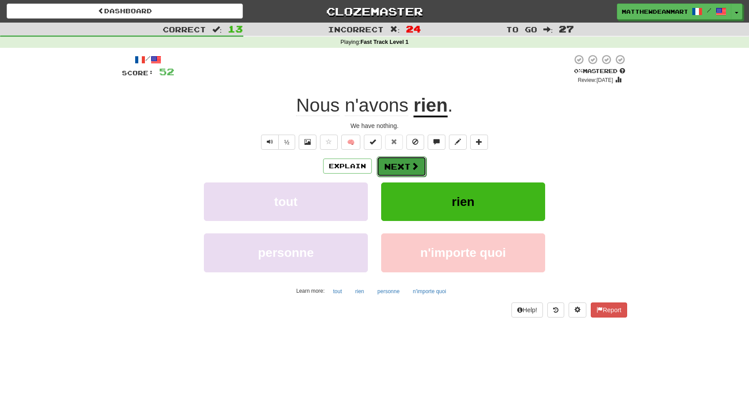
click at [410, 174] on button "Next" at bounding box center [402, 166] width 50 height 20
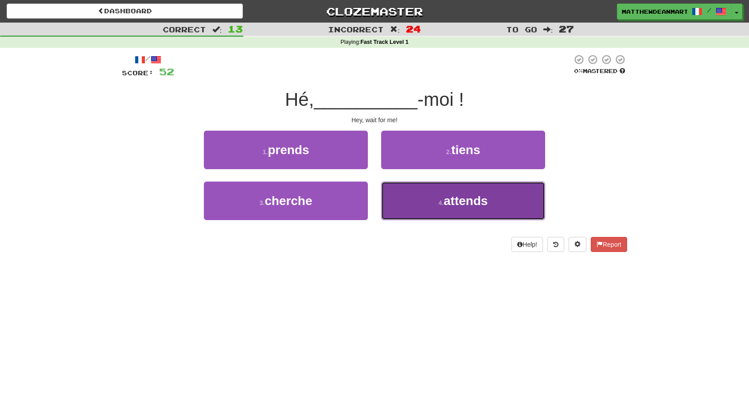
click at [401, 184] on button "4 . attends" at bounding box center [463, 201] width 164 height 39
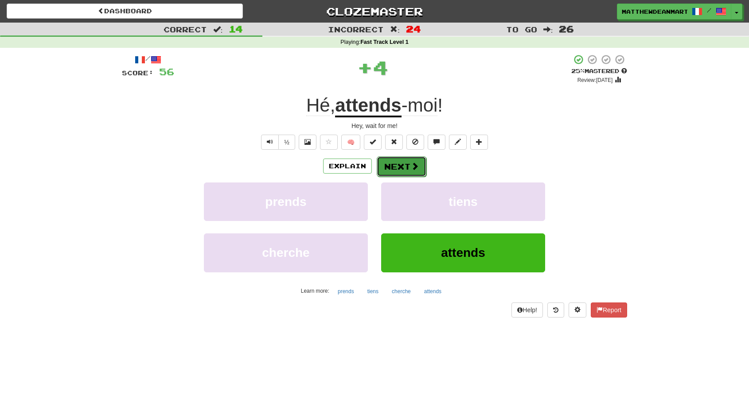
click at [411, 169] on span at bounding box center [415, 166] width 8 height 8
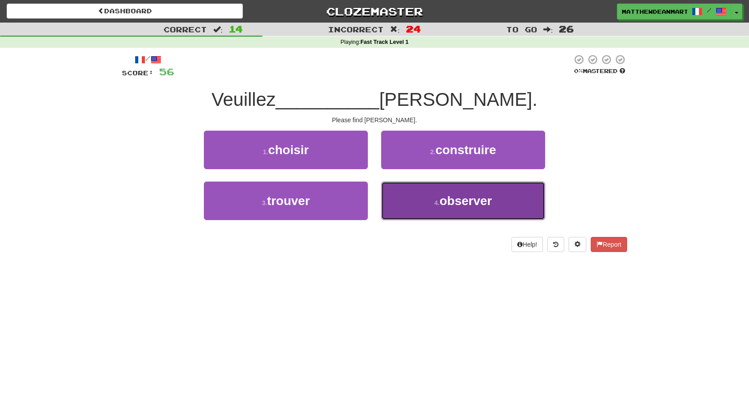
click at [405, 194] on button "4 . observer" at bounding box center [463, 201] width 164 height 39
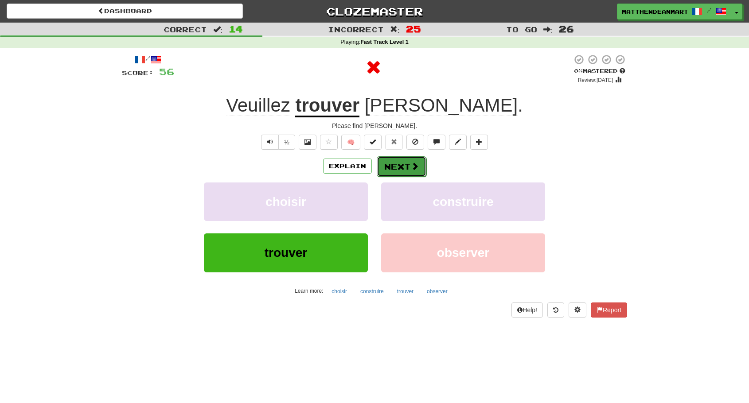
click at [392, 175] on button "Next" at bounding box center [402, 166] width 50 height 20
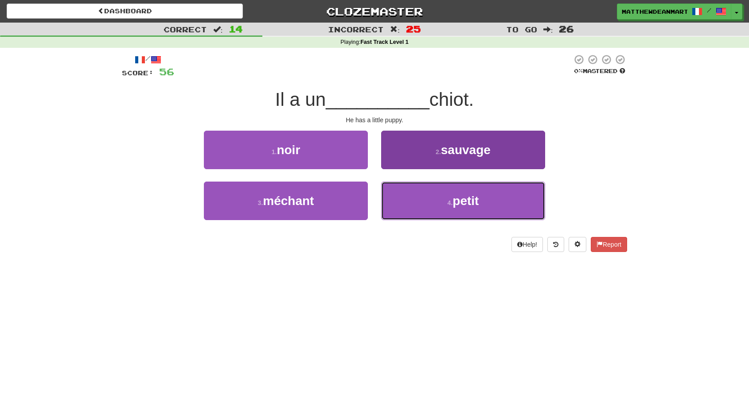
click at [402, 186] on button "4 . petit" at bounding box center [463, 201] width 164 height 39
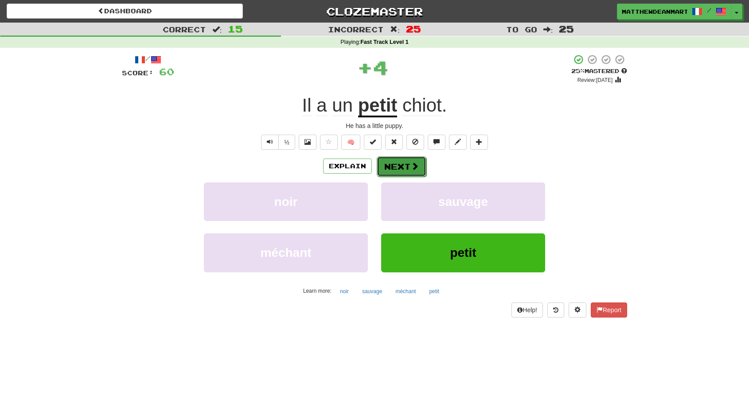
click at [400, 168] on button "Next" at bounding box center [402, 166] width 50 height 20
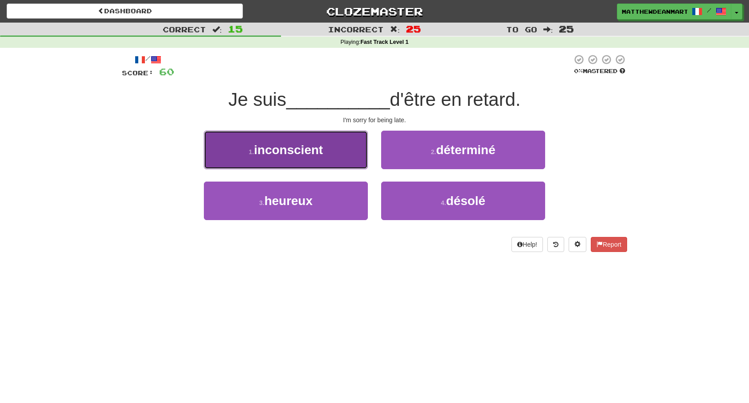
click at [364, 136] on button "1 . inconscient" at bounding box center [286, 150] width 164 height 39
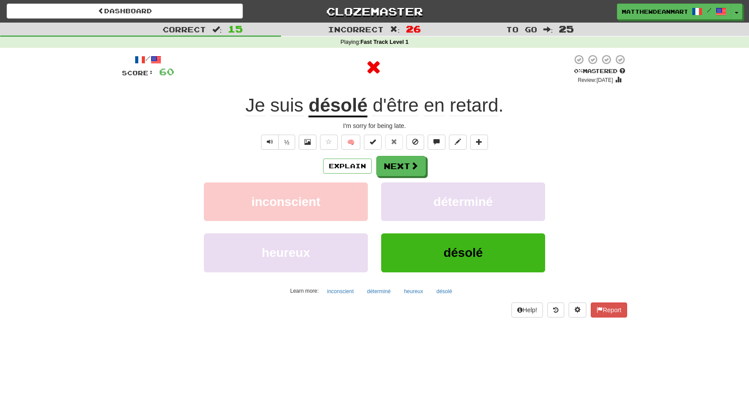
click at [374, 134] on div "/ Score: 60 0 % Mastered Review: [DATE] suis désolé d'être en retard . I'm sorr…" at bounding box center [374, 185] width 505 height 263
click at [412, 167] on span at bounding box center [415, 166] width 8 height 8
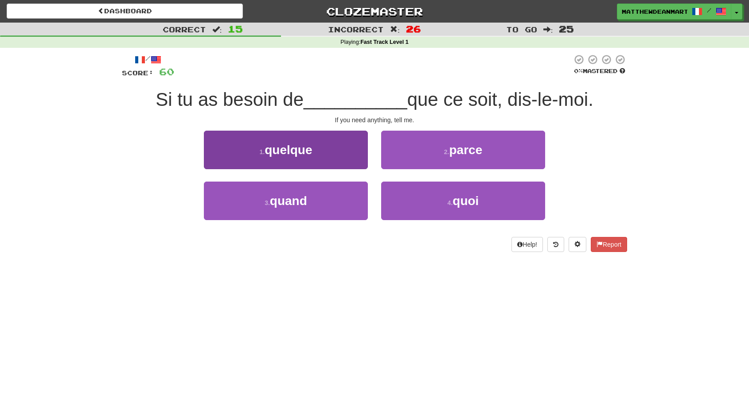
click at [330, 136] on button "1 . quelque" at bounding box center [286, 150] width 164 height 39
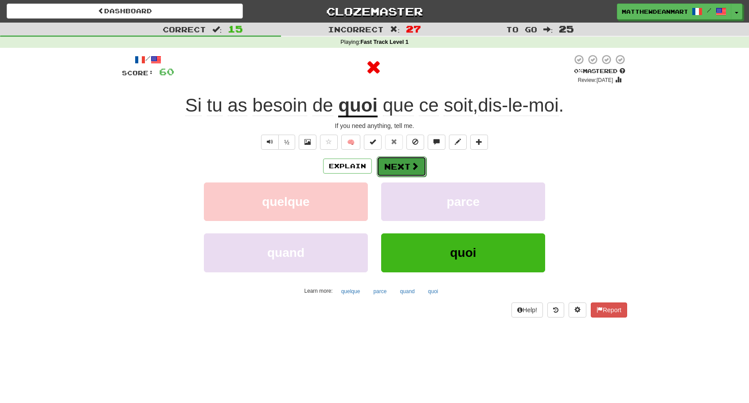
click at [396, 173] on button "Next" at bounding box center [402, 166] width 50 height 20
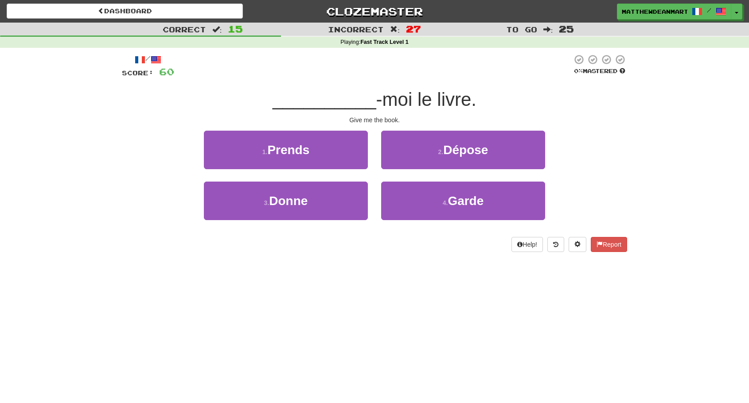
click at [313, 170] on div "1 . Prends" at bounding box center [285, 156] width 177 height 51
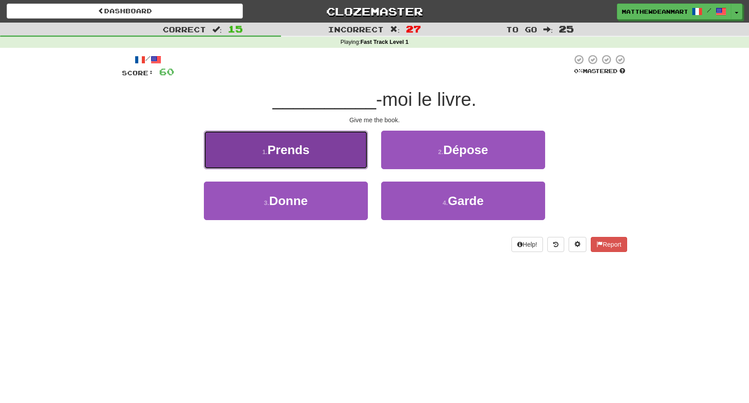
click at [313, 163] on button "1 . Prends" at bounding box center [286, 150] width 164 height 39
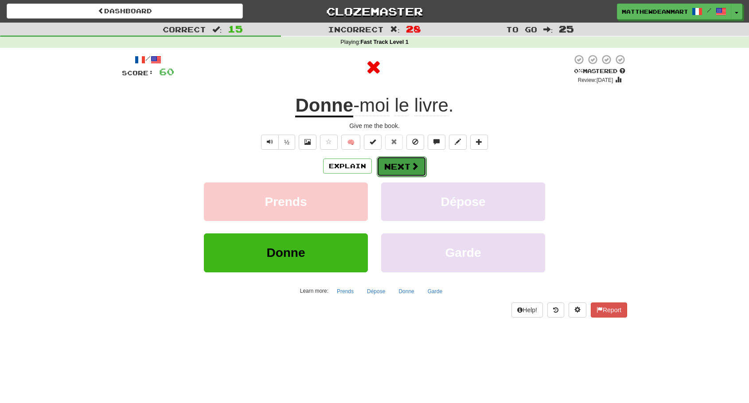
click at [379, 167] on button "Next" at bounding box center [402, 166] width 50 height 20
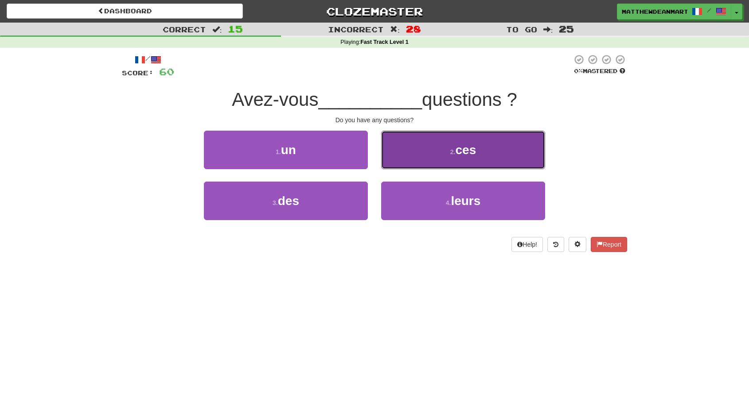
click at [416, 166] on button "2 . ces" at bounding box center [463, 150] width 164 height 39
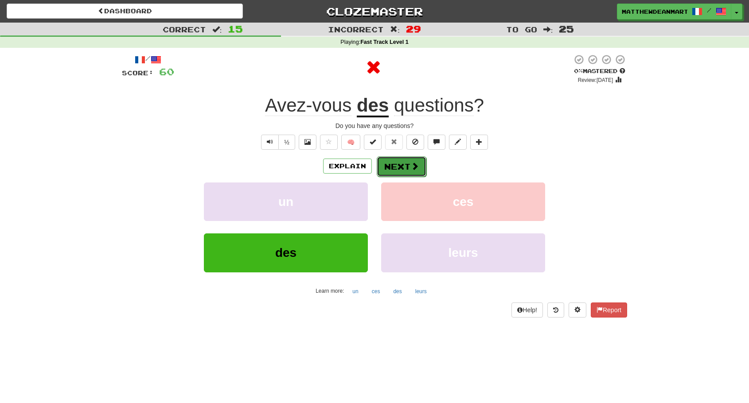
click at [408, 168] on button "Next" at bounding box center [402, 166] width 50 height 20
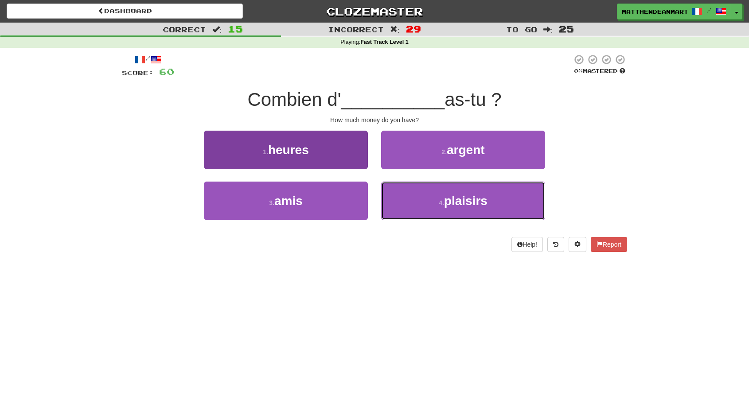
drag, startPoint x: 413, startPoint y: 192, endPoint x: 316, endPoint y: 139, distance: 110.5
click at [316, 139] on div "1 . heures 2 . argent 3 . amis 4 . plaisirs" at bounding box center [374, 182] width 518 height 102
click at [316, 139] on button "1 . heures" at bounding box center [286, 150] width 164 height 39
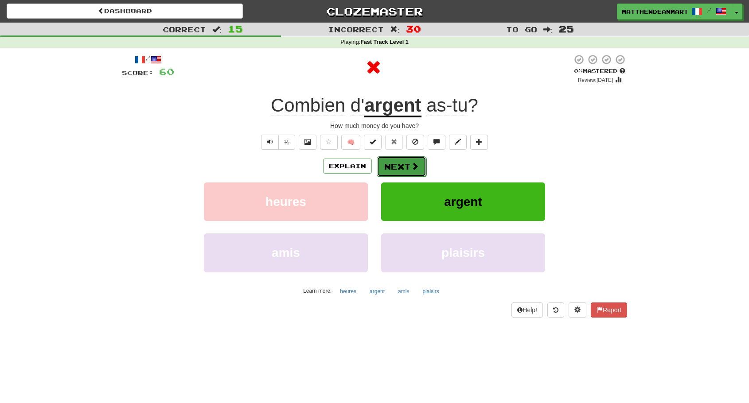
click at [403, 168] on button "Next" at bounding box center [402, 166] width 50 height 20
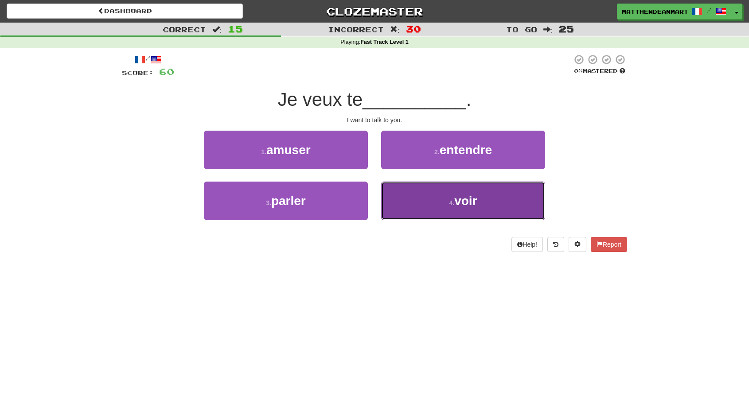
click at [403, 197] on button "4 . voir" at bounding box center [463, 201] width 164 height 39
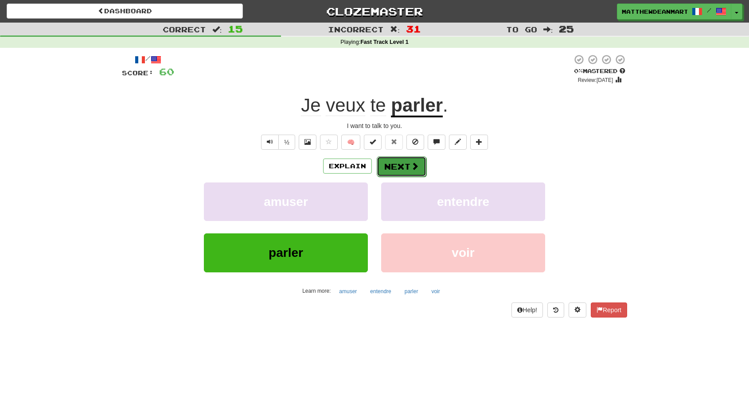
click at [408, 171] on button "Next" at bounding box center [402, 166] width 50 height 20
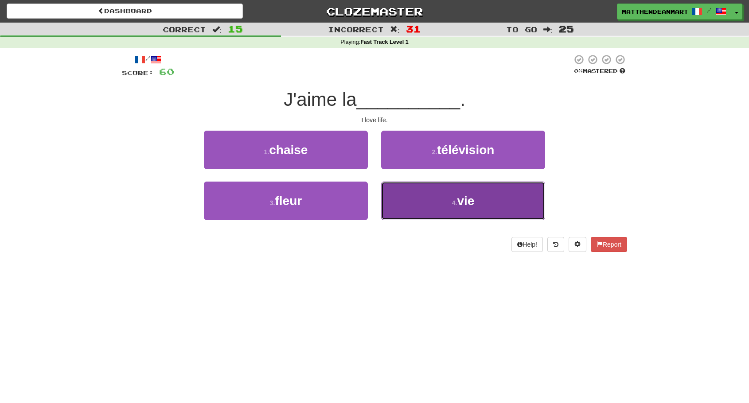
click at [412, 197] on button "4 . vie" at bounding box center [463, 201] width 164 height 39
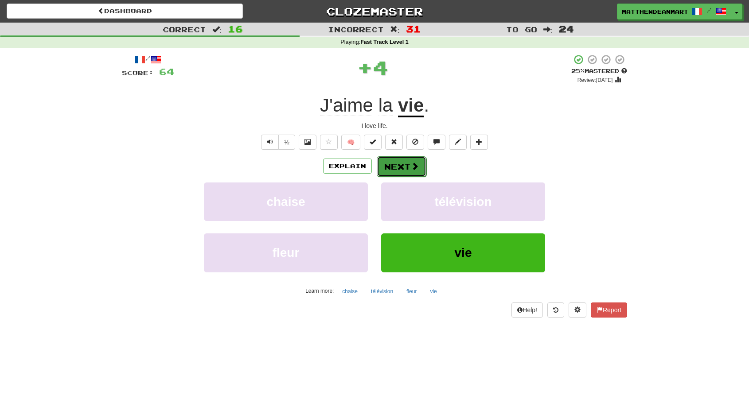
click at [407, 175] on button "Next" at bounding box center [402, 166] width 50 height 20
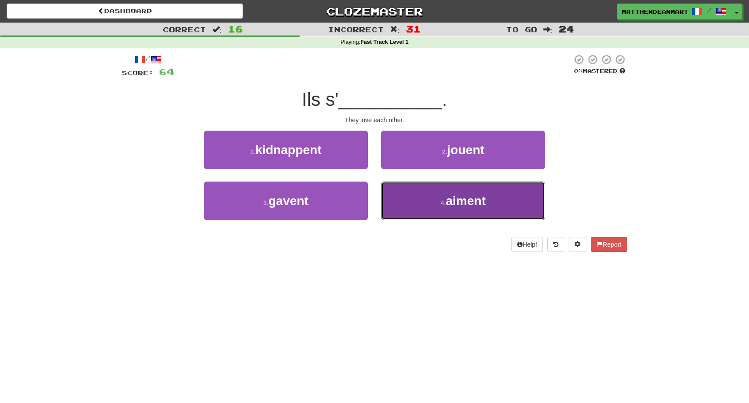
click at [408, 195] on button "4 . aiment" at bounding box center [463, 201] width 164 height 39
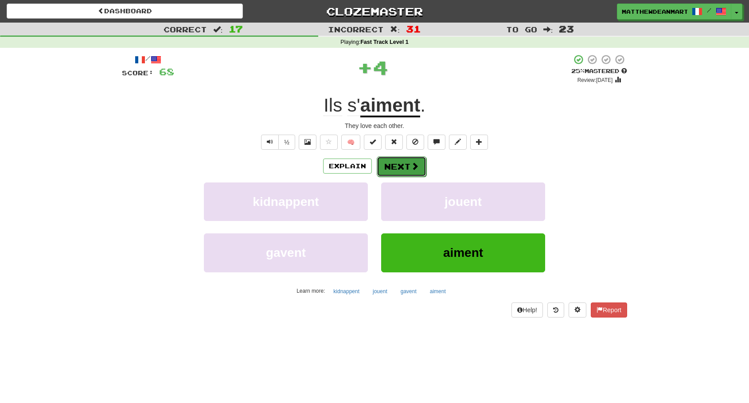
click at [410, 173] on button "Next" at bounding box center [402, 166] width 50 height 20
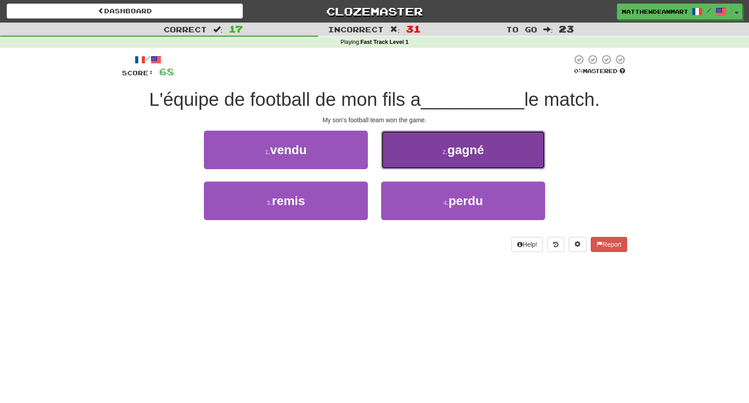
click at [414, 167] on button "2 . gagné" at bounding box center [463, 150] width 164 height 39
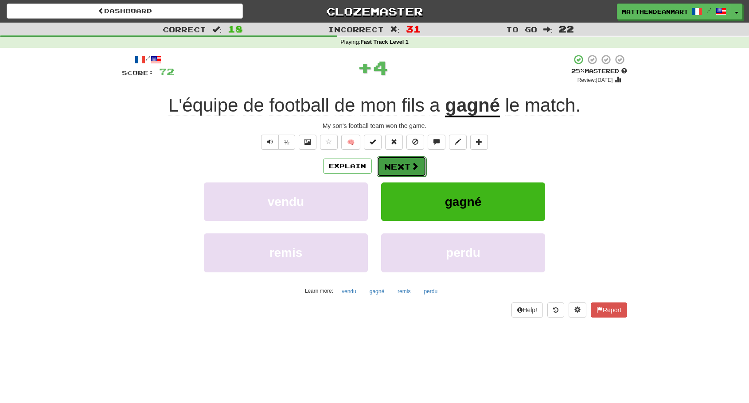
click at [413, 163] on span at bounding box center [415, 166] width 8 height 8
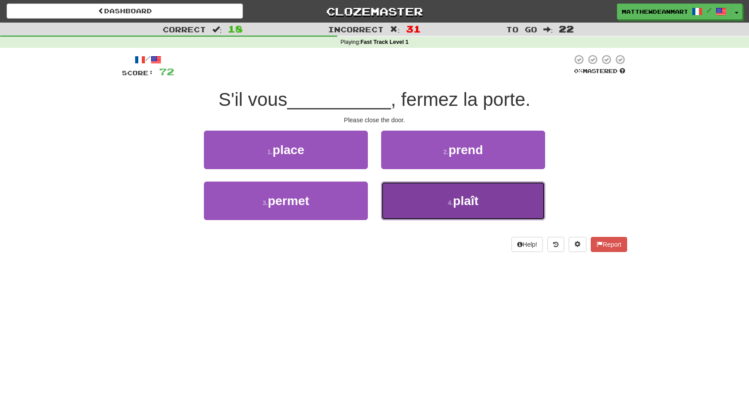
click at [411, 200] on button "4 . plaît" at bounding box center [463, 201] width 164 height 39
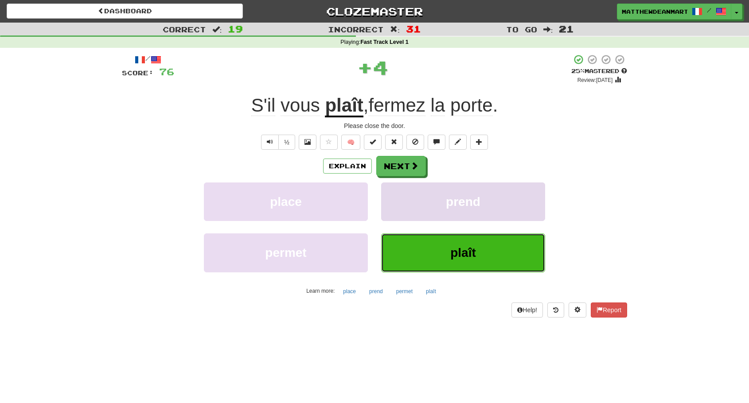
scroll to position [8, 0]
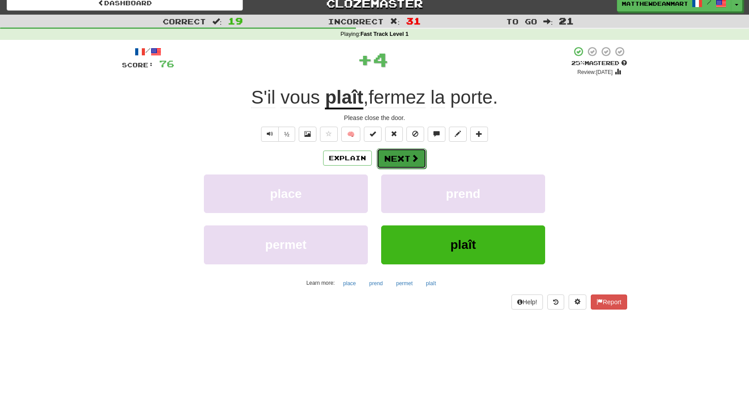
click at [403, 163] on button "Next" at bounding box center [402, 158] width 50 height 20
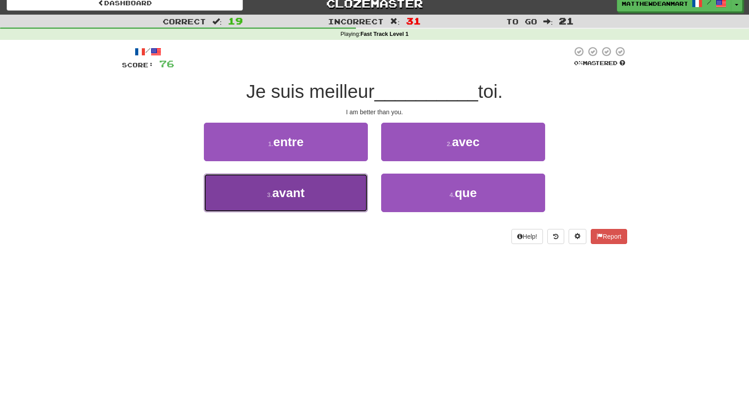
click at [356, 206] on button "3 . avant" at bounding box center [286, 193] width 164 height 39
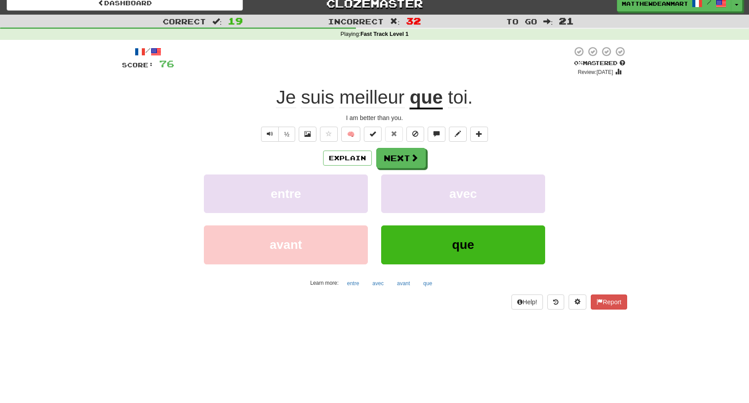
click at [387, 169] on div "Explain Next entre avec avant que Learn more: entre avec avant que" at bounding box center [374, 219] width 505 height 142
click at [388, 166] on button "Next" at bounding box center [402, 158] width 50 height 20
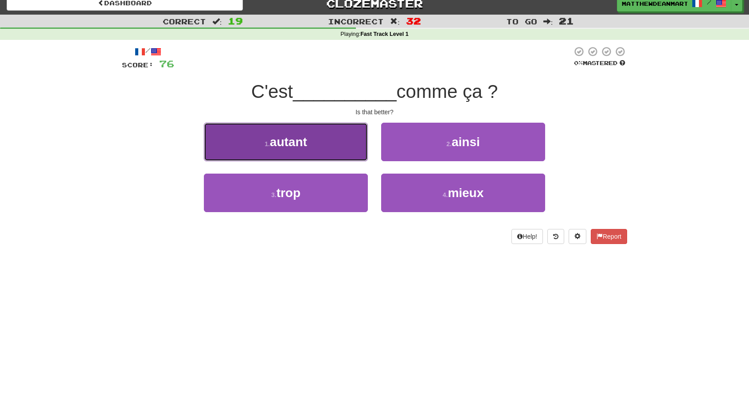
click at [325, 146] on button "1 . autant" at bounding box center [286, 142] width 164 height 39
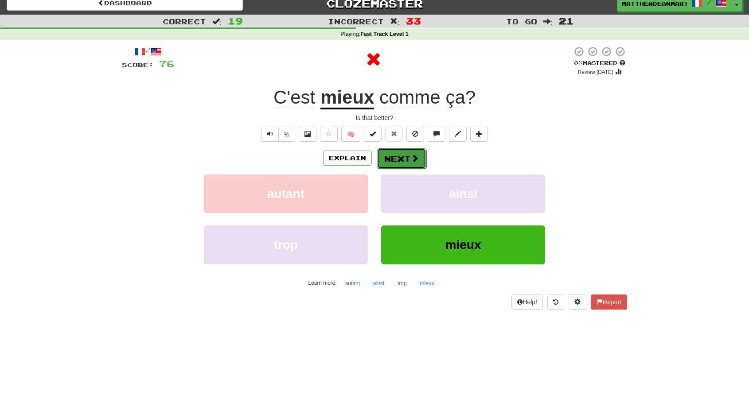
click at [402, 156] on button "Next" at bounding box center [402, 158] width 50 height 20
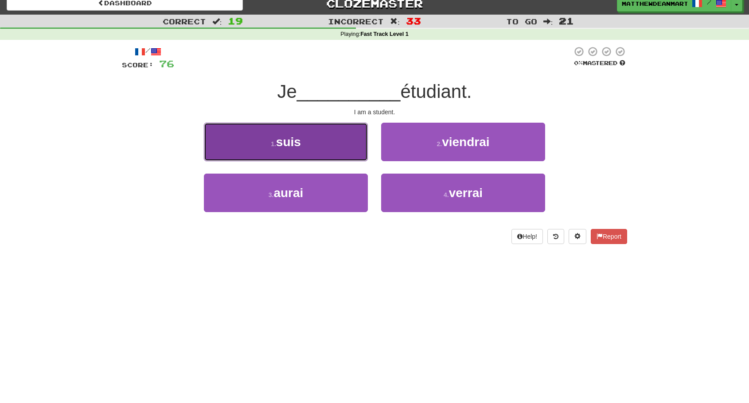
click at [325, 152] on button "1 . suis" at bounding box center [286, 142] width 164 height 39
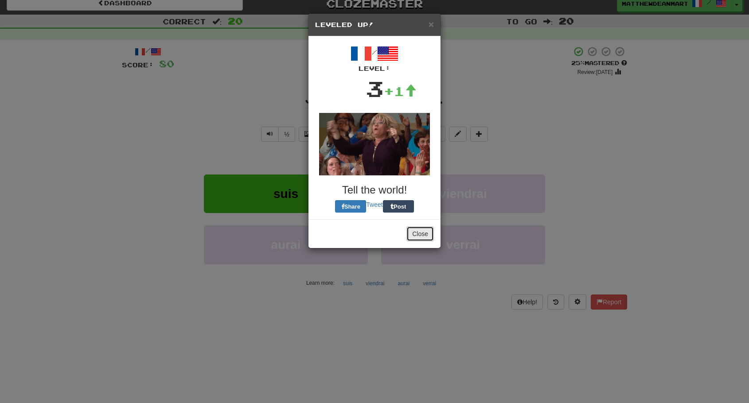
click at [421, 233] on button "Close" at bounding box center [419, 233] width 27 height 15
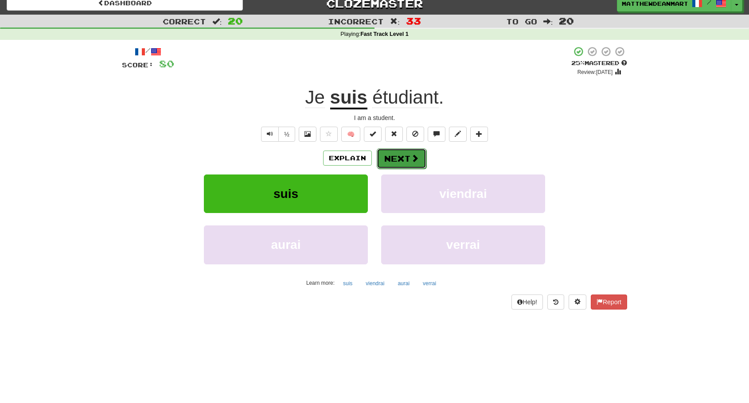
click at [418, 167] on button "Next" at bounding box center [402, 158] width 50 height 20
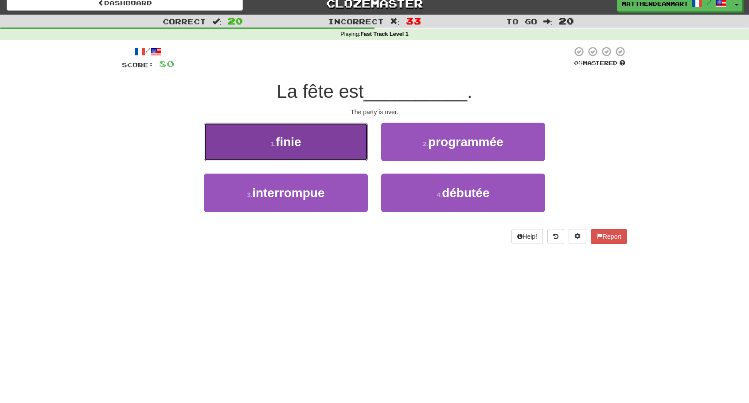
click at [336, 151] on button "1 . finie" at bounding box center [286, 142] width 164 height 39
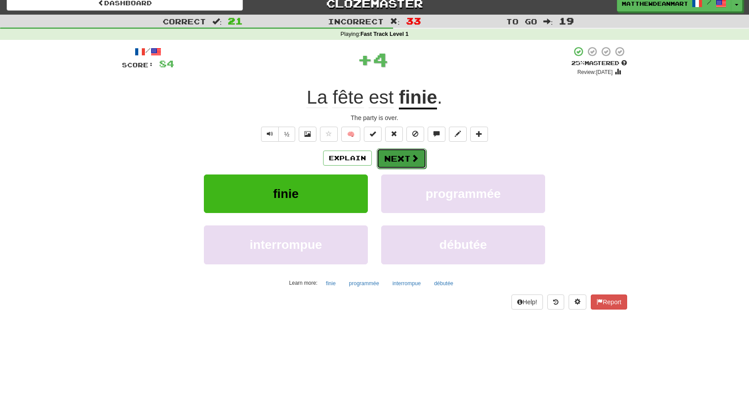
click at [423, 168] on button "Next" at bounding box center [402, 158] width 50 height 20
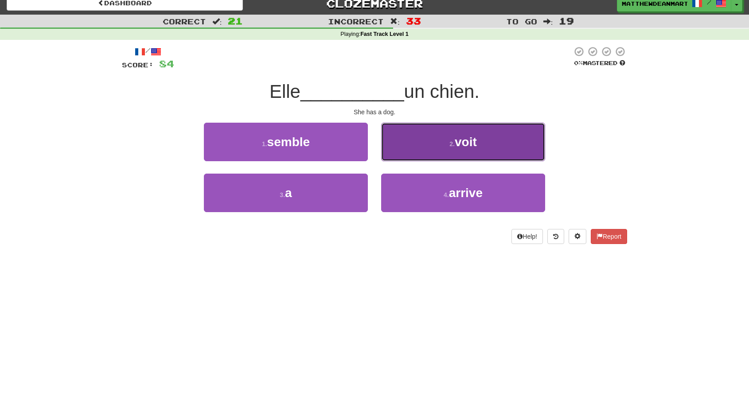
click at [427, 146] on button "2 . voit" at bounding box center [463, 142] width 164 height 39
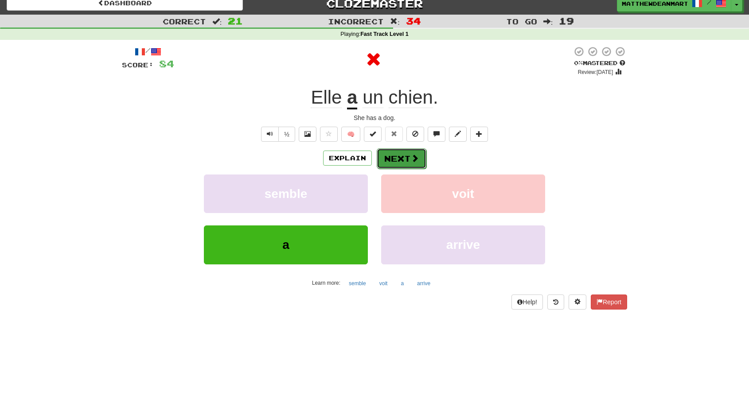
click at [408, 167] on button "Next" at bounding box center [402, 158] width 50 height 20
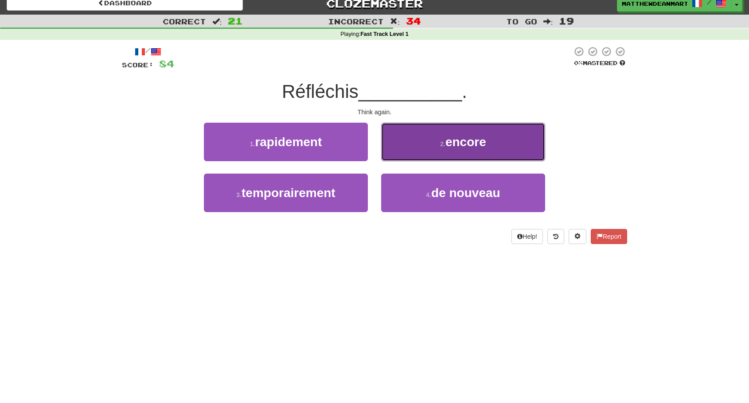
click at [416, 147] on button "2 . encore" at bounding box center [463, 142] width 164 height 39
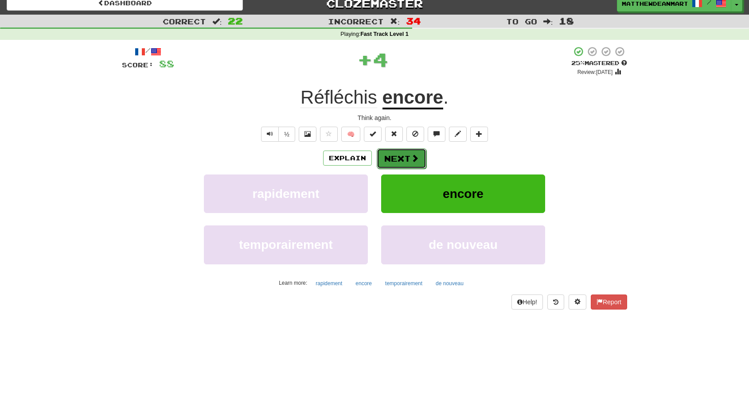
click at [411, 158] on span at bounding box center [415, 158] width 8 height 8
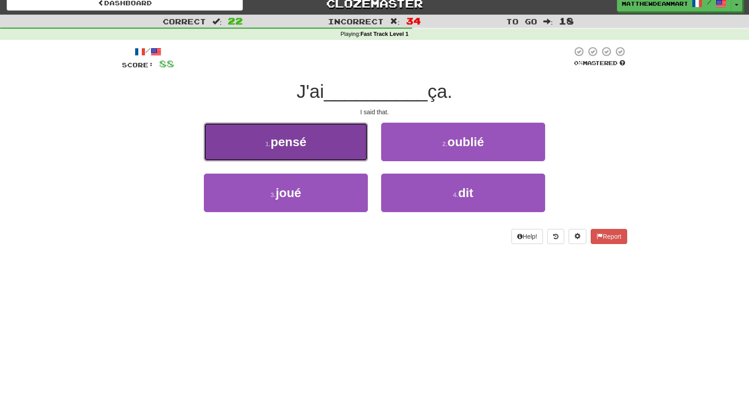
click at [345, 140] on button "1 . pensé" at bounding box center [286, 142] width 164 height 39
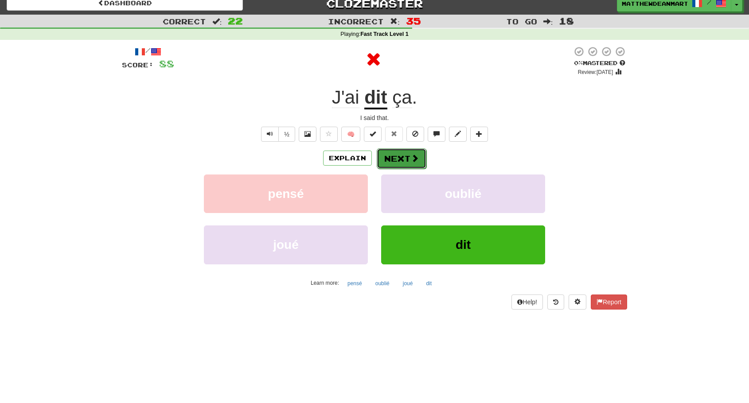
click at [395, 151] on button "Next" at bounding box center [402, 158] width 50 height 20
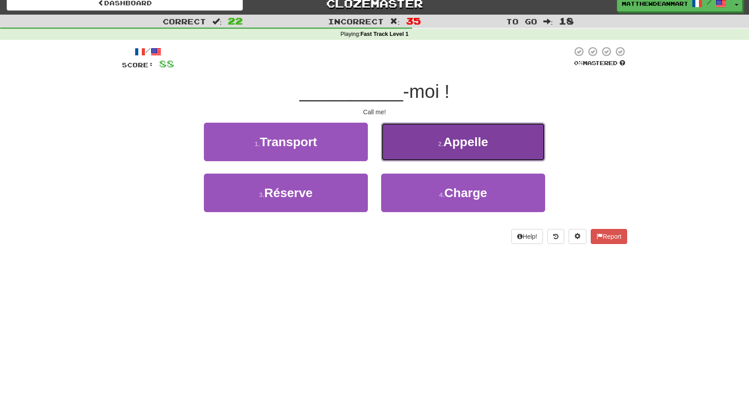
click at [385, 153] on button "2 . Appelle" at bounding box center [463, 142] width 164 height 39
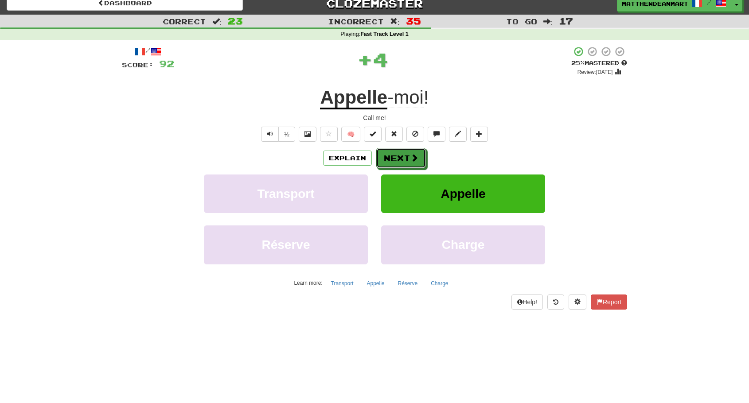
click at [385, 153] on button "Next" at bounding box center [401, 158] width 50 height 20
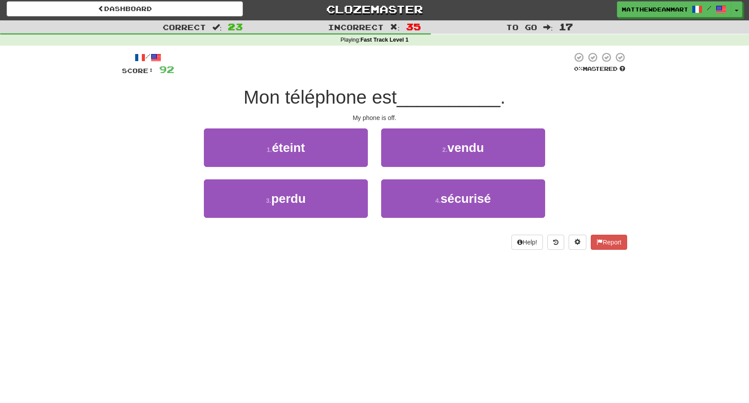
scroll to position [0, 0]
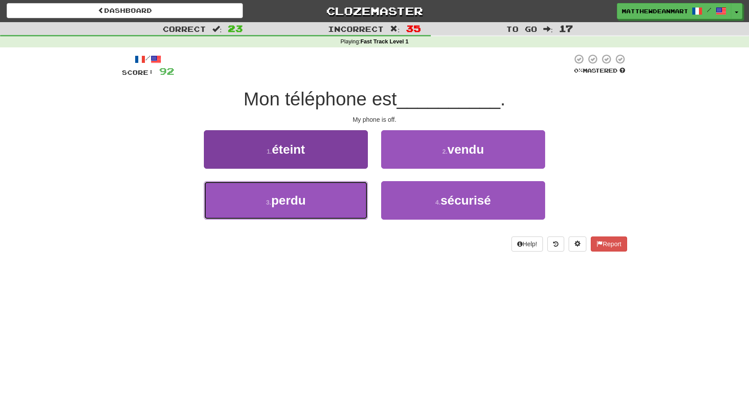
click at [312, 202] on button "3 . perdu" at bounding box center [286, 200] width 164 height 39
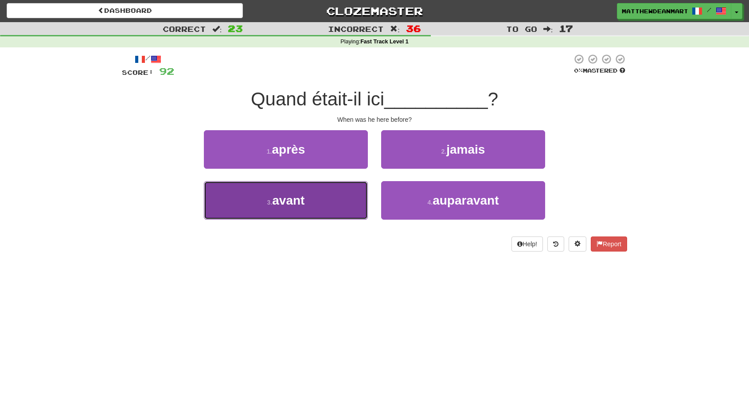
click at [342, 206] on button "3 . avant" at bounding box center [286, 200] width 164 height 39
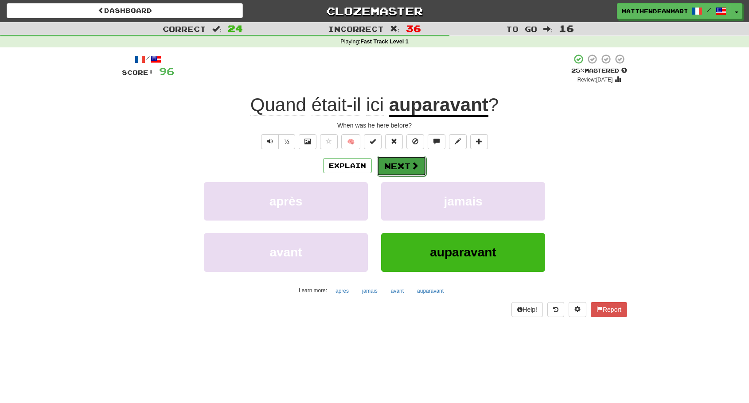
click at [393, 163] on button "Next" at bounding box center [402, 166] width 50 height 20
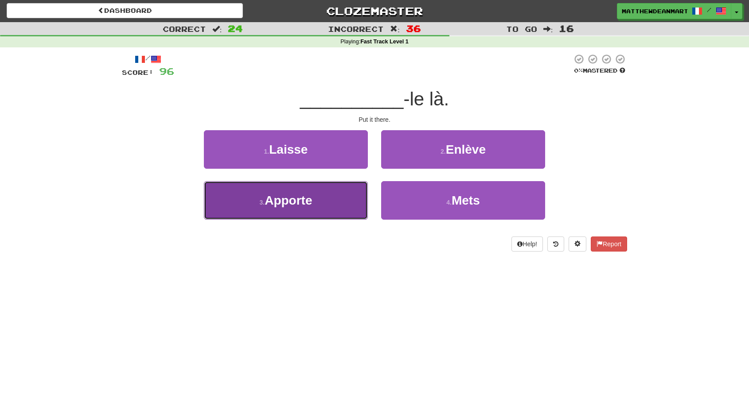
click at [346, 197] on button "3 . Apporte" at bounding box center [286, 200] width 164 height 39
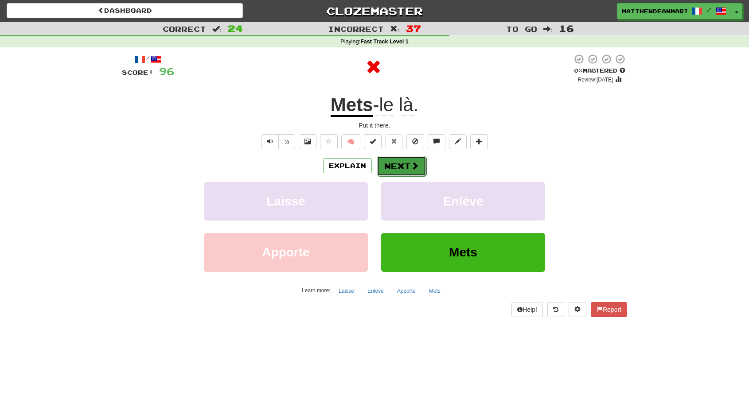
click at [379, 164] on button "Next" at bounding box center [402, 166] width 50 height 20
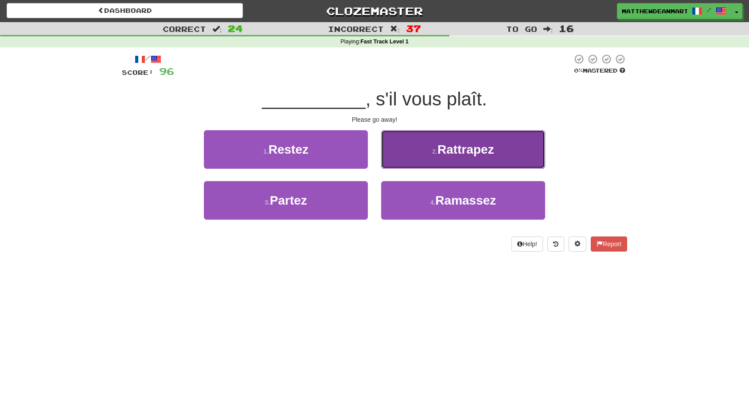
click at [382, 161] on button "2 . Rattrapez" at bounding box center [463, 149] width 164 height 39
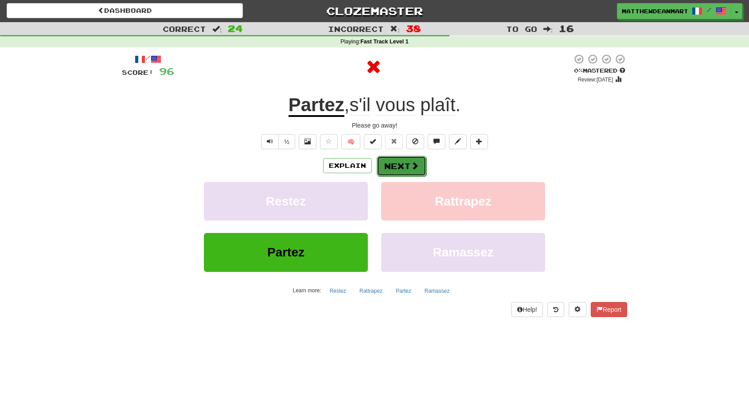
click at [381, 159] on button "Next" at bounding box center [402, 166] width 50 height 20
